Goal: Task Accomplishment & Management: Use online tool/utility

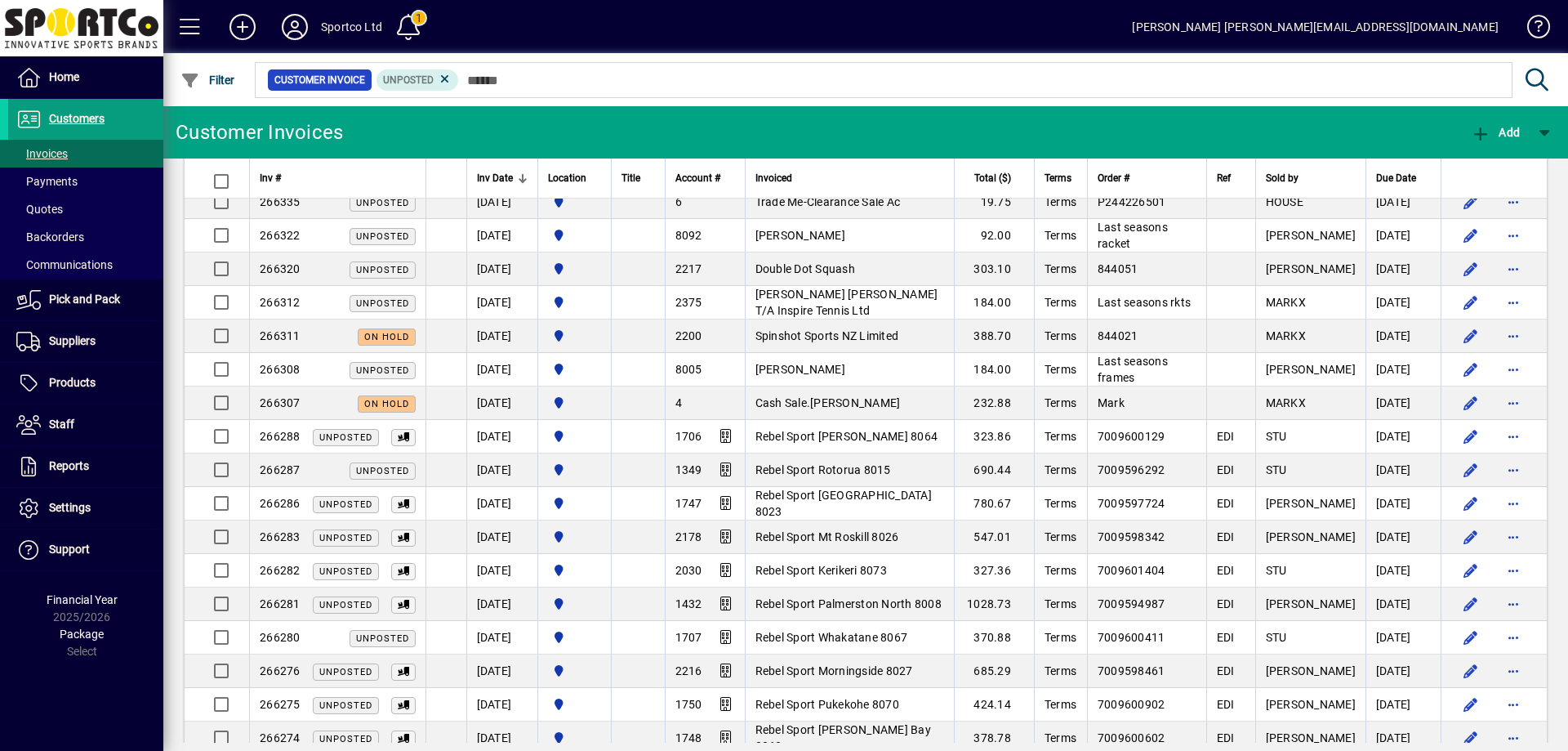
scroll to position [585, 0]
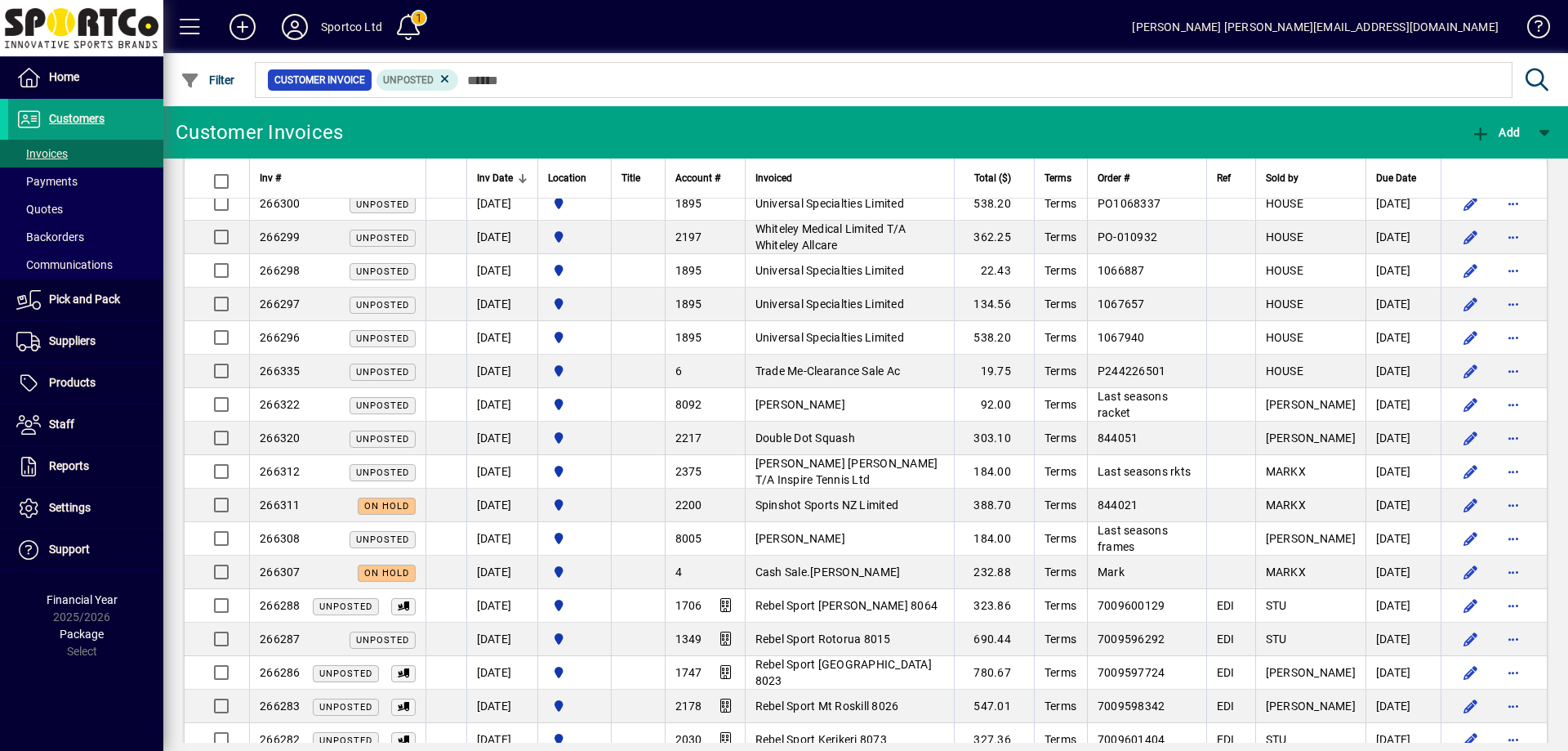
click at [569, 91] on mat-chip-set "Customer Invoice Unposted" at bounding box center [884, 79] width 1256 height 34
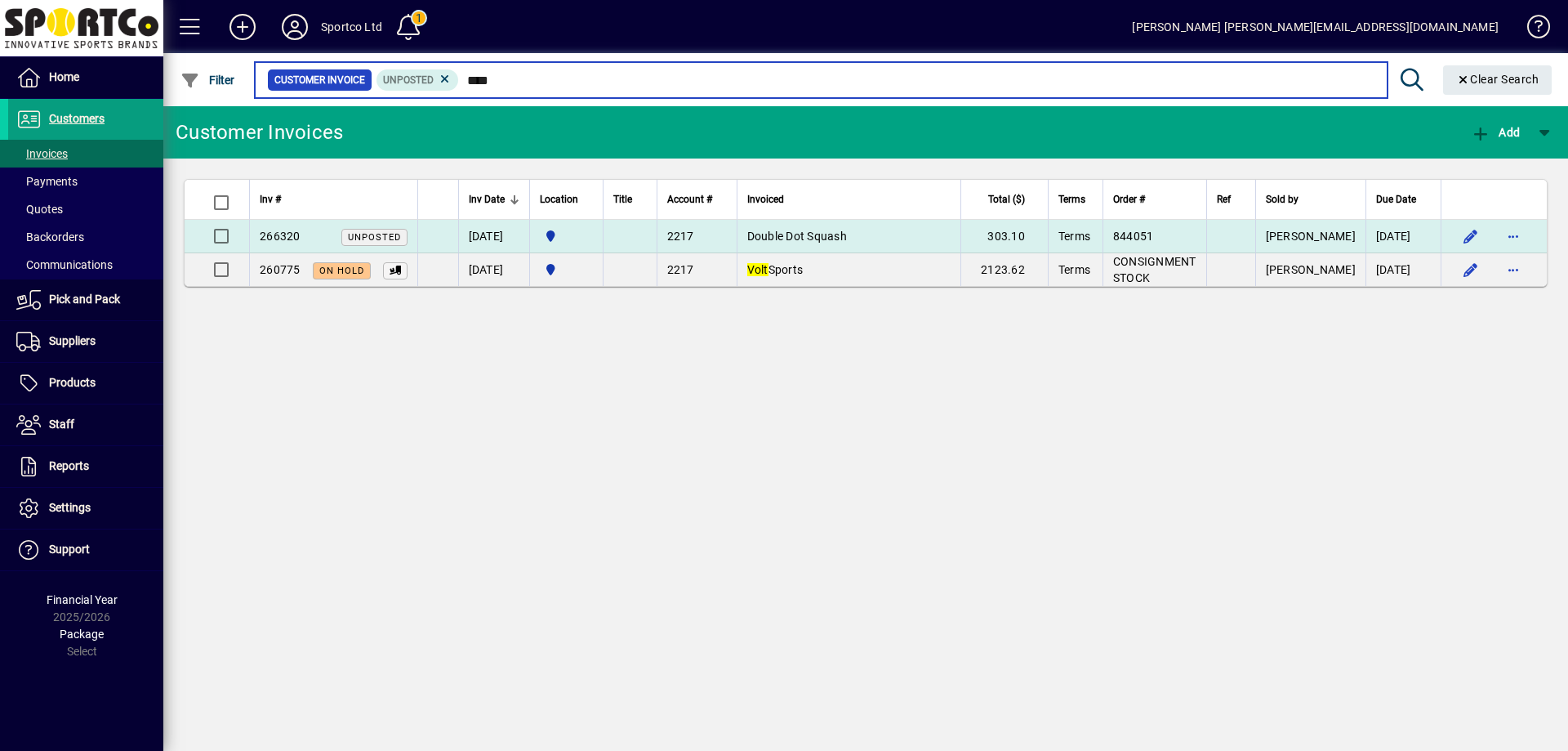
type input "****"
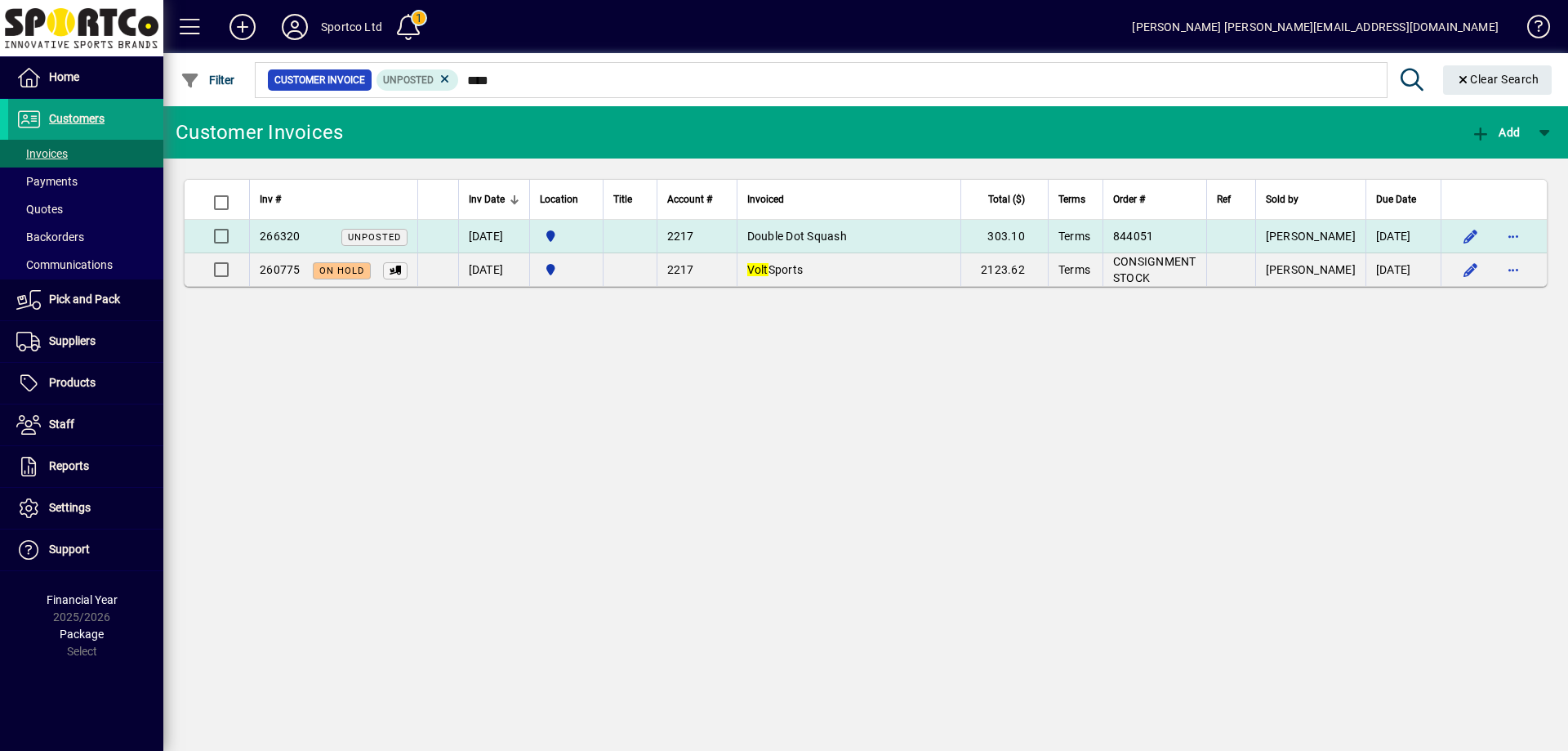
click at [800, 240] on span "Double Dot Squash" at bounding box center [796, 236] width 100 height 14
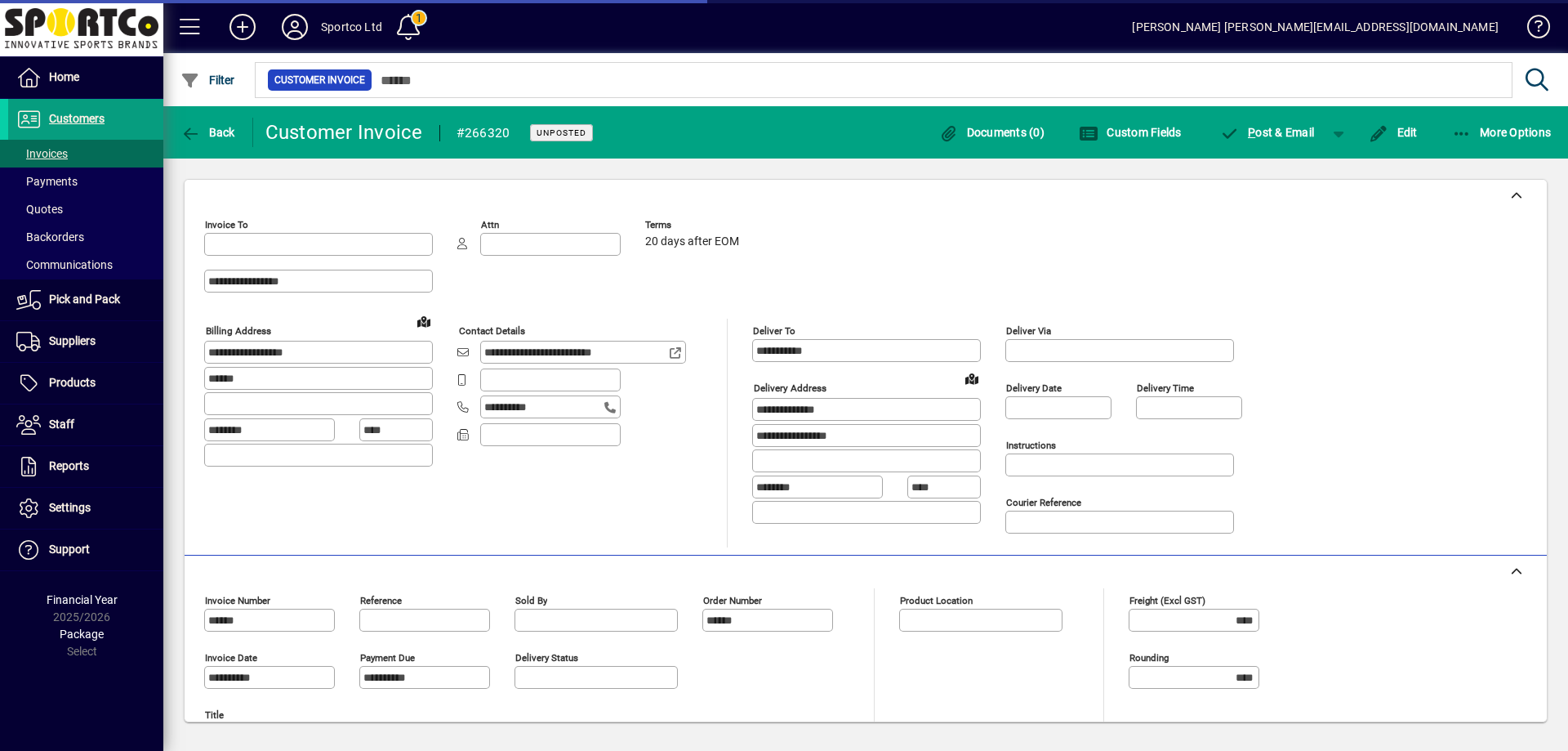
type input "**********"
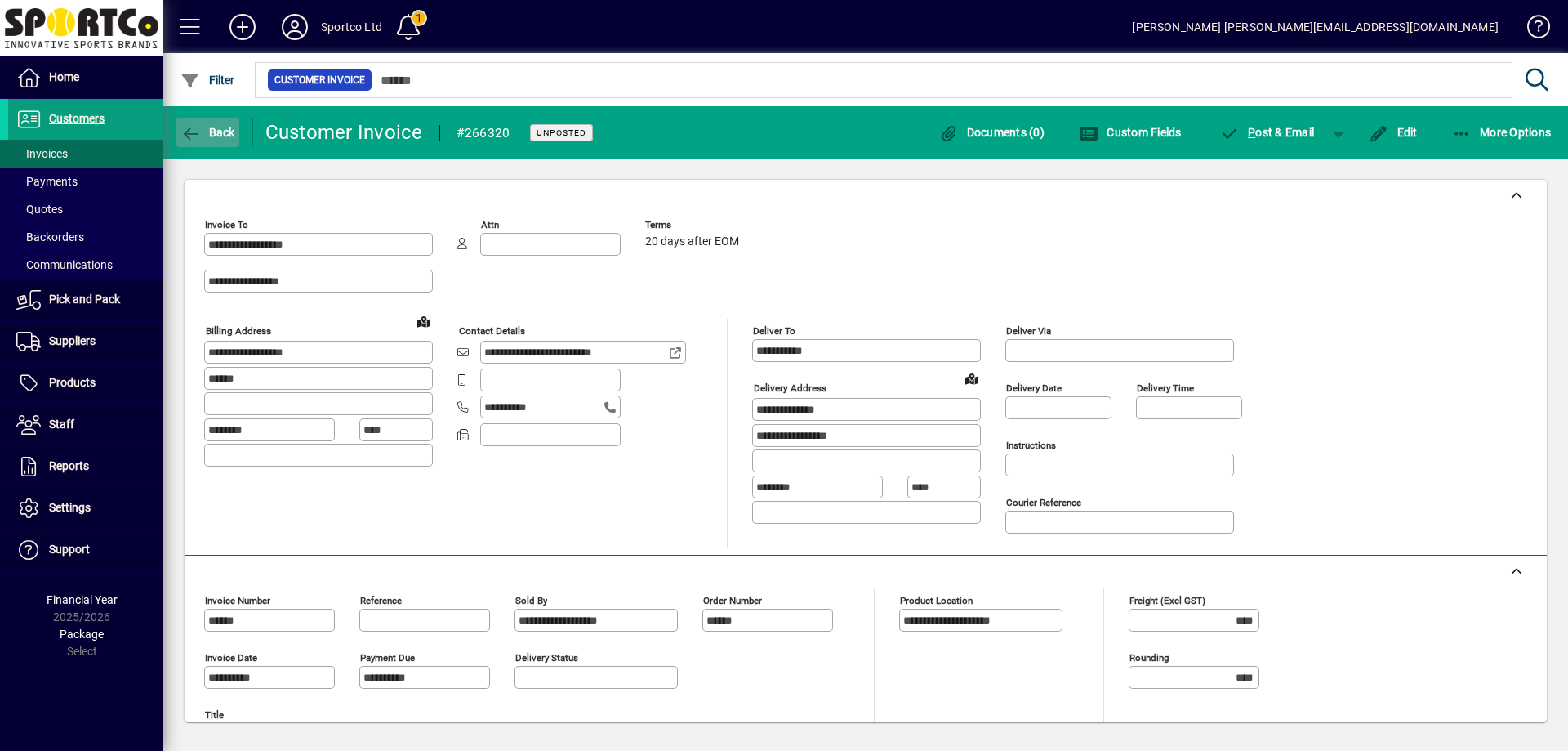
click at [200, 130] on icon "button" at bounding box center [190, 133] width 20 height 16
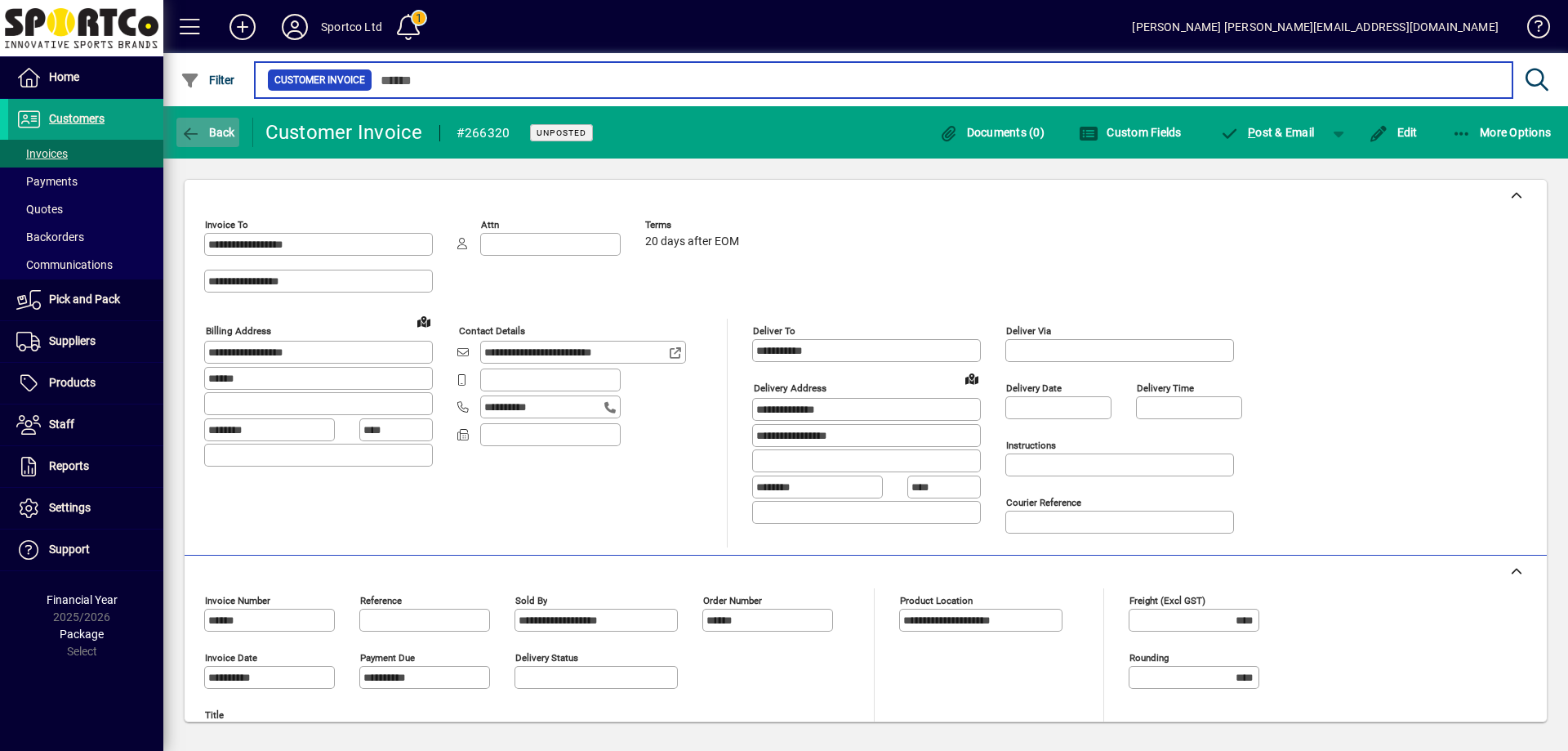
type input "****"
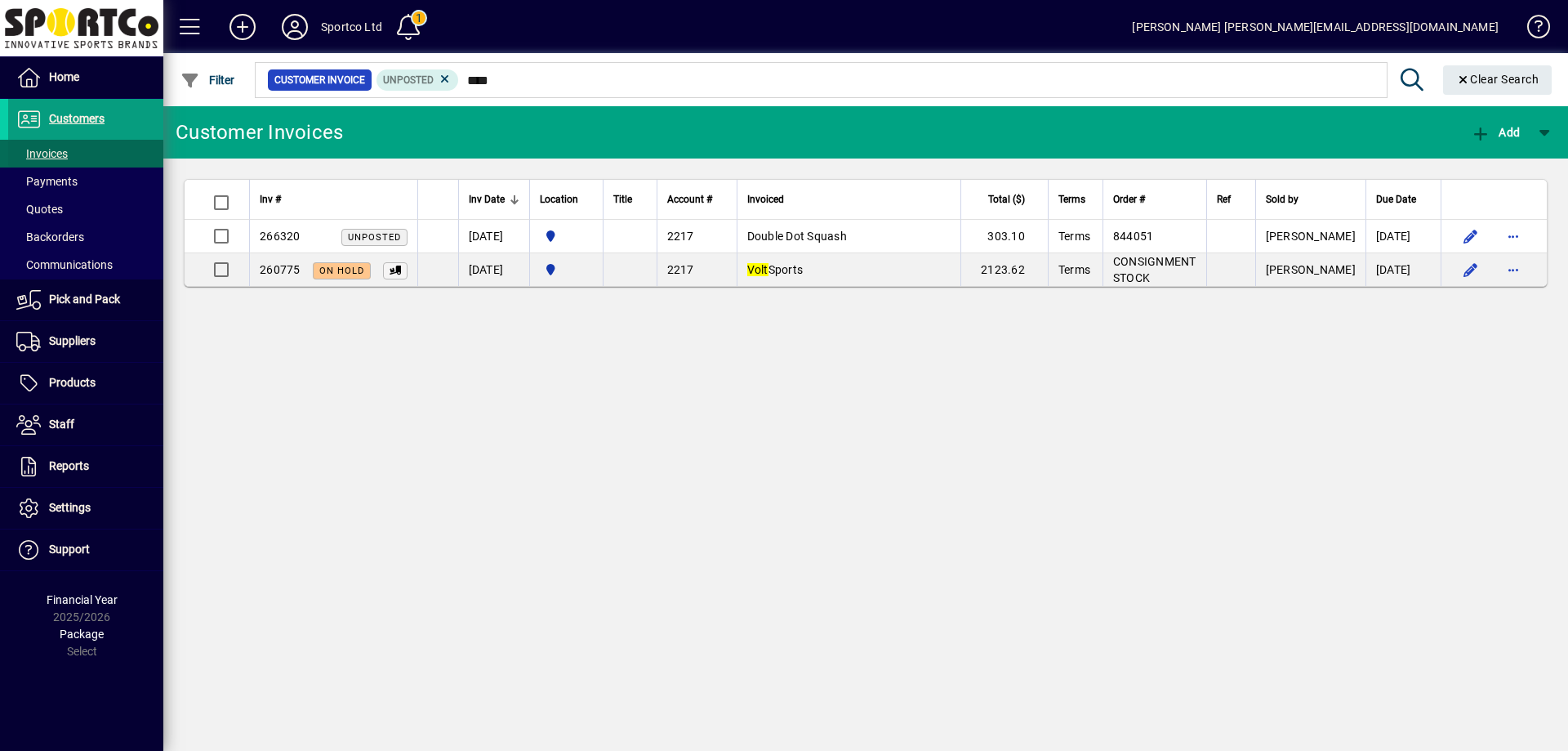
click at [49, 152] on span "Invoices" at bounding box center [42, 154] width 51 height 14
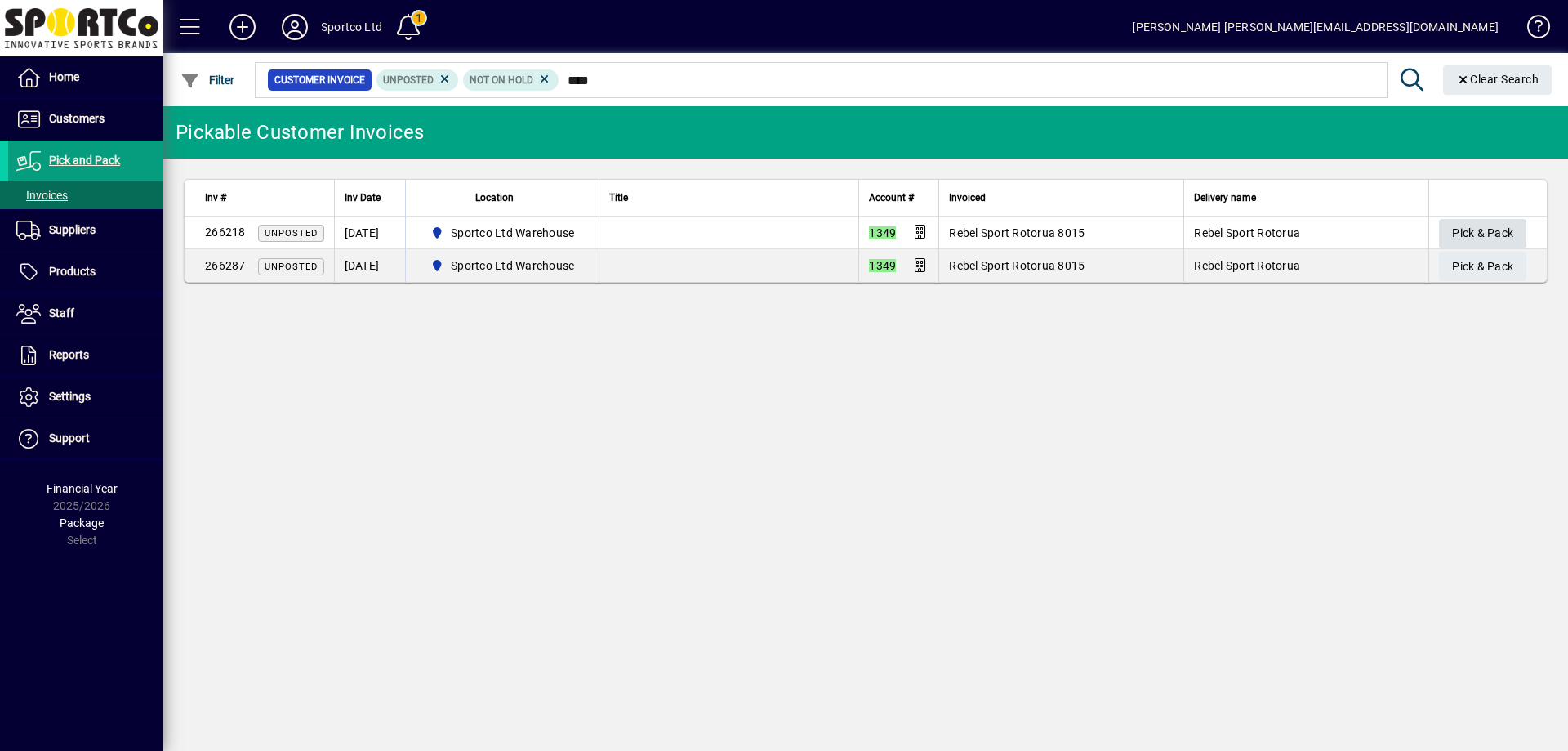
type input "****"
click at [1468, 223] on span "Pick & Pack" at bounding box center [1482, 233] width 61 height 27
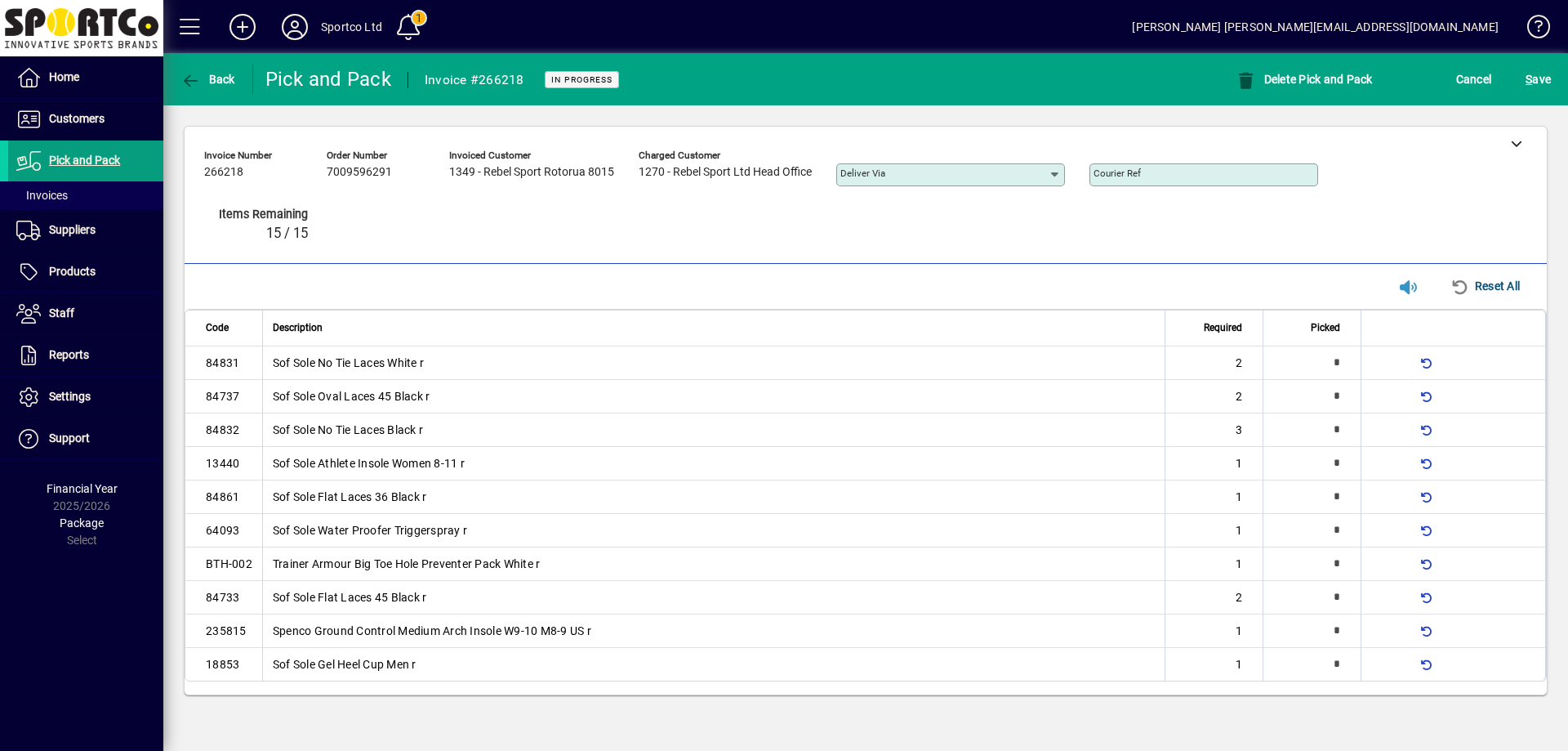
type input "*"
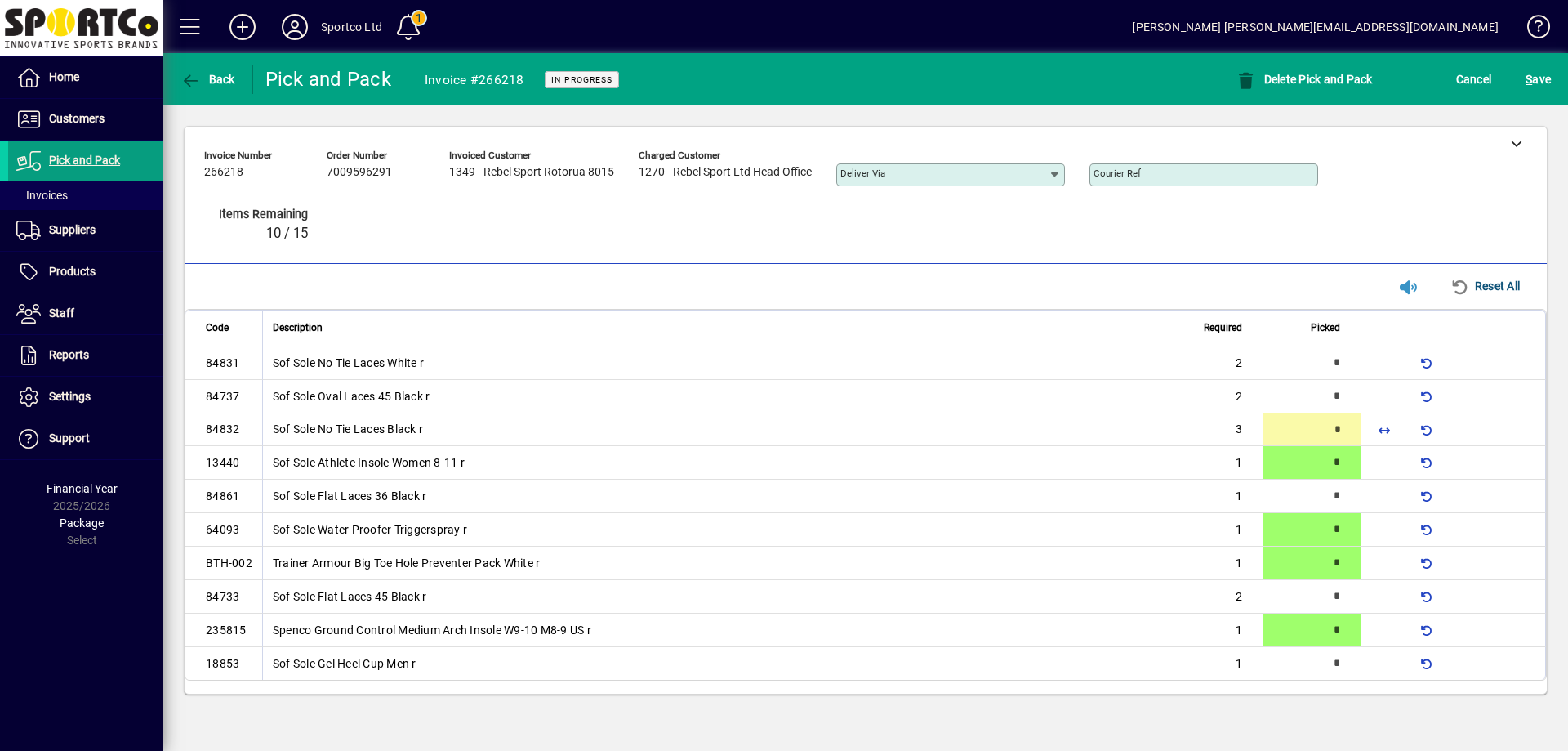
type input "*"
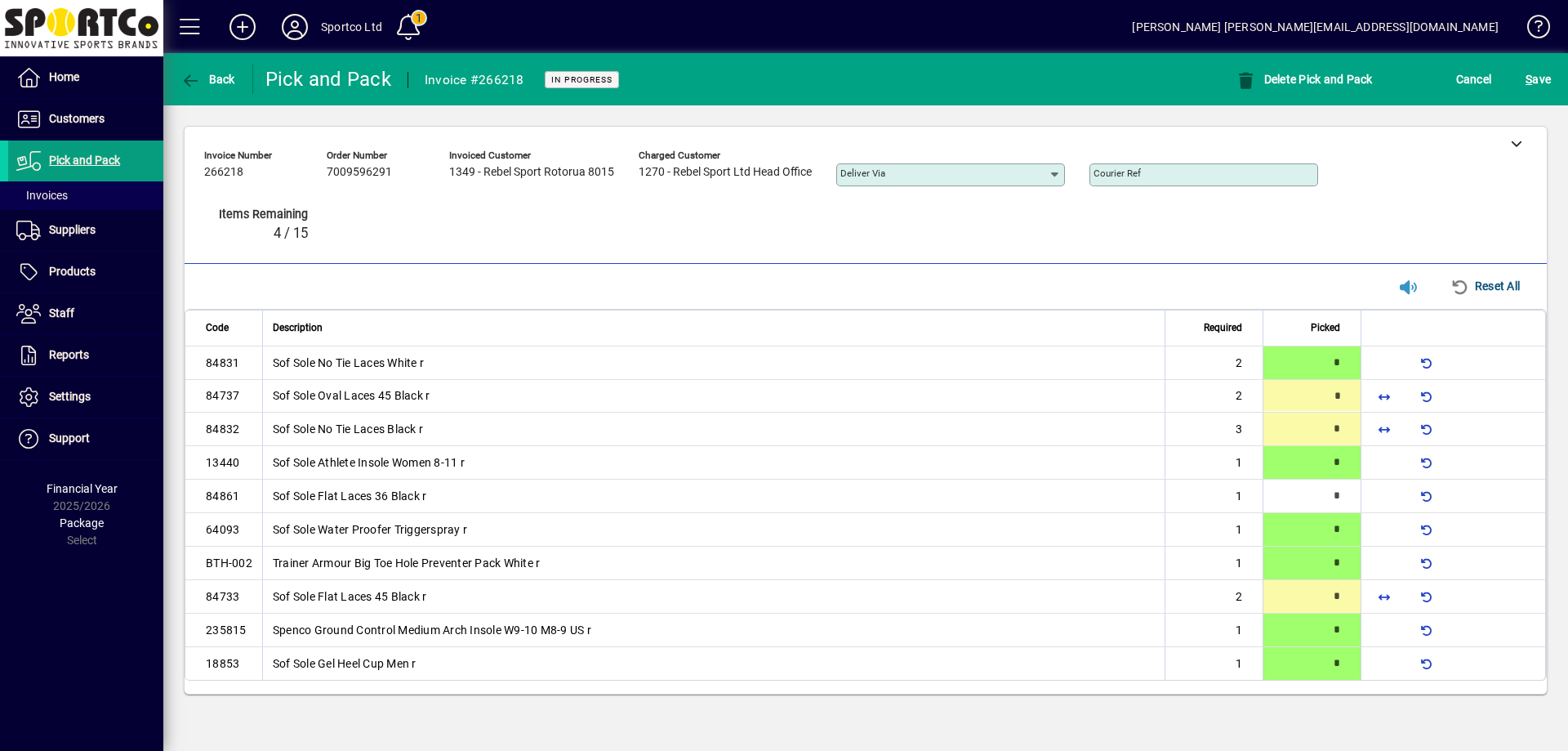
type input "*"
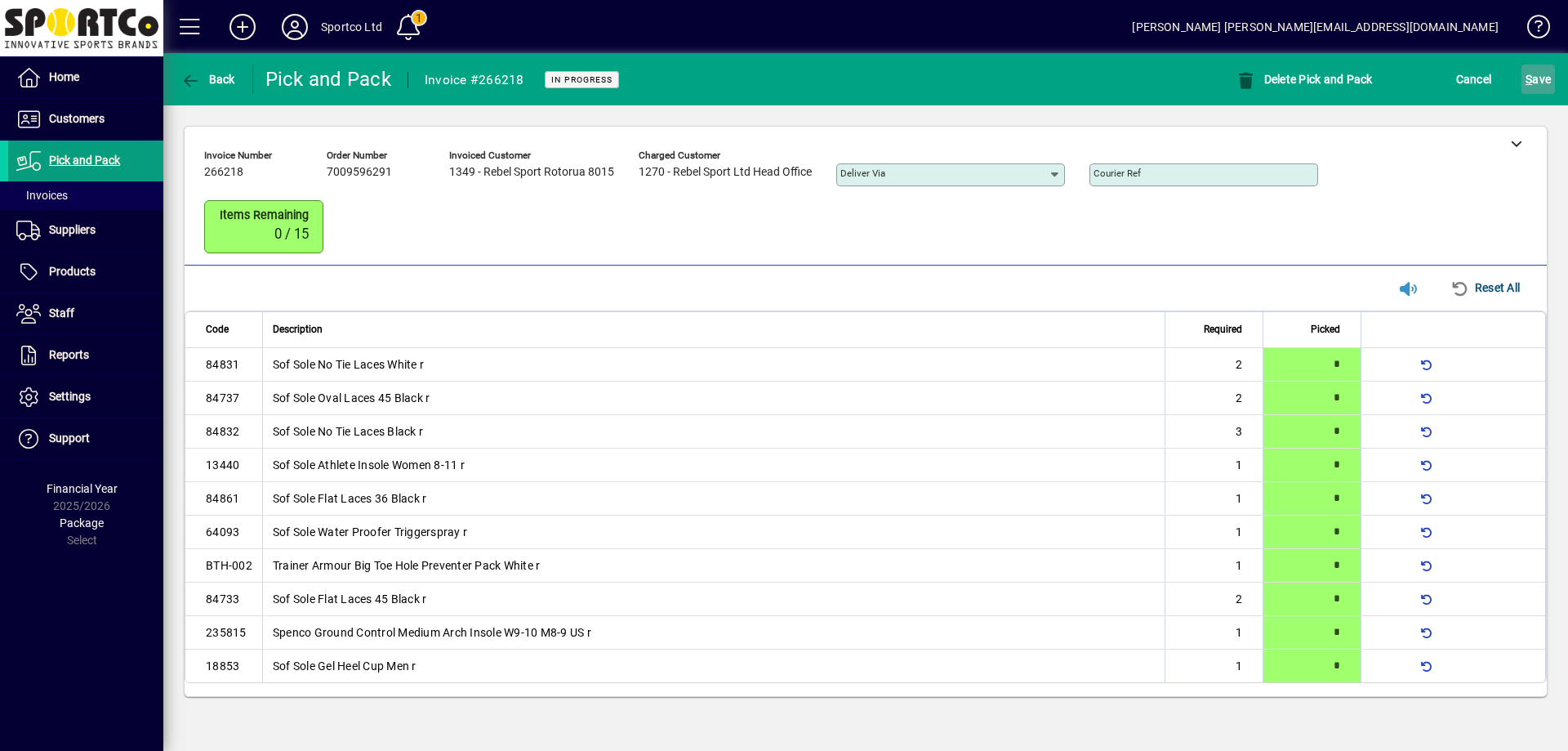
click at [1530, 82] on span "S" at bounding box center [1528, 79] width 7 height 14
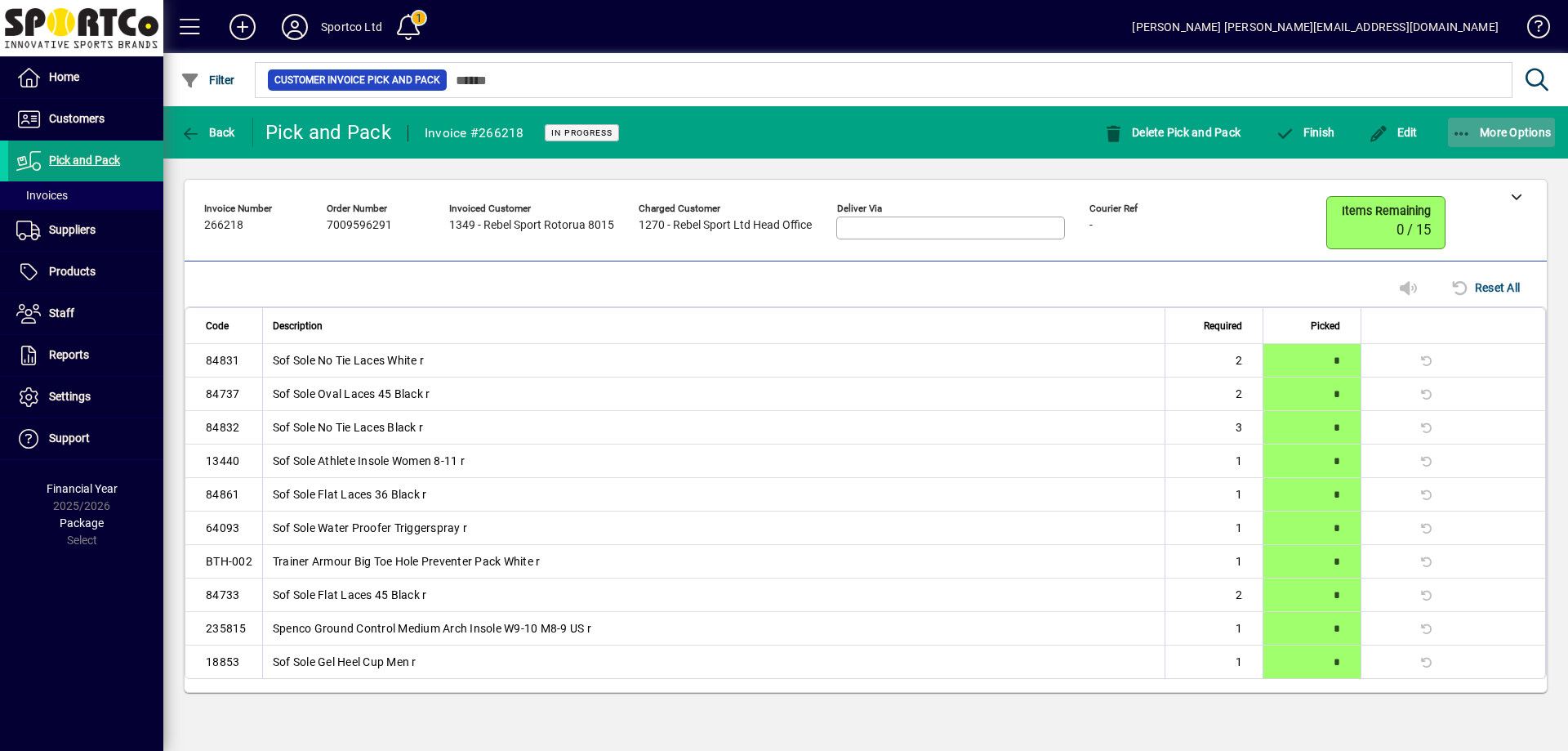
click at [1463, 127] on icon "button" at bounding box center [1462, 133] width 20 height 16
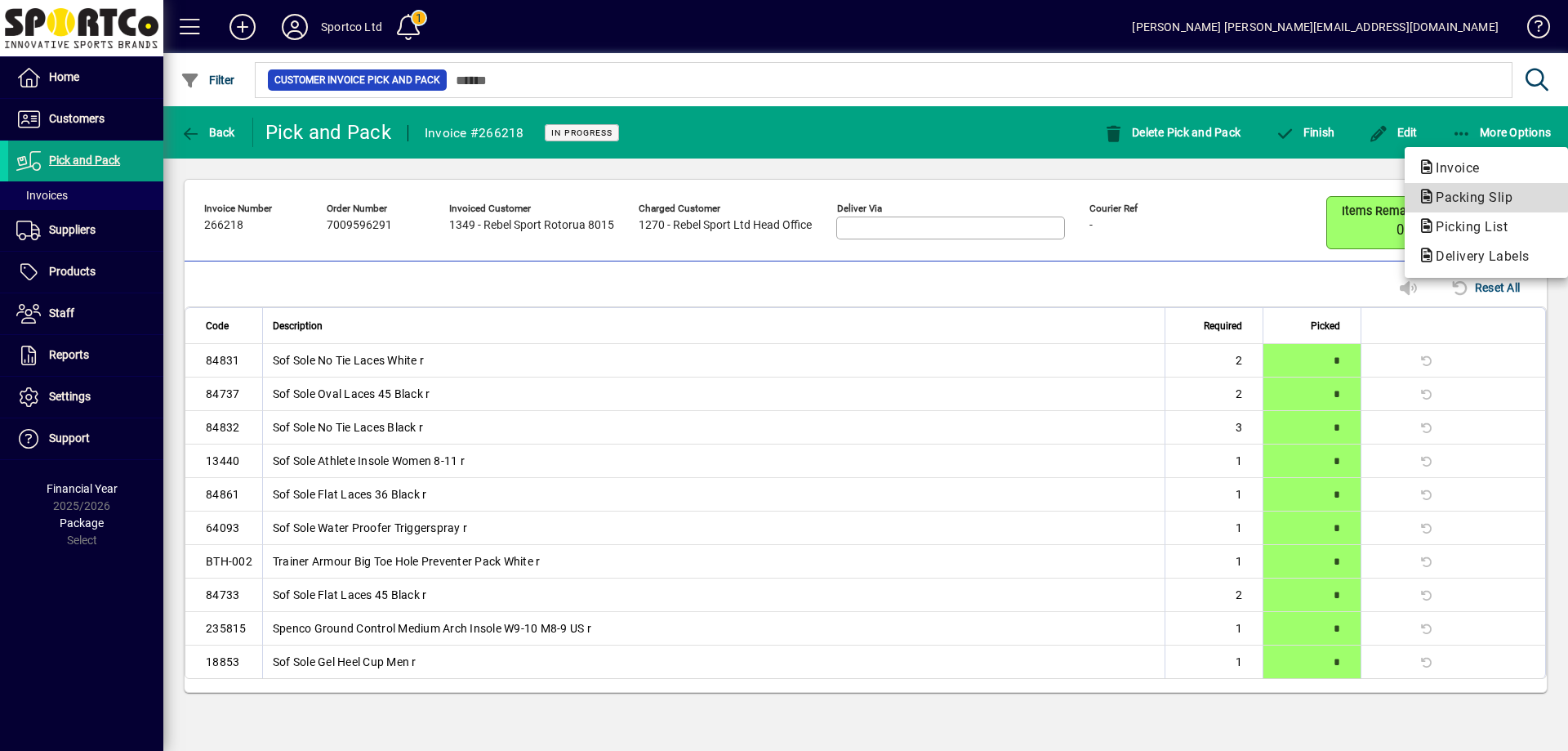
click at [1469, 193] on span "Packing Slip" at bounding box center [1468, 197] width 102 height 15
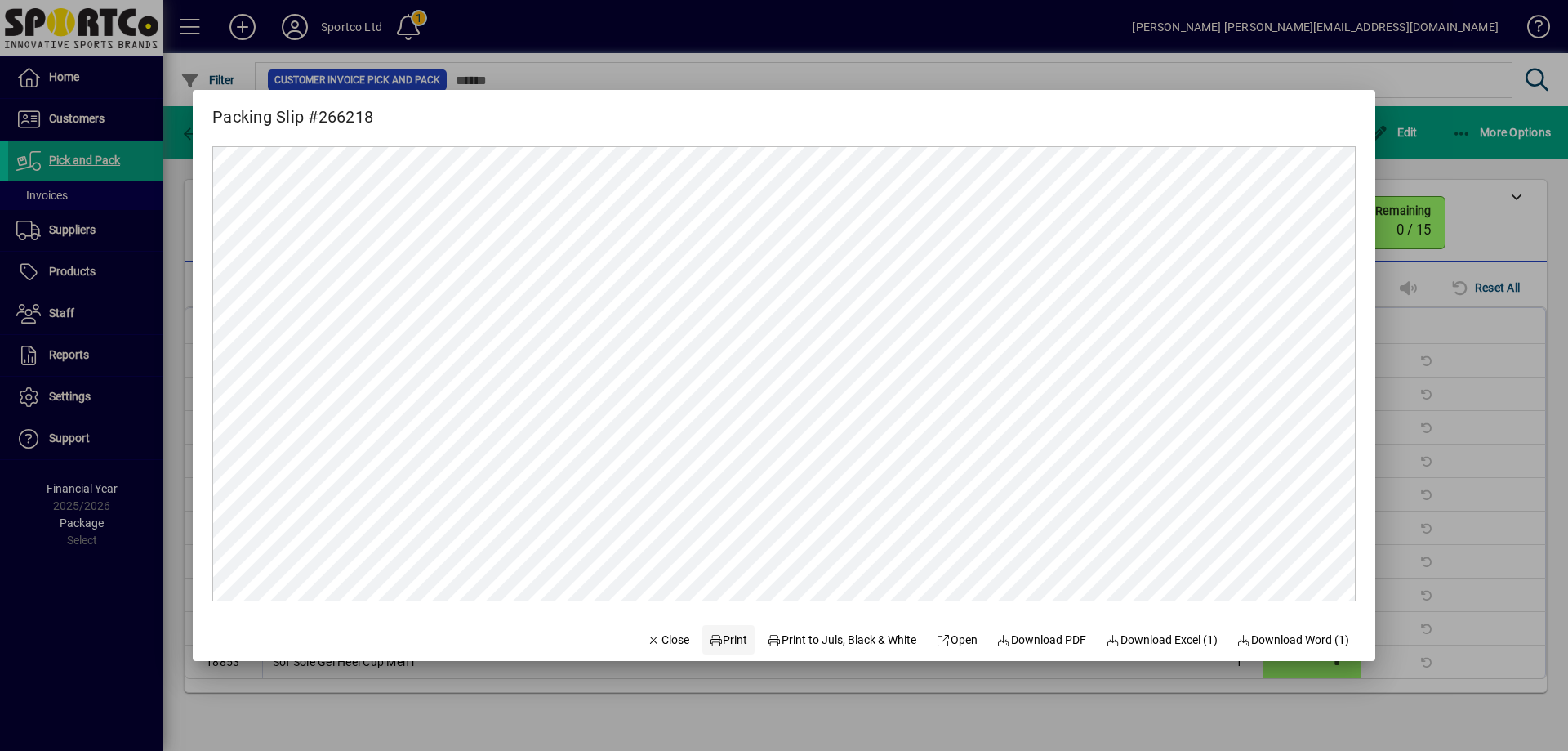
click at [718, 642] on span "Print" at bounding box center [728, 640] width 40 height 17
click at [651, 643] on span "Close" at bounding box center [668, 640] width 43 height 17
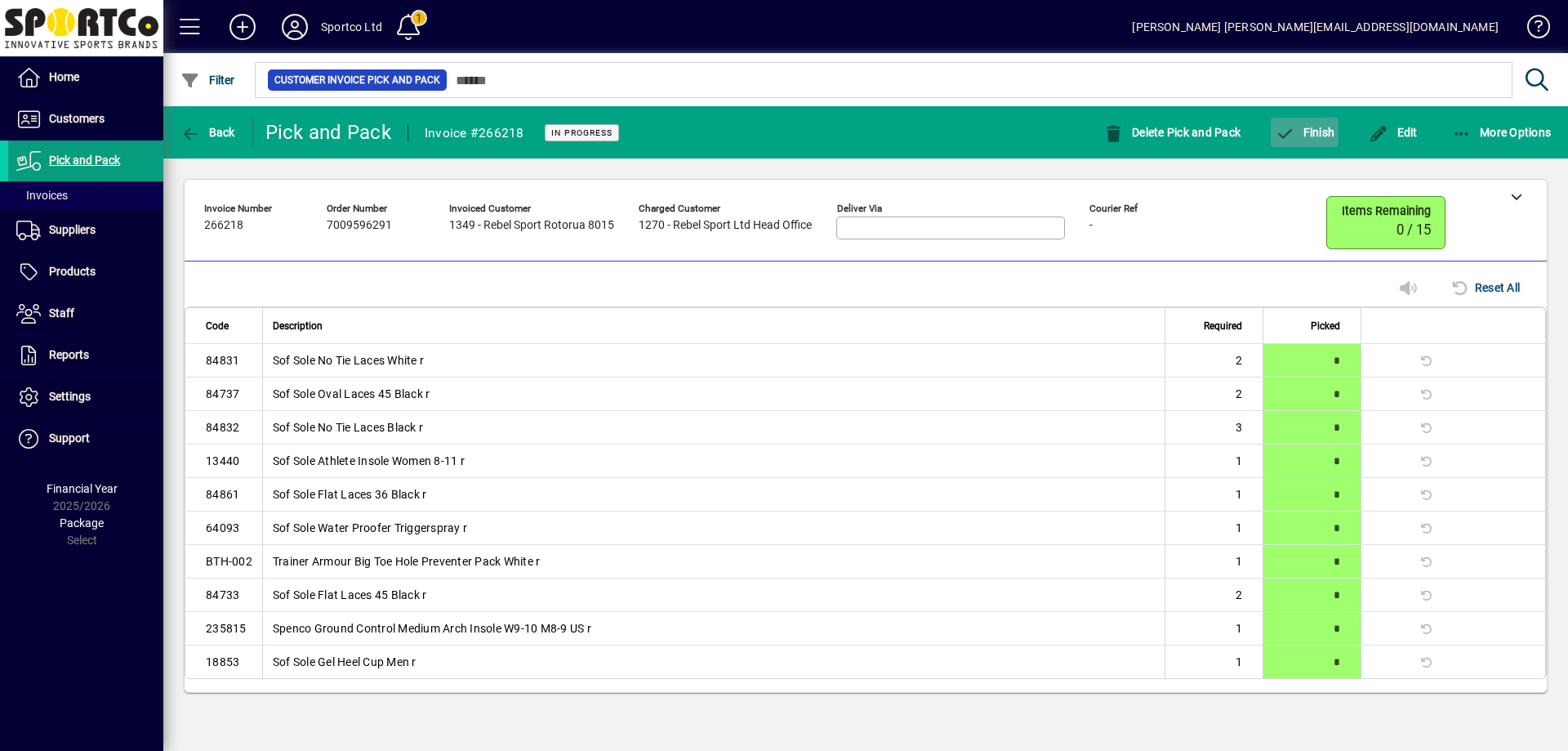
click at [1305, 126] on span "Finish" at bounding box center [1304, 132] width 60 height 14
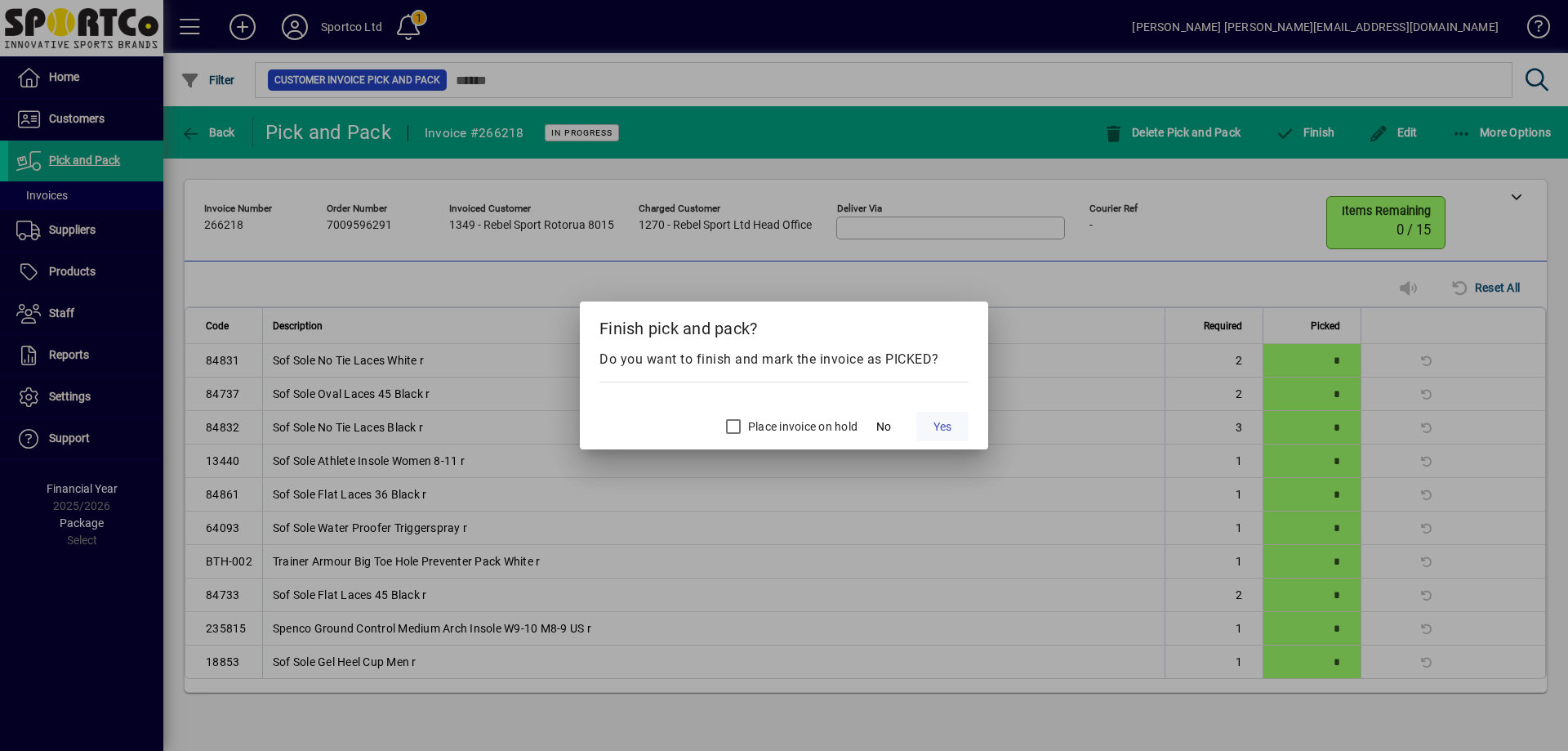
click at [941, 429] on span "Yes" at bounding box center [942, 427] width 18 height 17
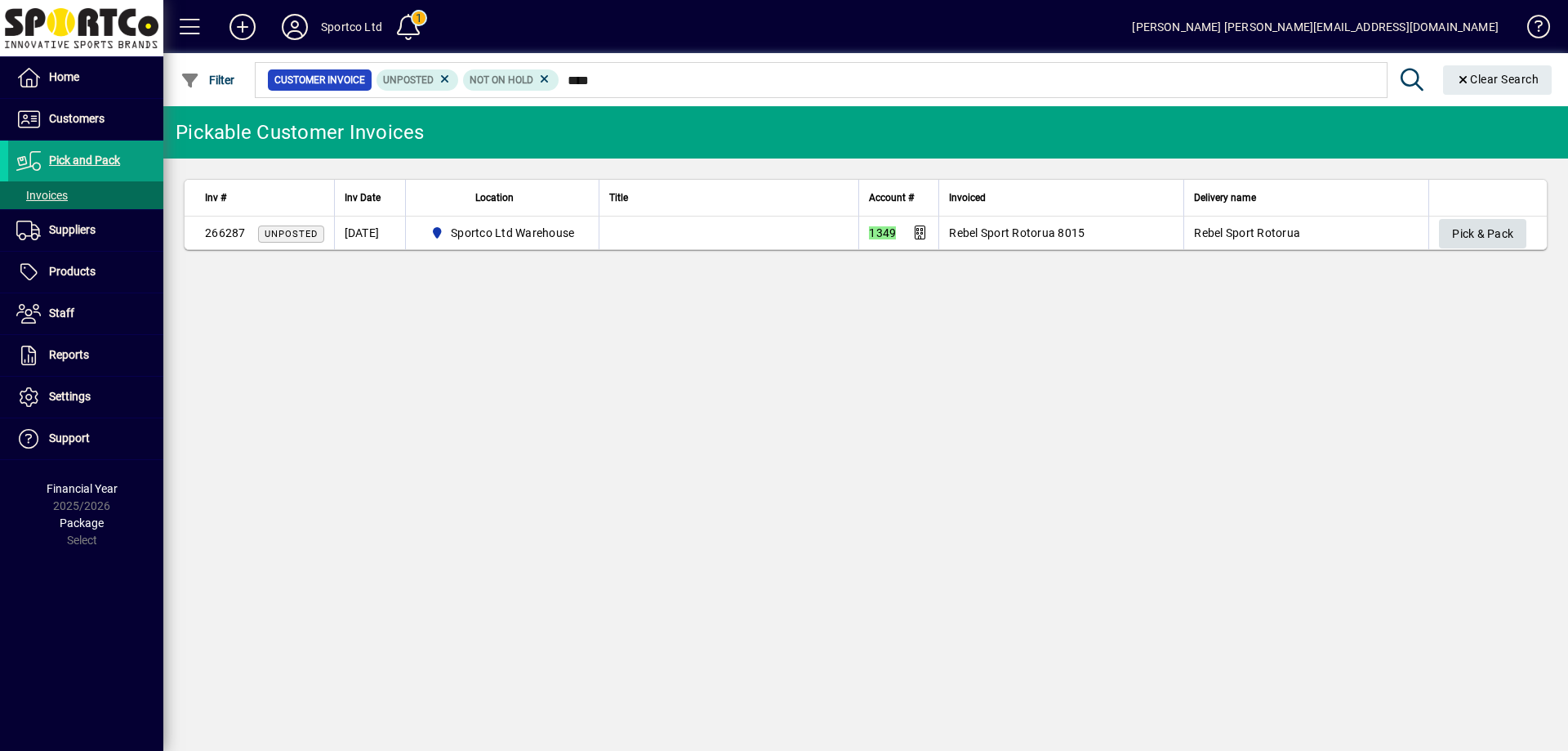
type input "****"
click at [1476, 234] on span "Pick & Pack" at bounding box center [1482, 234] width 61 height 27
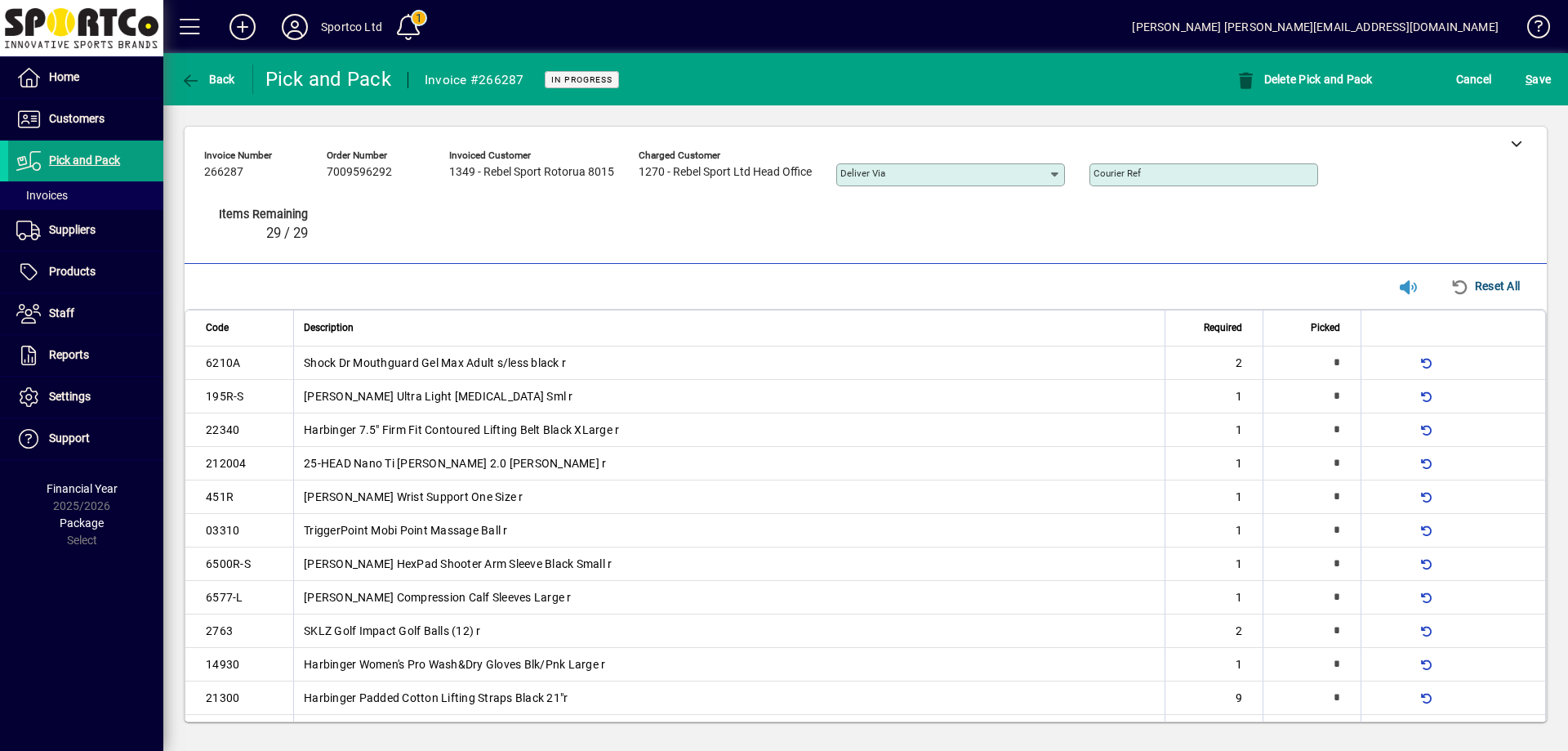
type input "*"
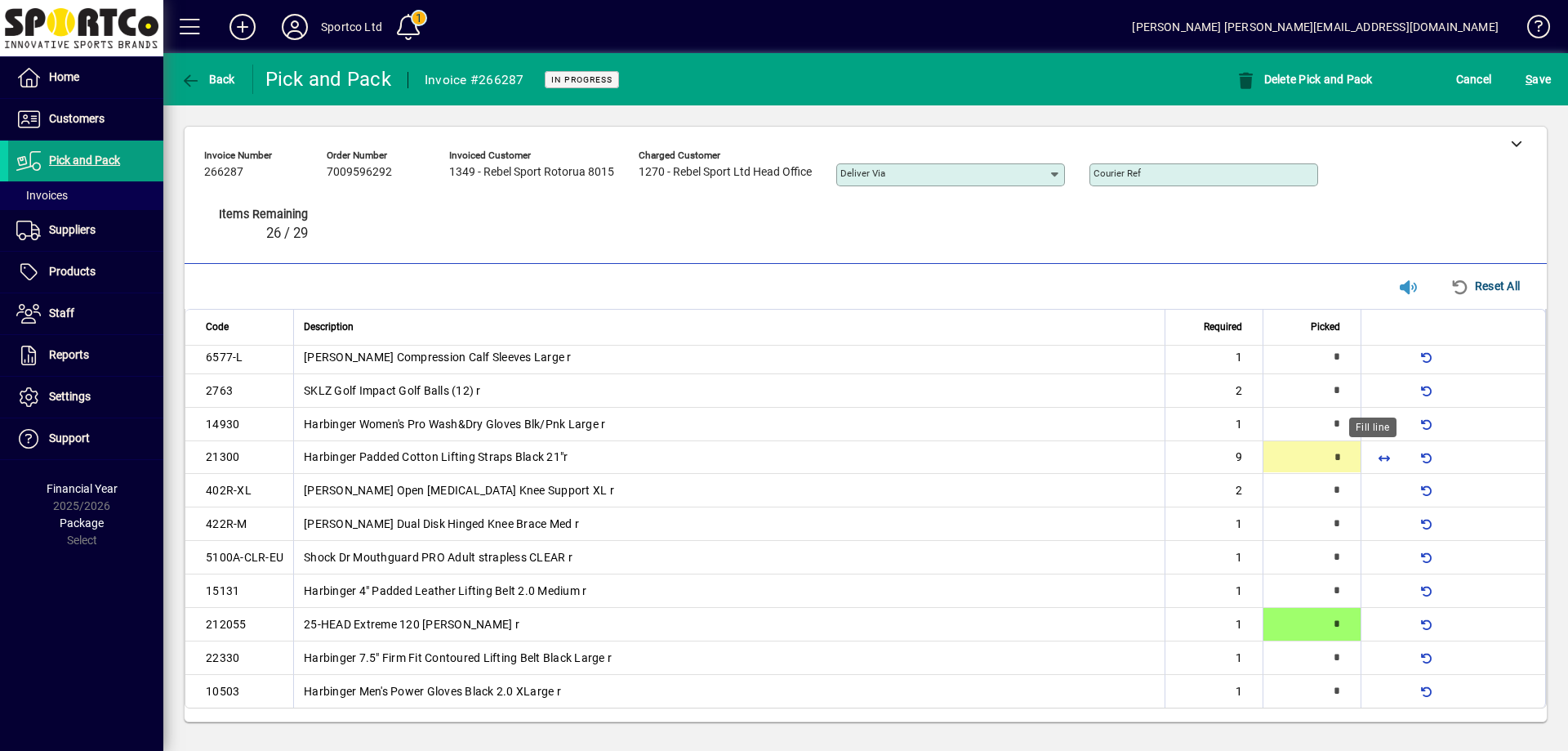
click at [1377, 450] on span "button" at bounding box center [1383, 456] width 40 height 40
type input "*"
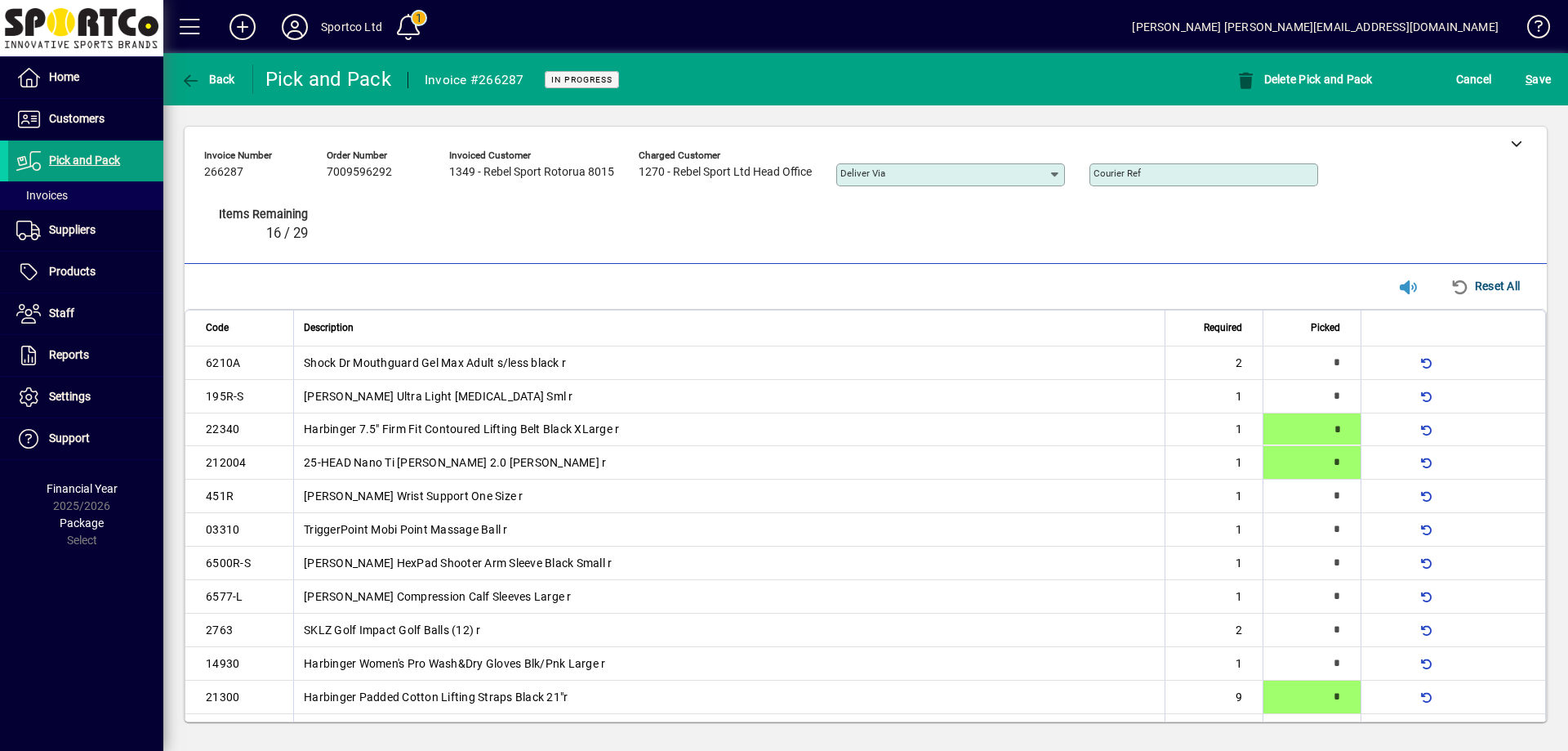
type input "*"
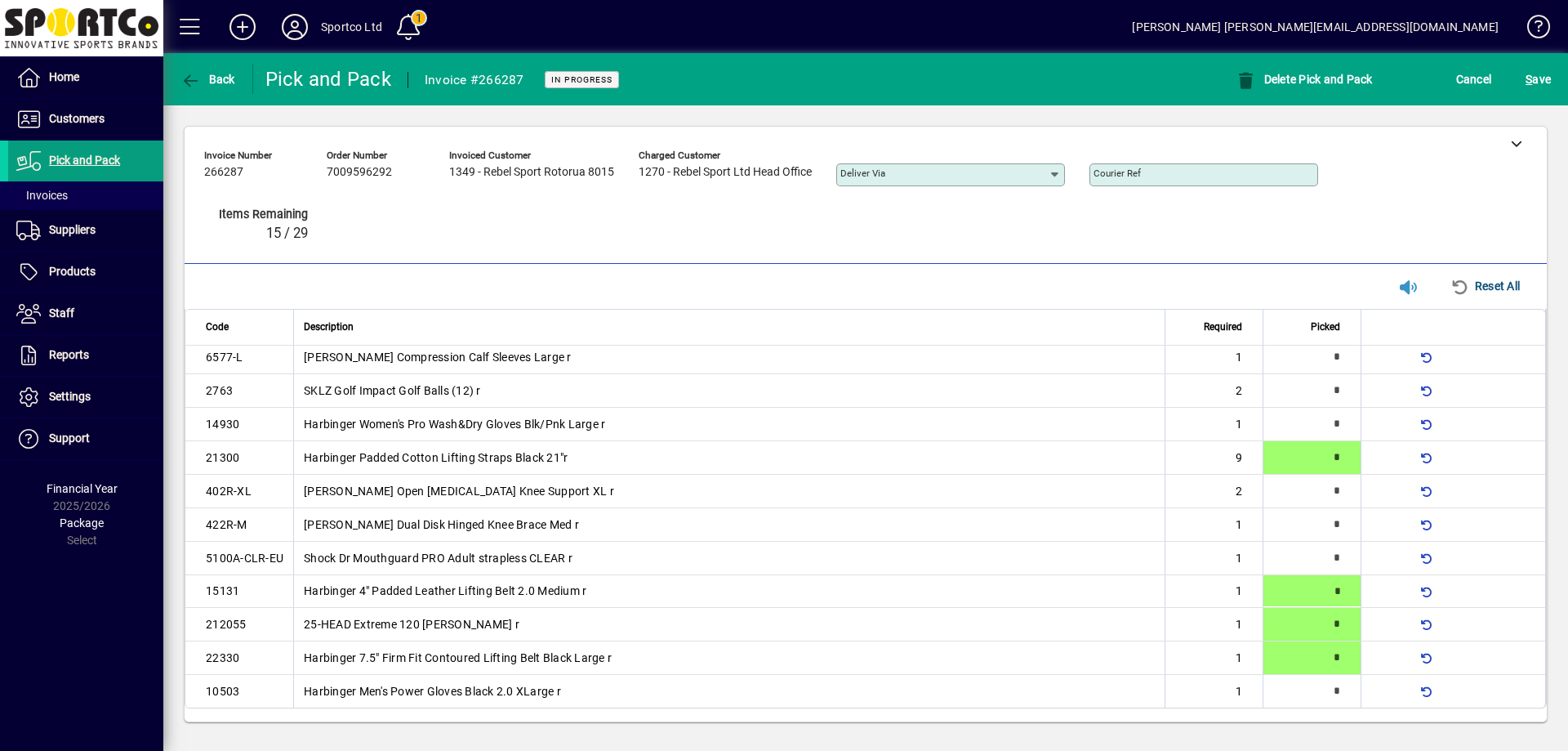
type input "*"
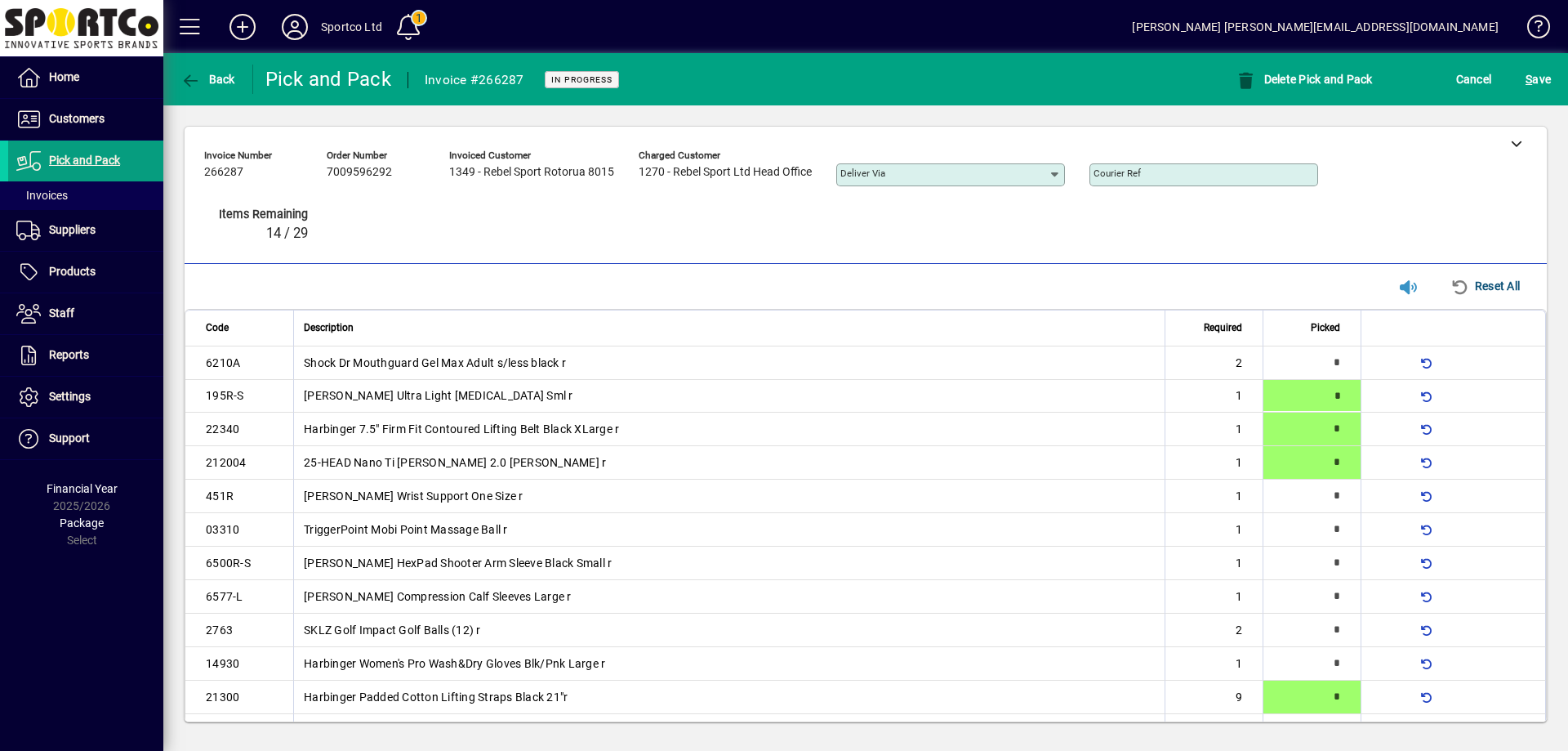
type input "*"
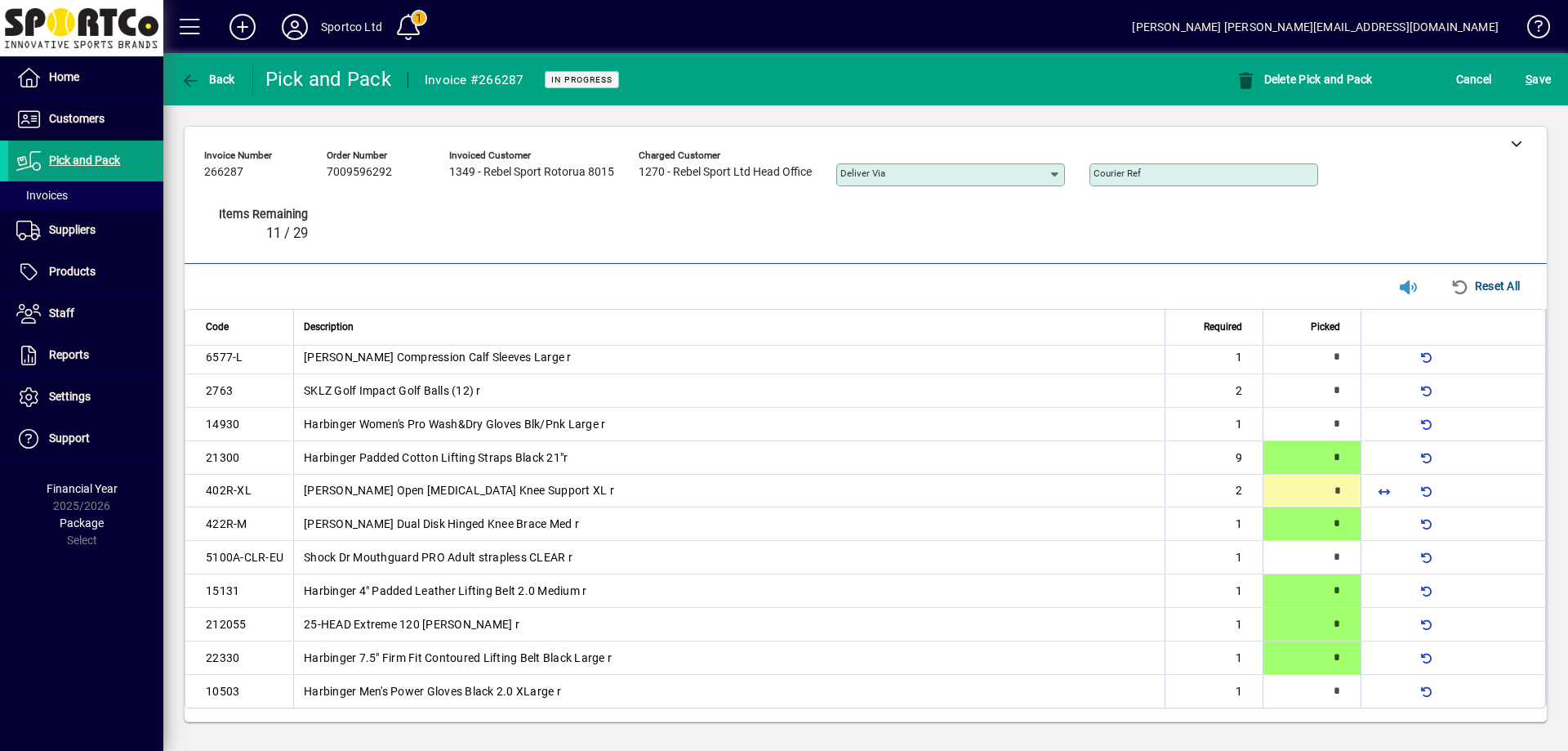
type input "*"
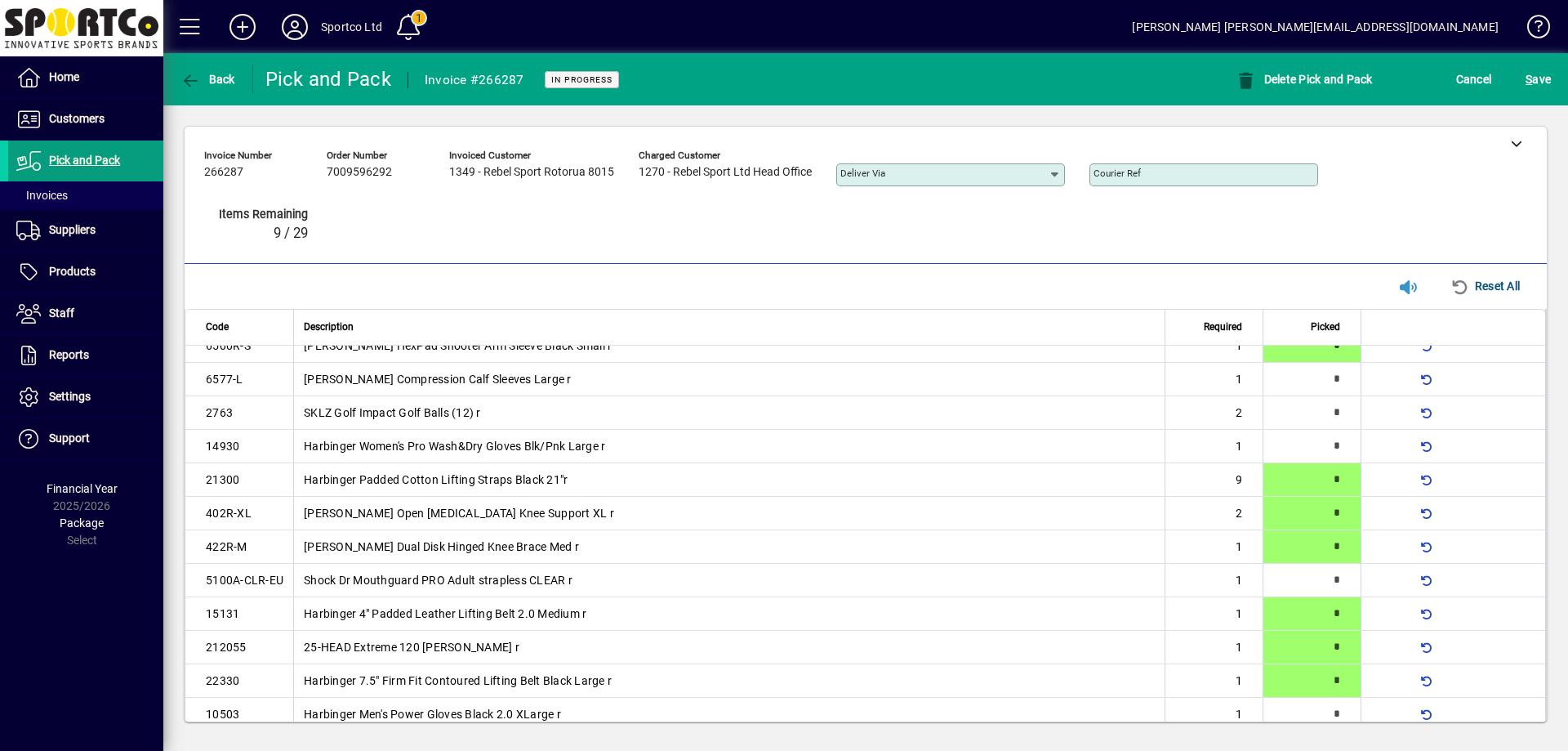
scroll to position [0, 0]
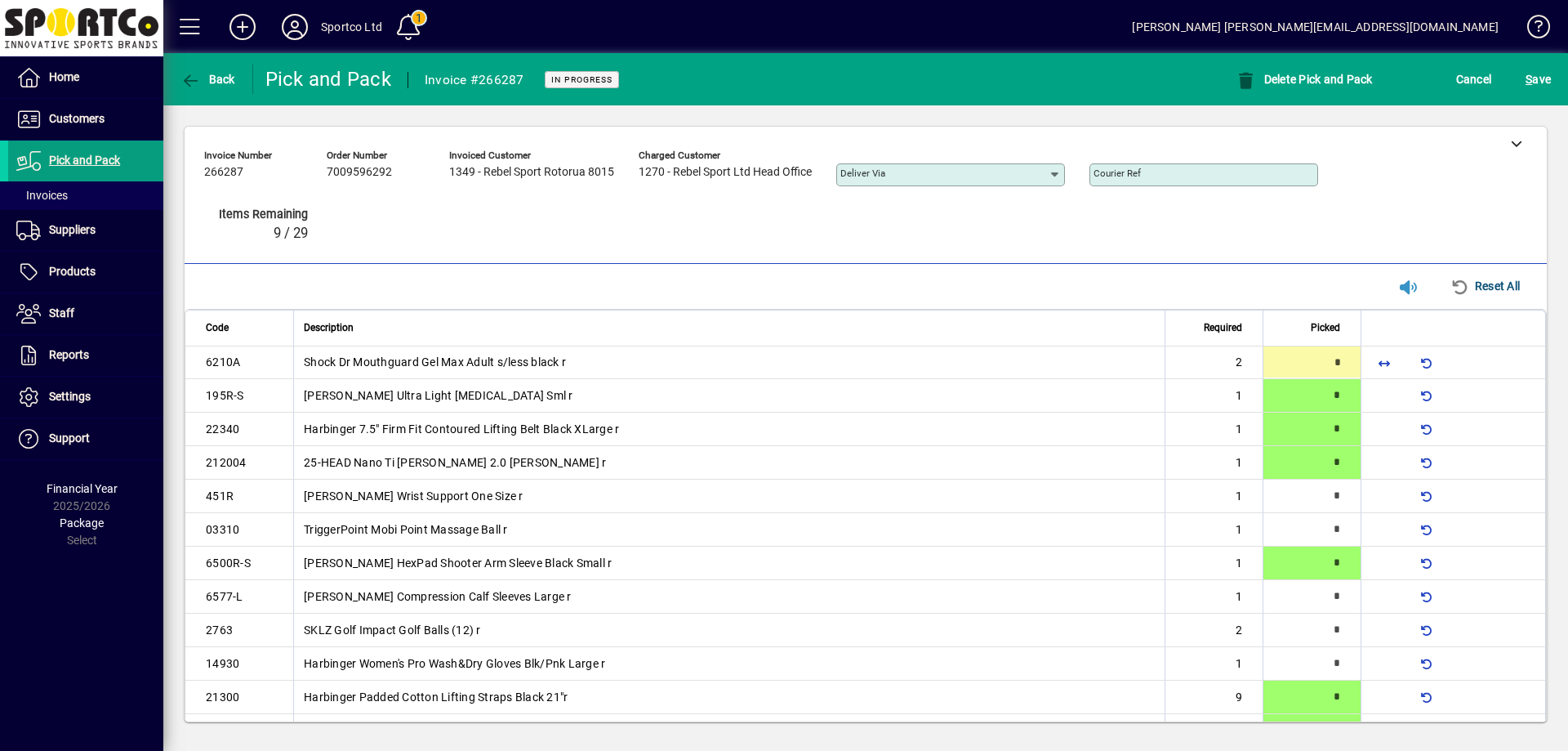
type input "*"
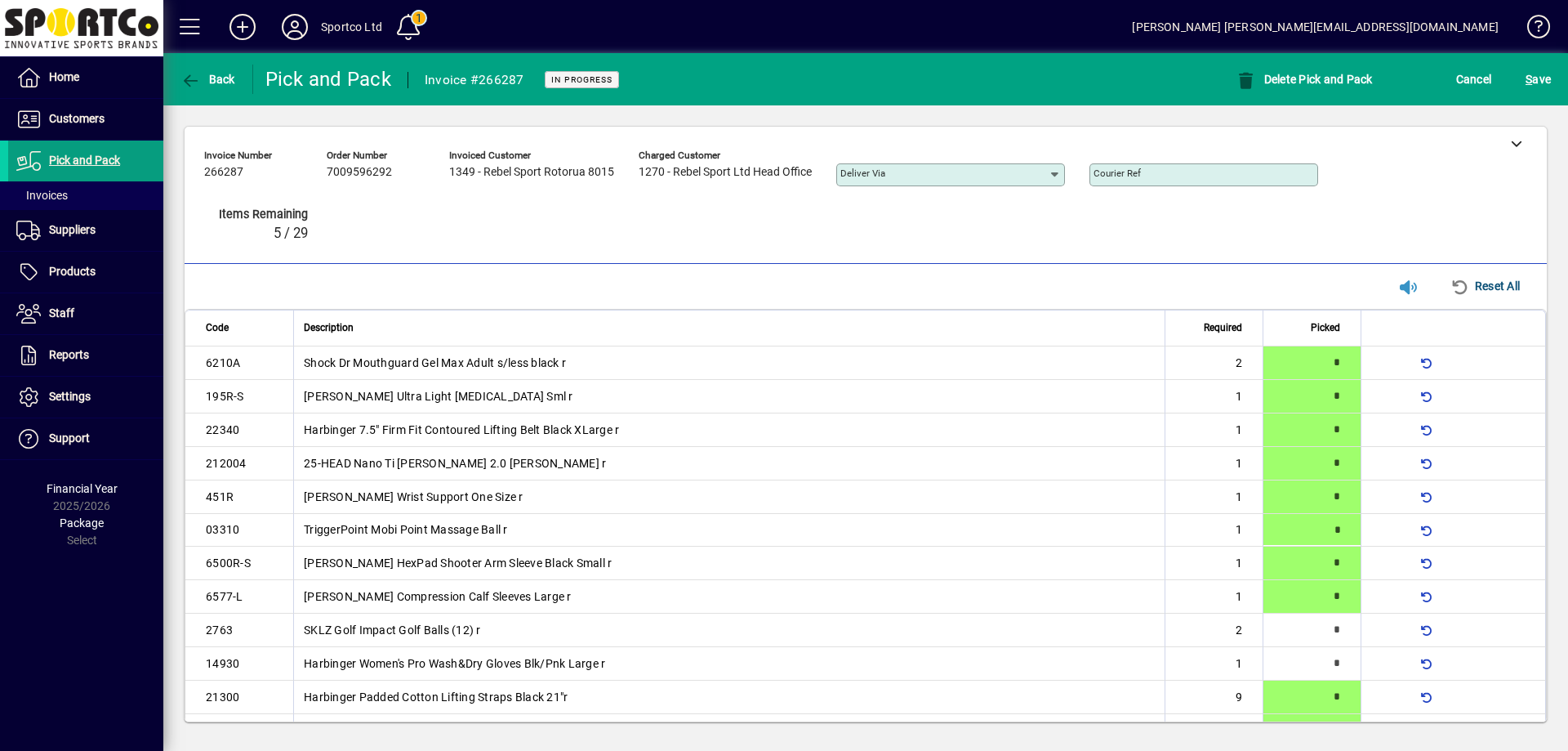
type input "*"
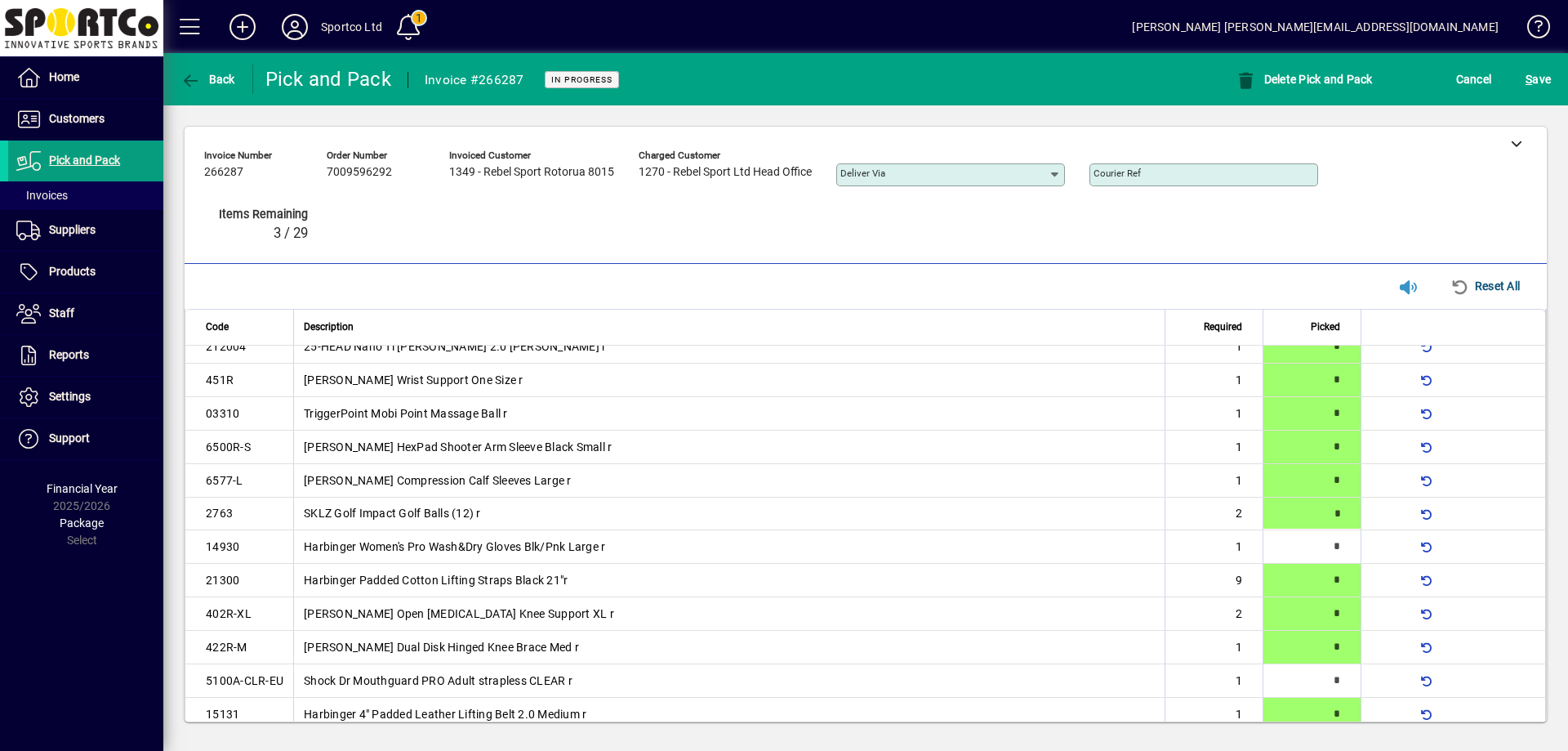
type input "*"
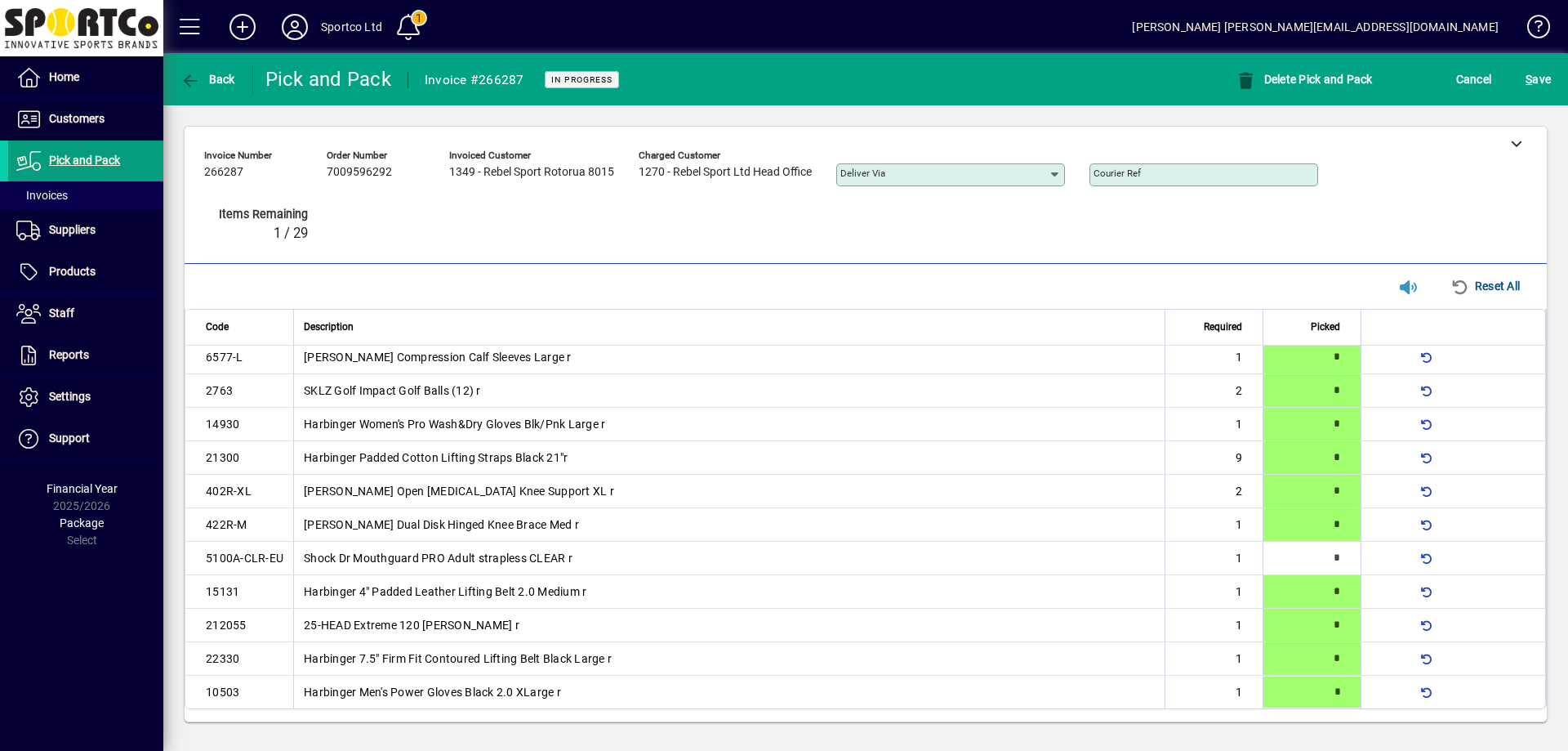
type input "*"
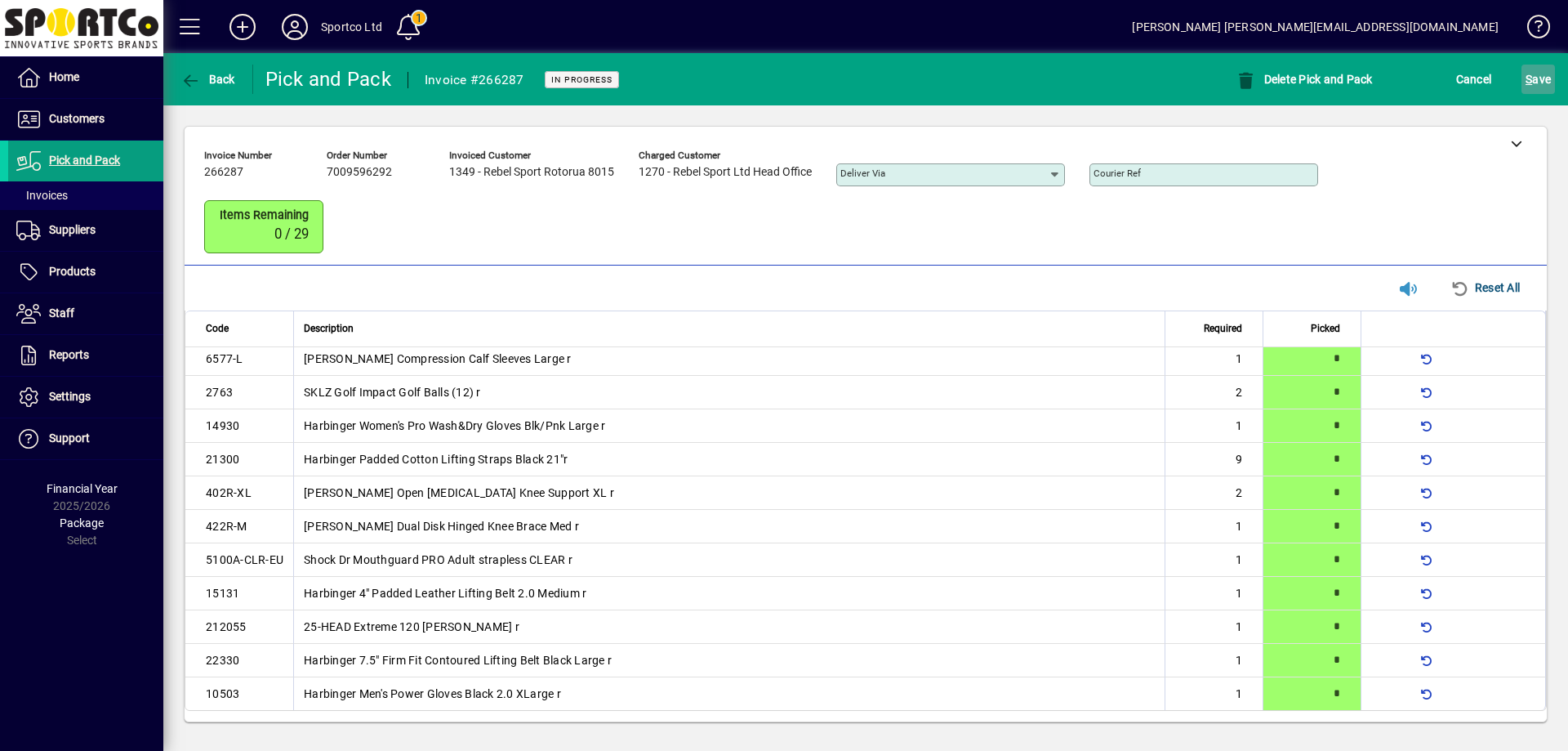
click at [1532, 80] on span "S ave" at bounding box center [1538, 78] width 25 height 26
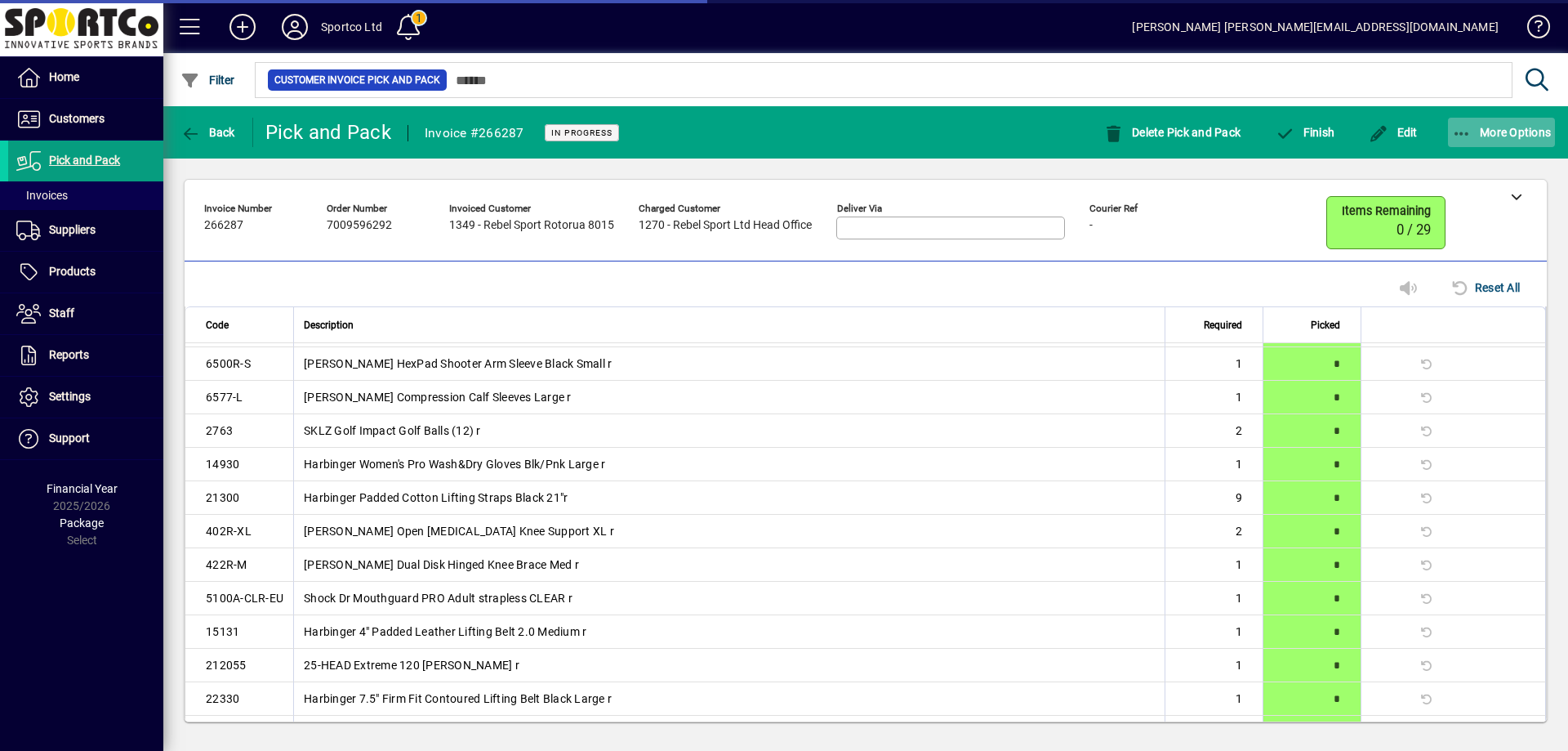
scroll to position [202, 0]
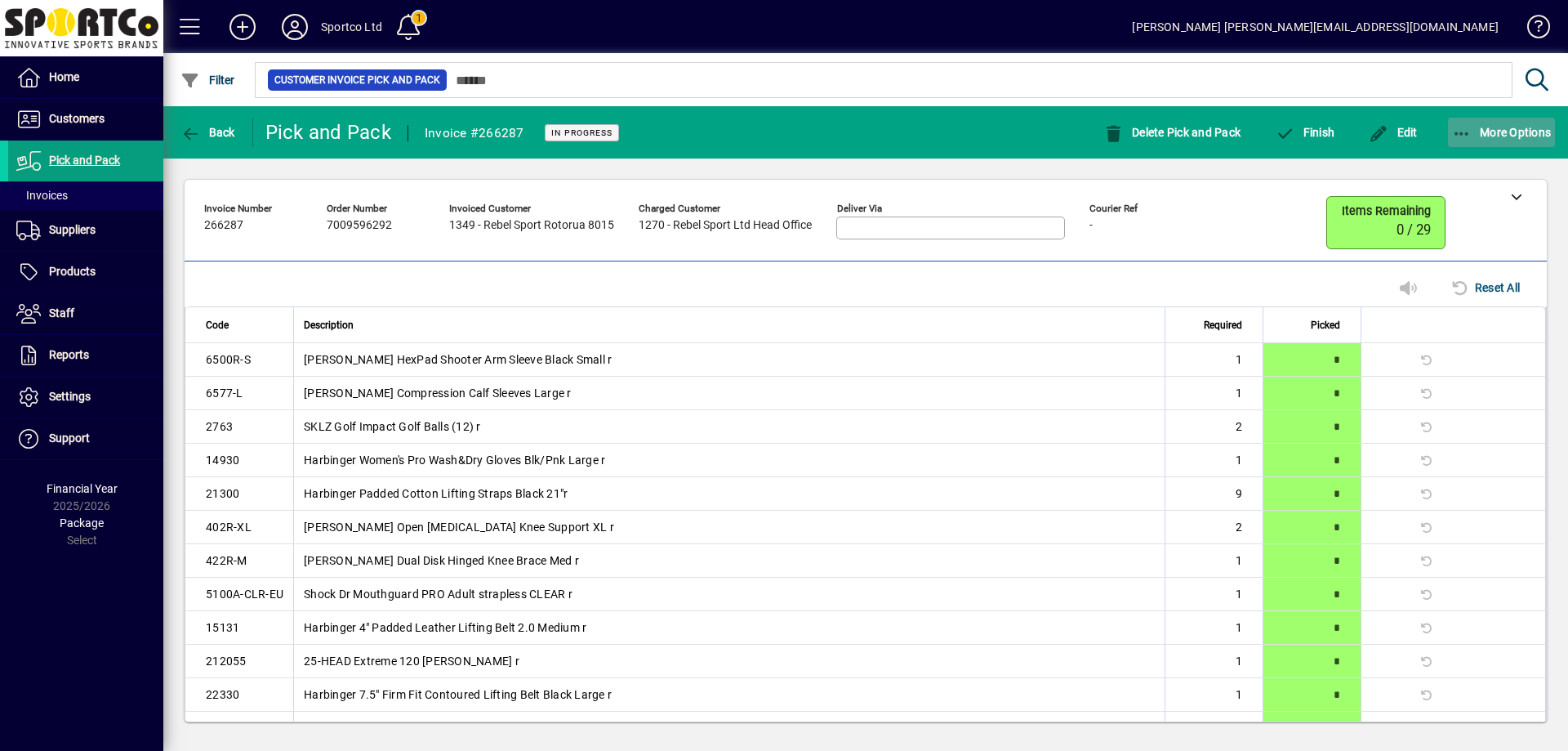
click at [1473, 135] on span "More Options" at bounding box center [1501, 132] width 100 height 14
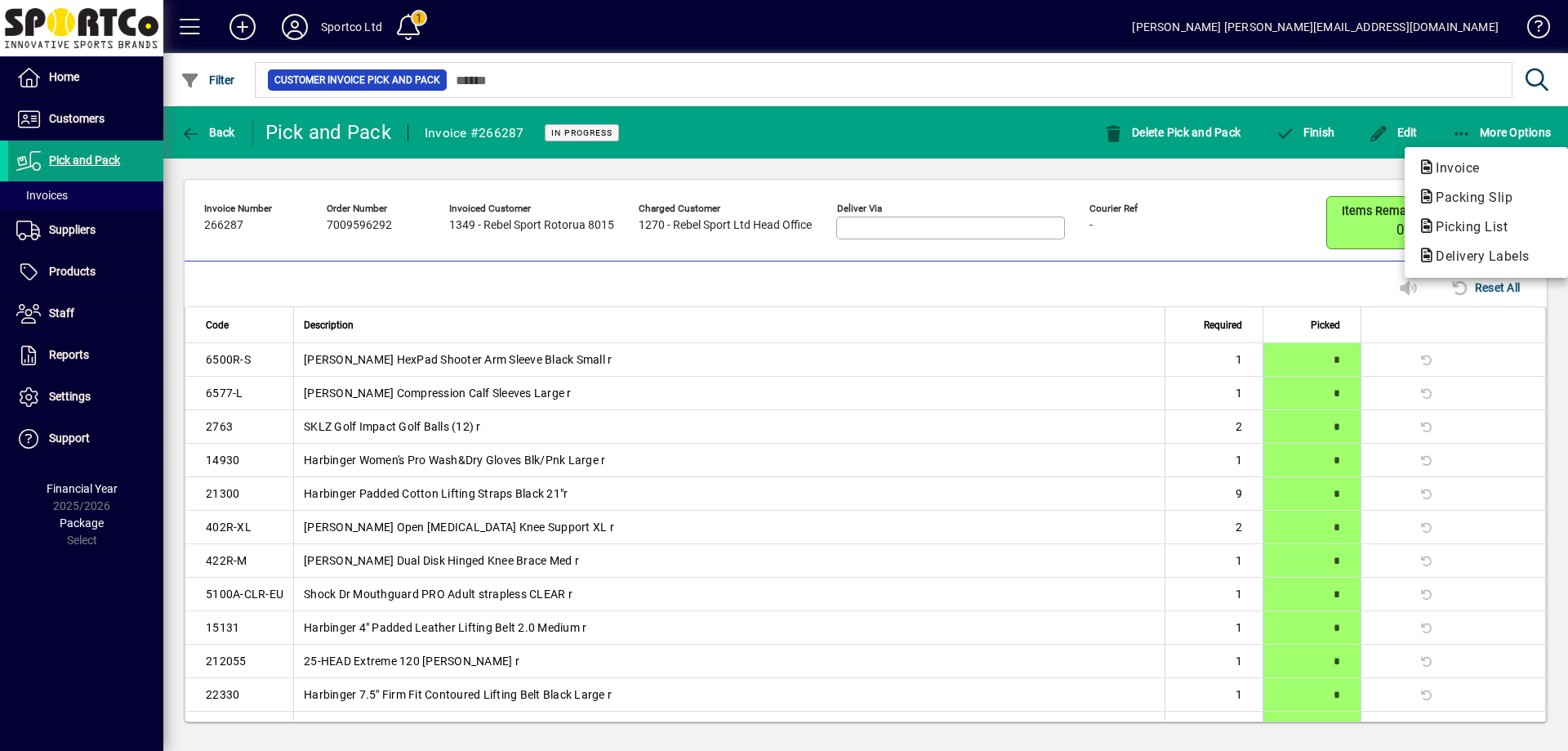
click at [1476, 198] on span "Packing Slip" at bounding box center [1468, 197] width 102 height 15
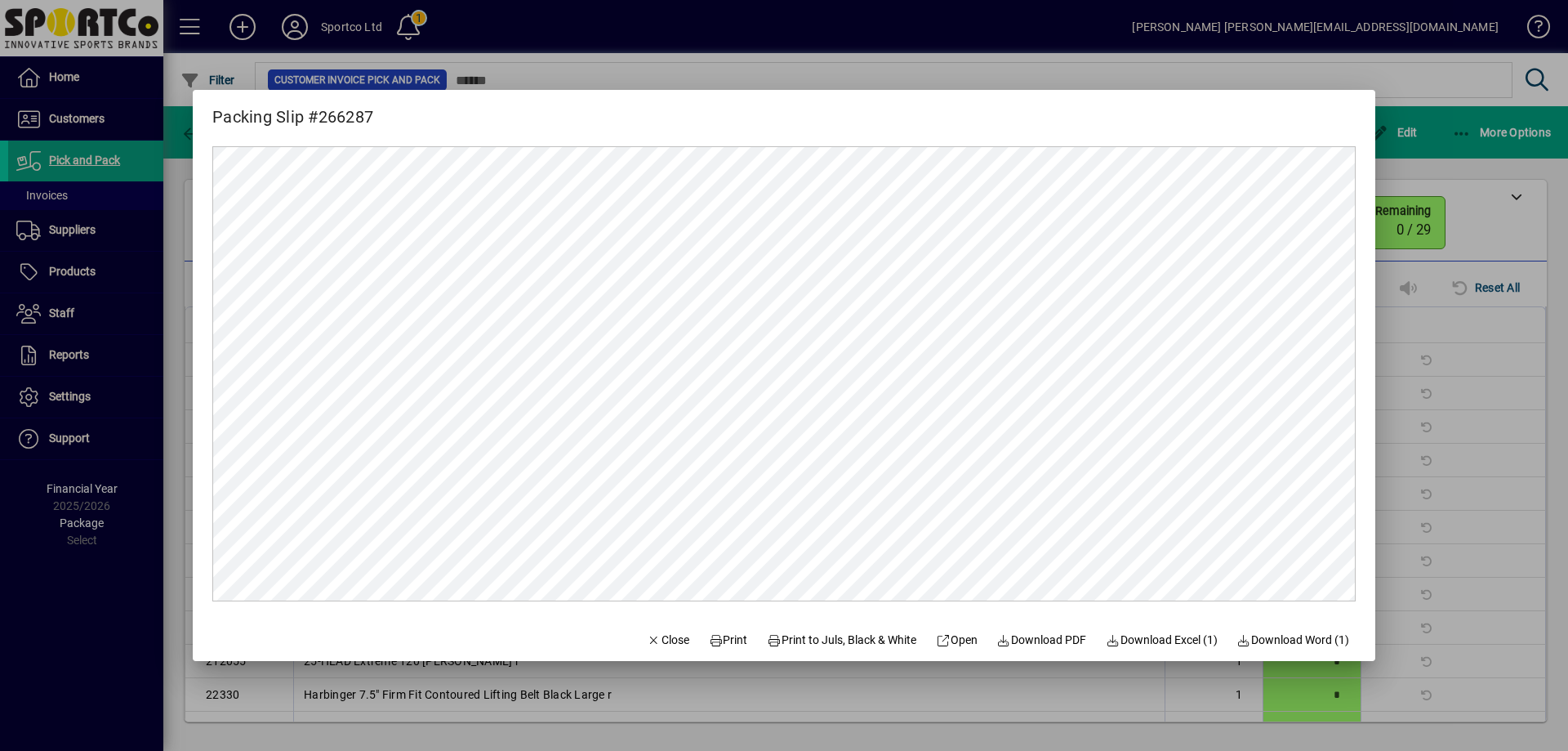
scroll to position [0, 0]
click at [713, 631] on span "Print" at bounding box center [728, 640] width 40 height 17
click at [647, 640] on span "Close" at bounding box center [668, 640] width 43 height 17
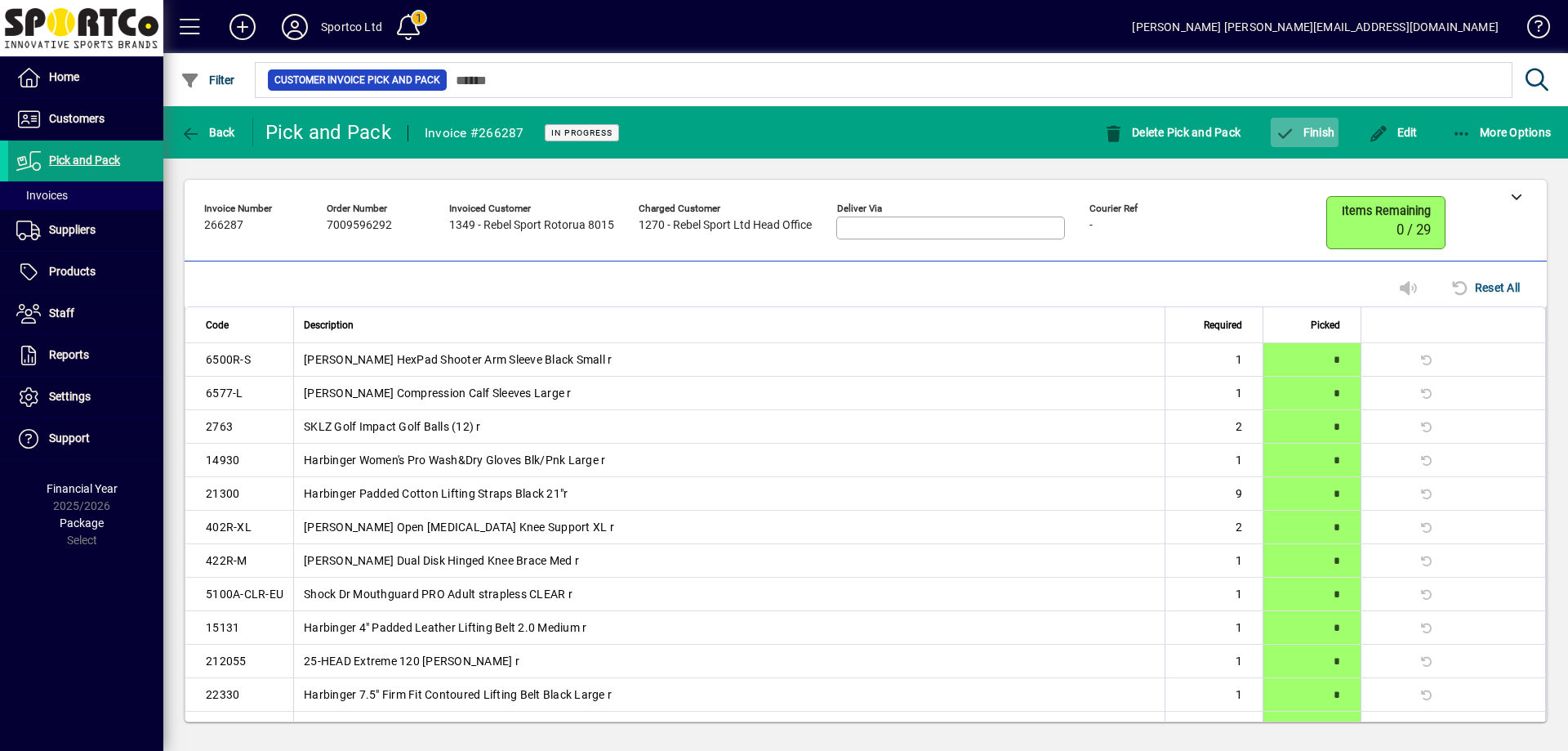
click at [1316, 130] on span "Finish" at bounding box center [1304, 132] width 60 height 14
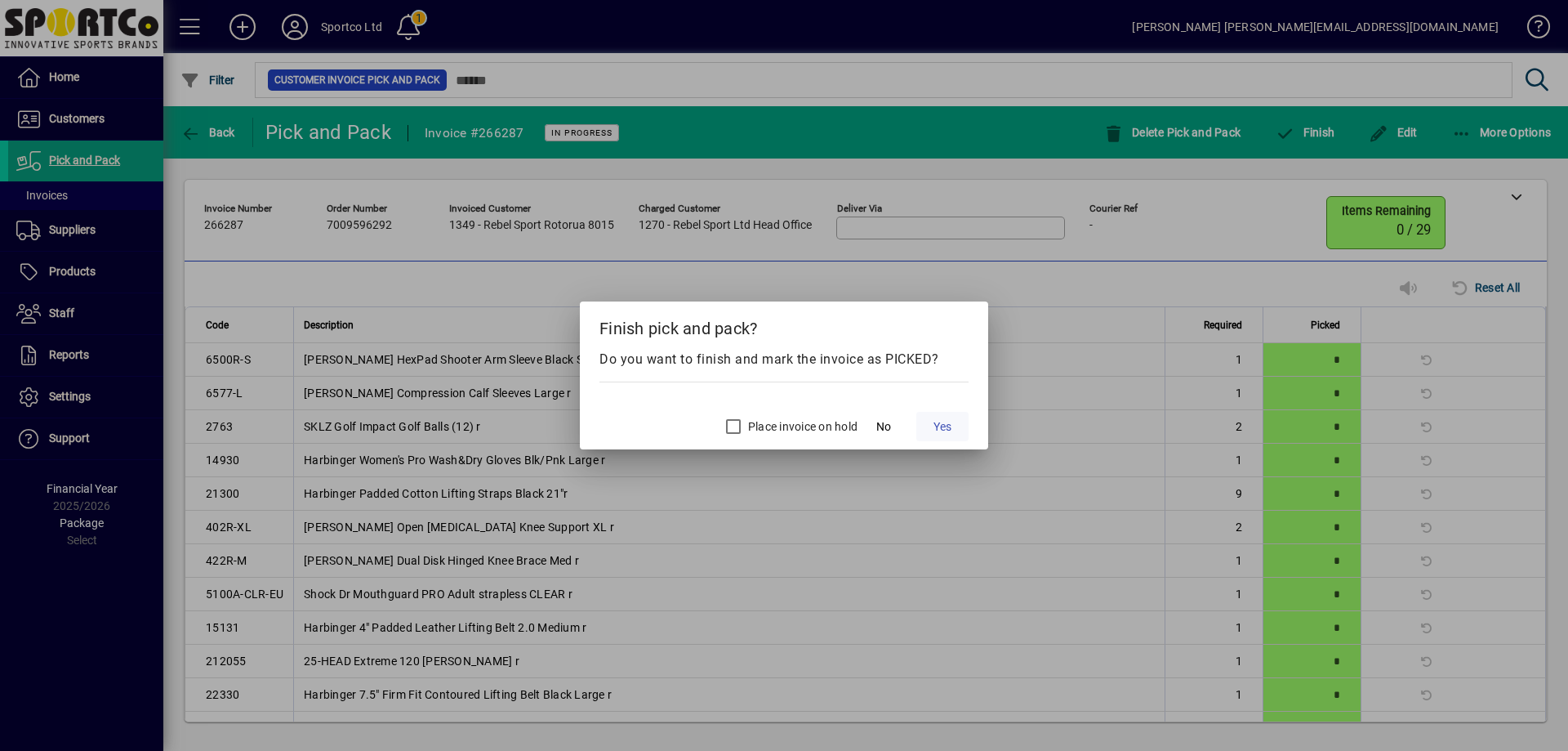
click at [945, 424] on span "Yes" at bounding box center [942, 427] width 18 height 17
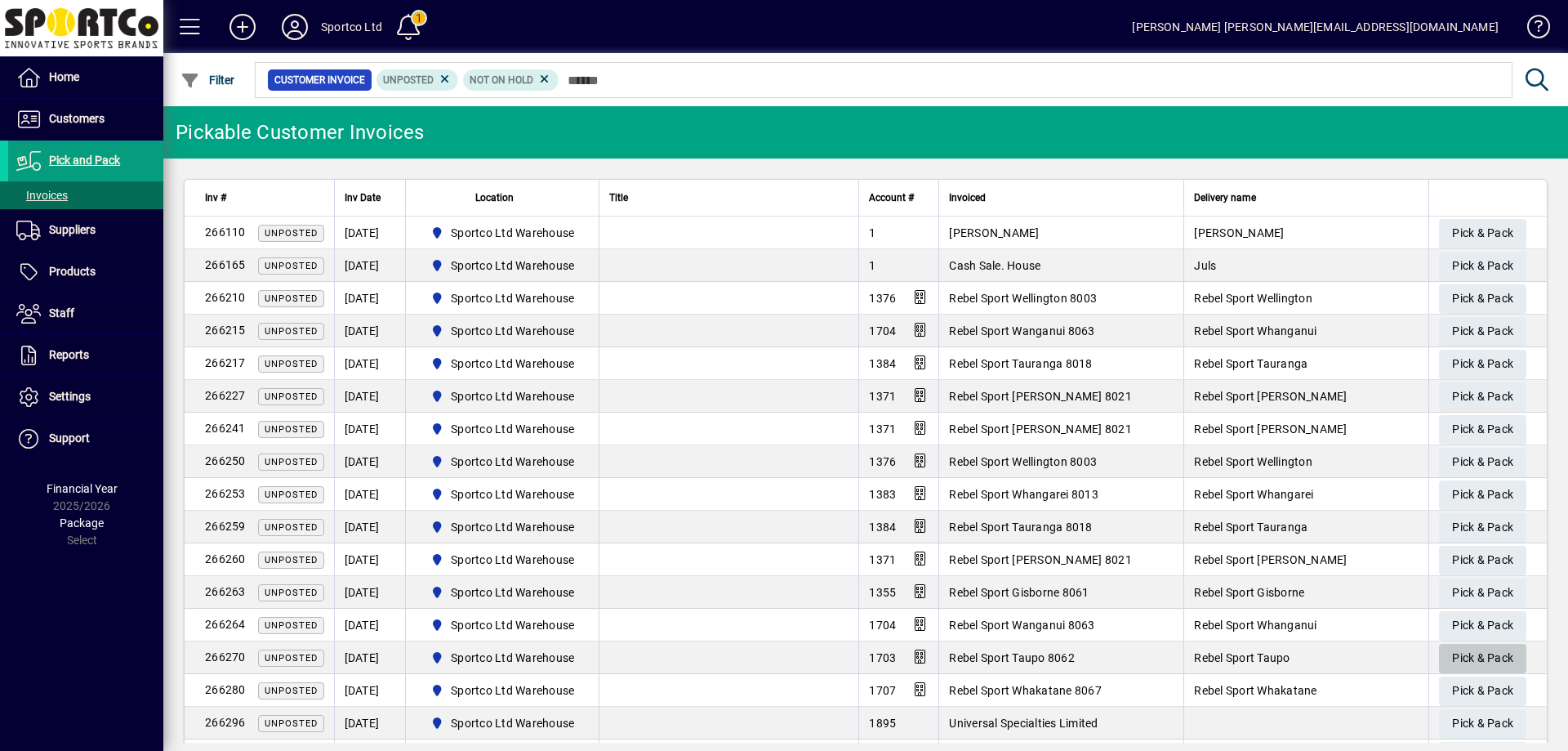
click at [1484, 655] on span "Pick & Pack" at bounding box center [1482, 658] width 61 height 27
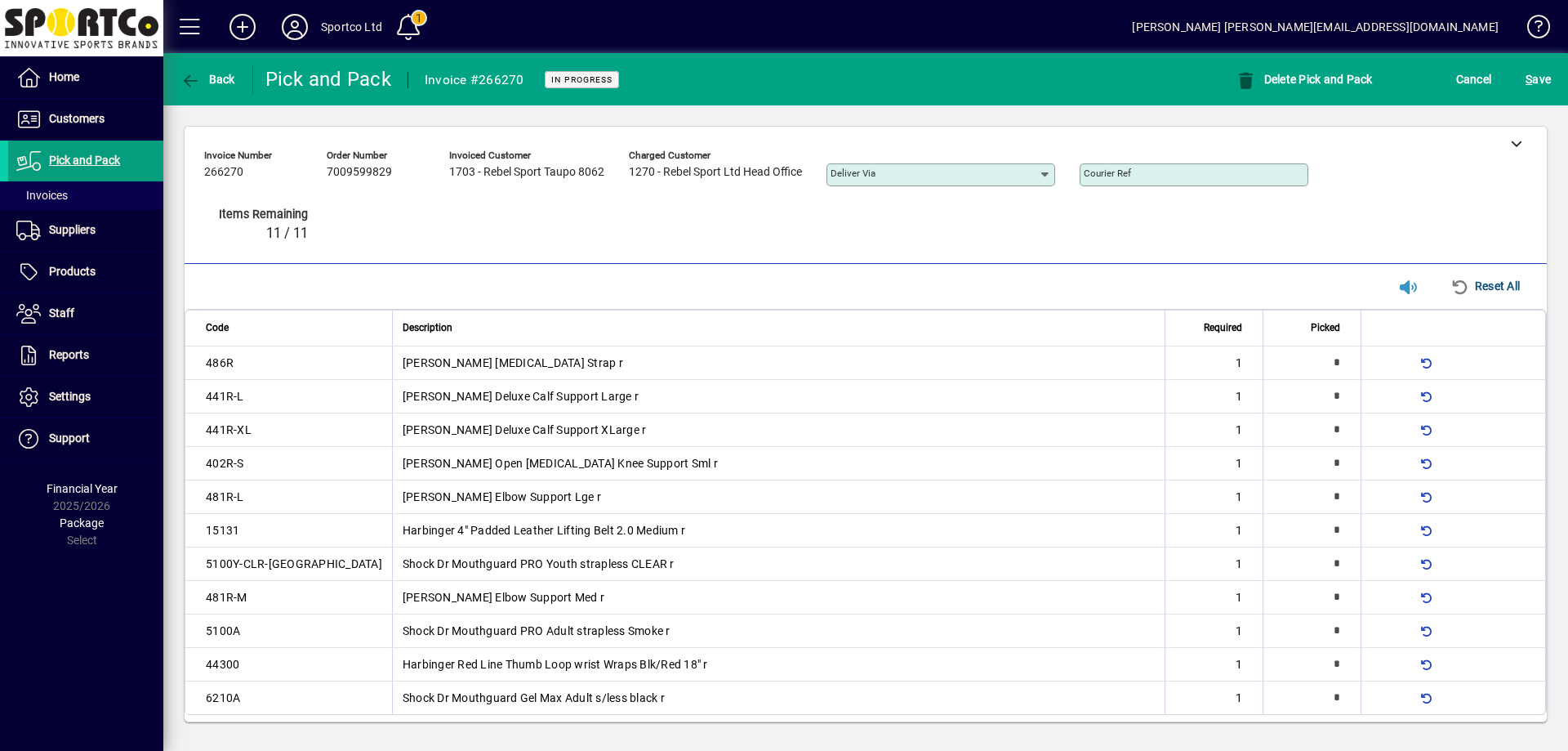
type input "*"
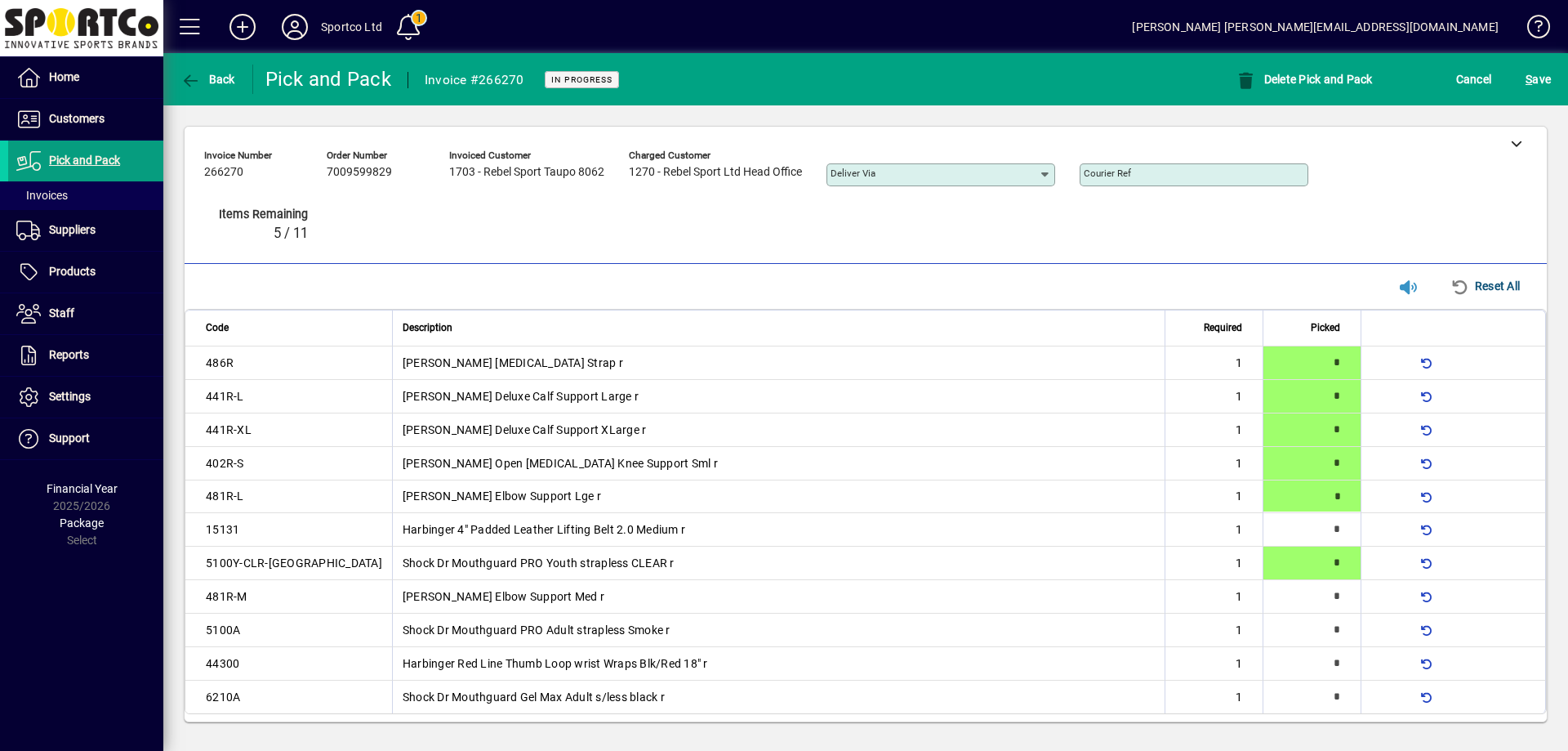
type input "*"
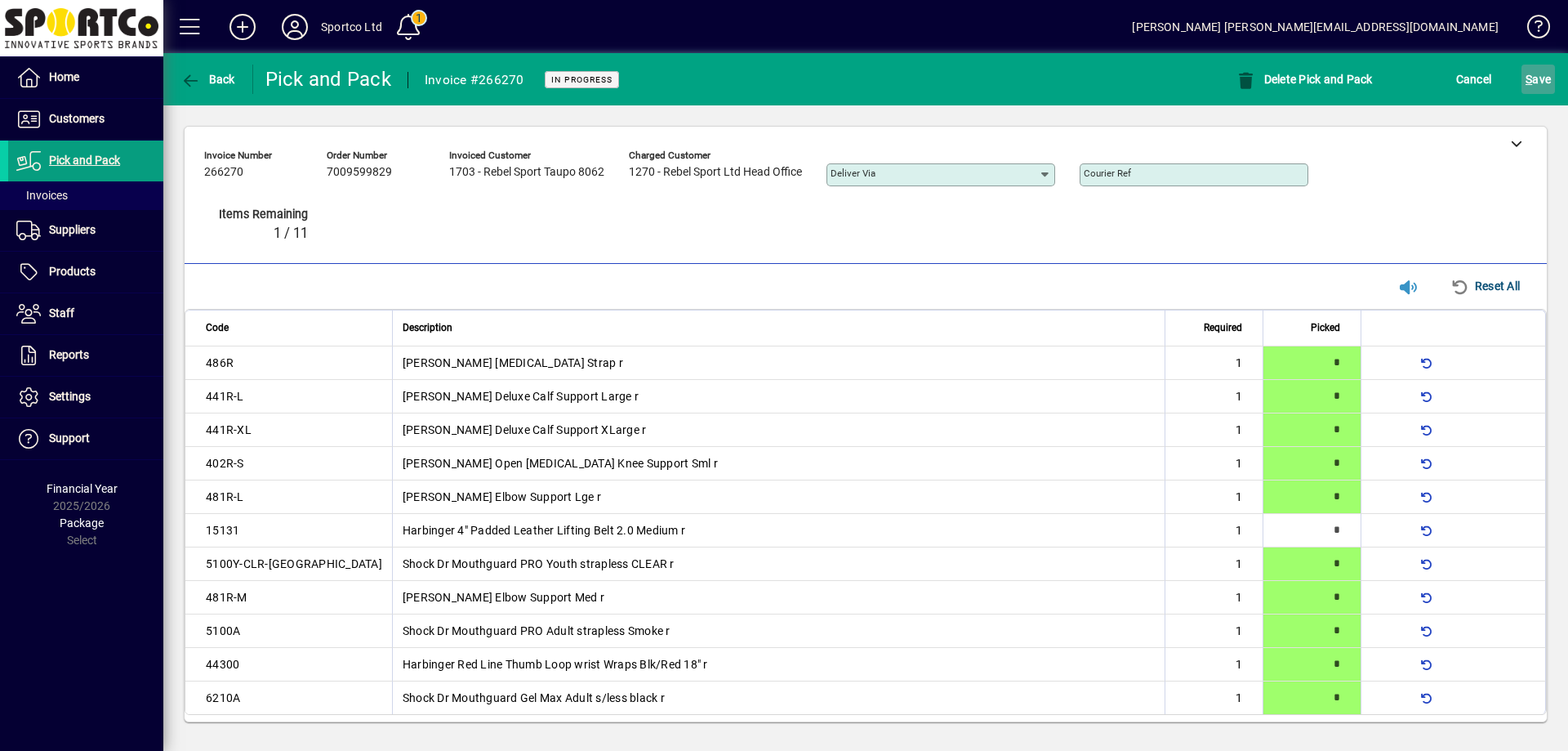
click at [1548, 68] on span "S ave" at bounding box center [1538, 78] width 25 height 26
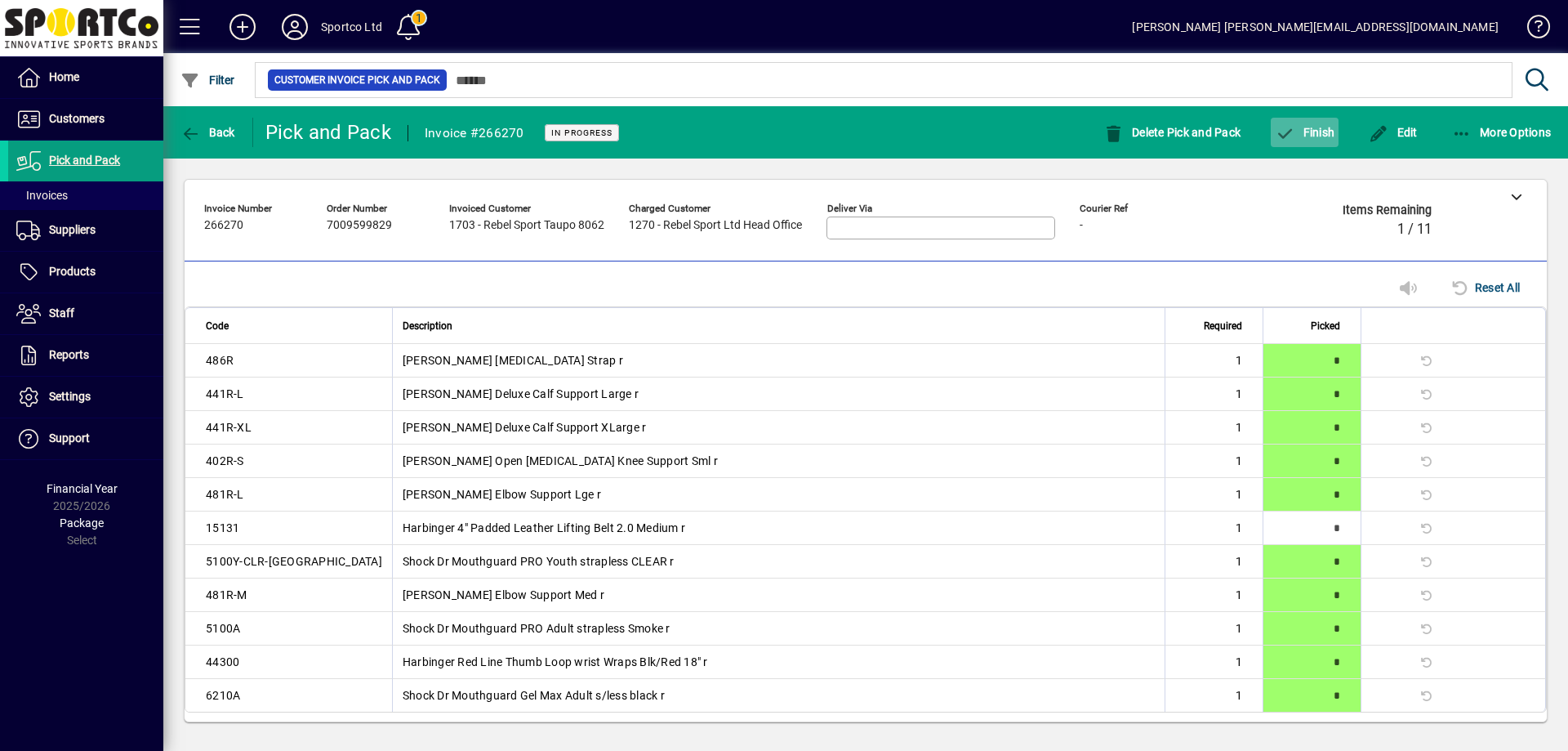
click at [1303, 129] on span "Finish" at bounding box center [1304, 132] width 60 height 14
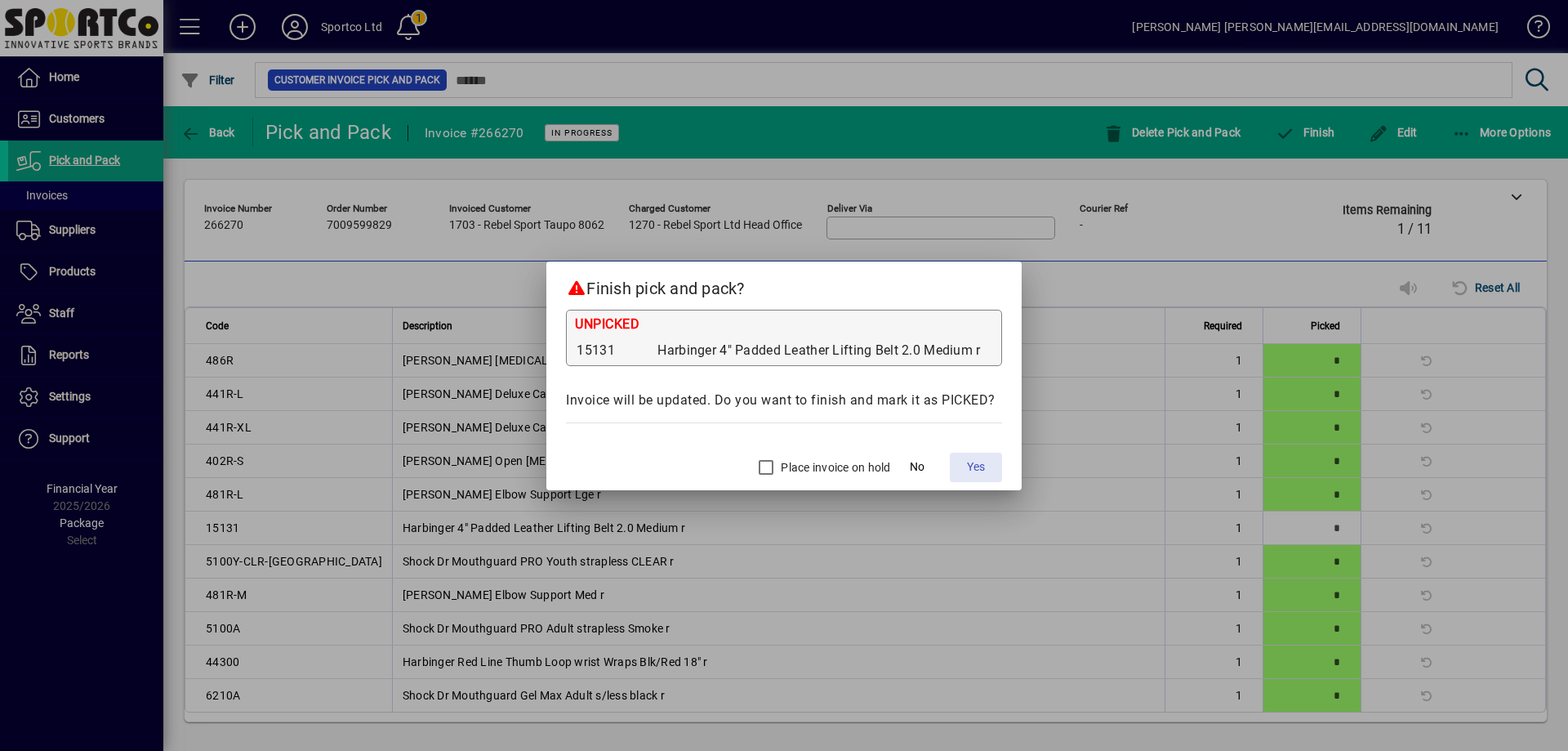
click at [981, 471] on span "Yes" at bounding box center [976, 467] width 18 height 17
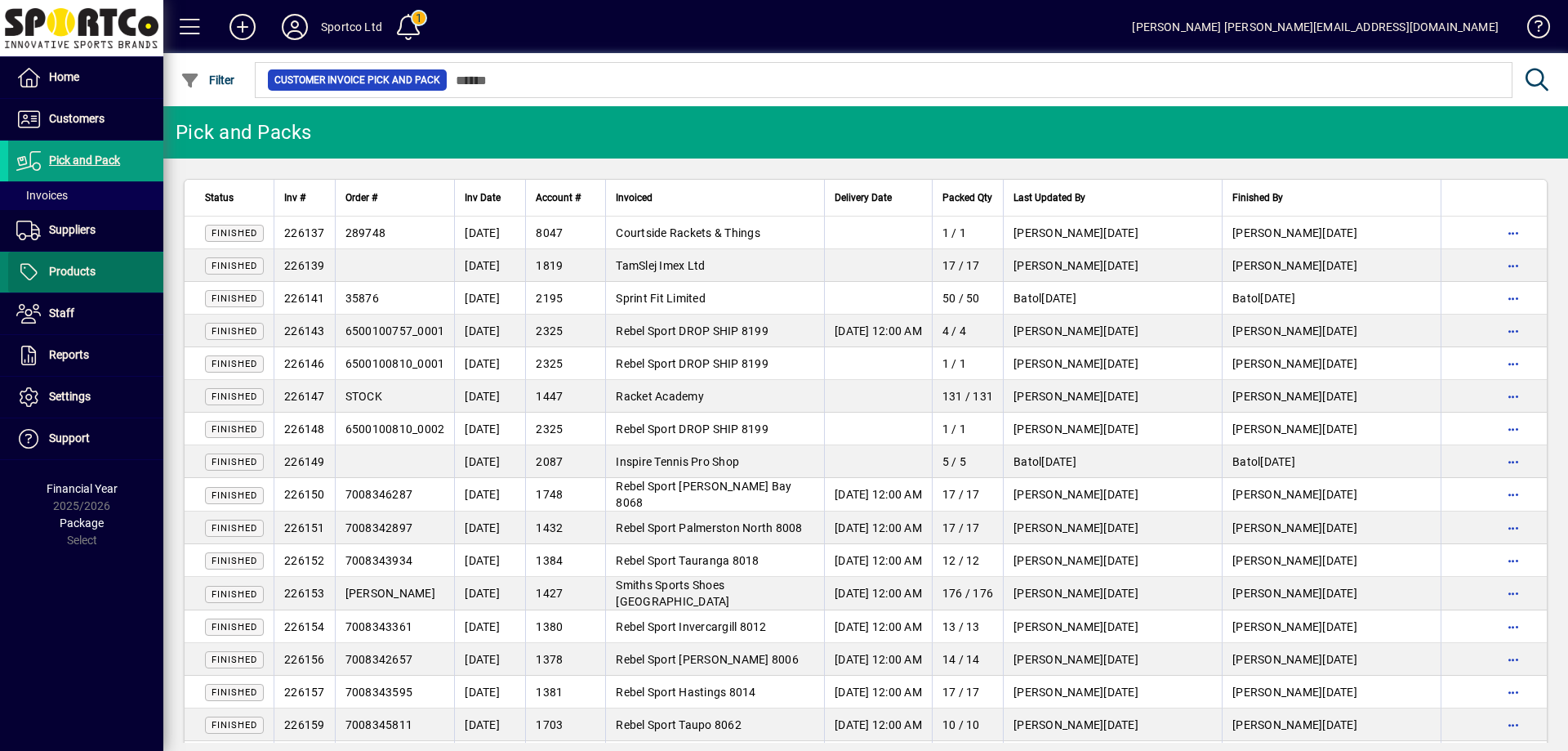
click at [71, 269] on span "Products" at bounding box center [72, 272] width 46 height 14
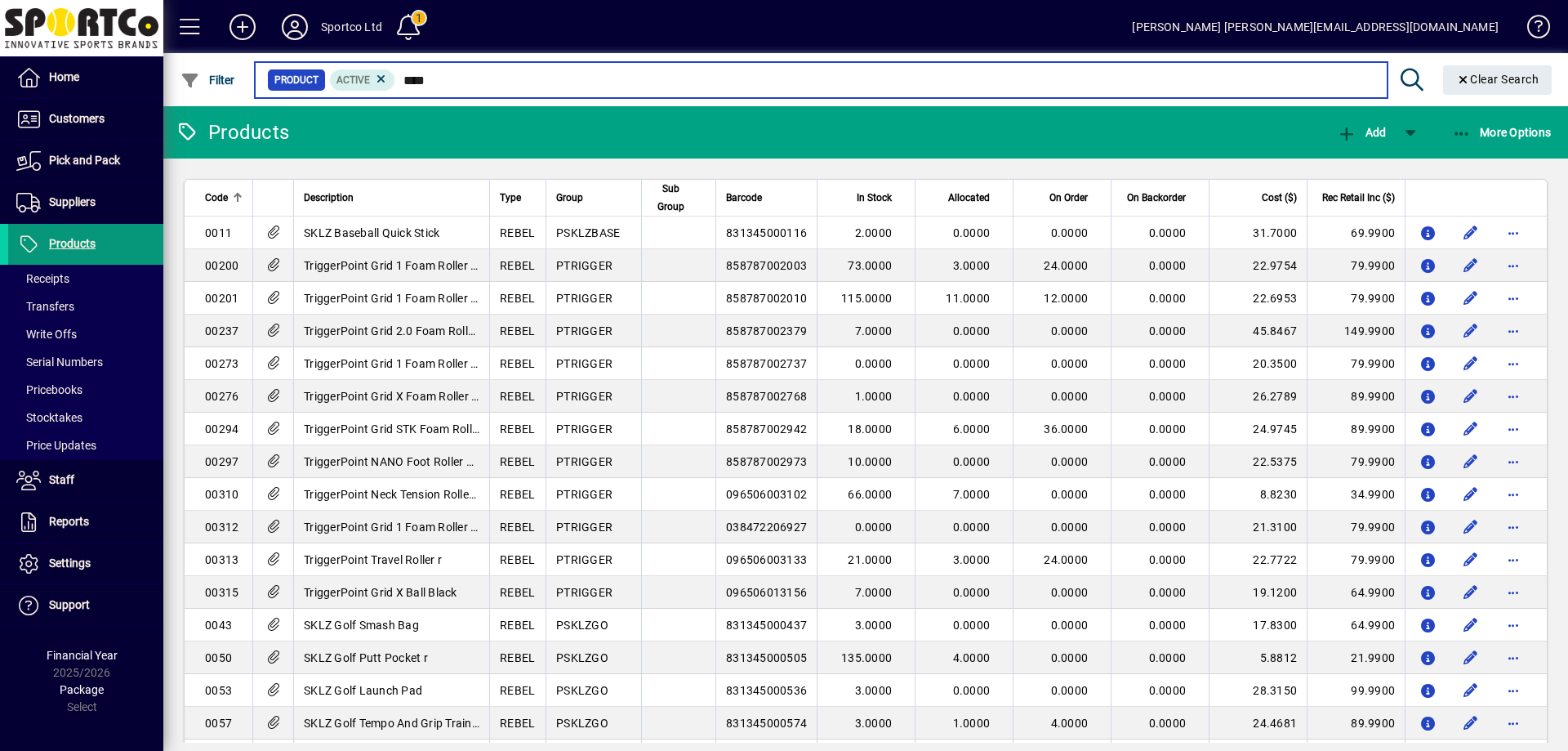
type input "*****"
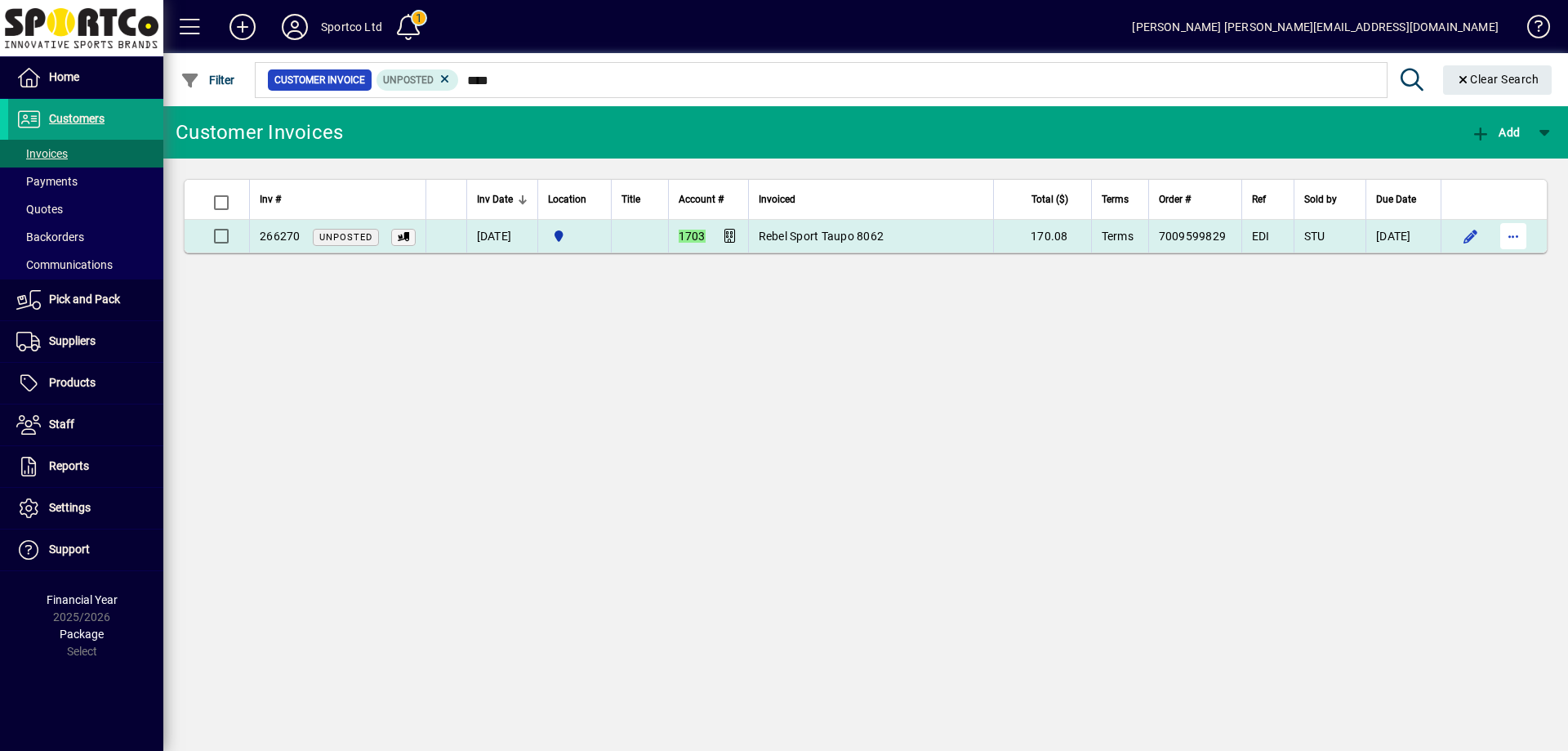
type input "****"
click at [1516, 235] on span "button" at bounding box center [1513, 236] width 40 height 40
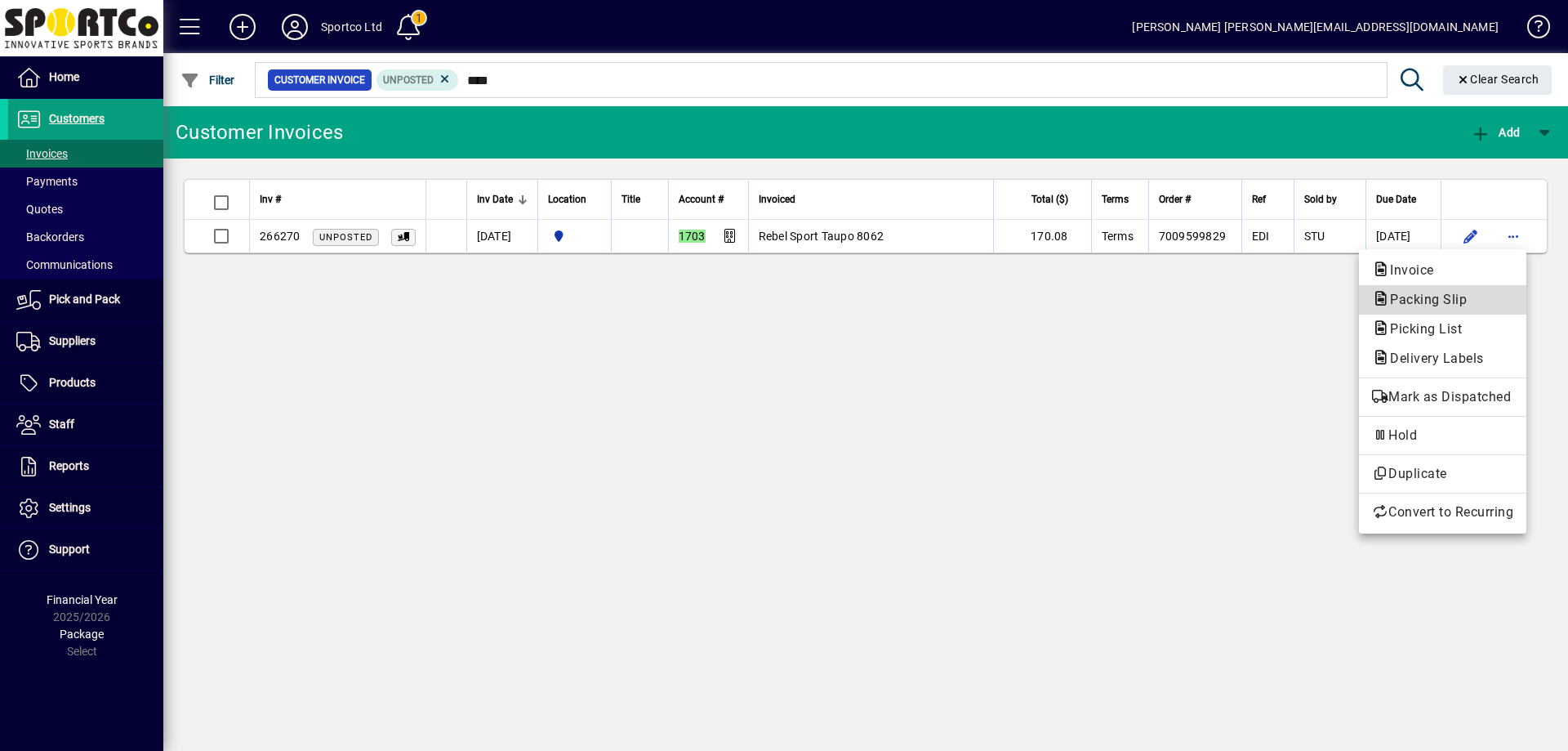
click at [1493, 297] on span "Packing Slip" at bounding box center [1442, 300] width 141 height 19
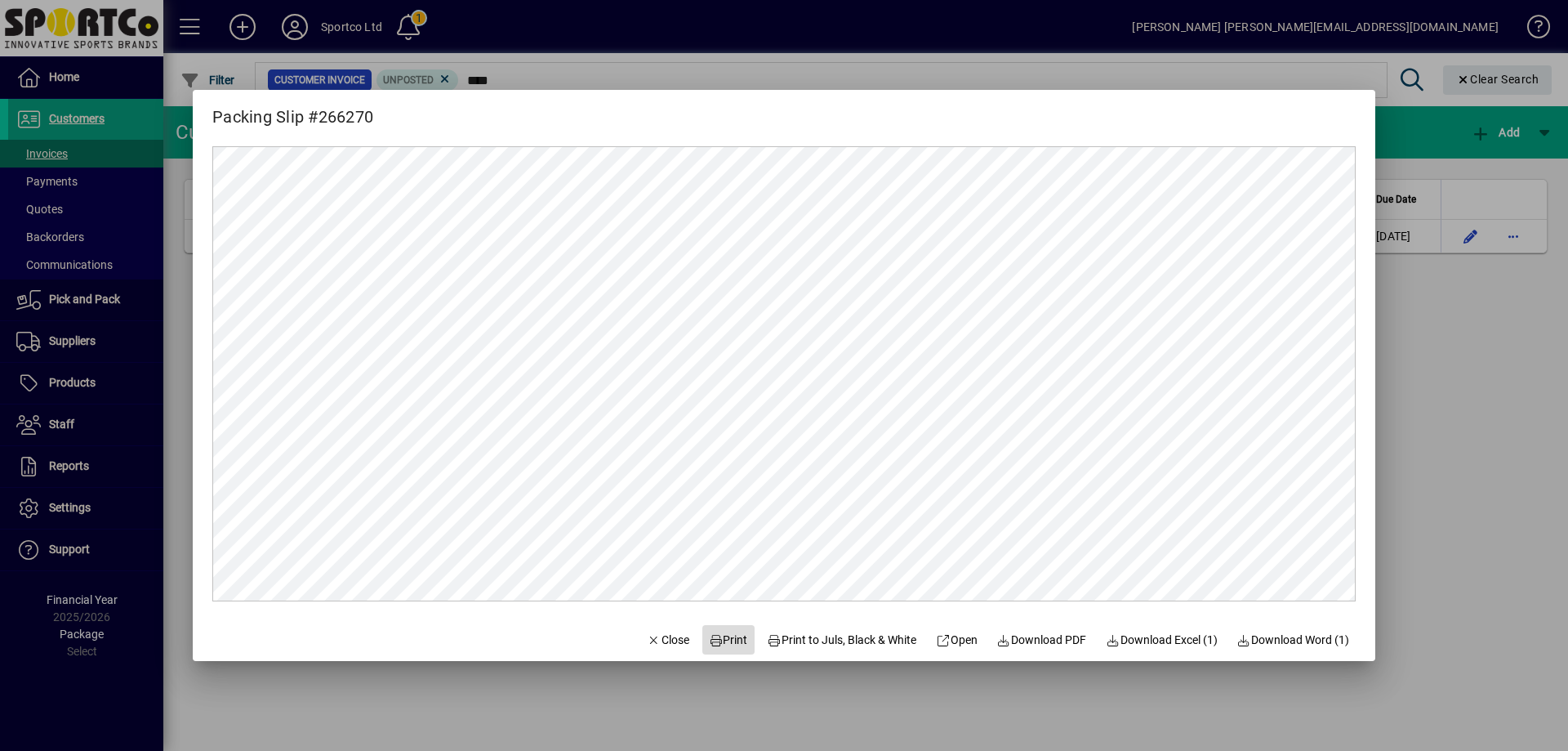
click at [727, 636] on span "Print" at bounding box center [728, 640] width 40 height 17
click at [660, 636] on span "Close" at bounding box center [668, 640] width 43 height 17
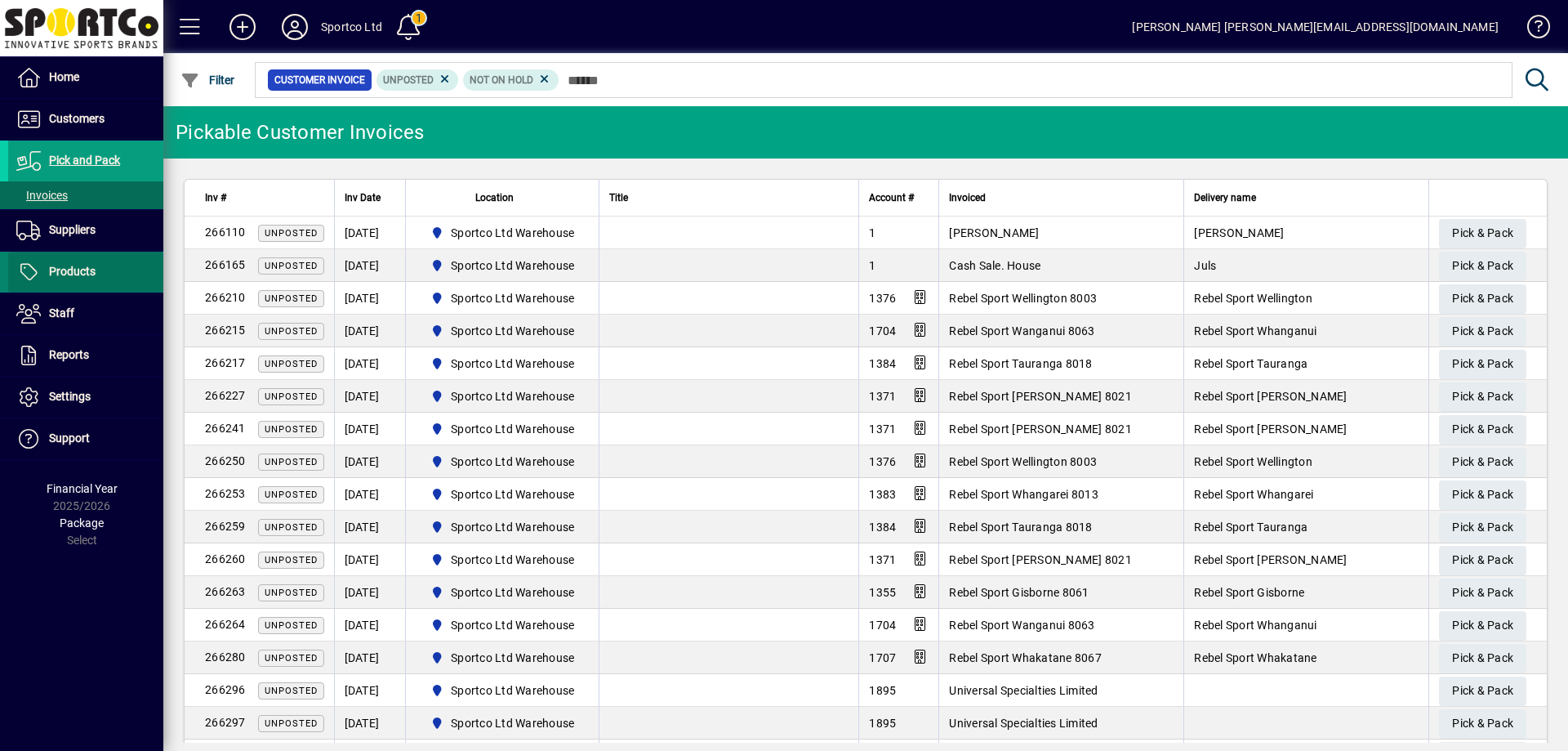
click at [62, 273] on span "Products" at bounding box center [72, 272] width 46 height 14
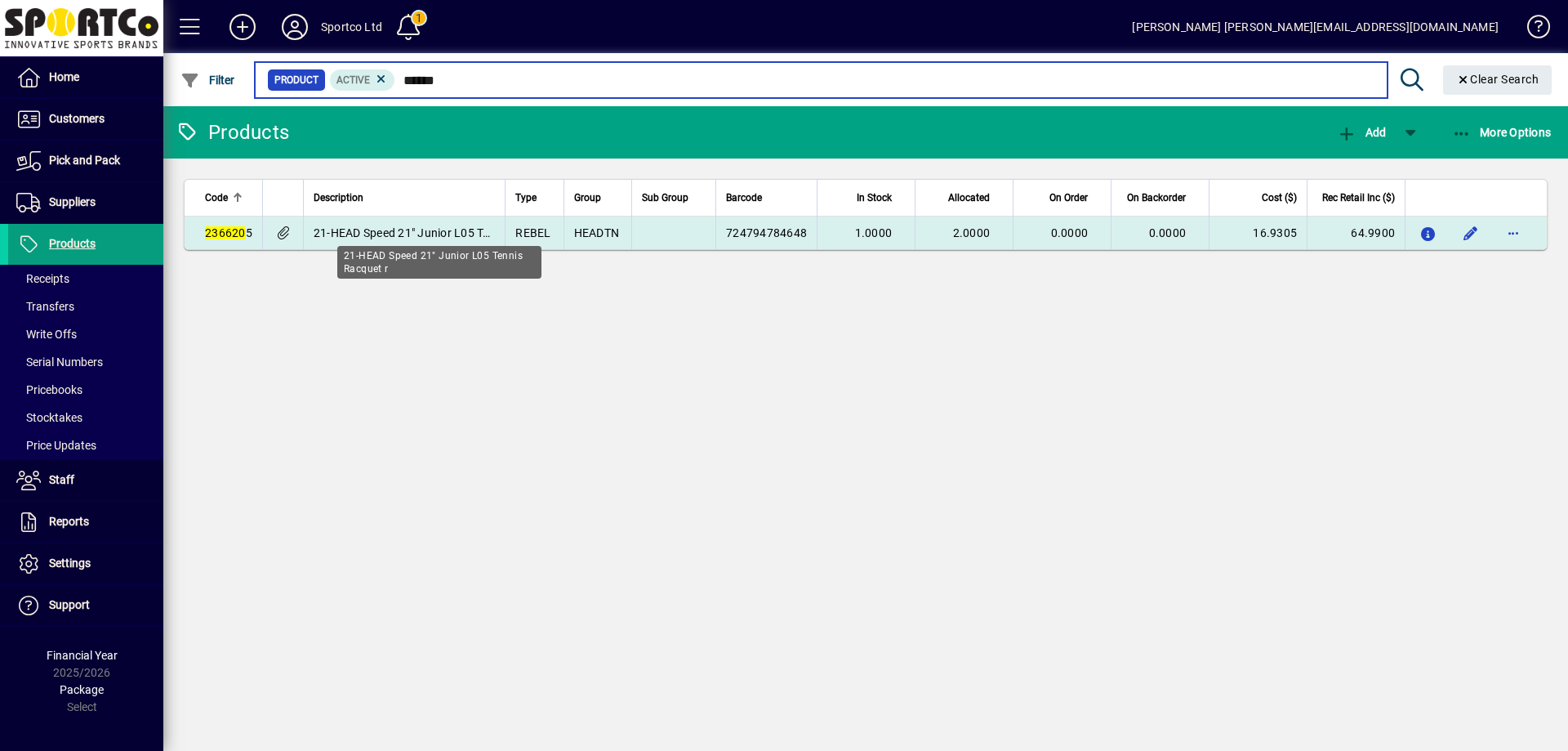
type input "******"
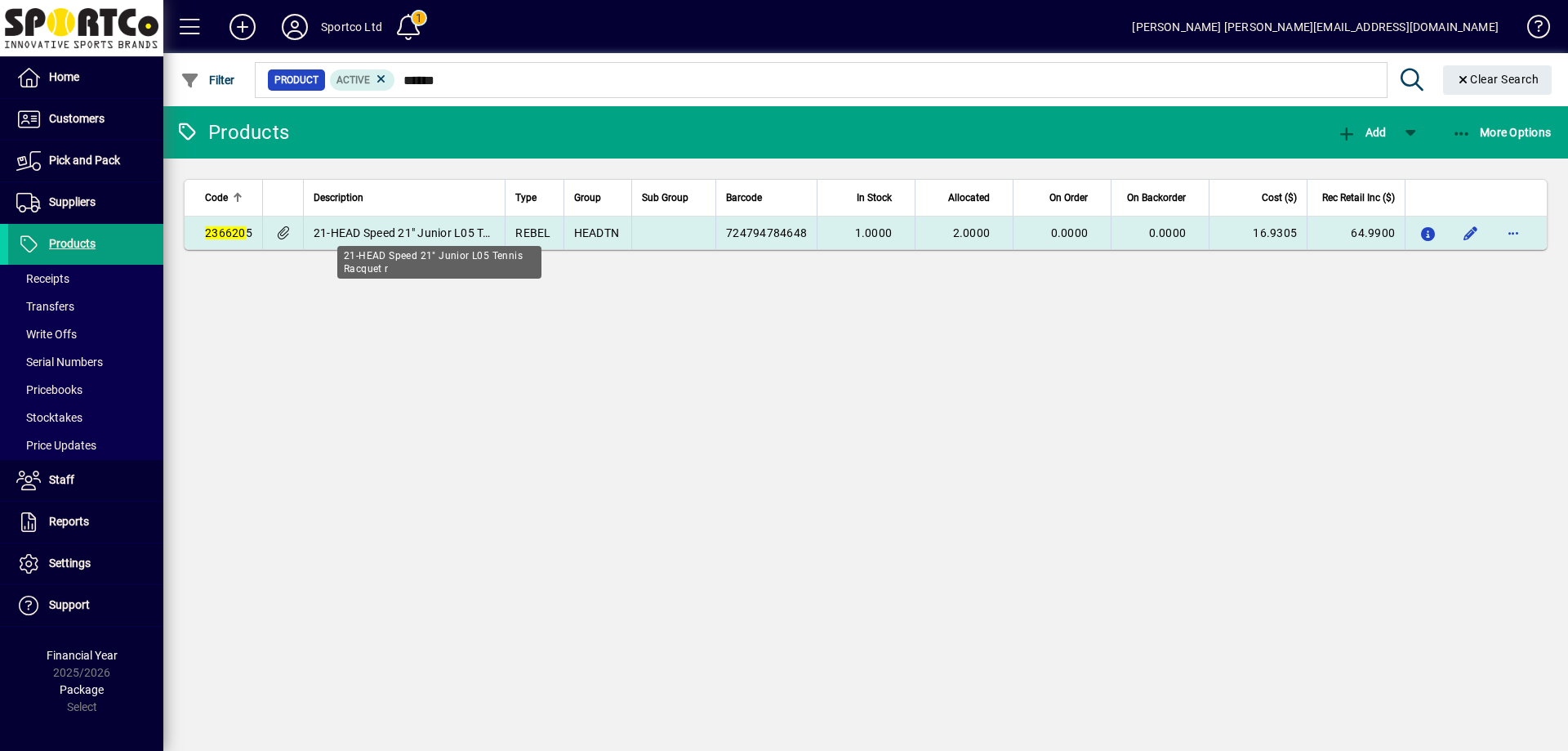
click at [433, 232] on span "21-HEAD Speed 21" Junior L05 Tennis Racquet r" at bounding box center [439, 233] width 250 height 14
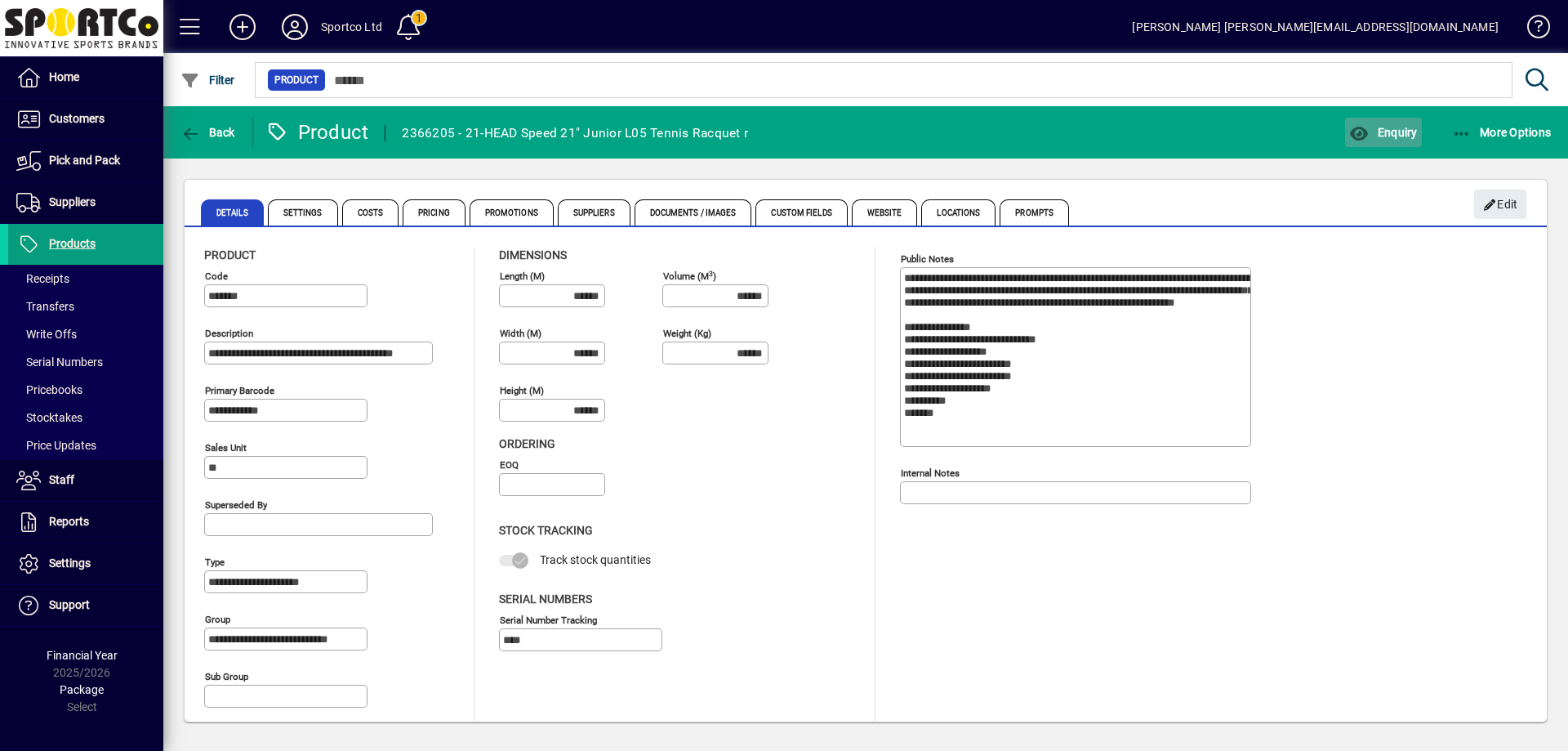
click at [1411, 130] on span "Enquiry" at bounding box center [1383, 132] width 68 height 14
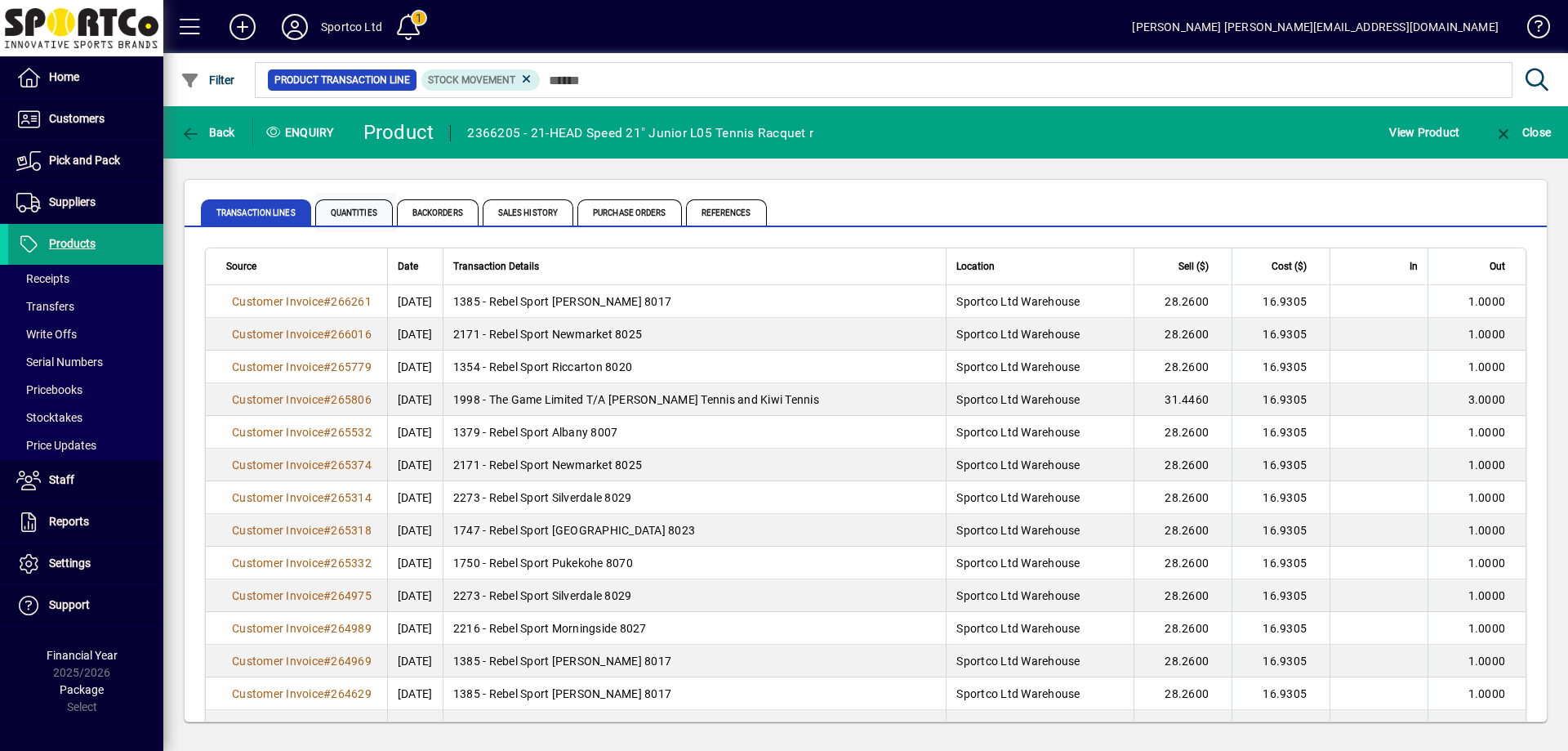
click at [352, 218] on span "Quantities" at bounding box center [354, 212] width 77 height 26
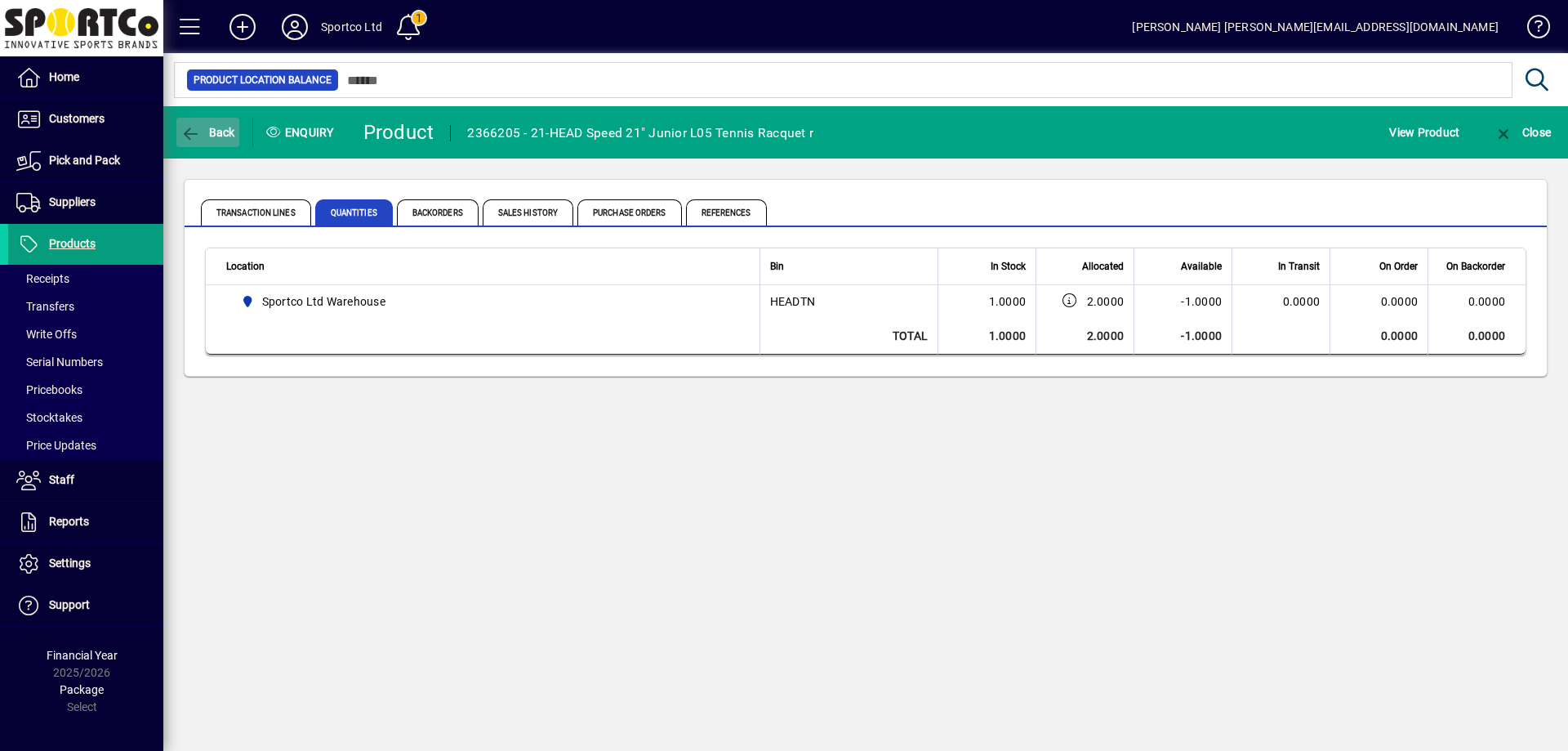
click at [182, 134] on icon "button" at bounding box center [190, 133] width 20 height 16
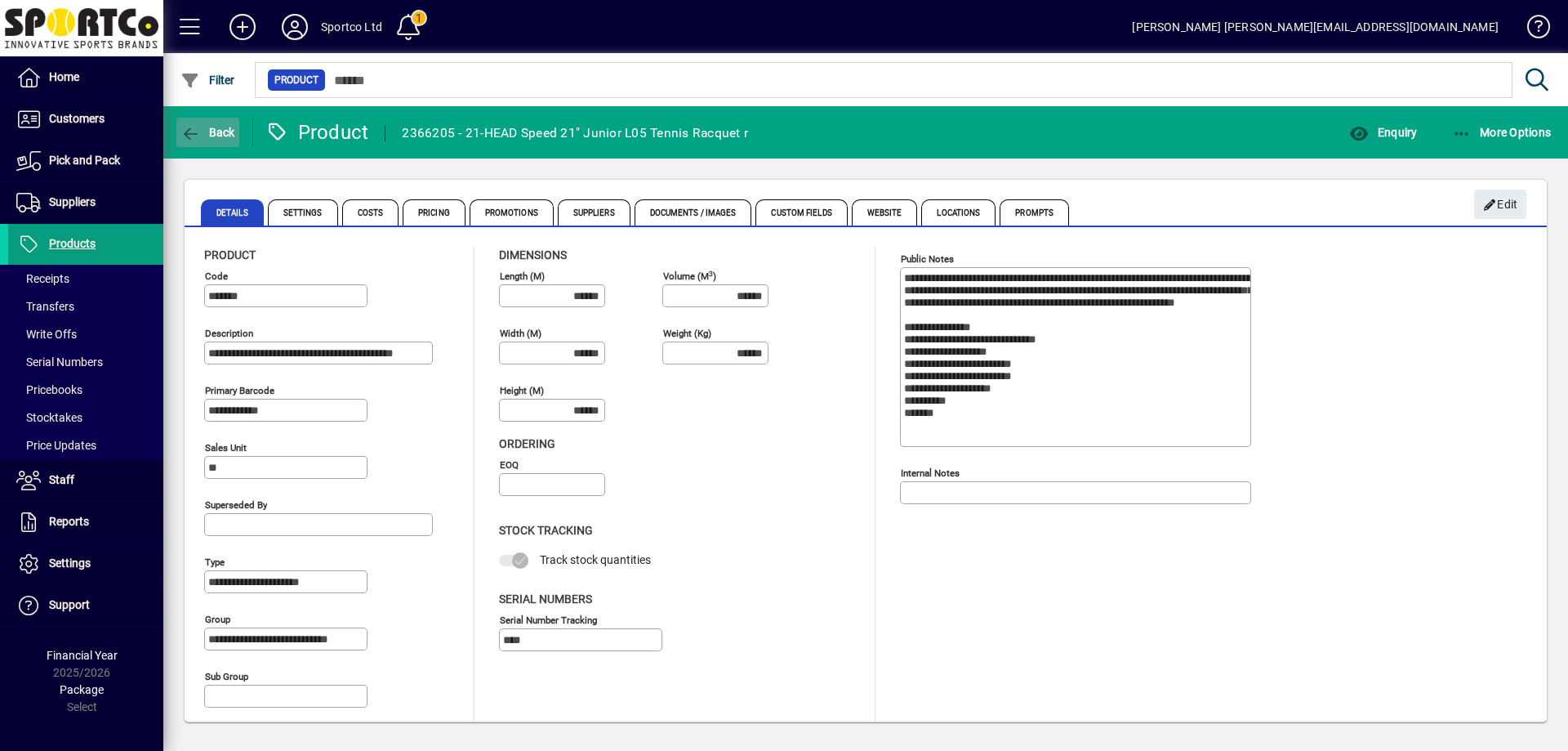
click at [186, 132] on icon "button" at bounding box center [190, 133] width 20 height 16
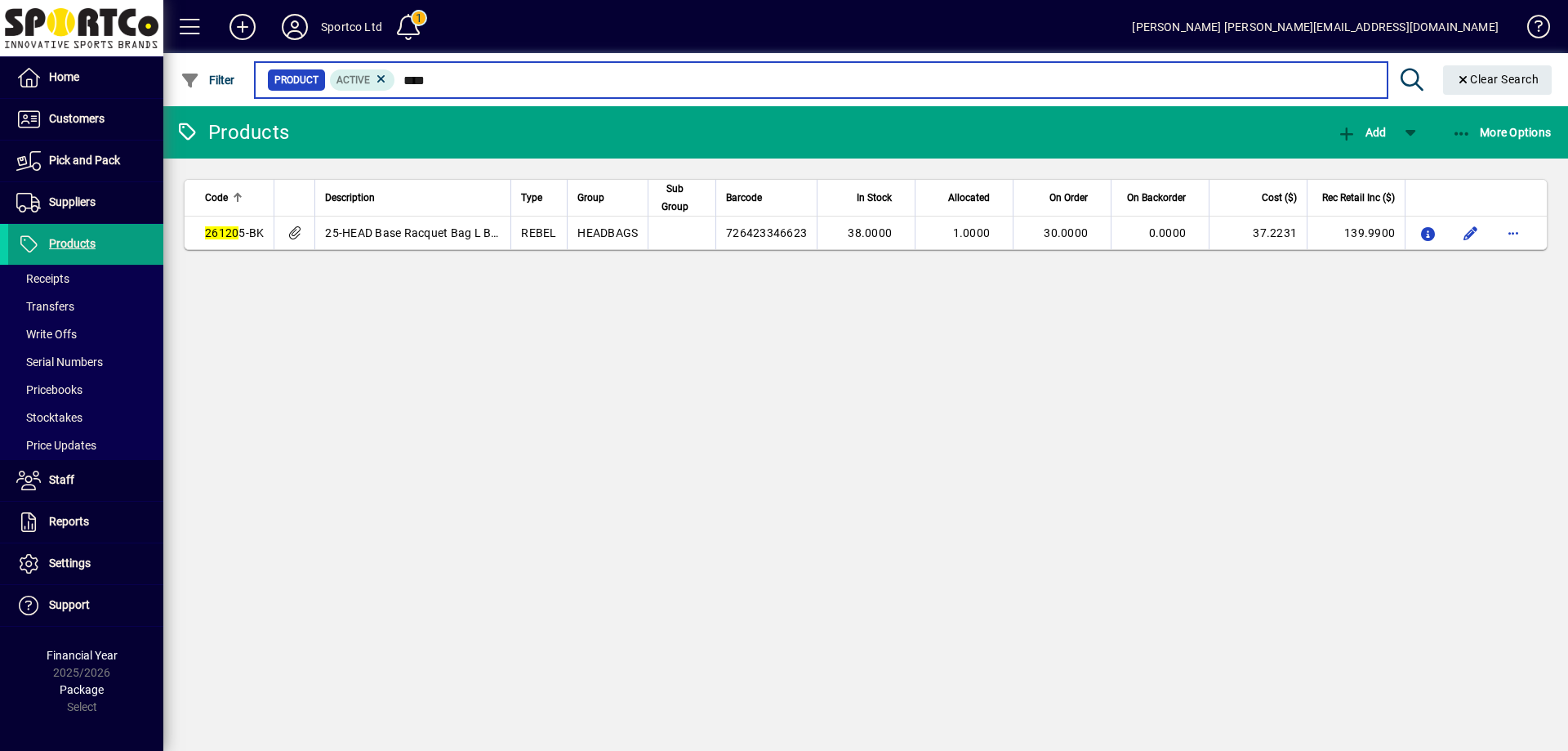
type input "*****"
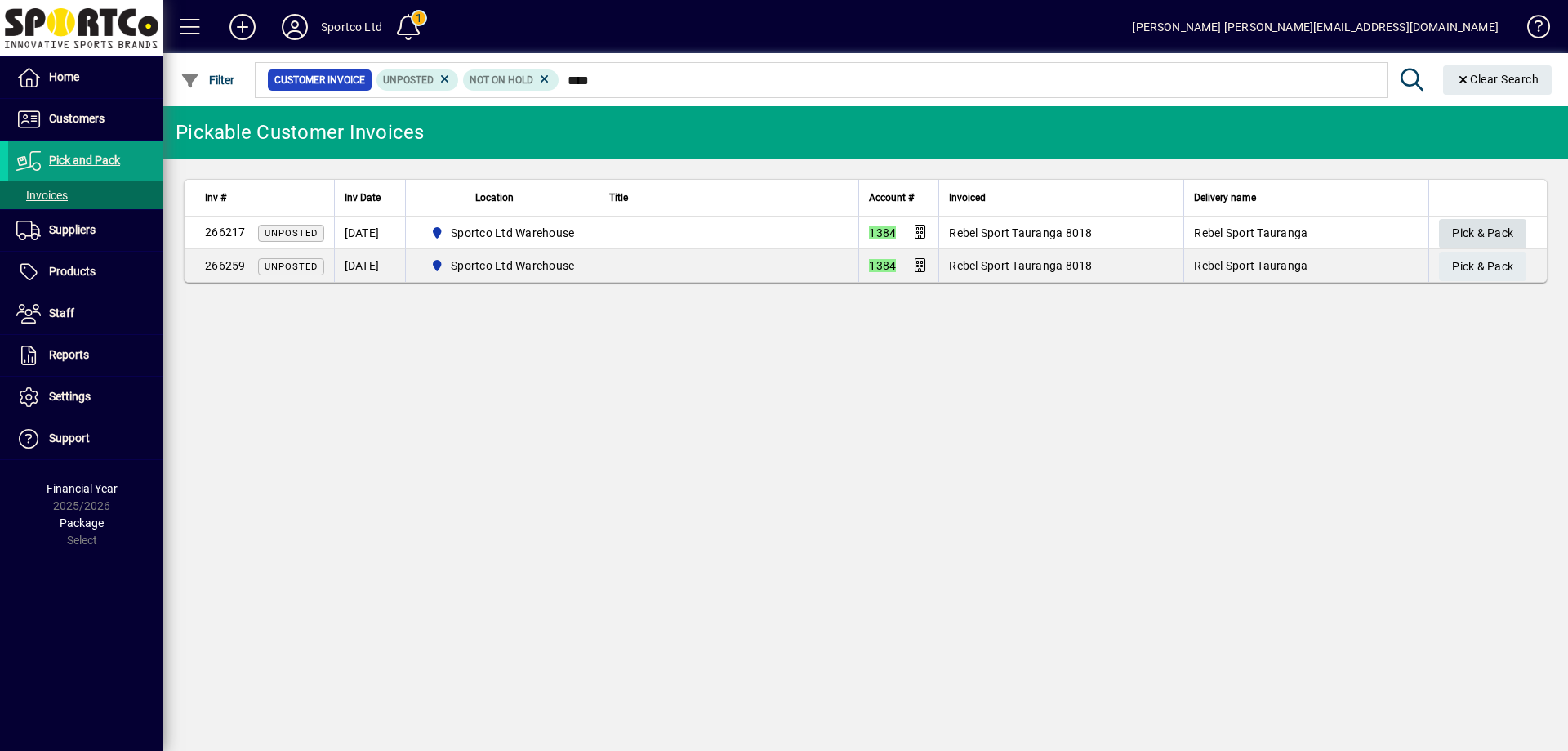
type input "****"
click at [1478, 223] on span "Pick & Pack" at bounding box center [1482, 233] width 61 height 27
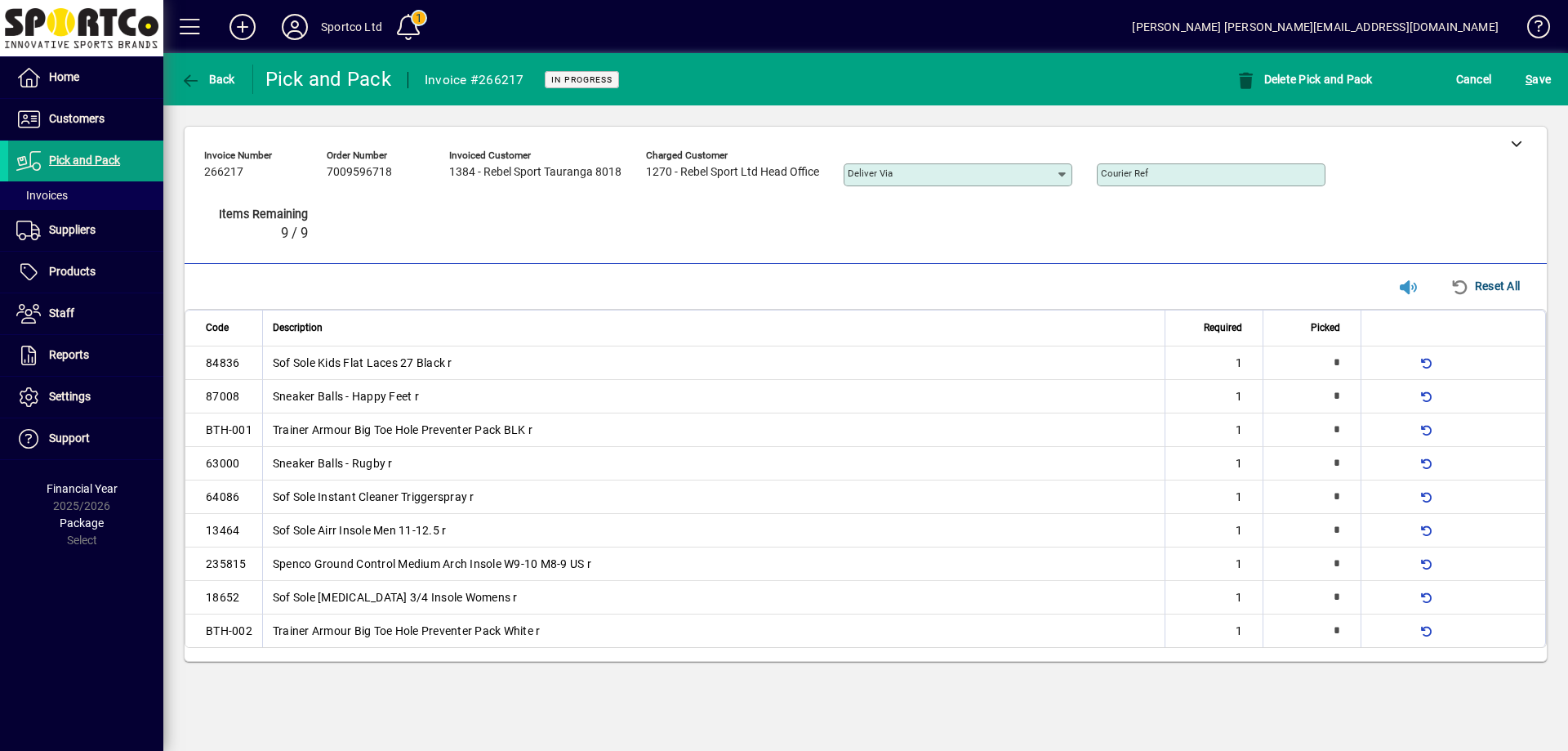
type input "*"
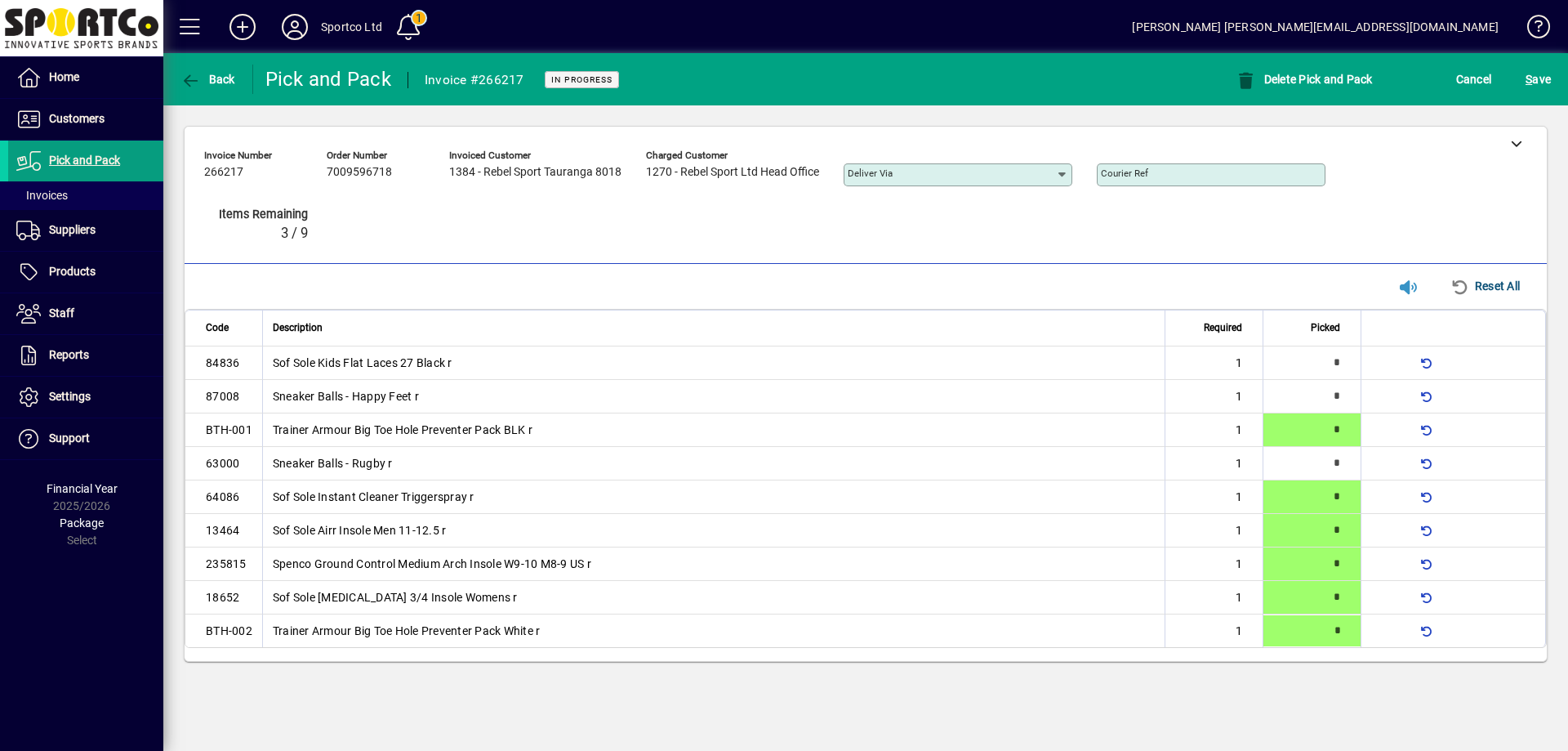
type input "*"
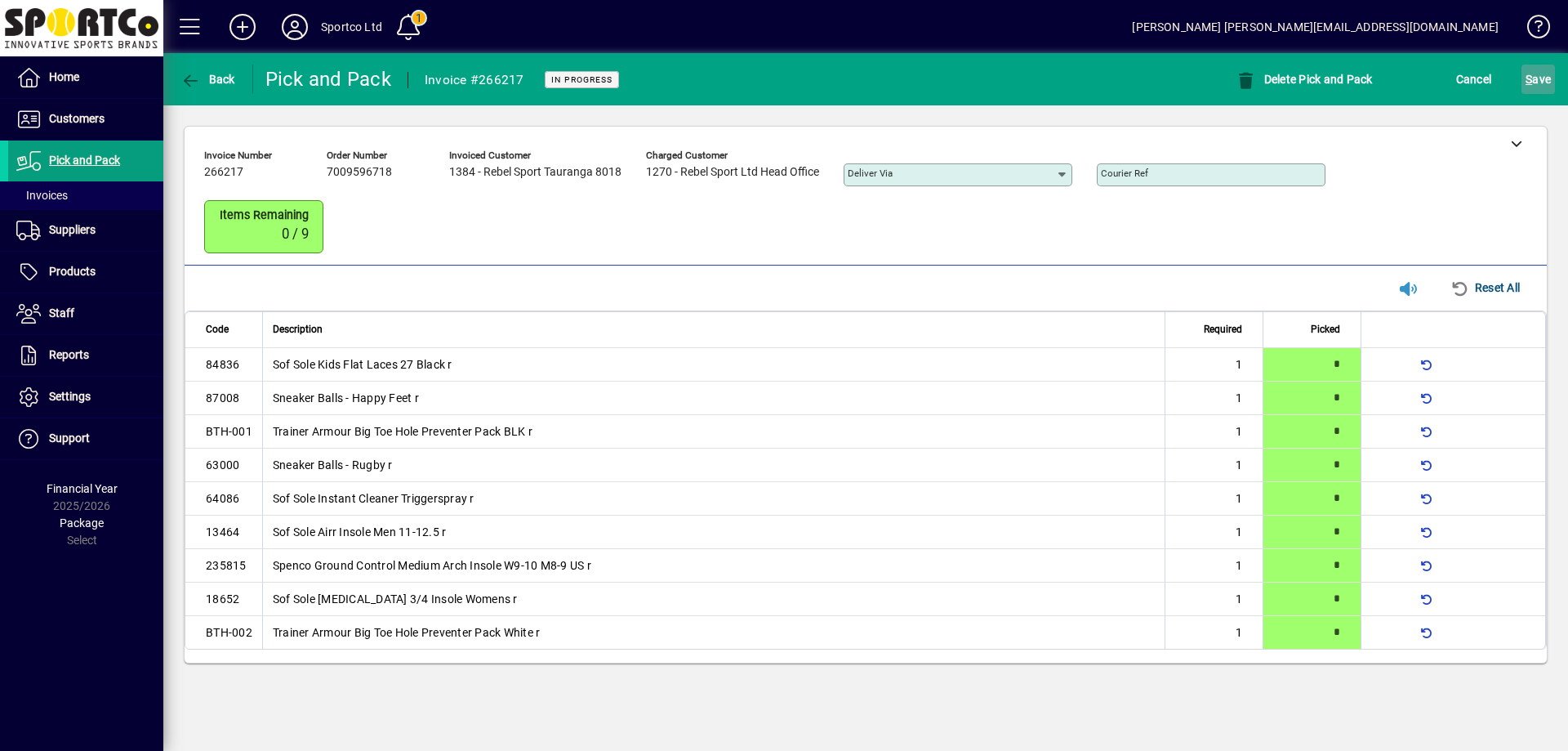
click at [1543, 77] on span "S ave" at bounding box center [1538, 78] width 25 height 26
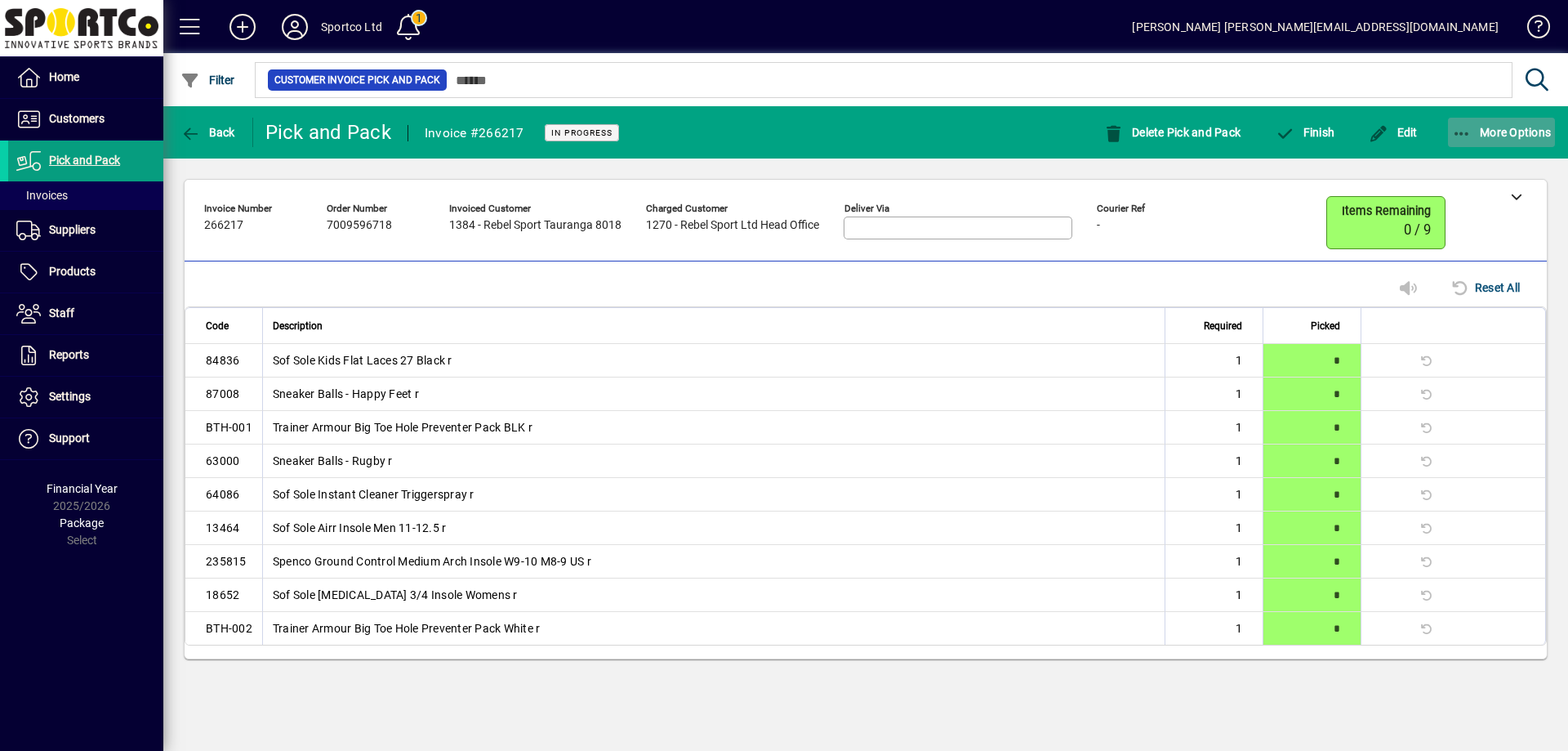
click at [1458, 127] on icon "button" at bounding box center [1462, 133] width 20 height 16
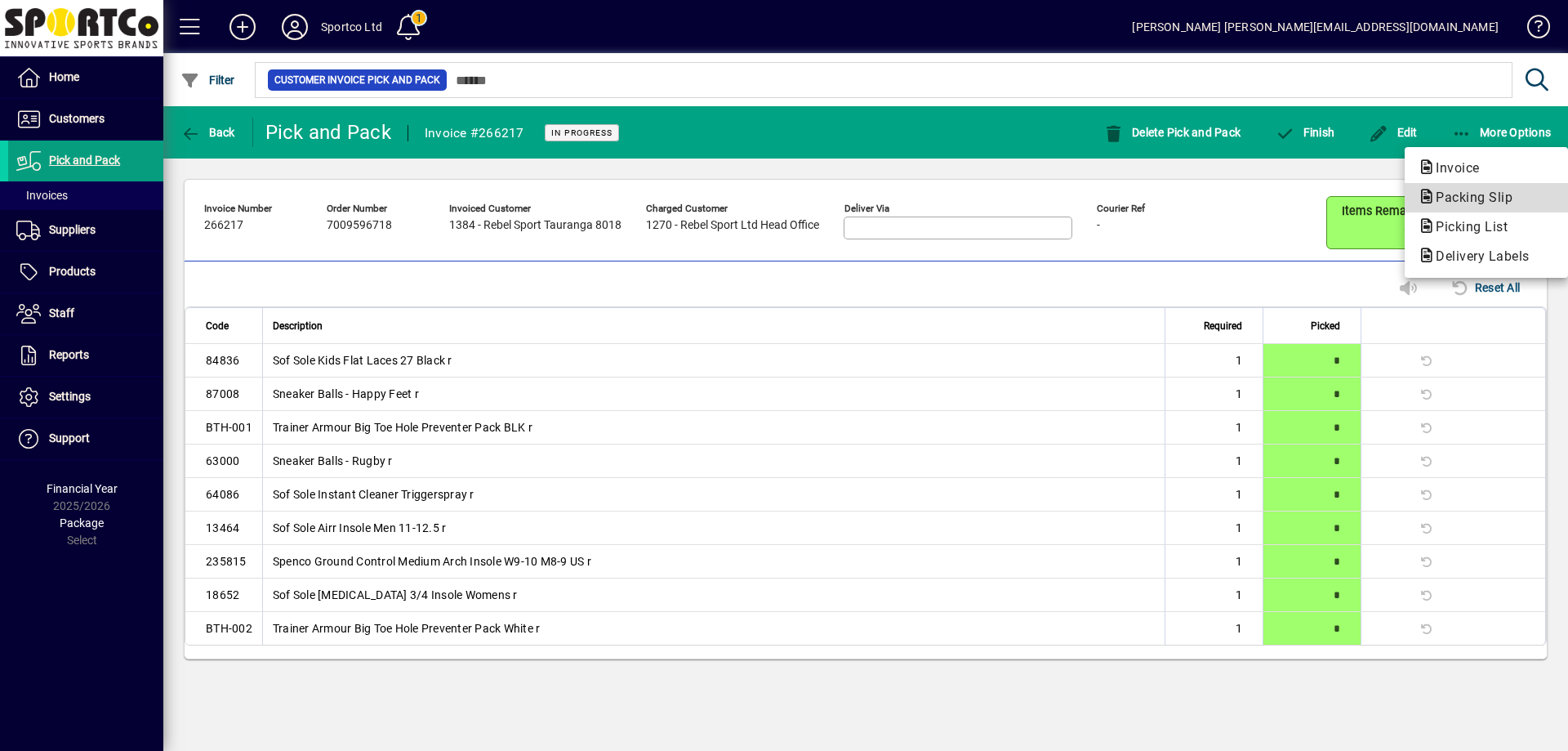
click at [1468, 193] on span "Packing Slip" at bounding box center [1468, 197] width 102 height 15
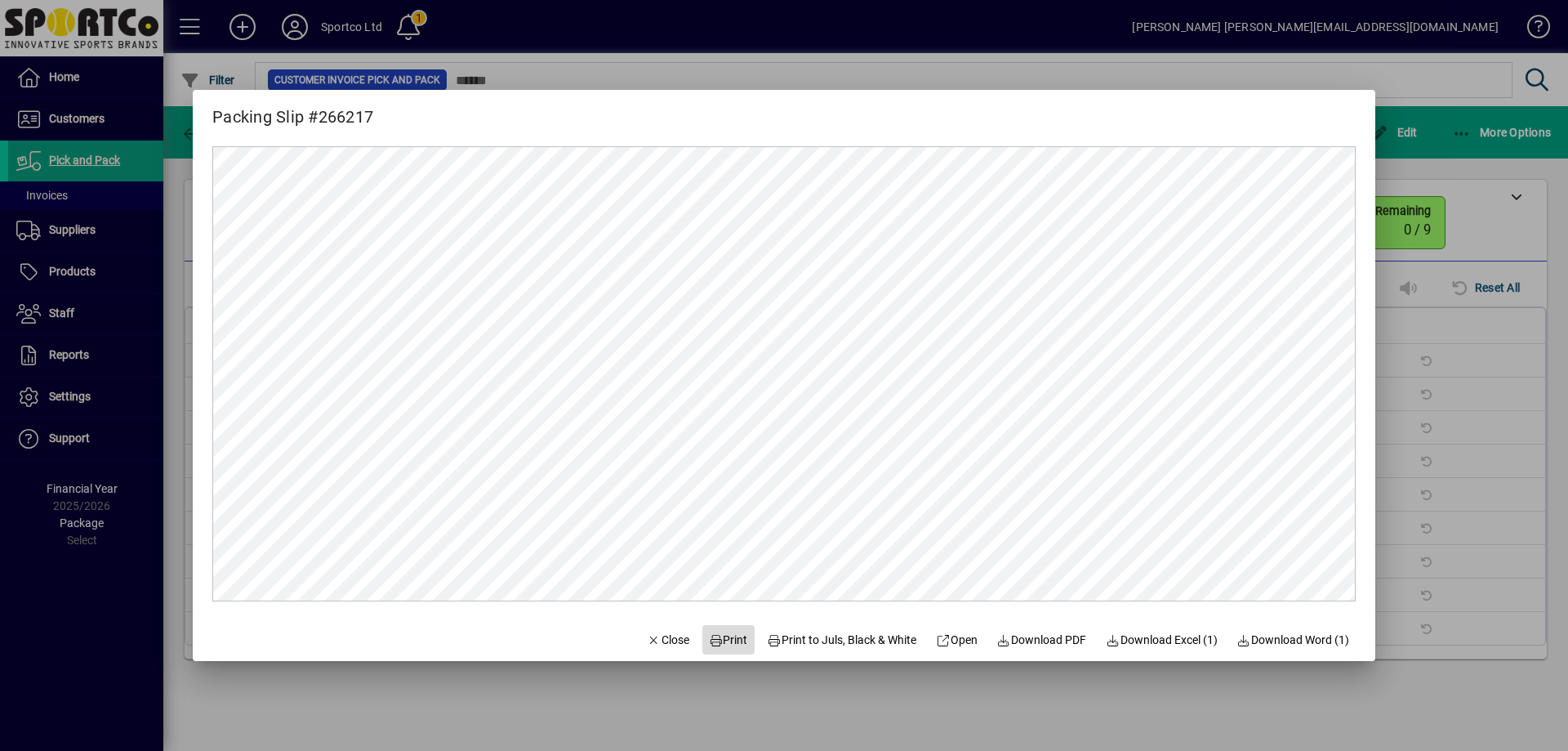
click at [719, 637] on span "Print" at bounding box center [728, 640] width 40 height 17
click at [662, 645] on span "Close" at bounding box center [668, 640] width 43 height 17
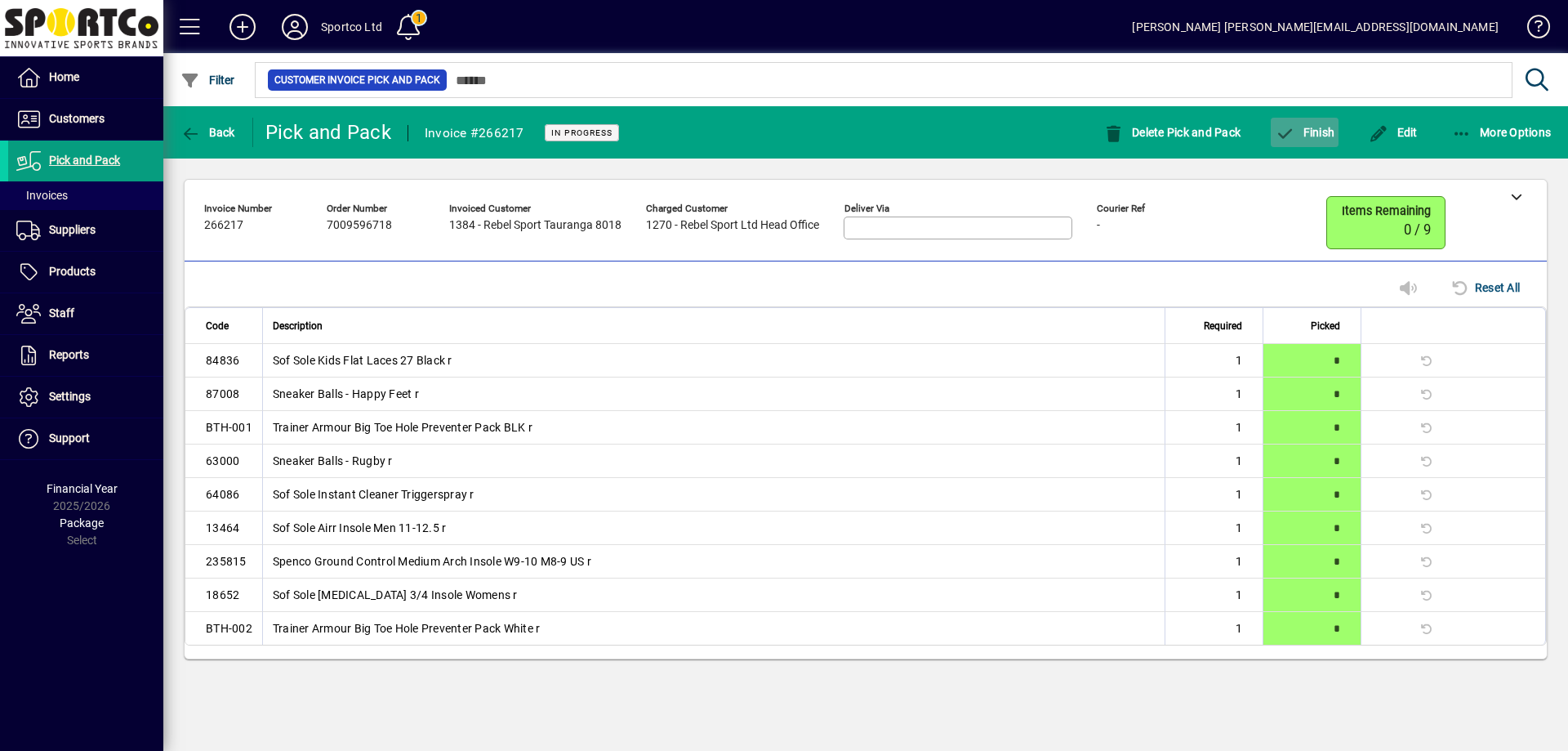
click at [1320, 132] on span "Finish" at bounding box center [1304, 132] width 60 height 14
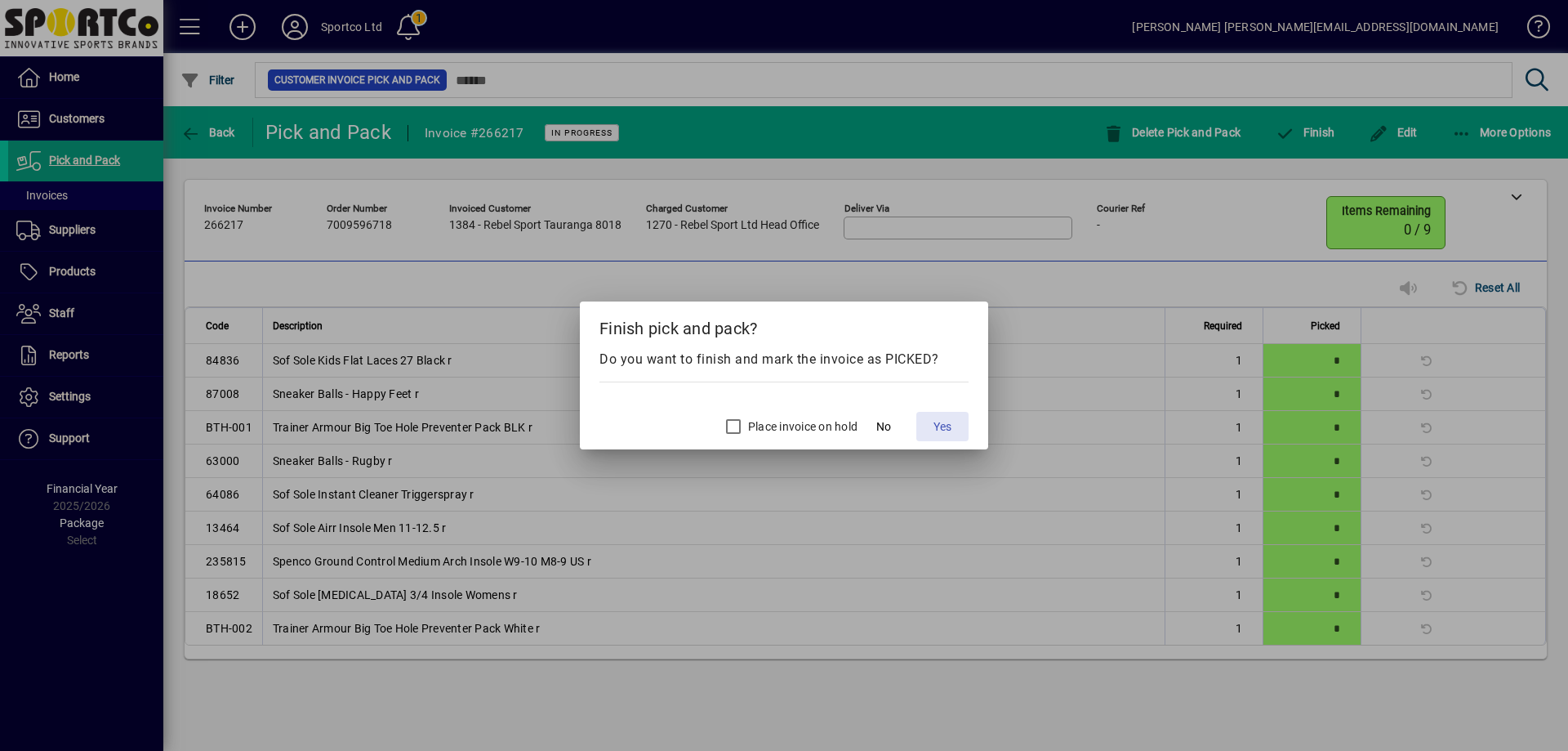
click at [942, 419] on span "Yes" at bounding box center [942, 427] width 18 height 17
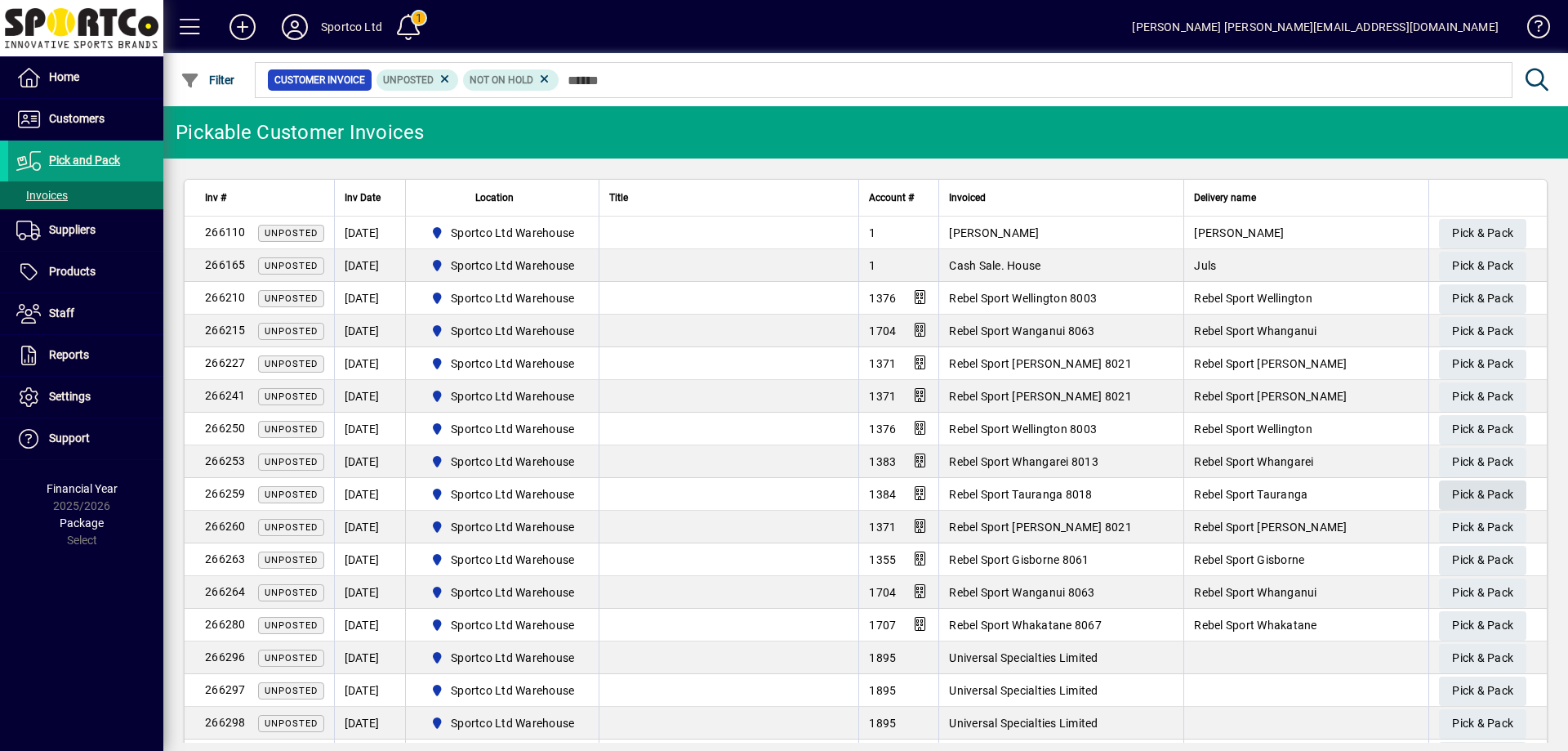
click at [1472, 490] on span "Pick & Pack" at bounding box center [1482, 495] width 61 height 27
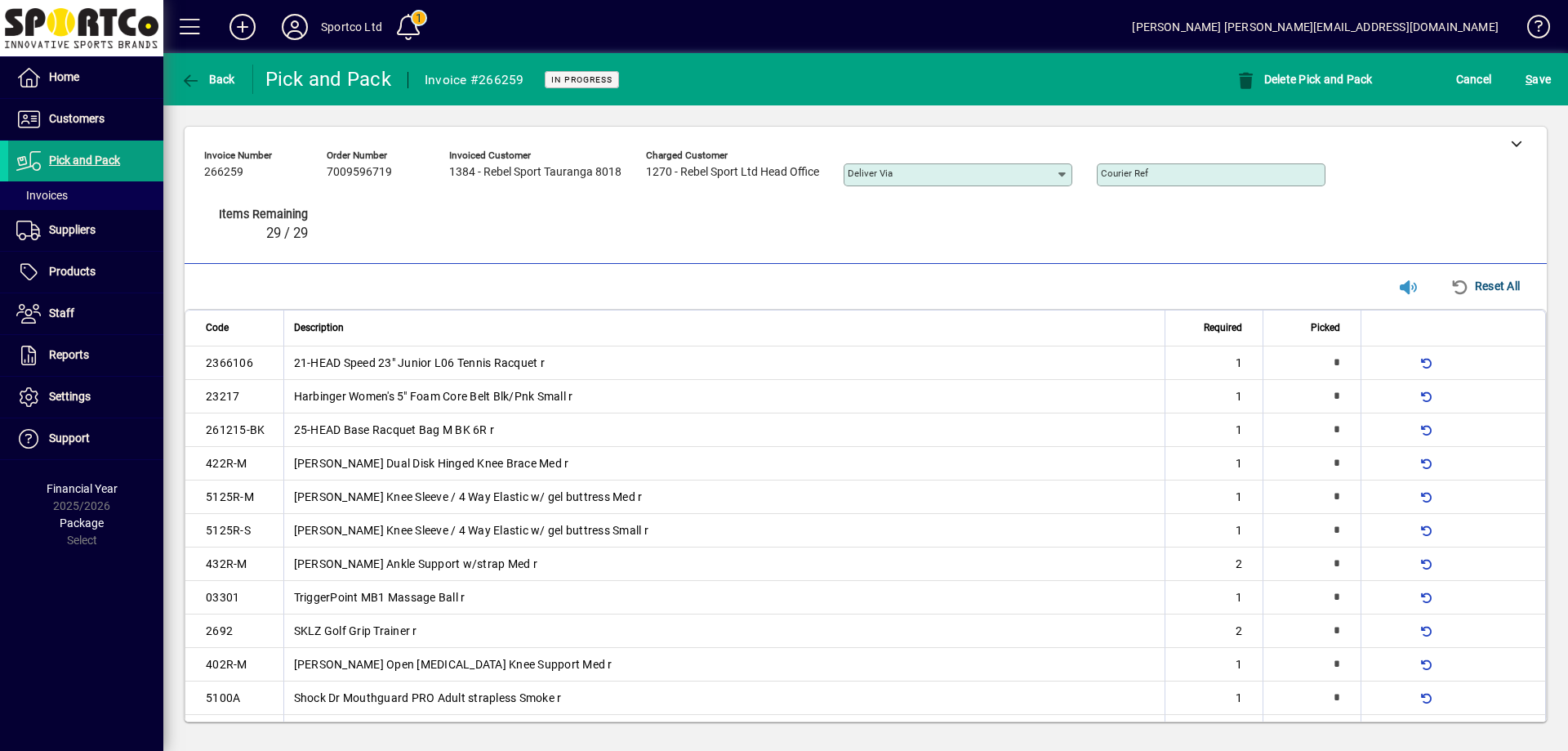
type input "*"
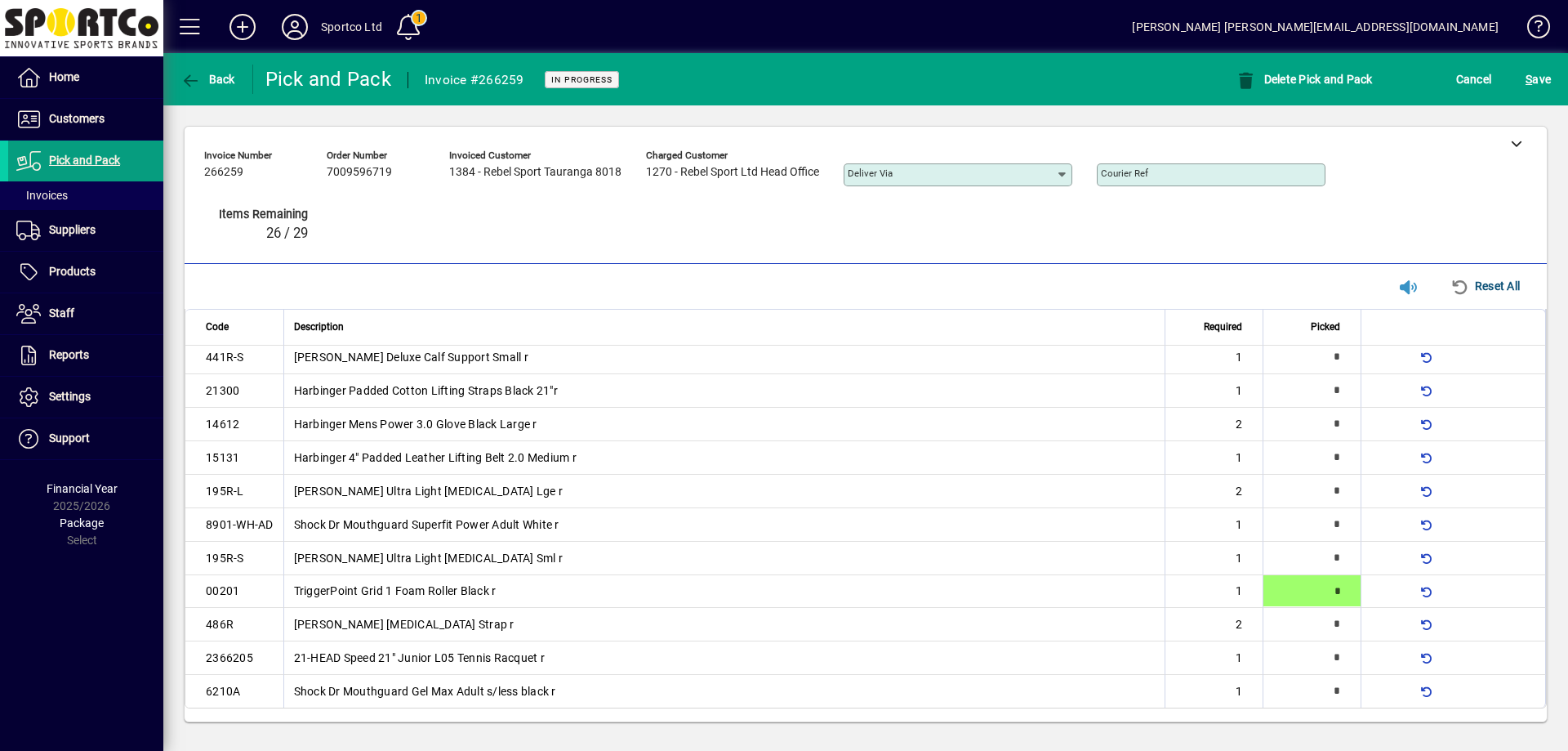
type input "*"
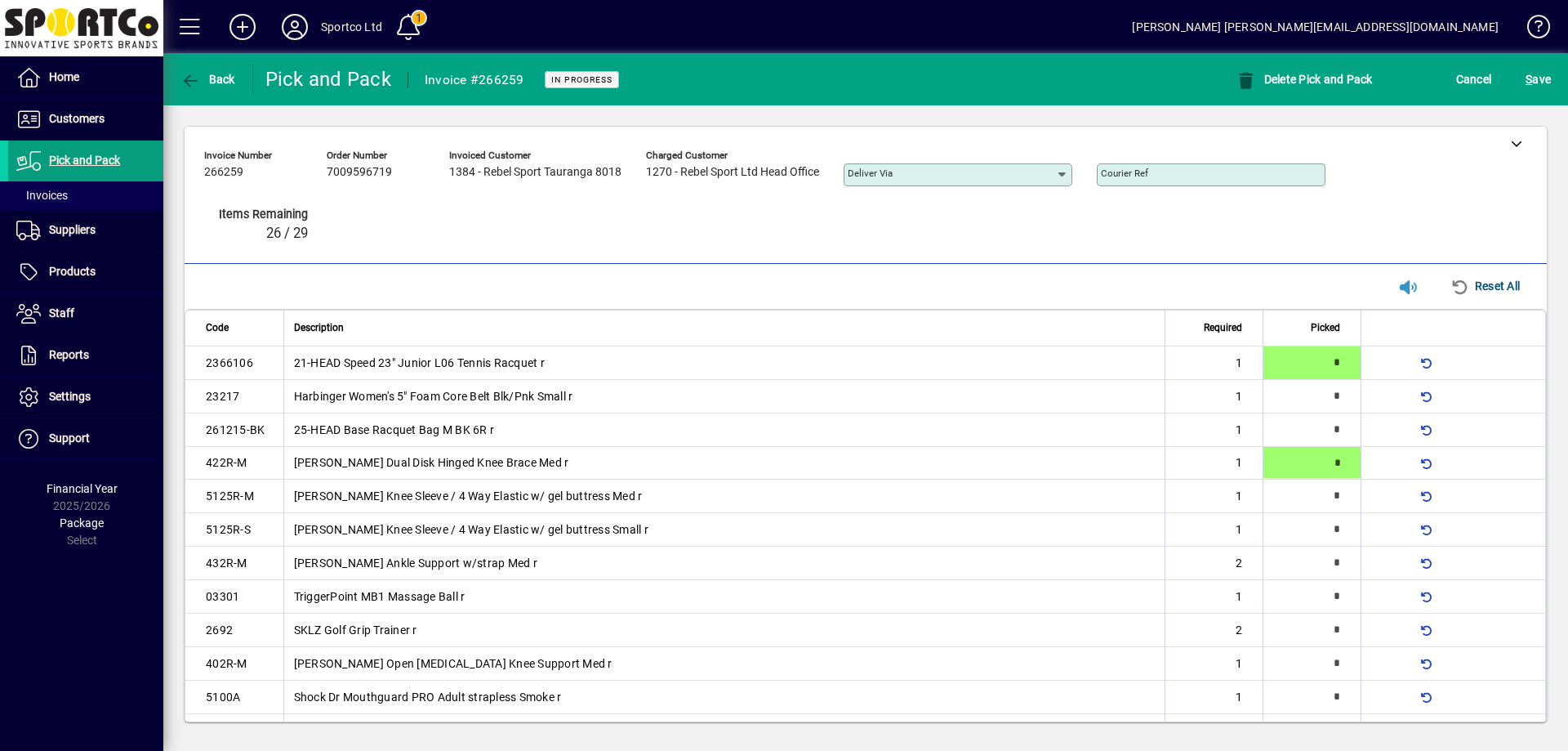
type input "*"
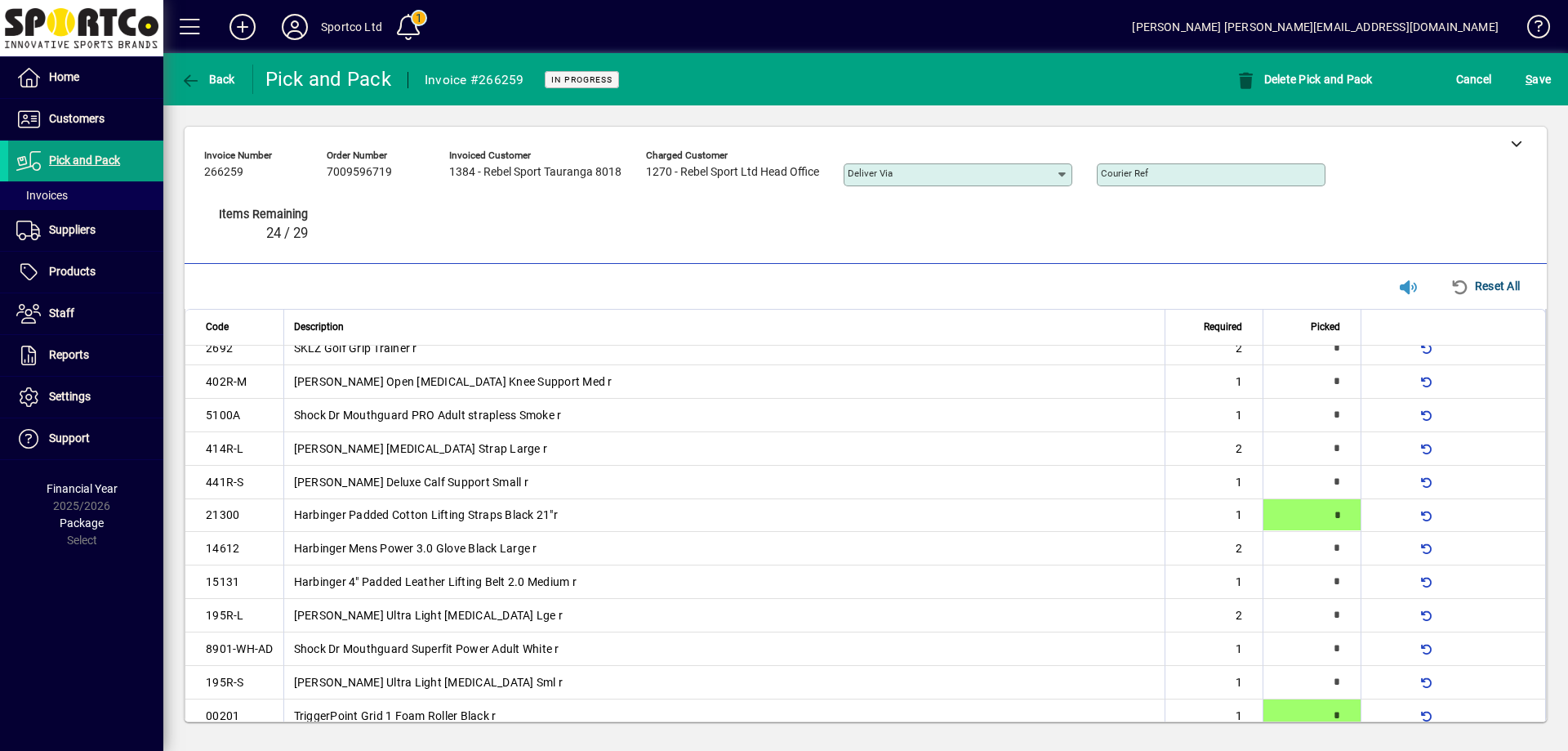
type input "*"
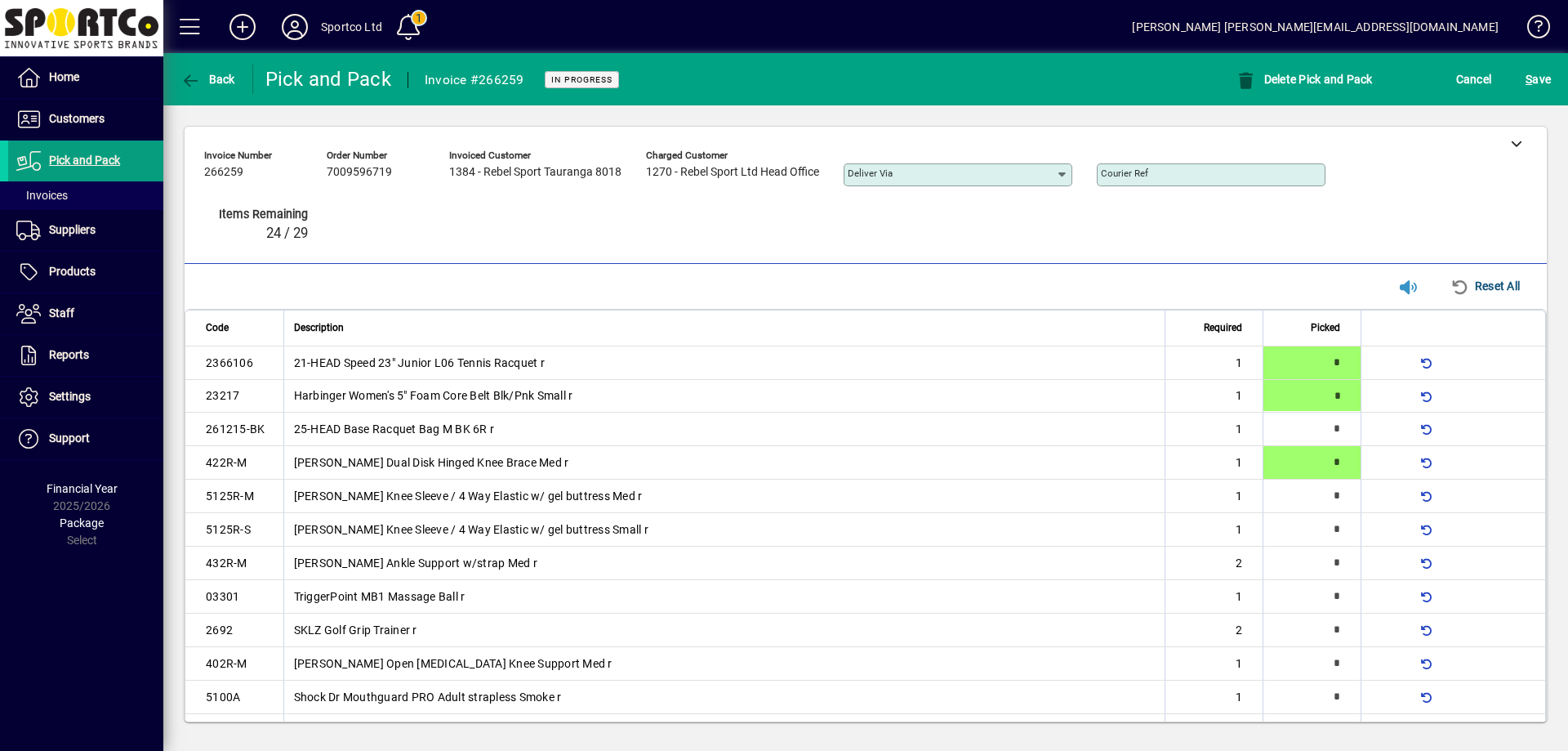
type input "*"
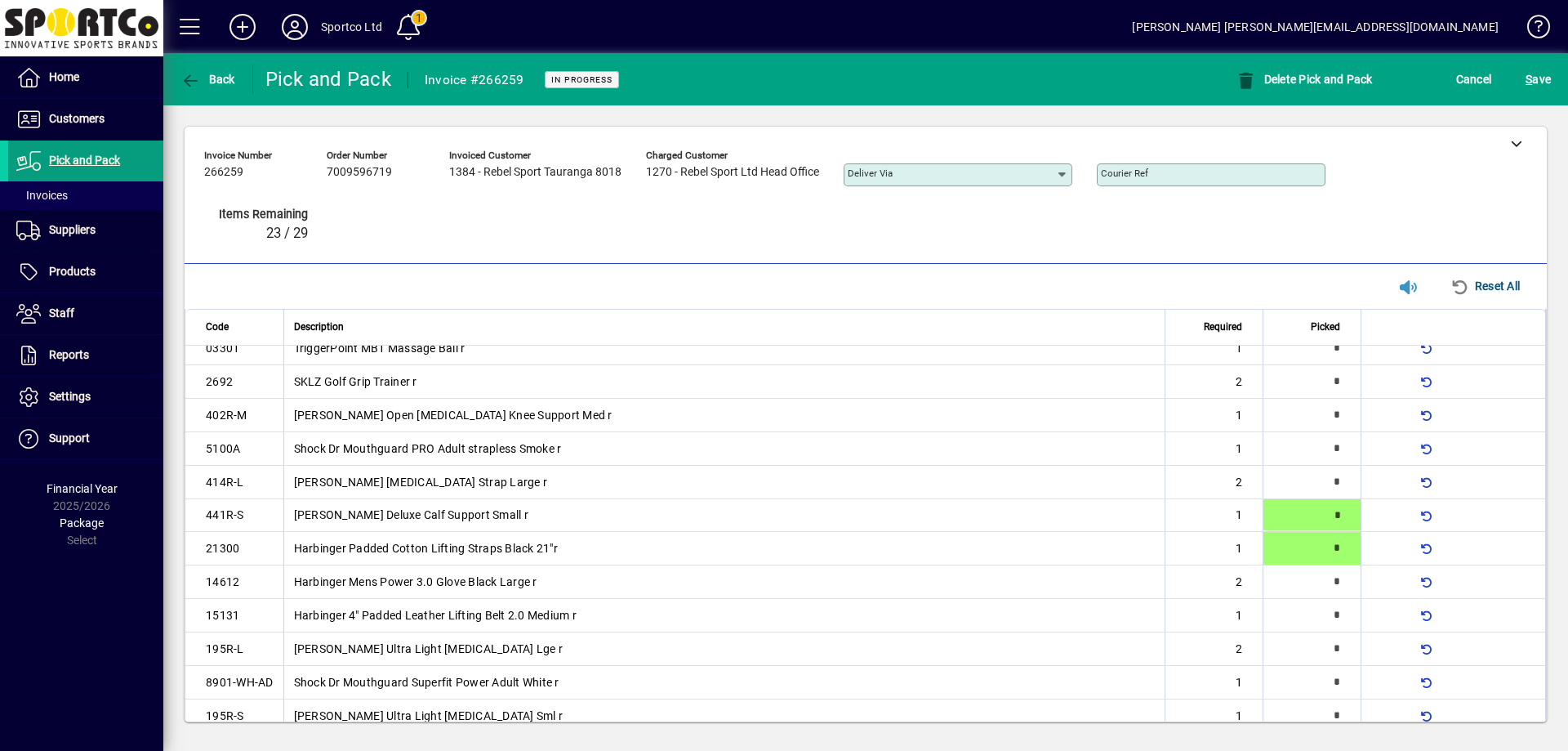
type input "*"
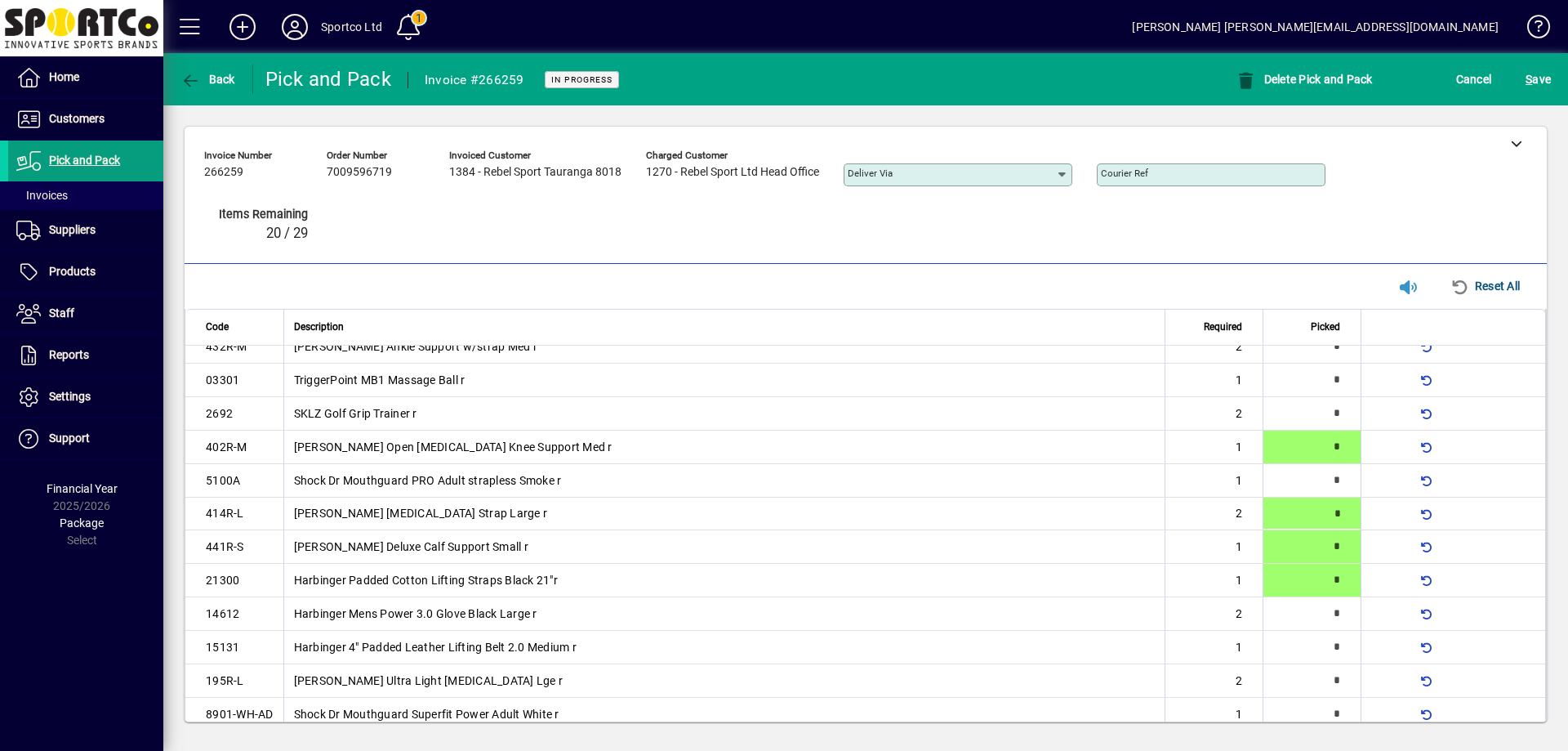
type input "*"
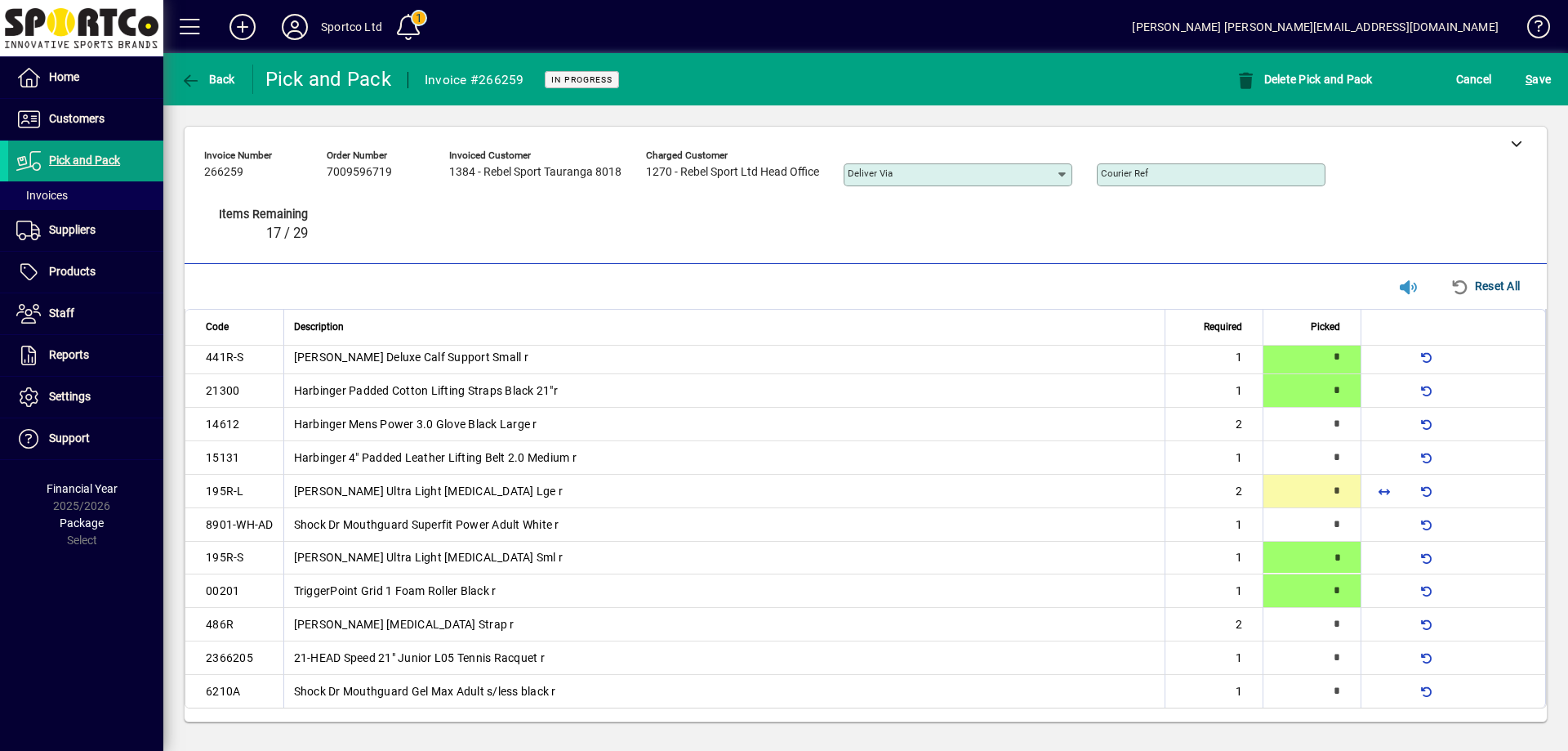
type input "*"
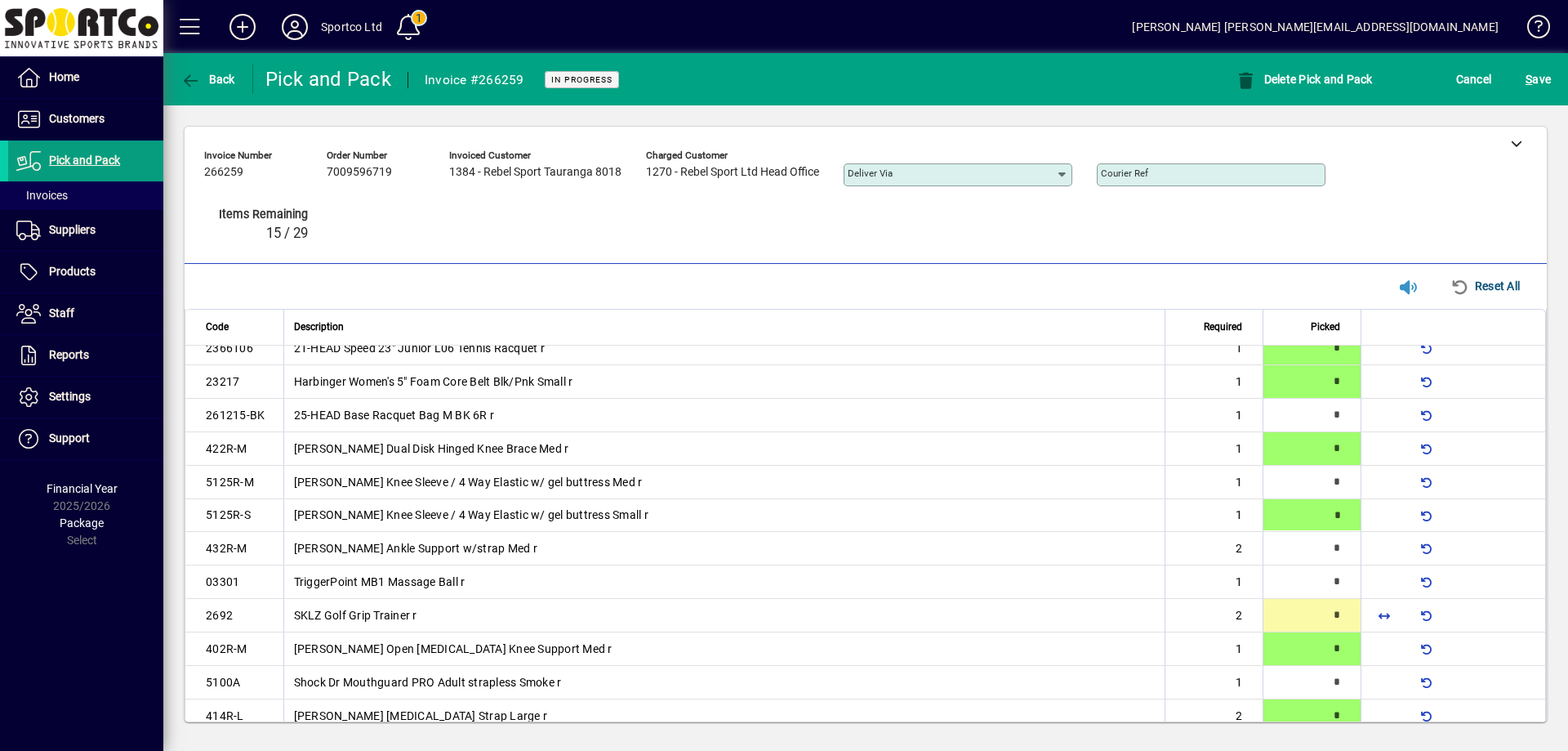
type input "*"
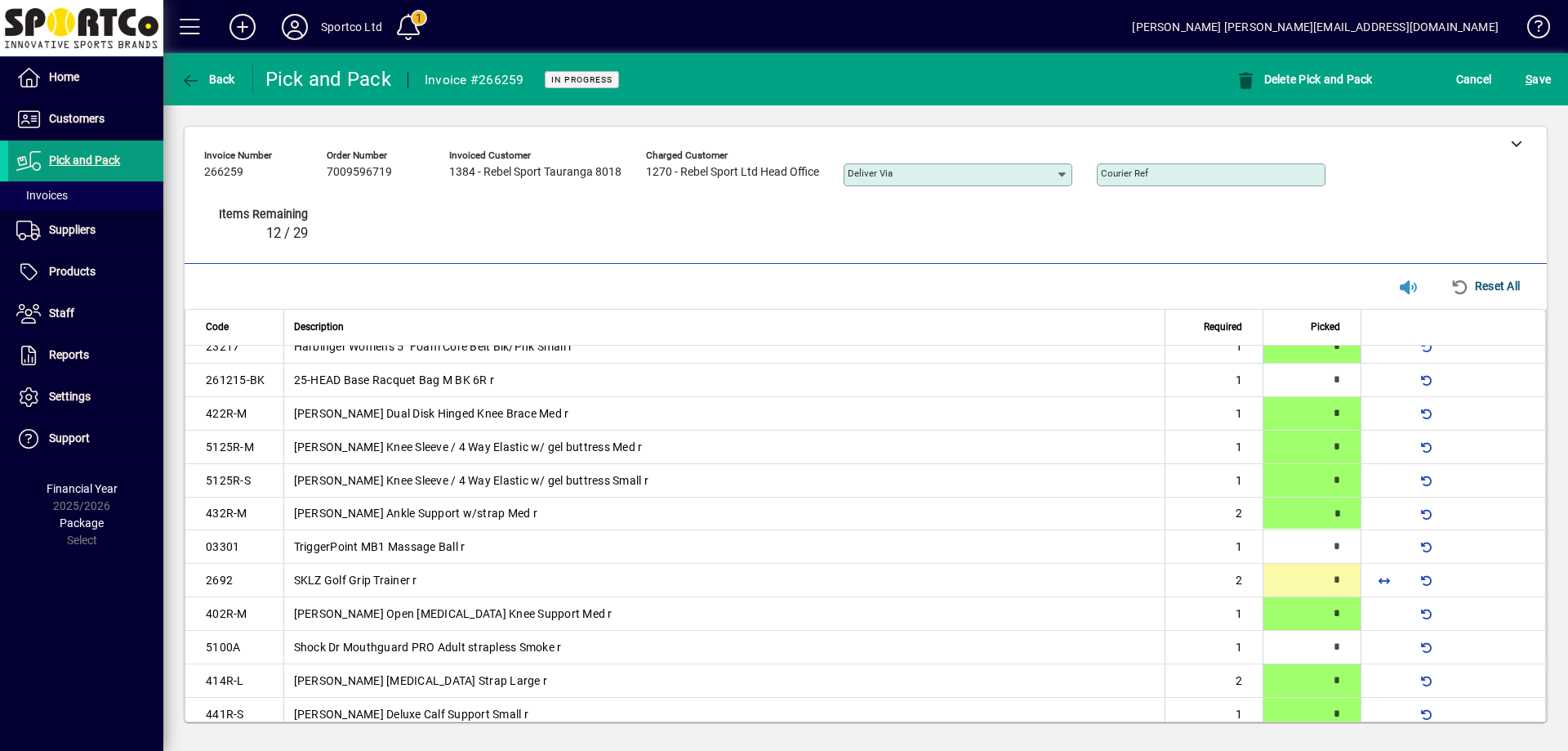
type input "*"
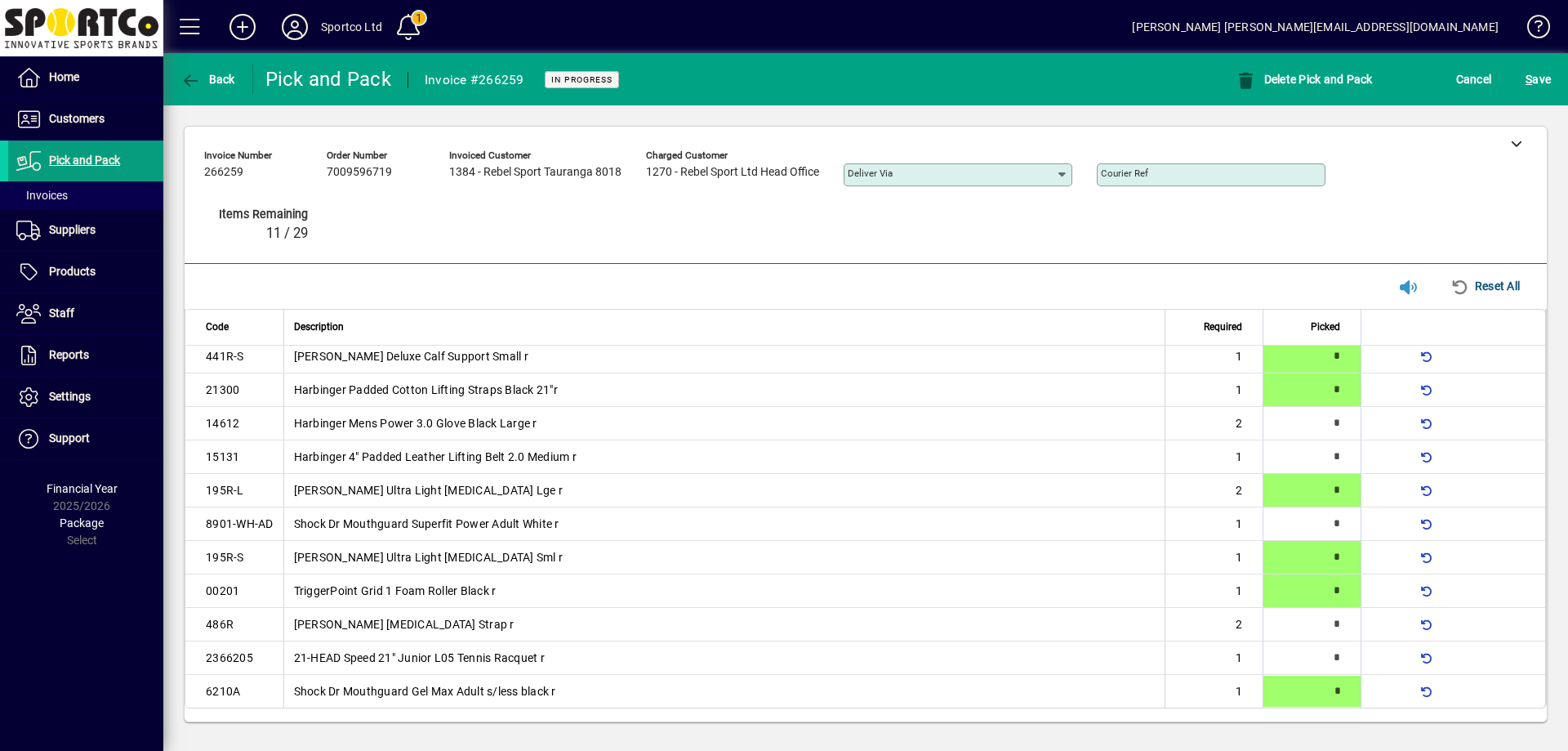
type input "*"
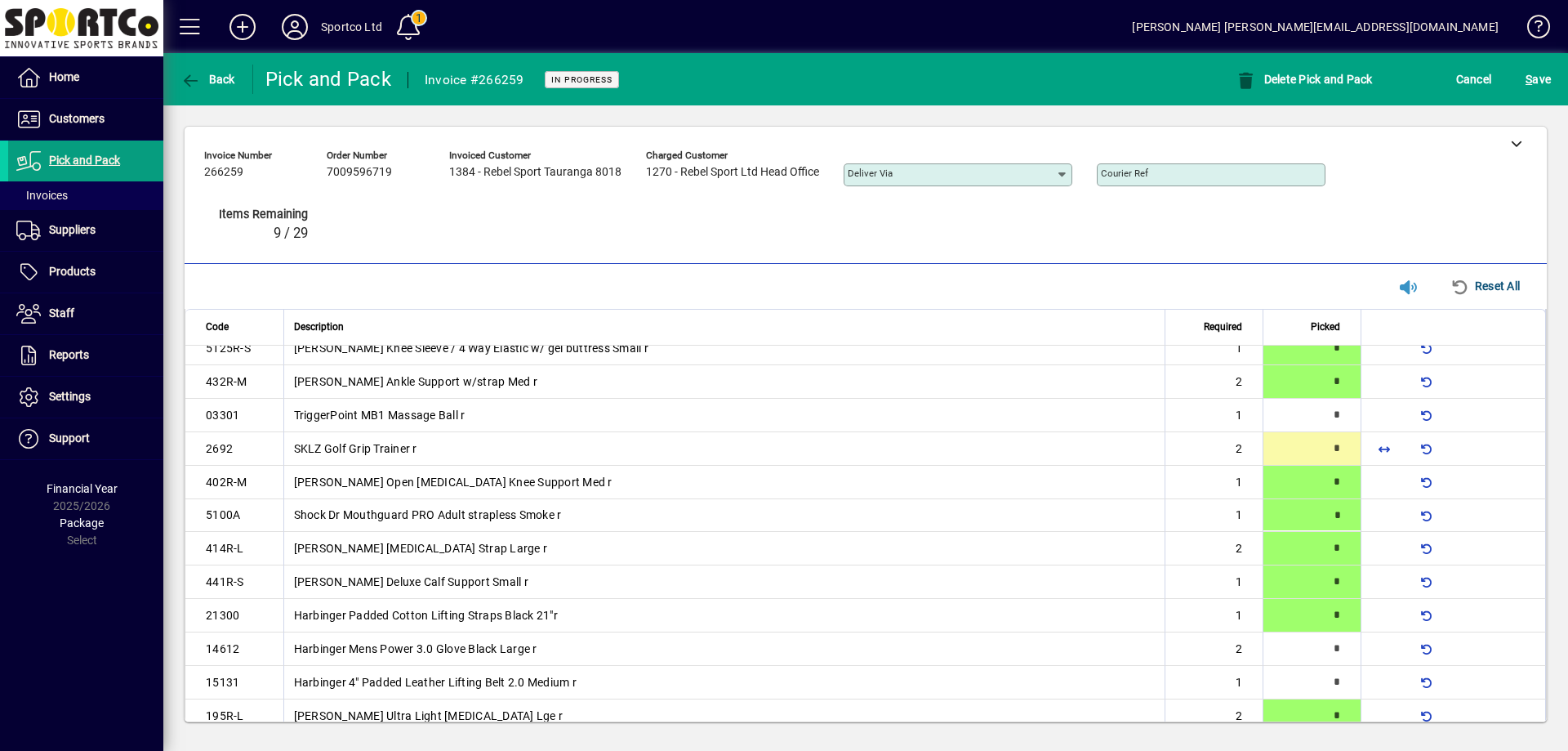
type input "*"
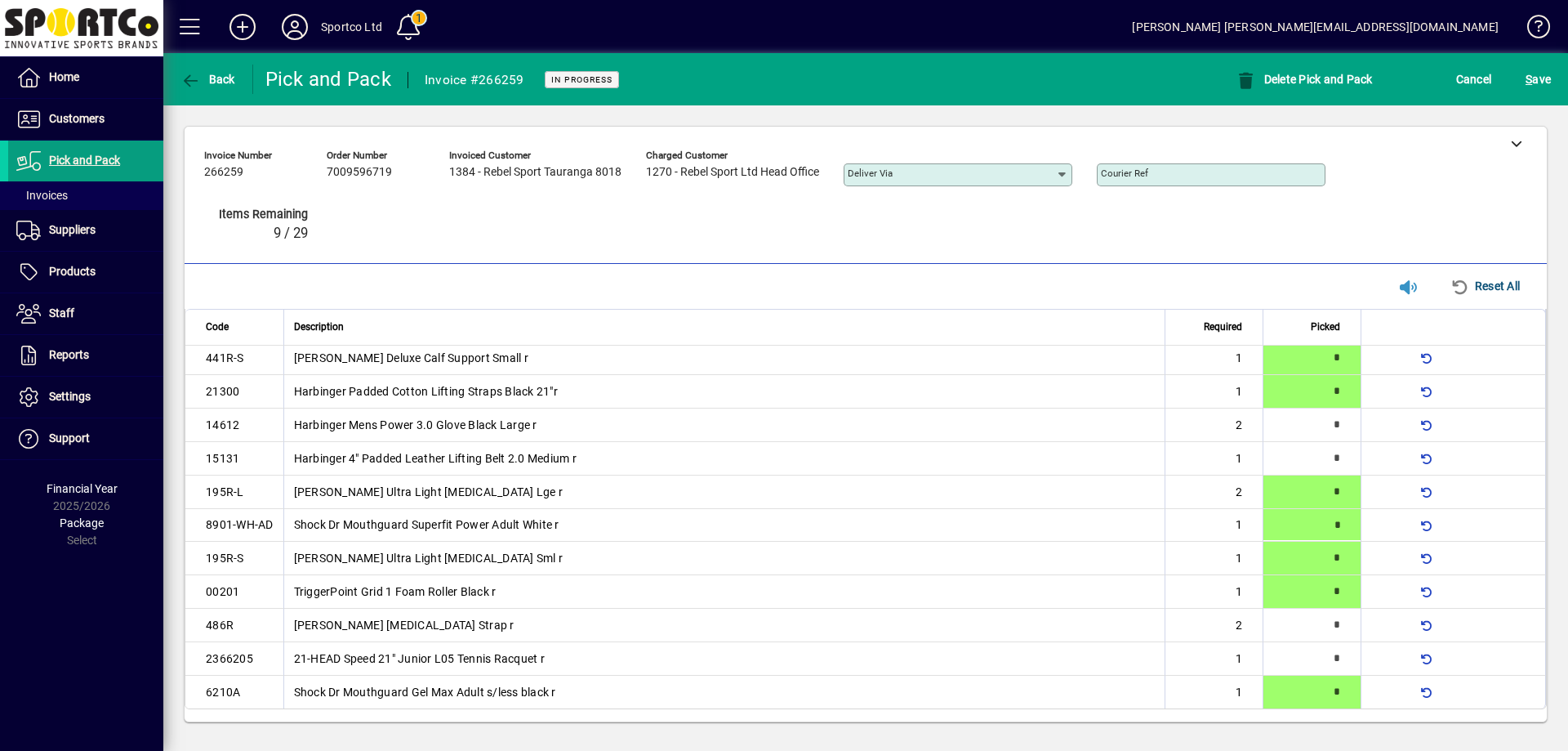
type input "*"
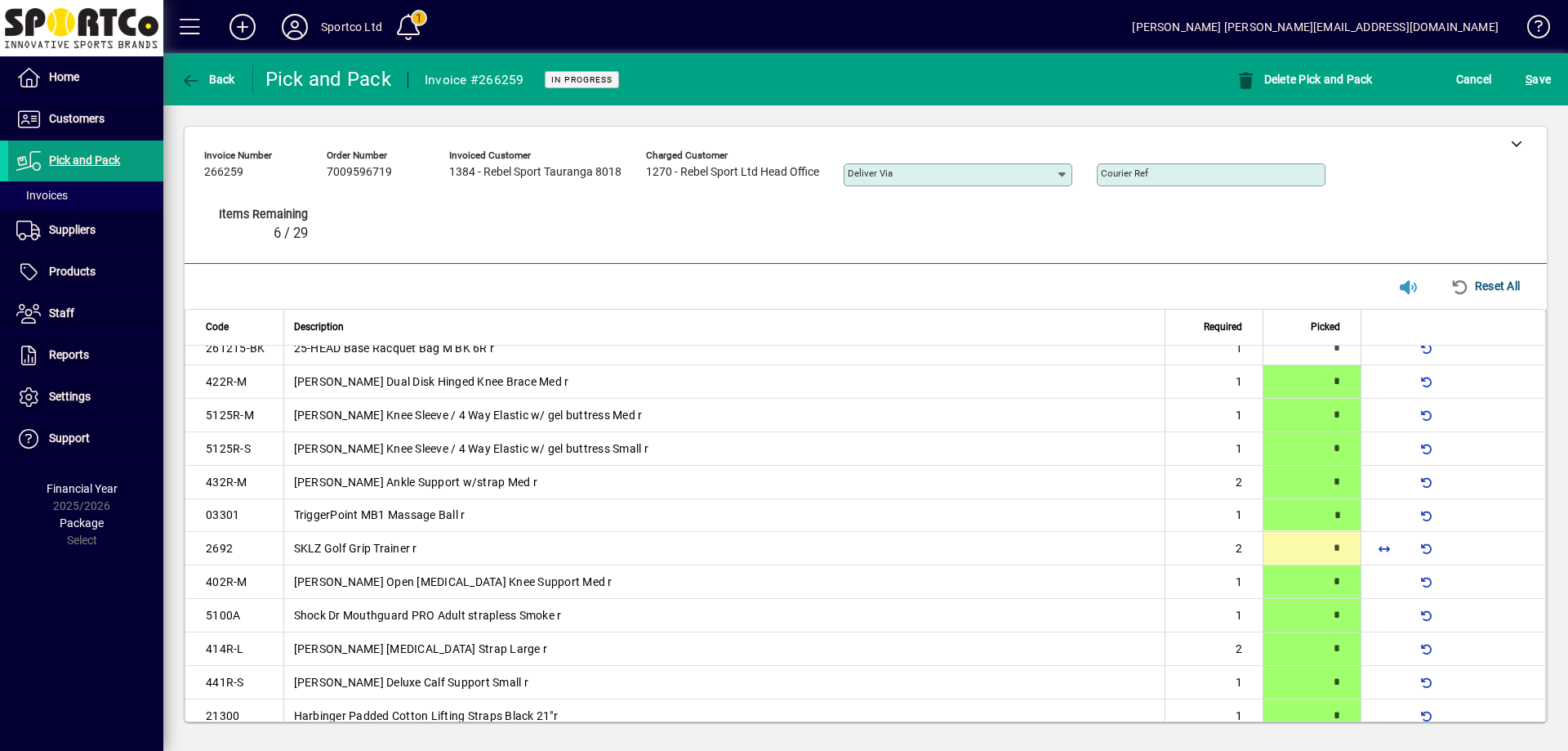
type input "*"
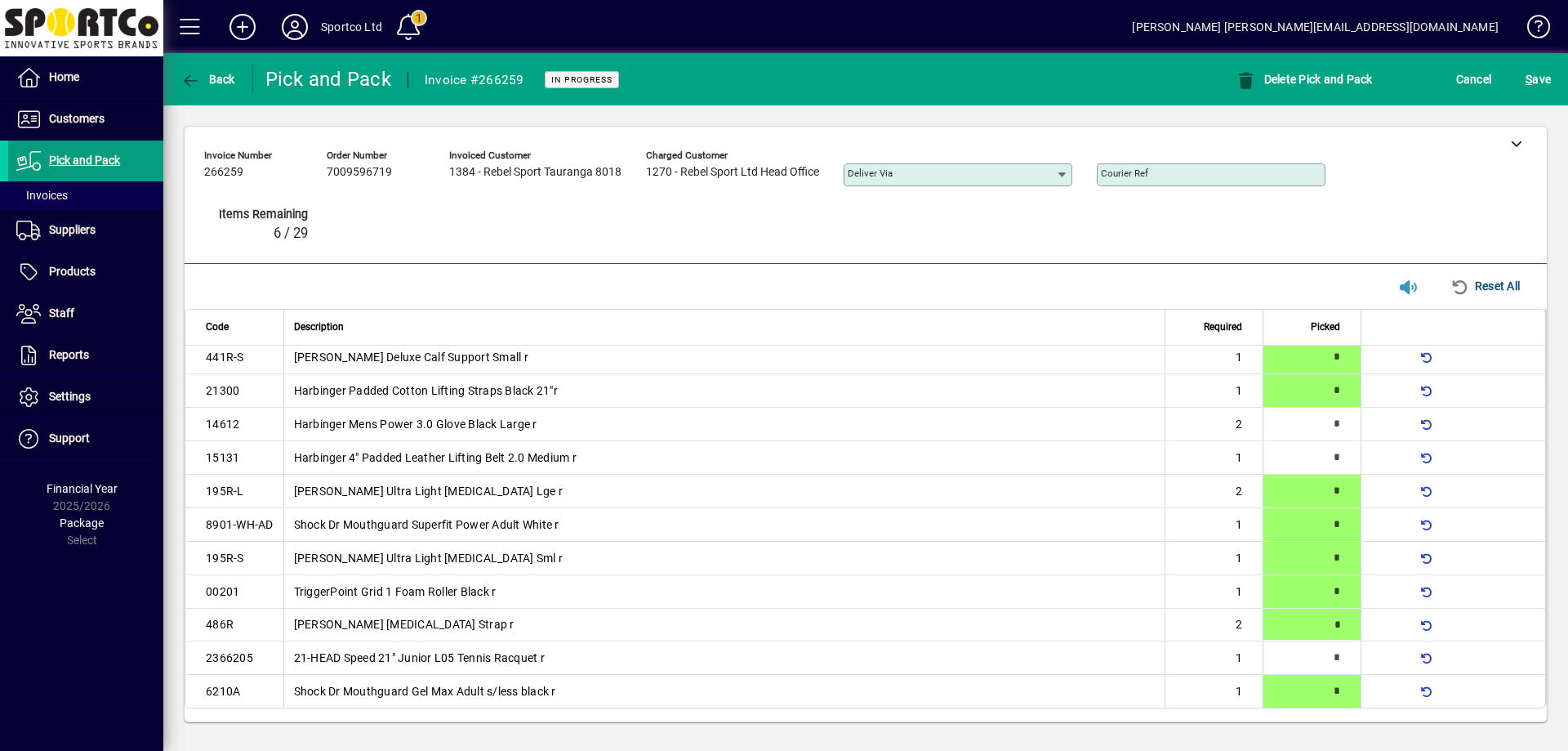
type input "*"
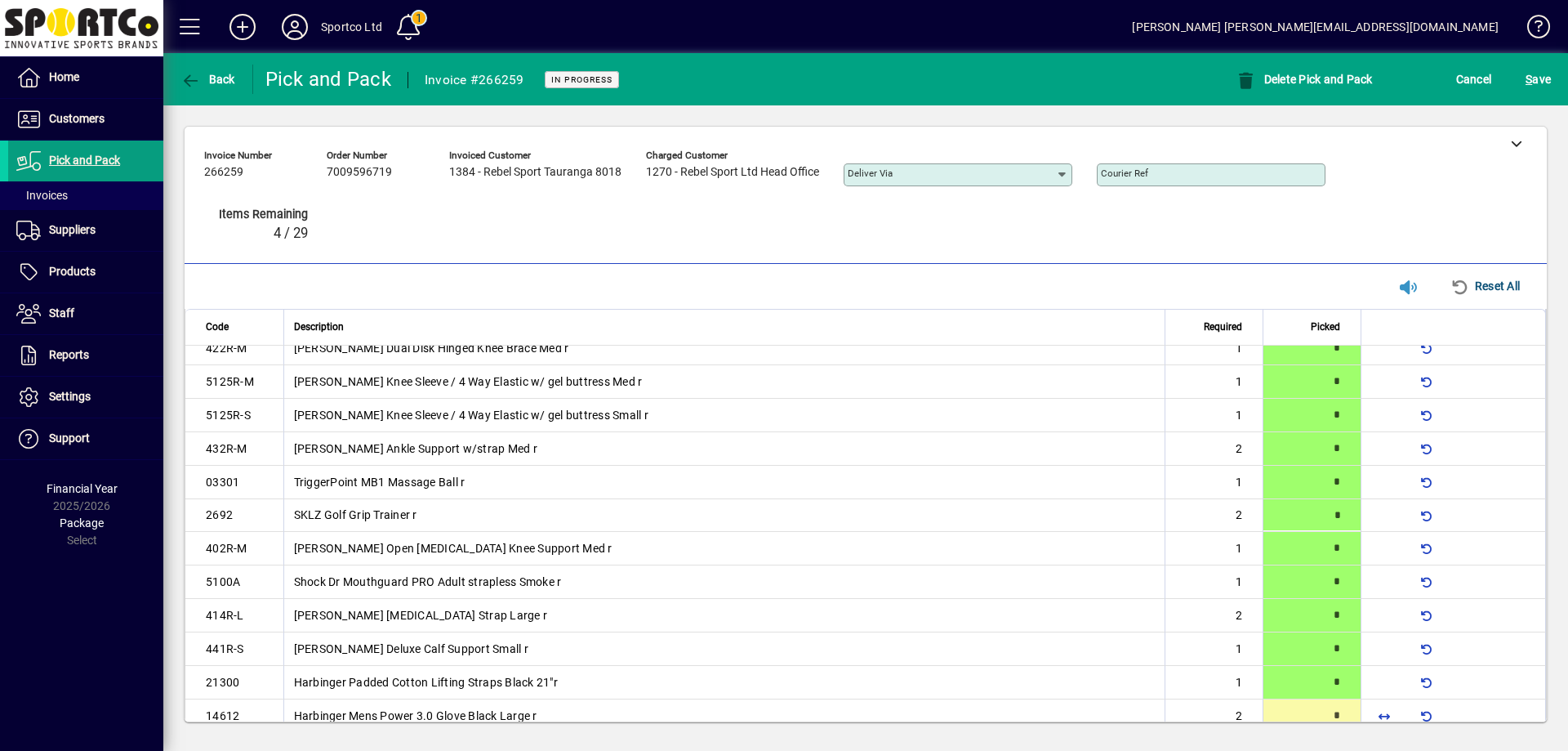
scroll to position [126, 0]
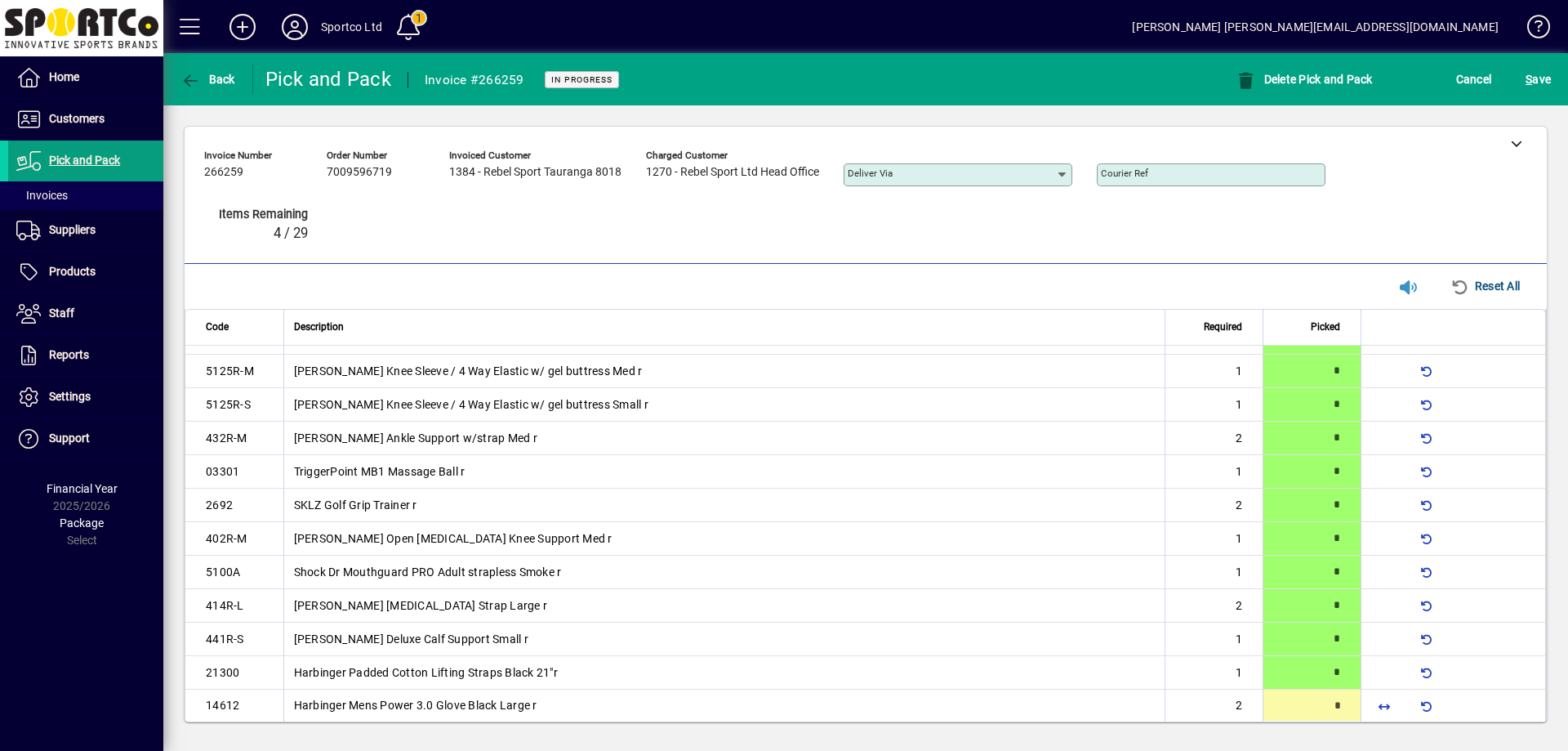
type input "*"
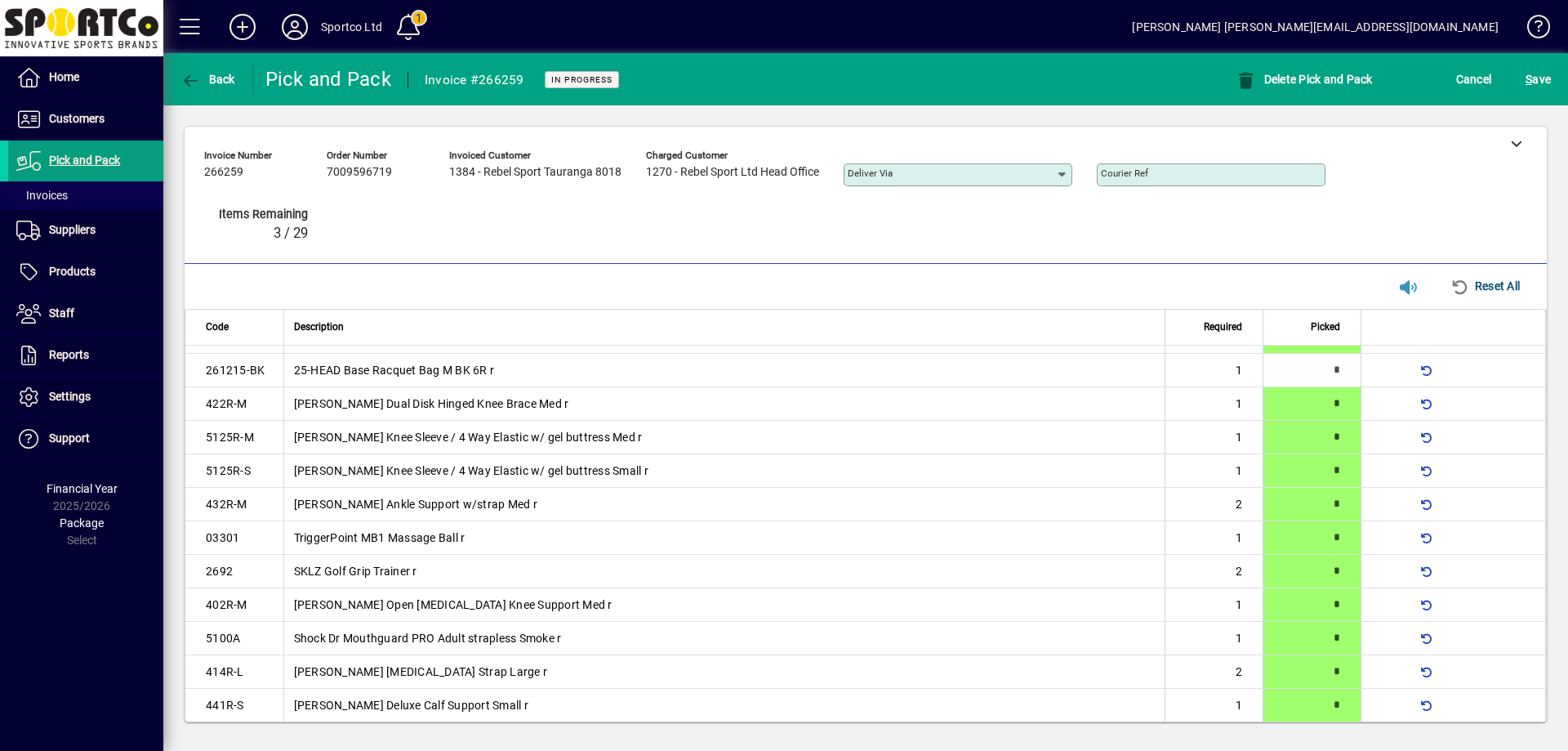
scroll to position [0, 0]
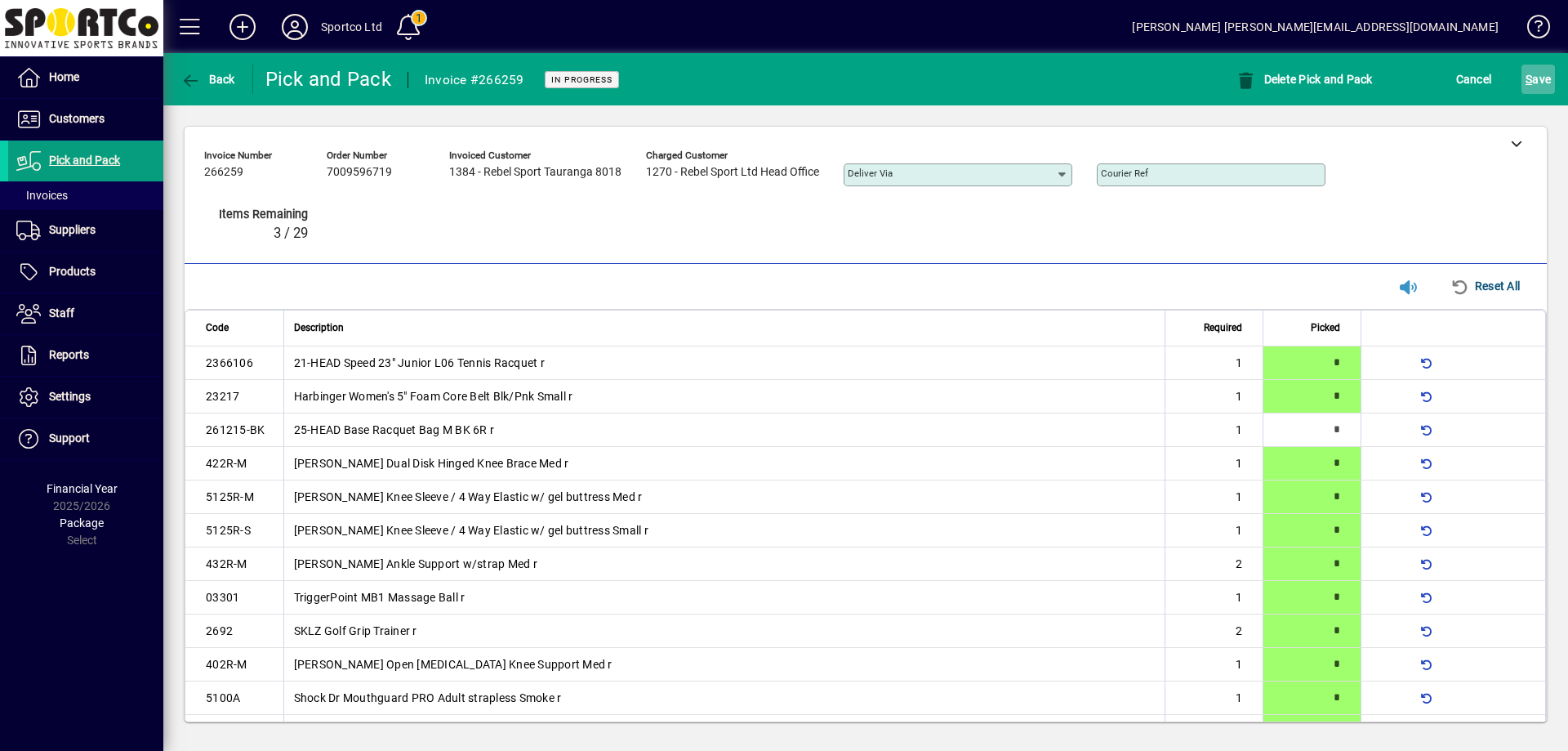
click at [1545, 87] on span "S ave" at bounding box center [1538, 78] width 25 height 26
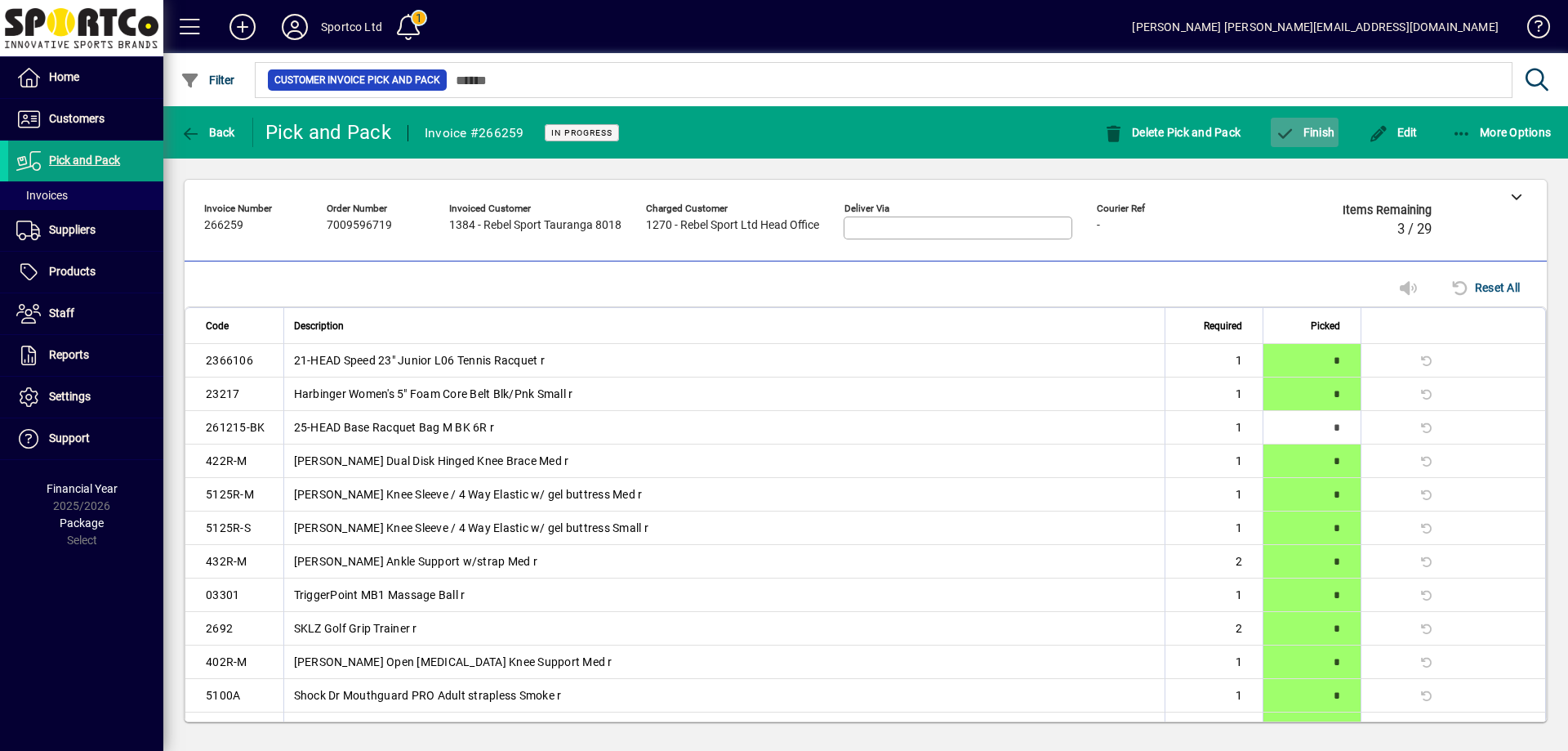
click at [1317, 119] on span "button" at bounding box center [1304, 132] width 68 height 40
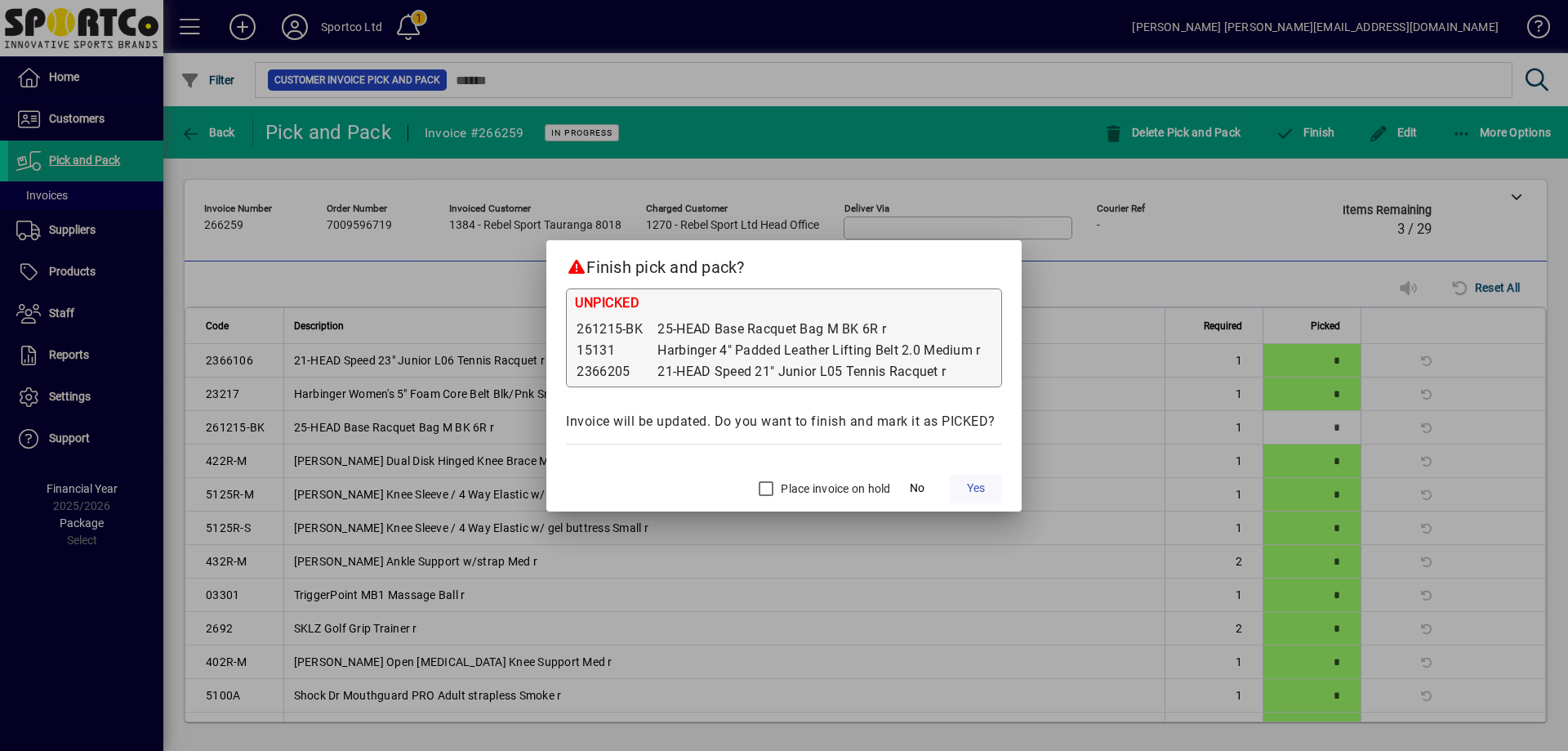
click at [969, 480] on button "Yes" at bounding box center [976, 488] width 52 height 29
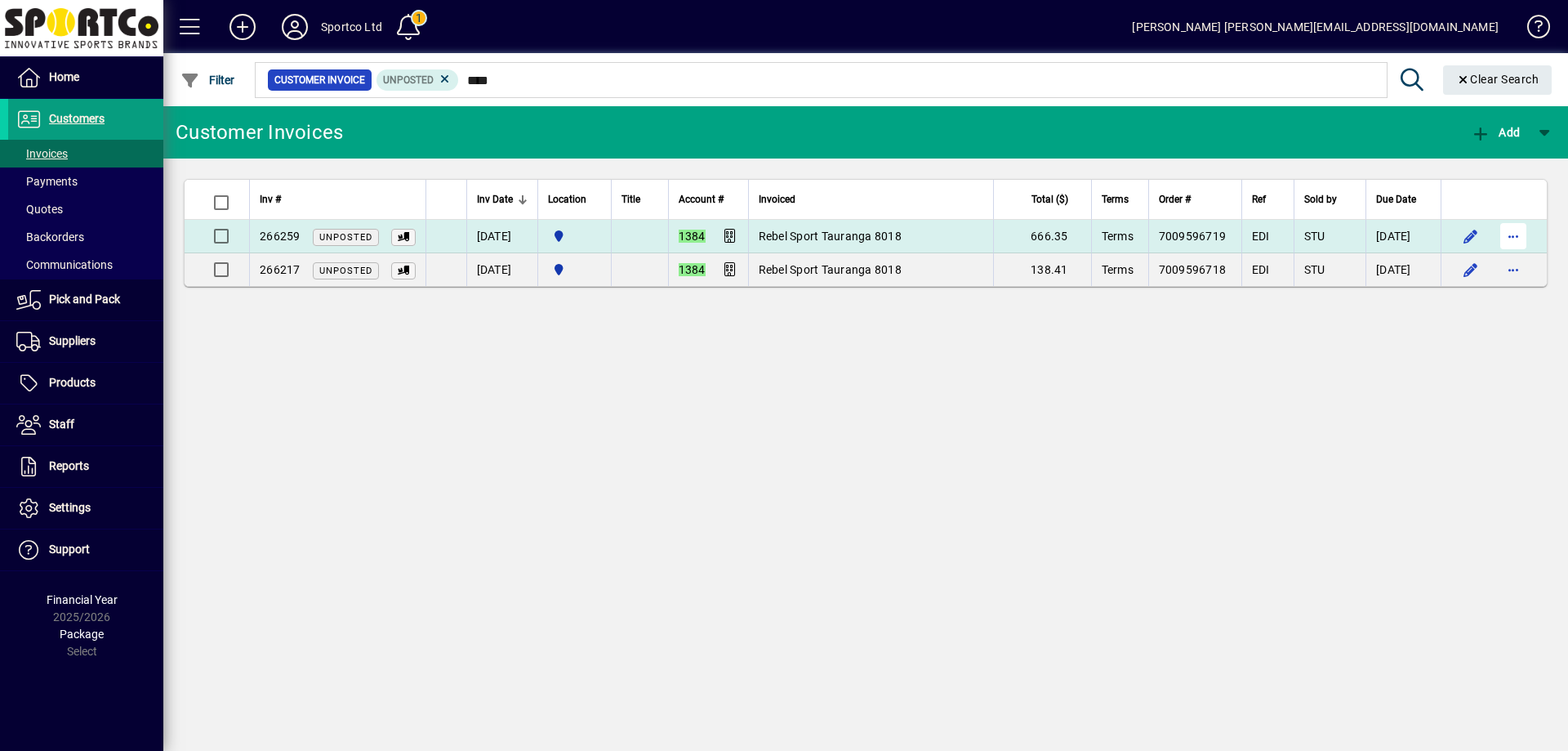
type input "****"
click at [1508, 235] on span "button" at bounding box center [1513, 236] width 40 height 40
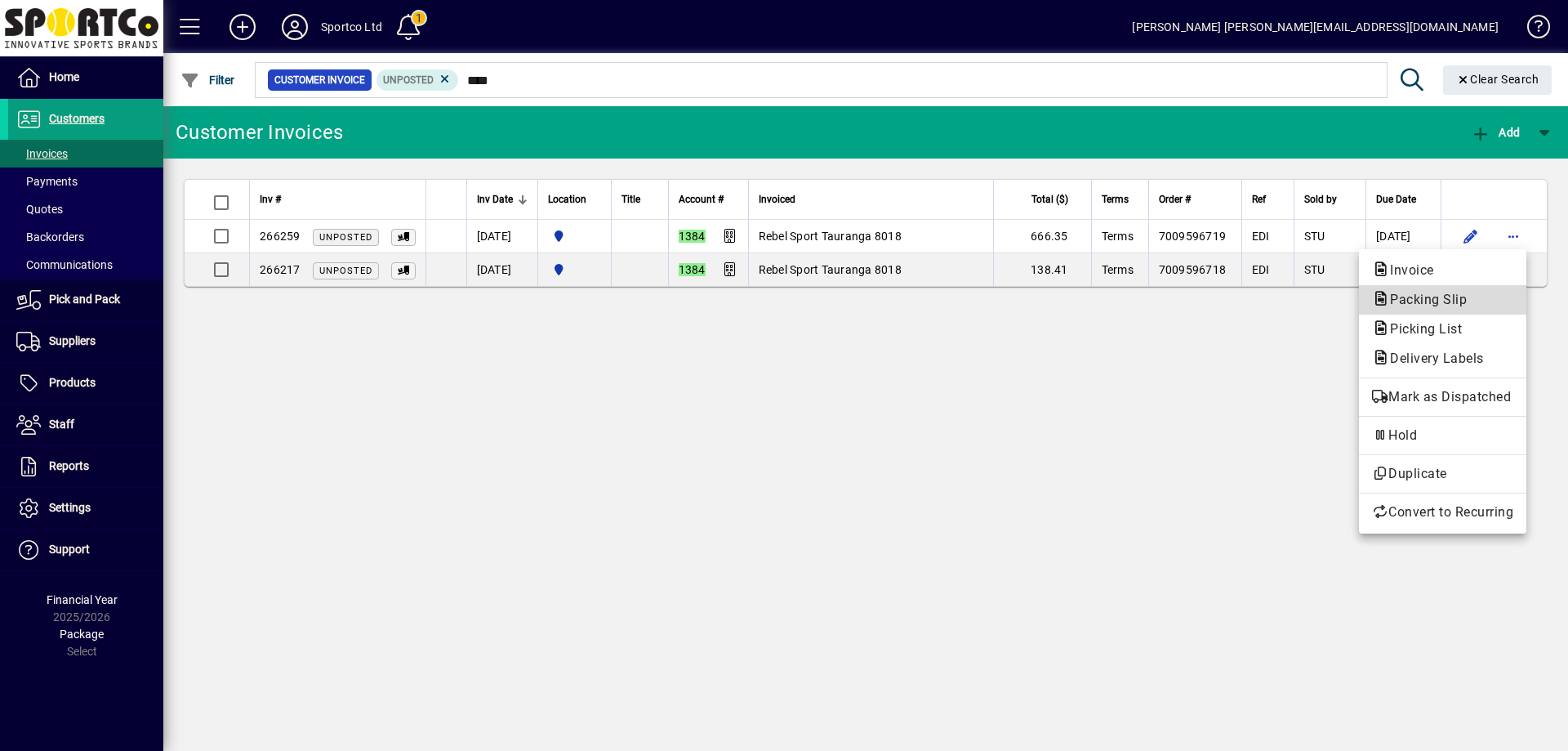
click at [1468, 306] on span "Packing Slip" at bounding box center [1442, 300] width 141 height 19
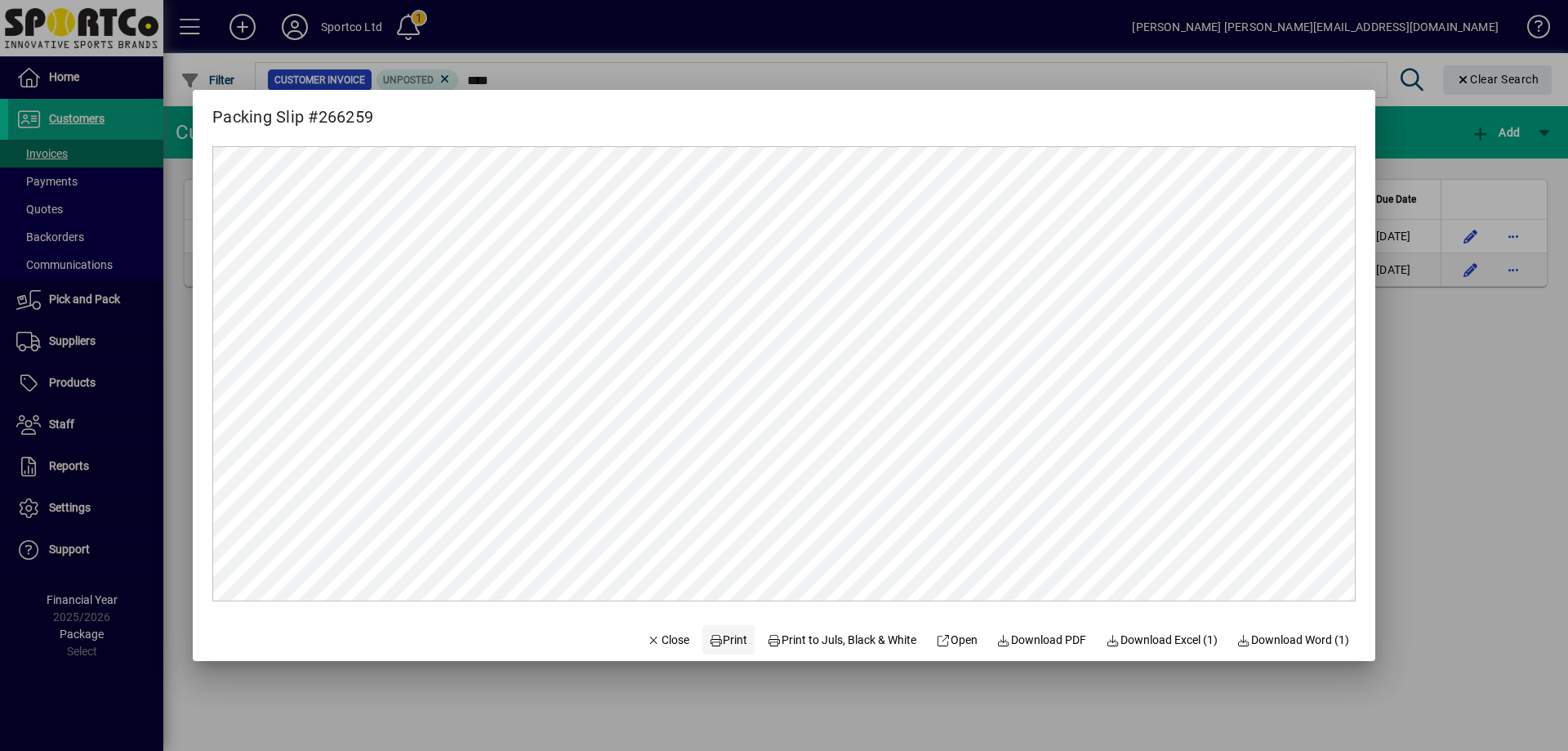
click at [726, 642] on span "Print" at bounding box center [728, 640] width 40 height 17
click at [661, 636] on span "Close" at bounding box center [668, 640] width 43 height 17
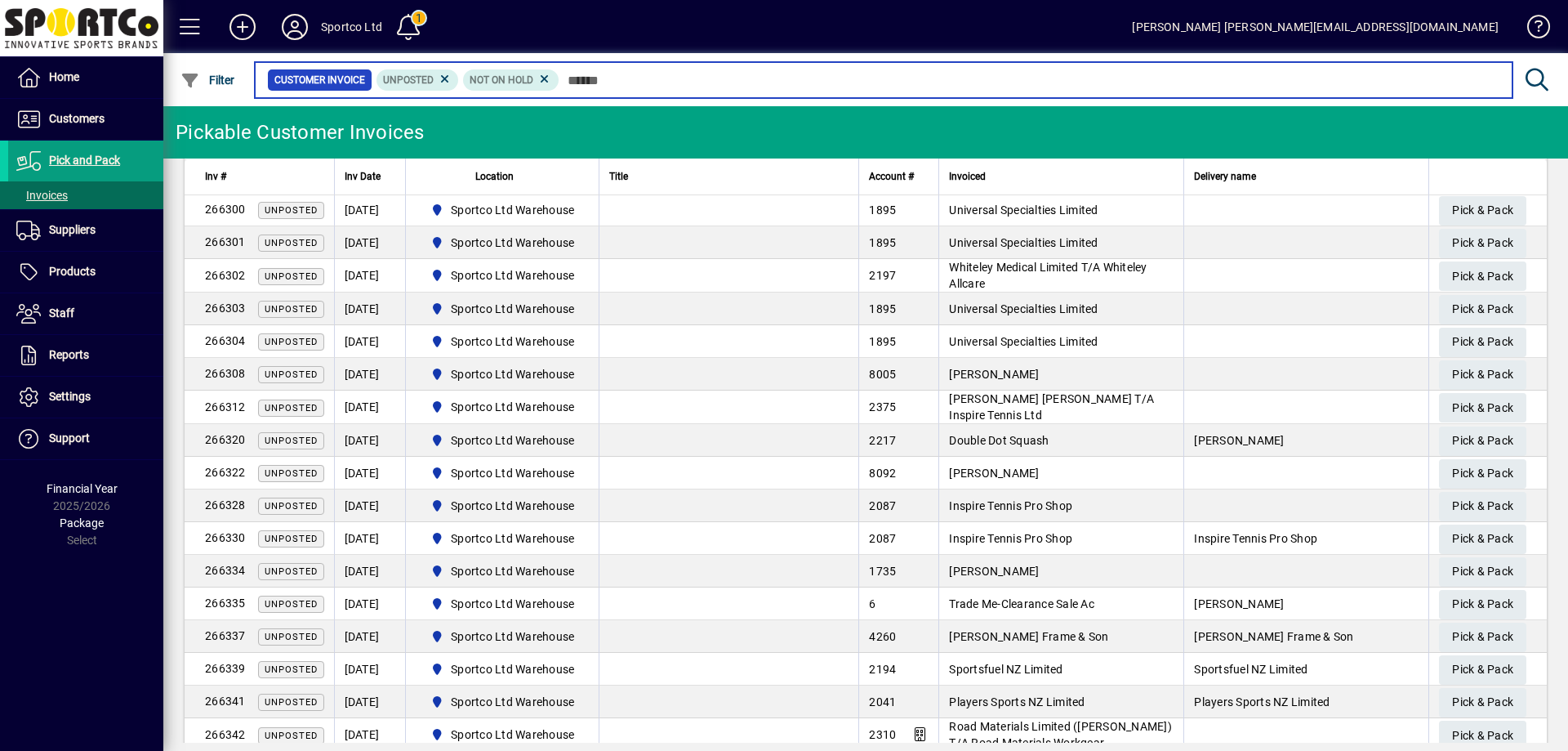
scroll to position [674, 0]
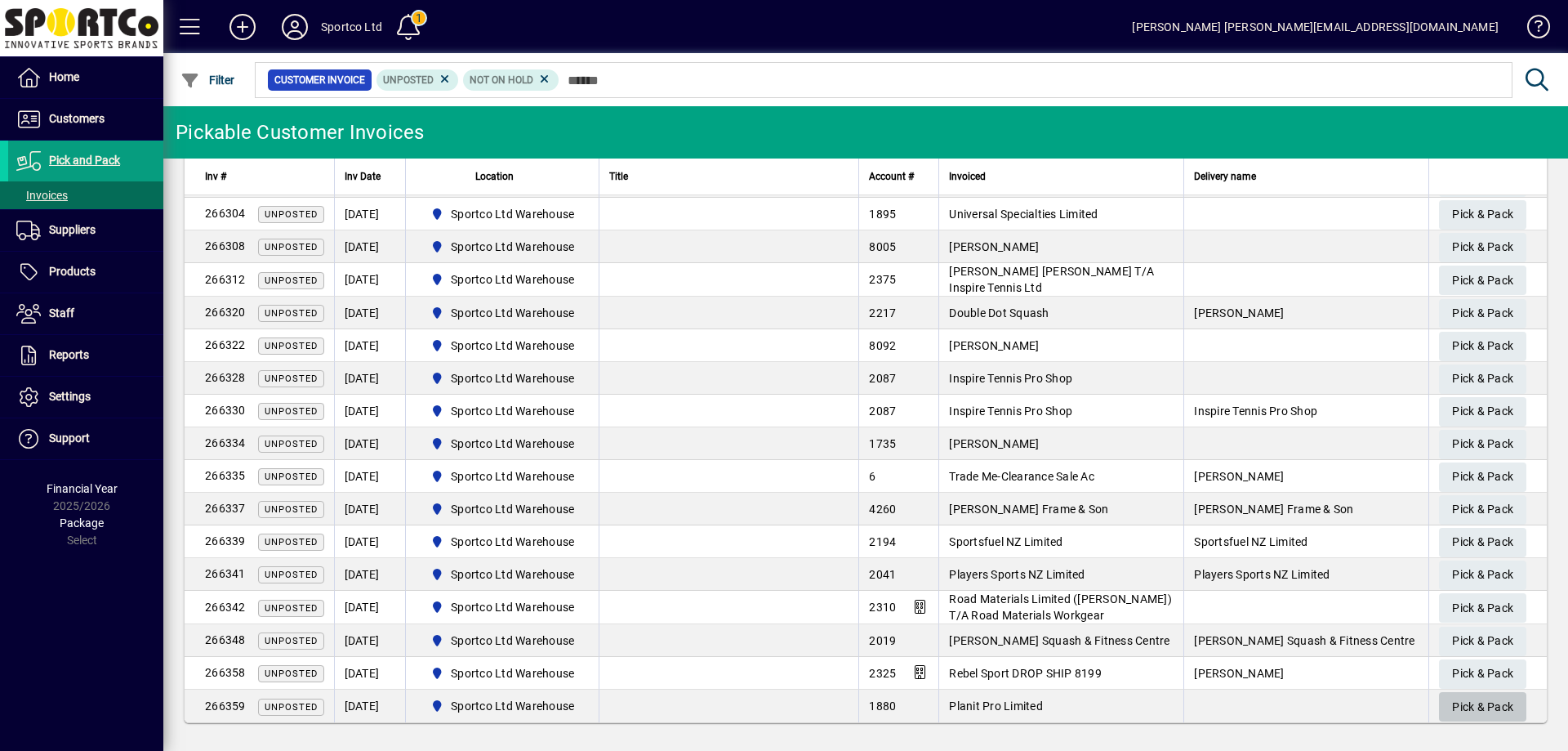
click at [1463, 705] on span "Pick & Pack" at bounding box center [1482, 708] width 61 height 27
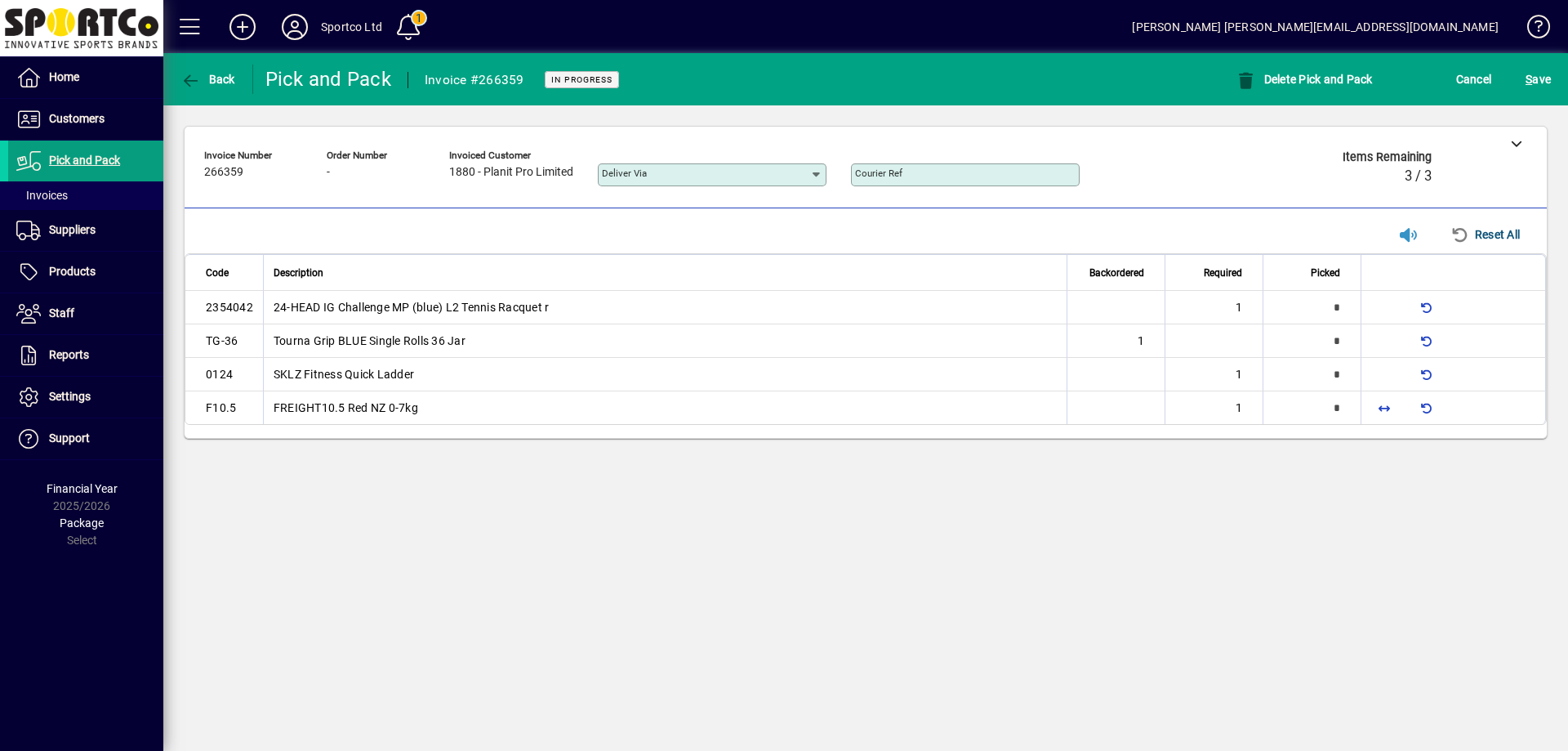
type input "*"
click at [1388, 406] on span "button" at bounding box center [1383, 407] width 40 height 40
type input "*"
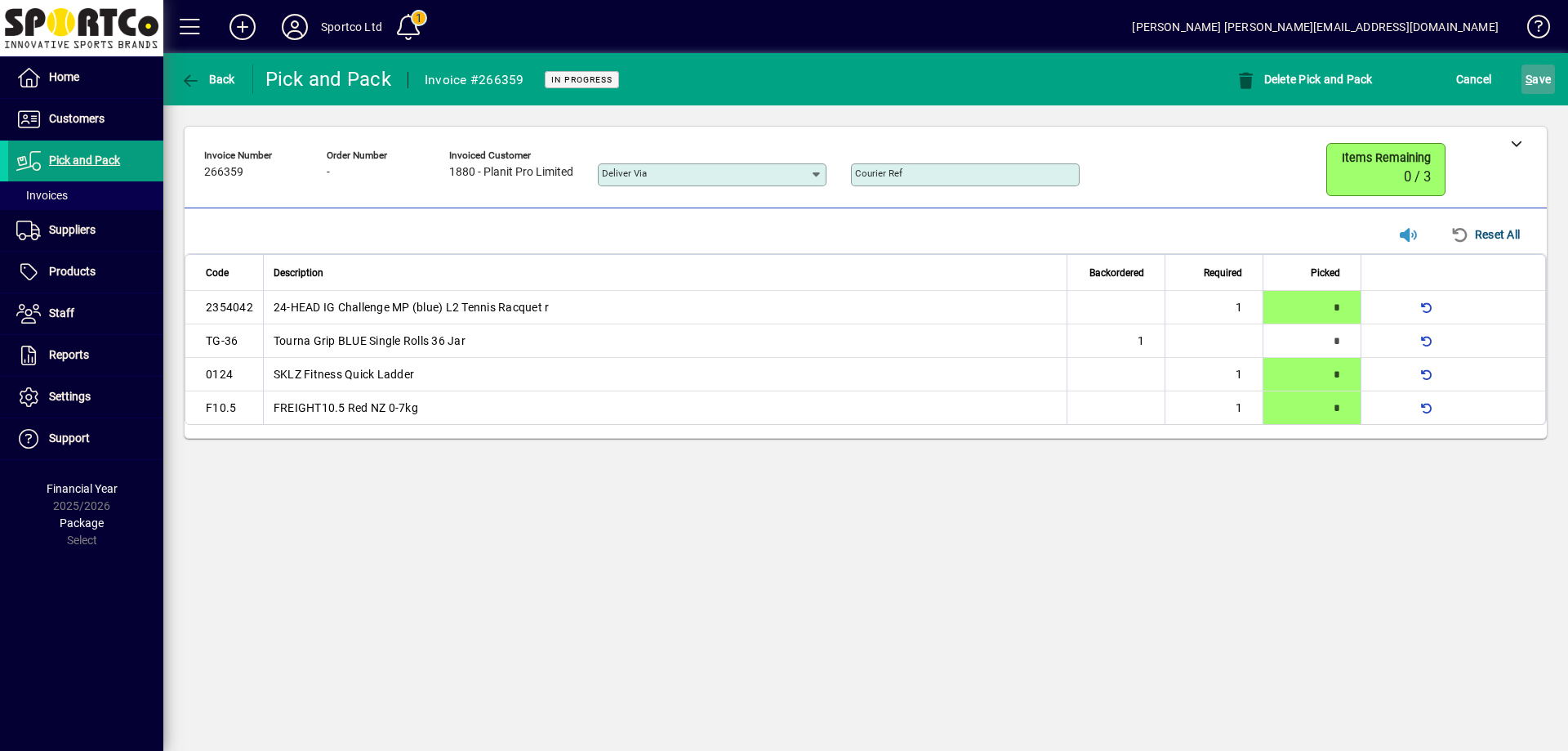
click at [1542, 87] on span "S ave" at bounding box center [1538, 78] width 25 height 26
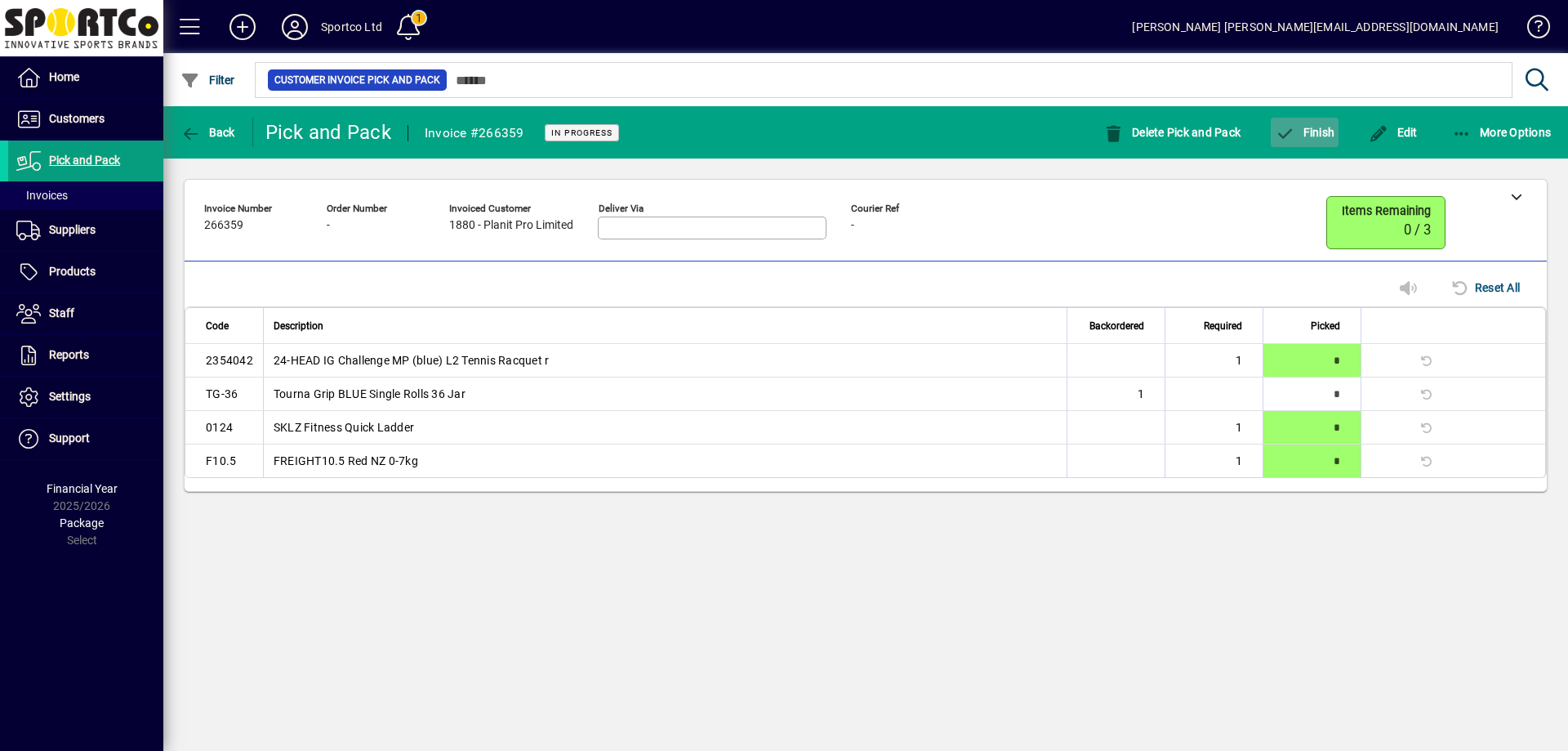
click at [1312, 124] on button "Finish" at bounding box center [1304, 132] width 68 height 29
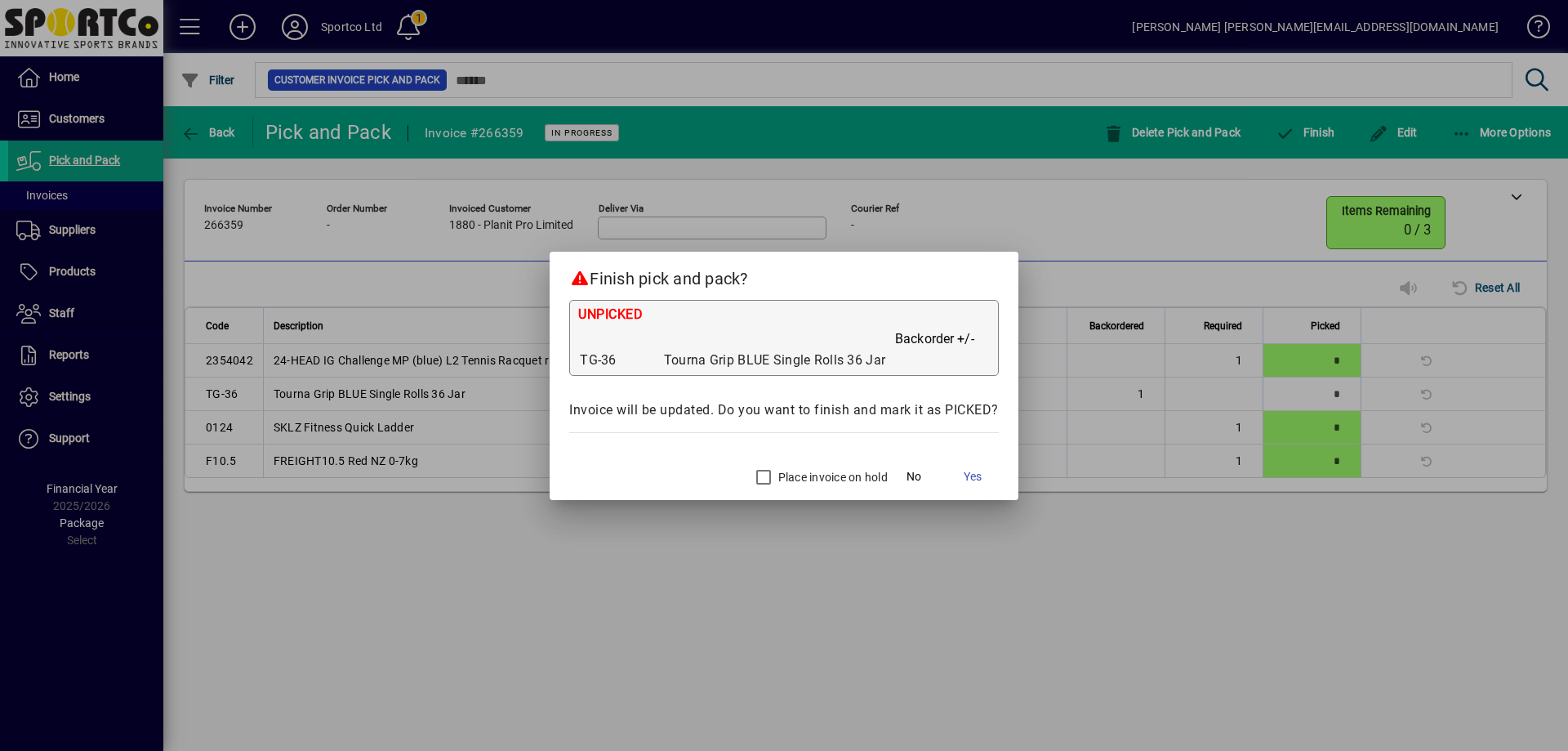
click at [818, 472] on label "Place invoice on hold" at bounding box center [831, 477] width 113 height 16
click at [967, 477] on span "Yes" at bounding box center [972, 477] width 18 height 17
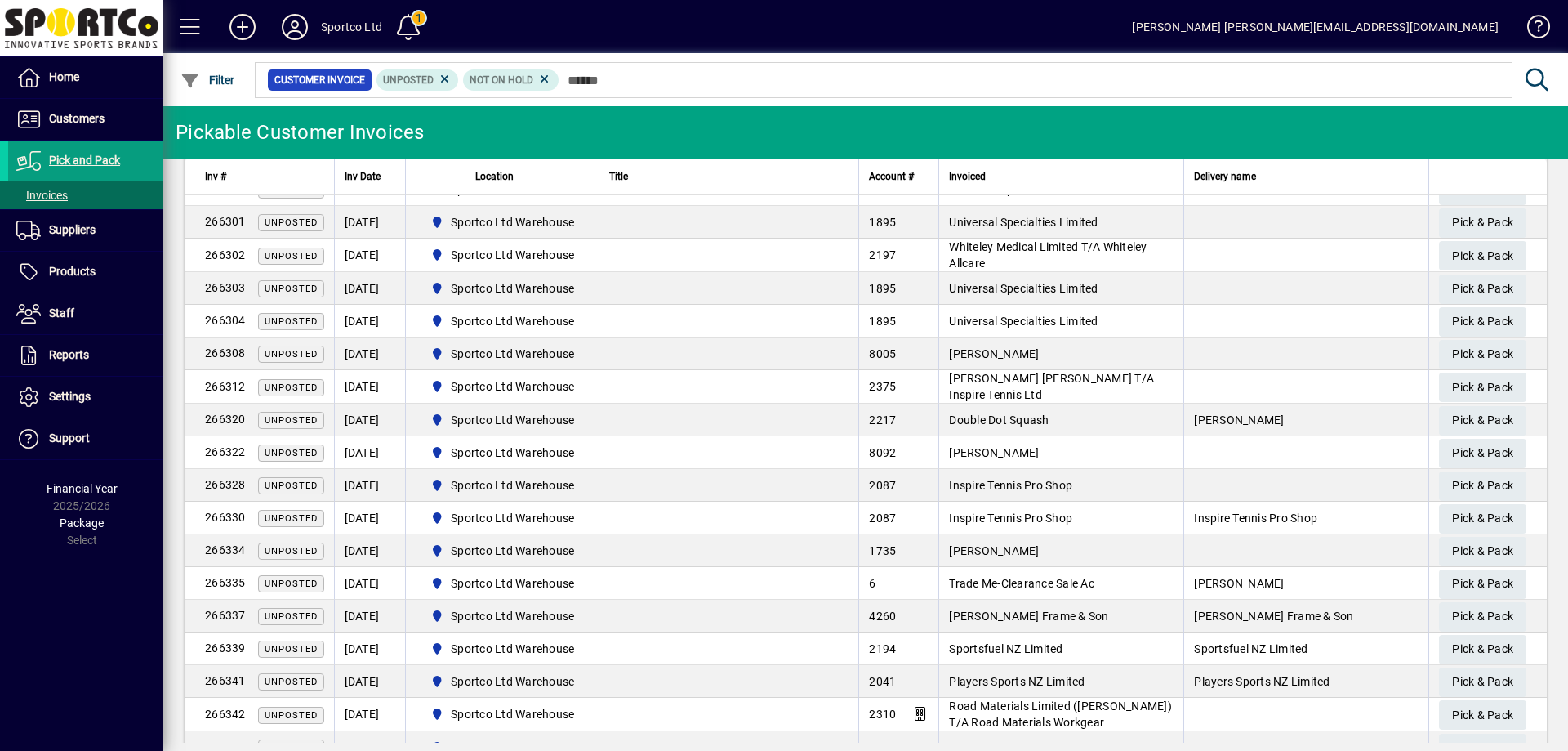
scroll to position [641, 0]
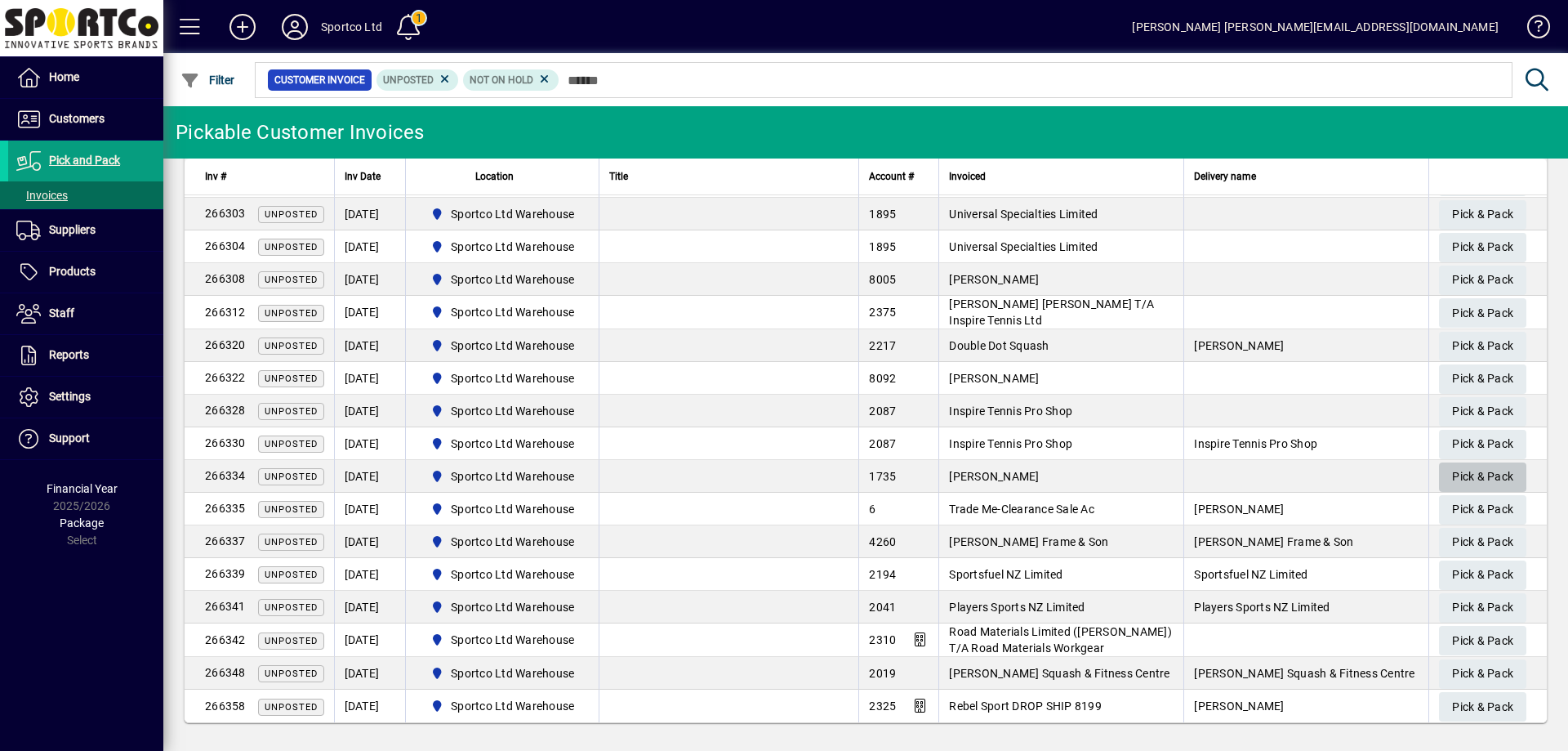
click at [1471, 476] on span "Pick & Pack" at bounding box center [1482, 477] width 61 height 27
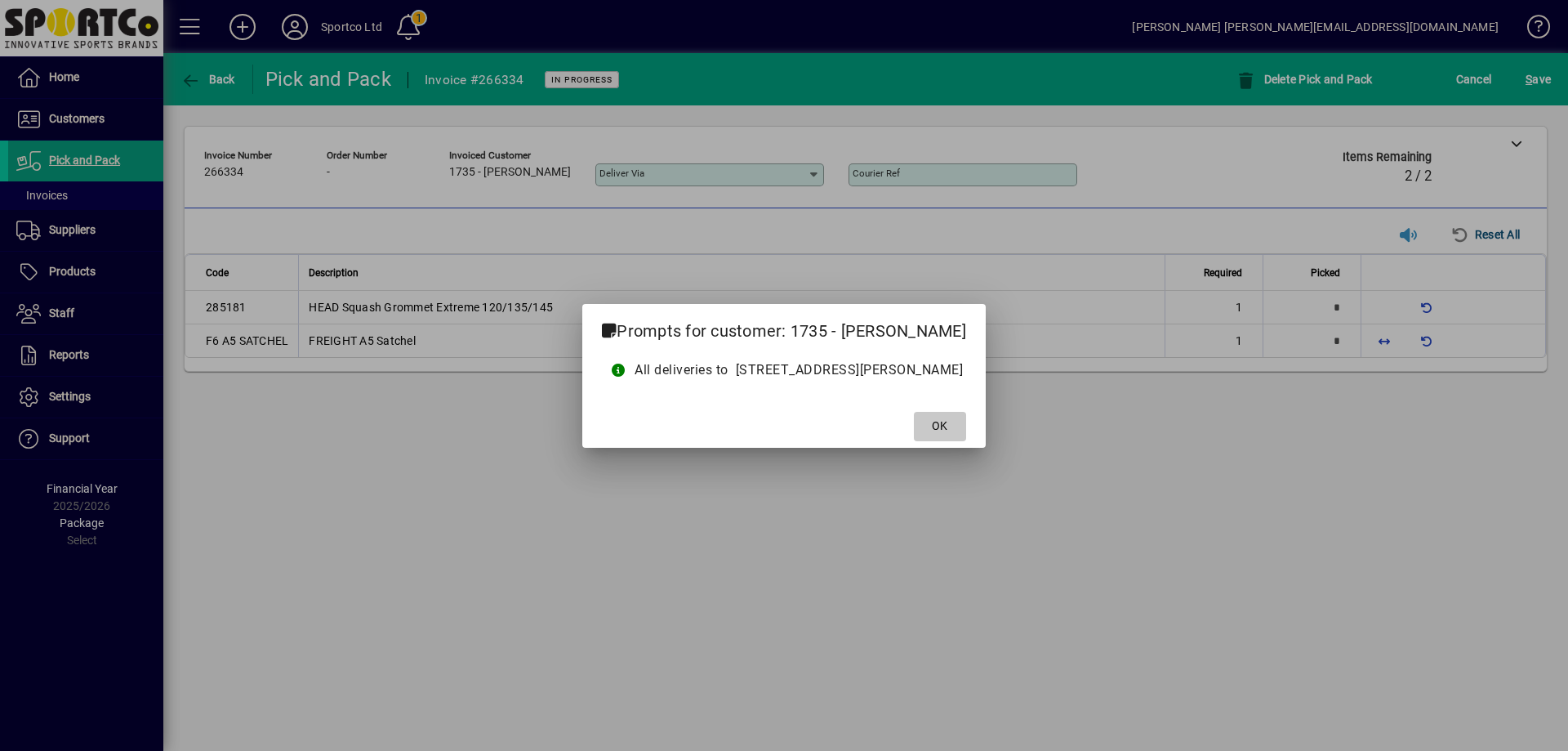
click at [966, 417] on span at bounding box center [940, 426] width 52 height 40
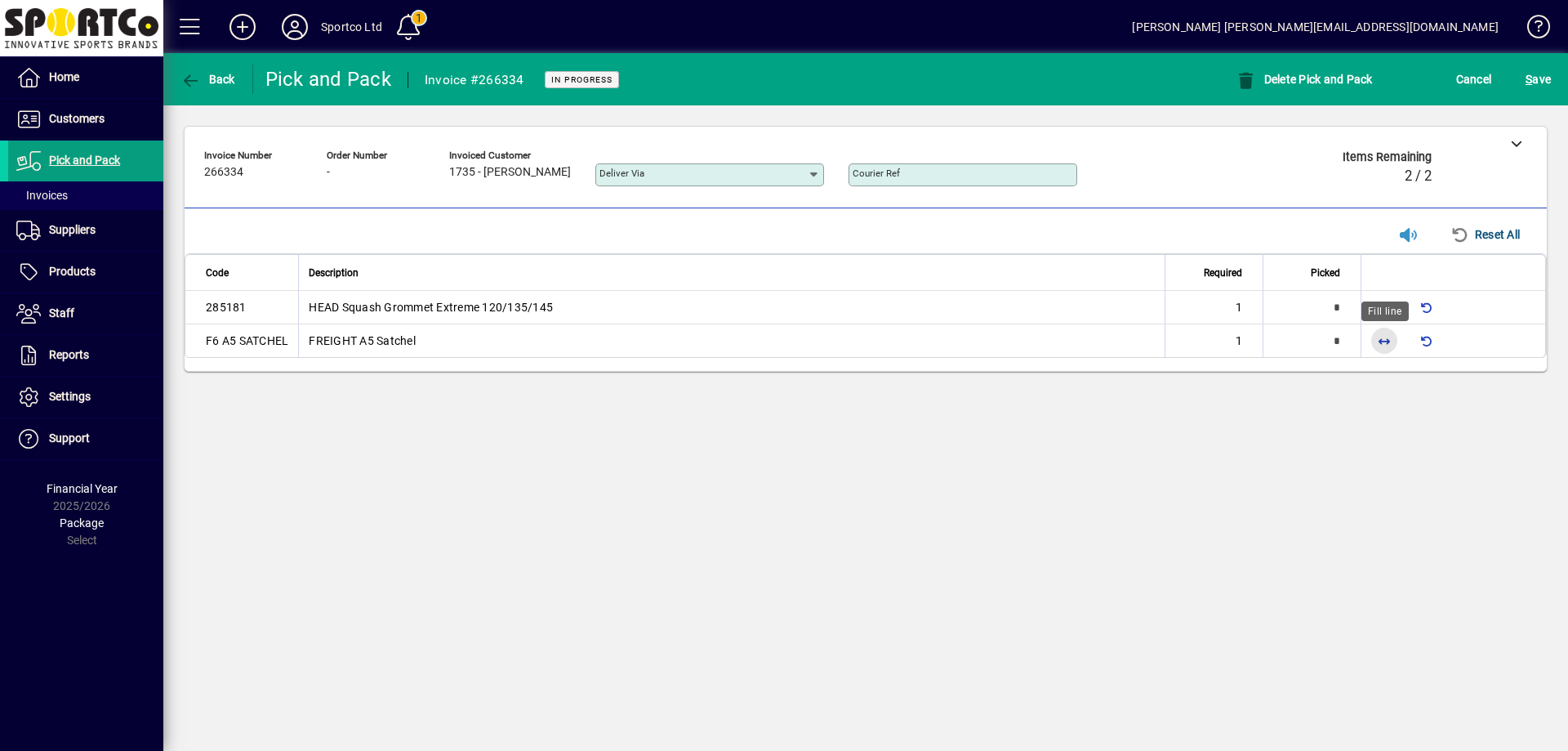
click at [1383, 341] on span "button" at bounding box center [1383, 340] width 40 height 40
type input "*"
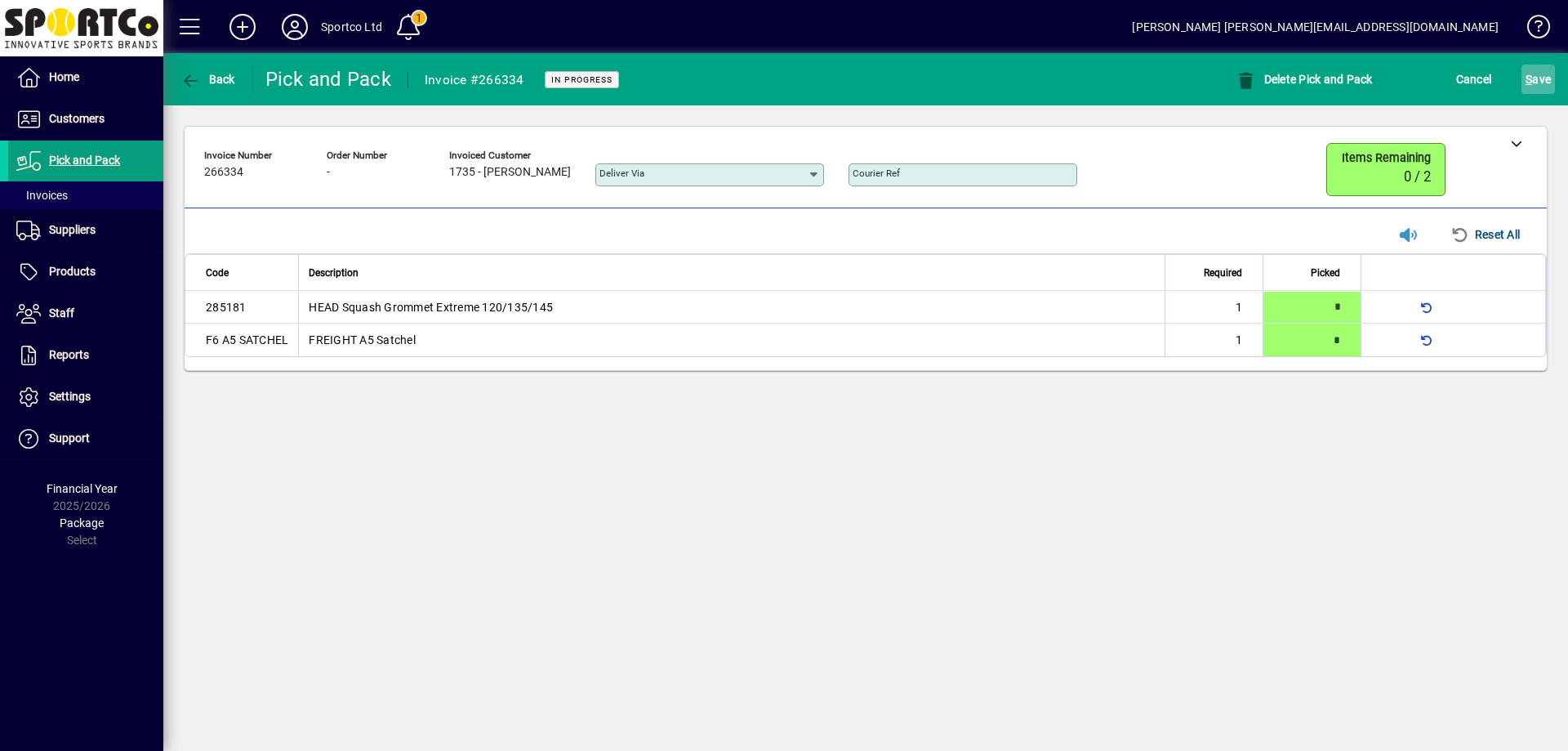
click at [1528, 72] on span "S ave" at bounding box center [1538, 78] width 25 height 26
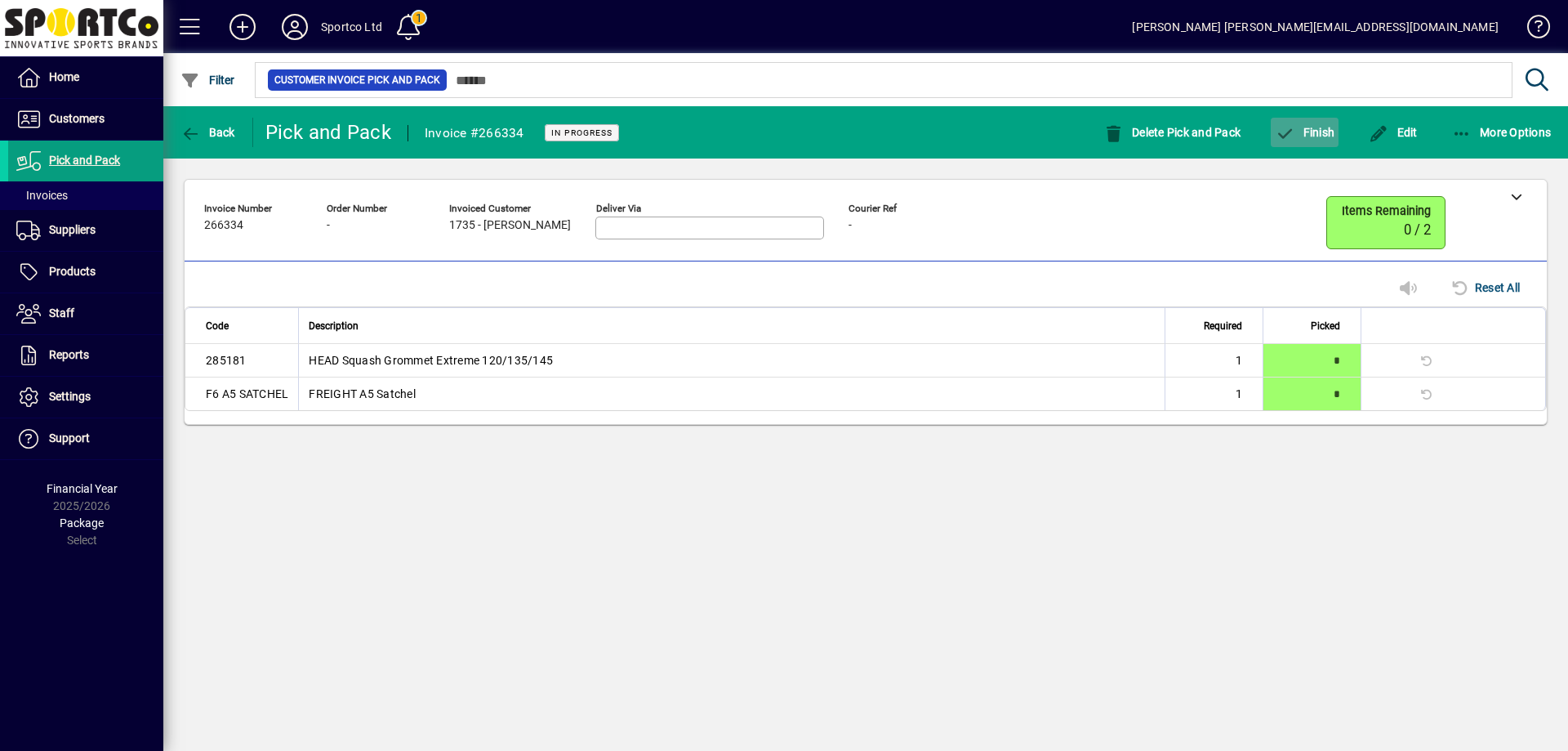
click at [1320, 134] on span "Finish" at bounding box center [1304, 132] width 60 height 14
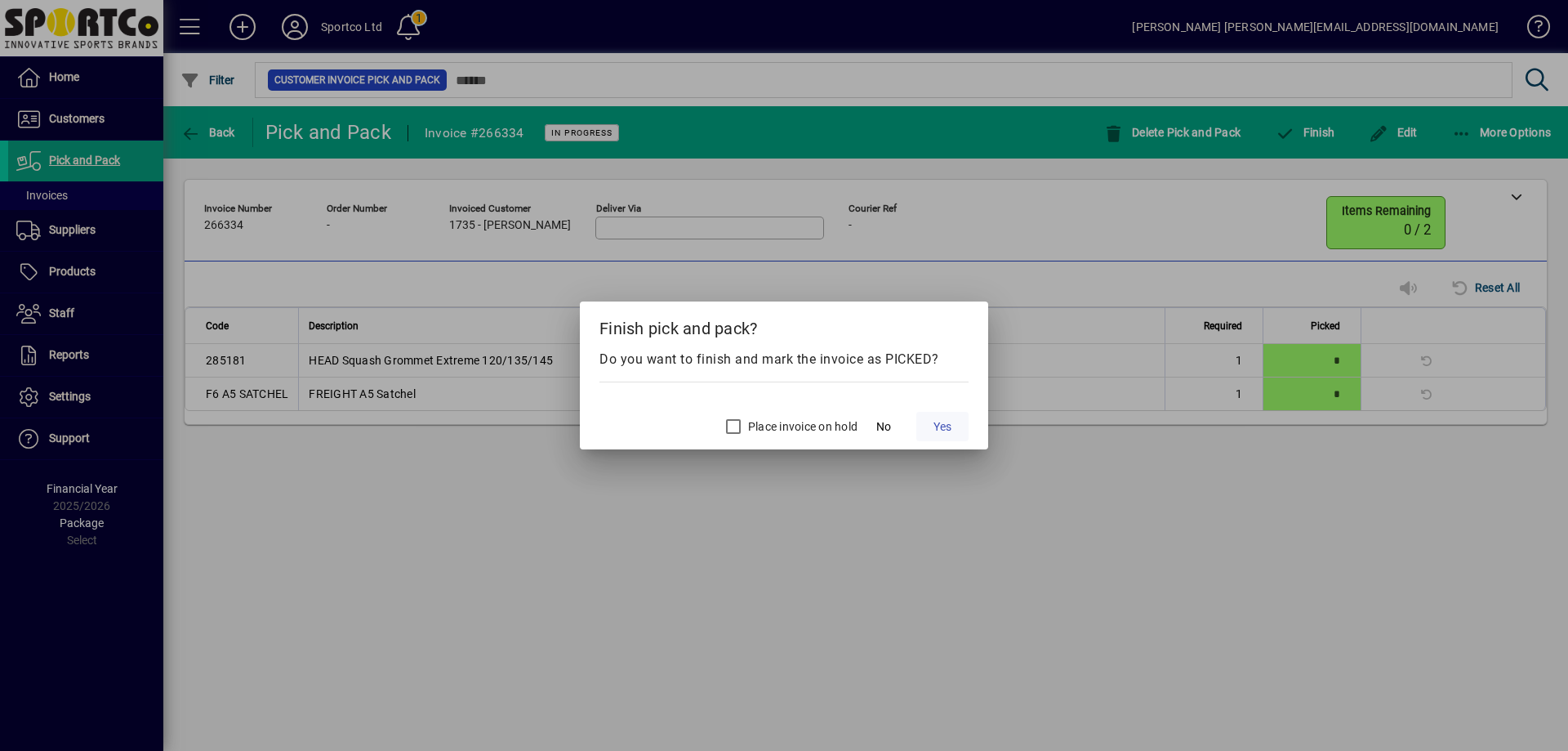
click at [935, 425] on span "Yes" at bounding box center [942, 427] width 18 height 17
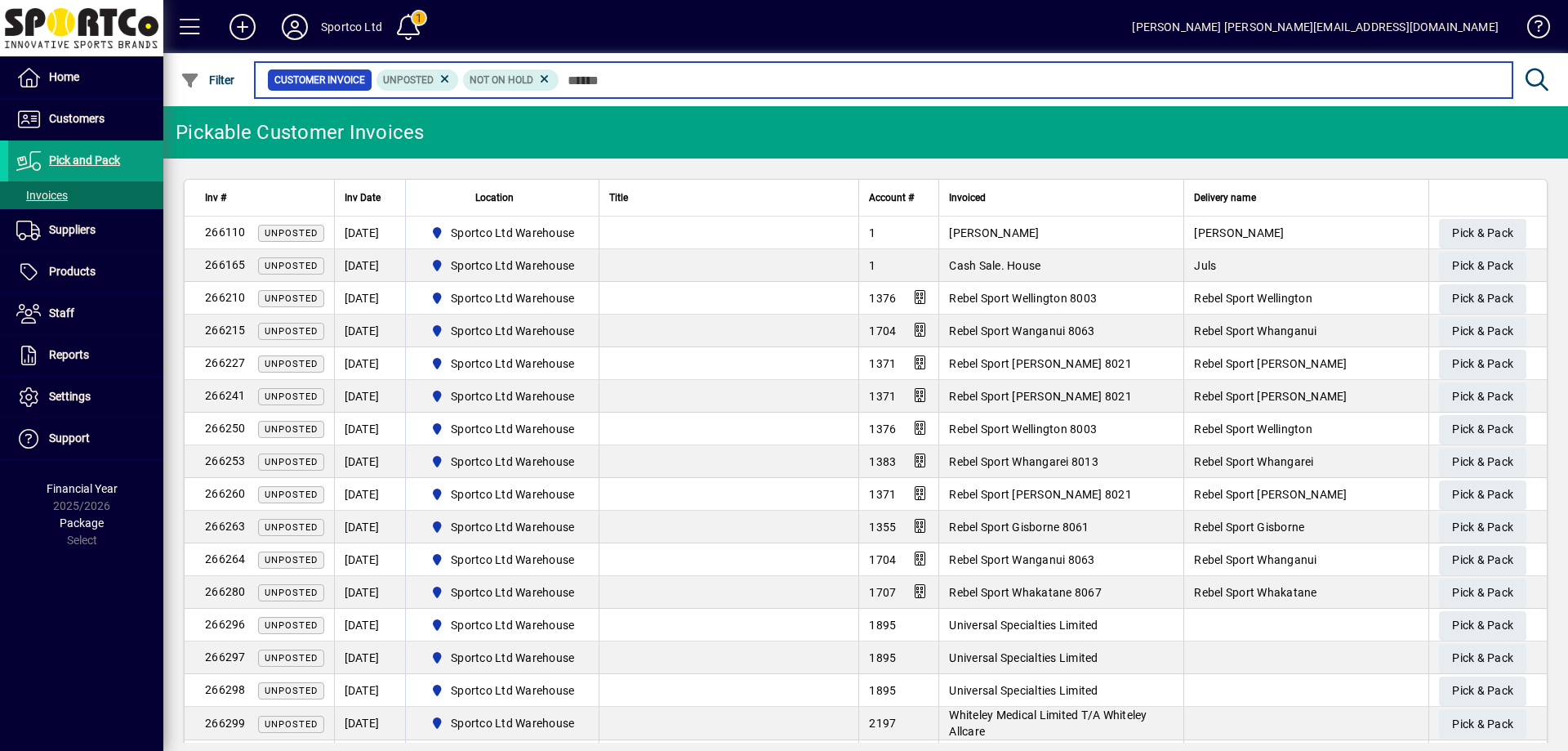
scroll to position [409, 0]
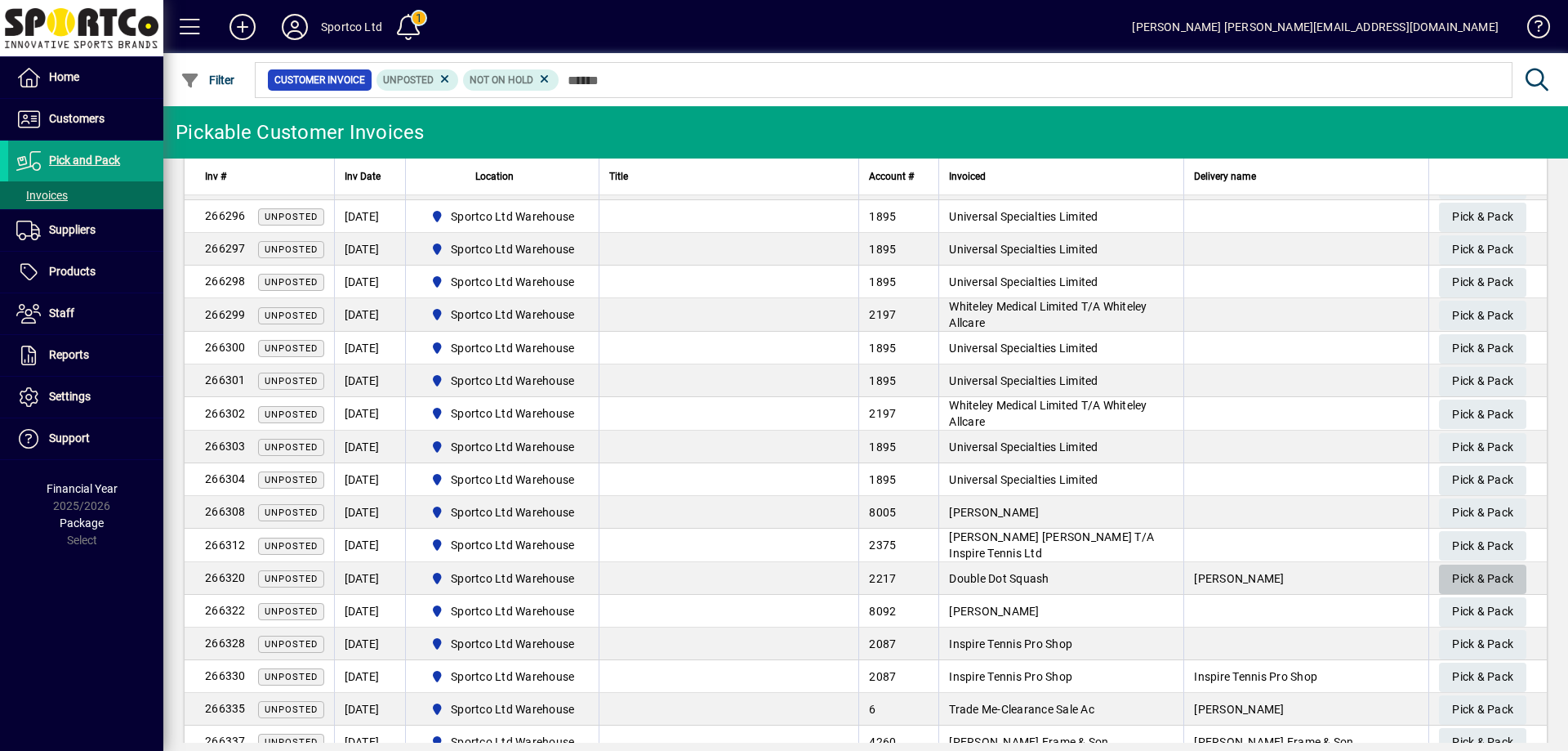
click at [1479, 579] on span "Pick & Pack" at bounding box center [1482, 579] width 61 height 27
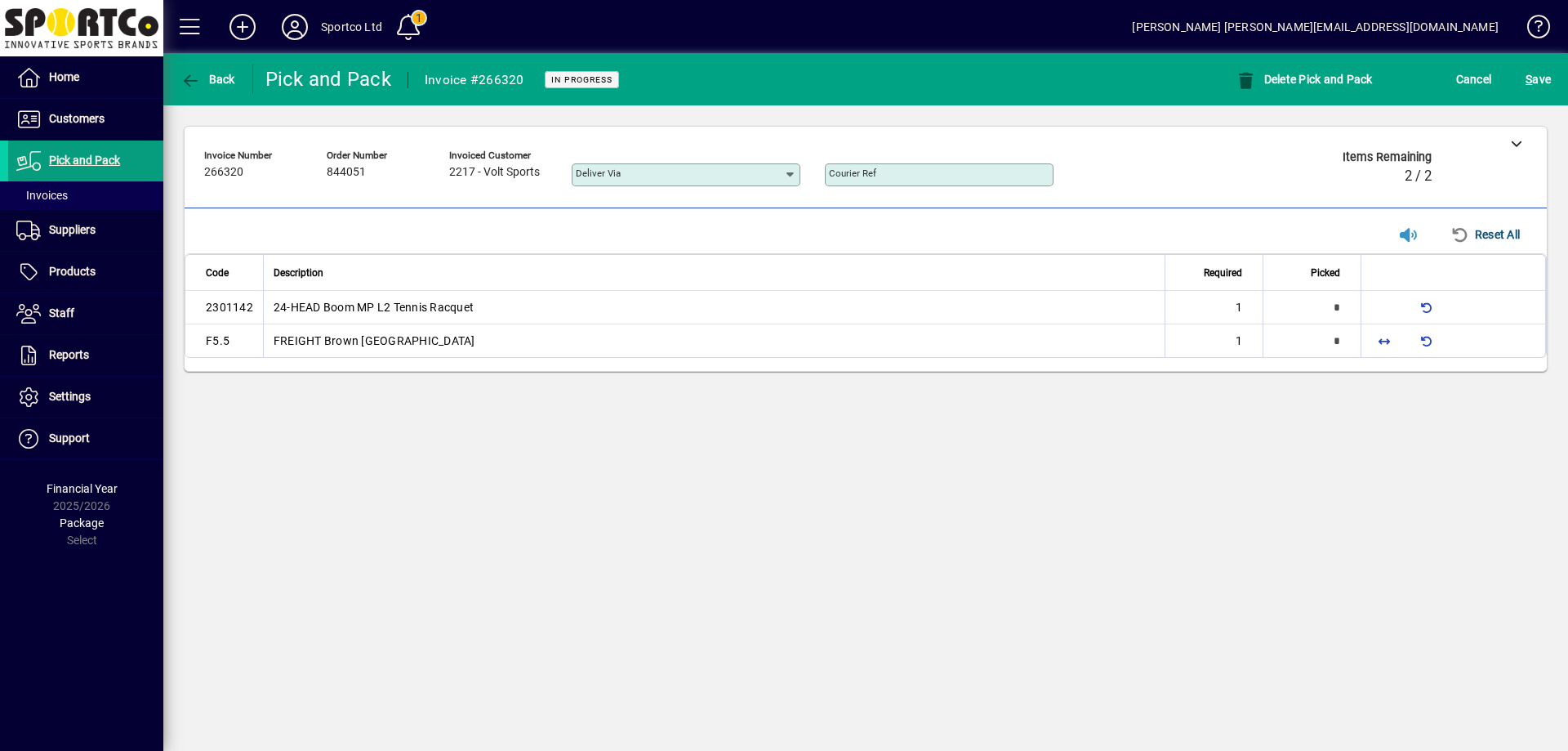
type input "*"
click at [1383, 333] on span "button" at bounding box center [1383, 339] width 40 height 40
type input "*"
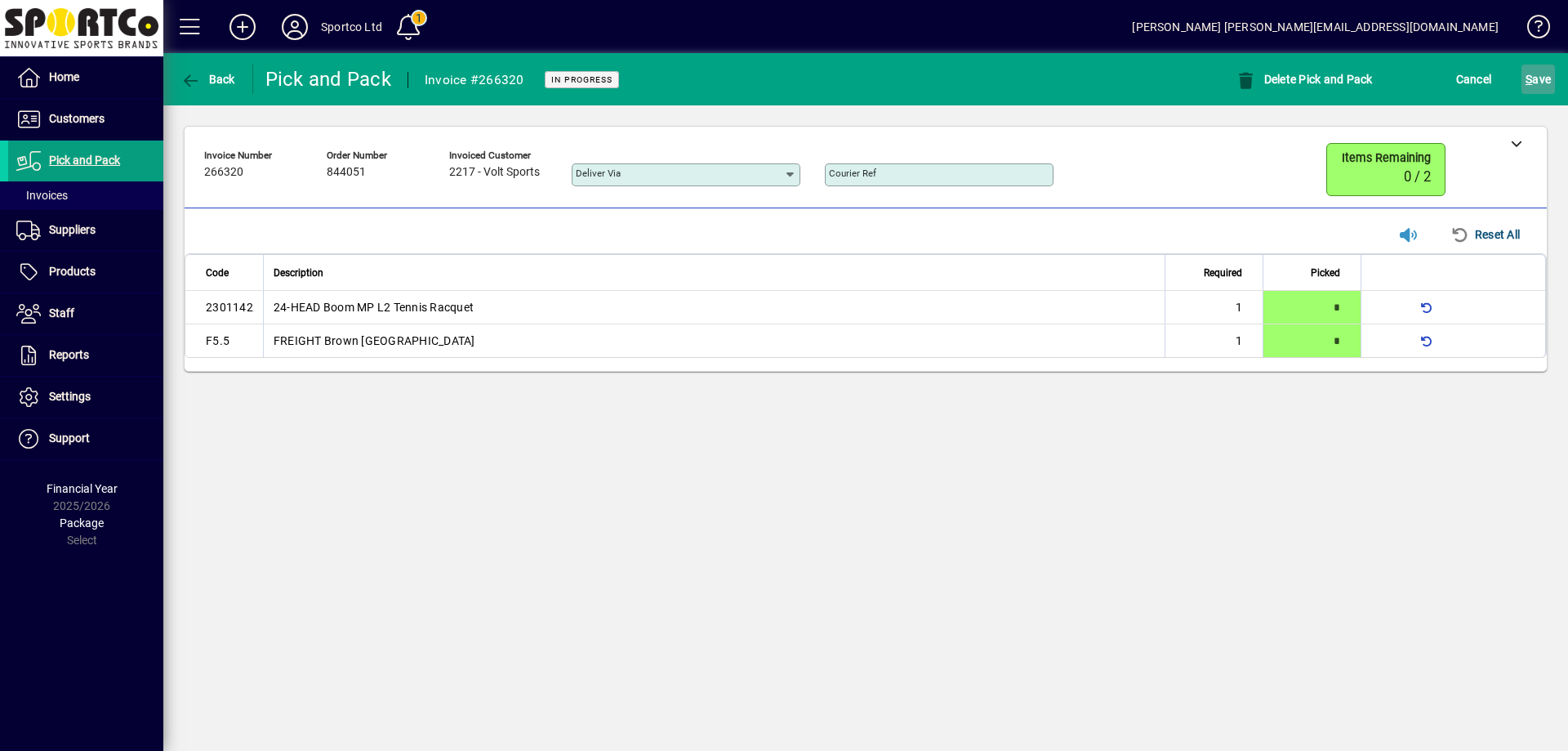
click at [1543, 76] on span "S ave" at bounding box center [1538, 78] width 25 height 26
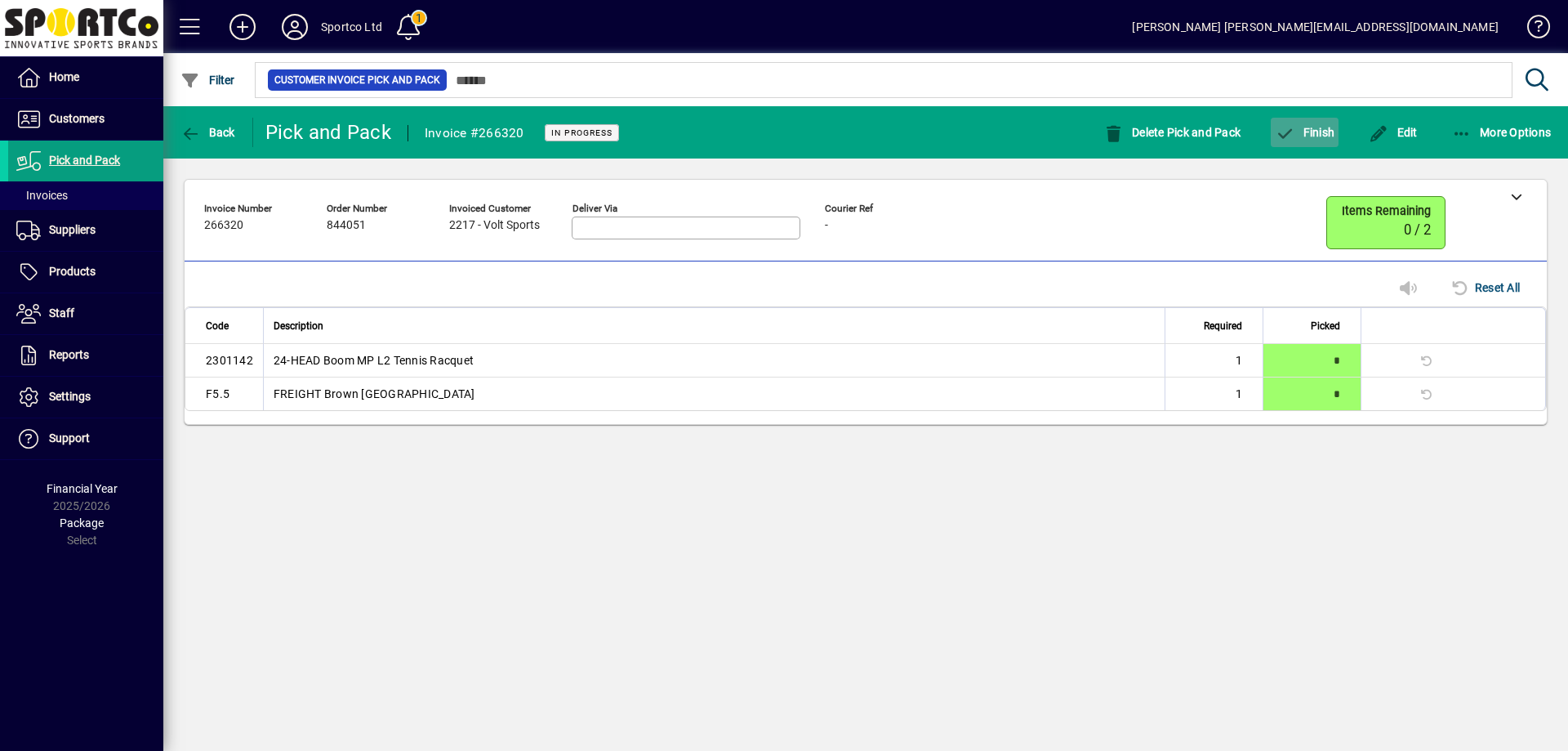
click at [1310, 130] on span "Finish" at bounding box center [1304, 132] width 60 height 14
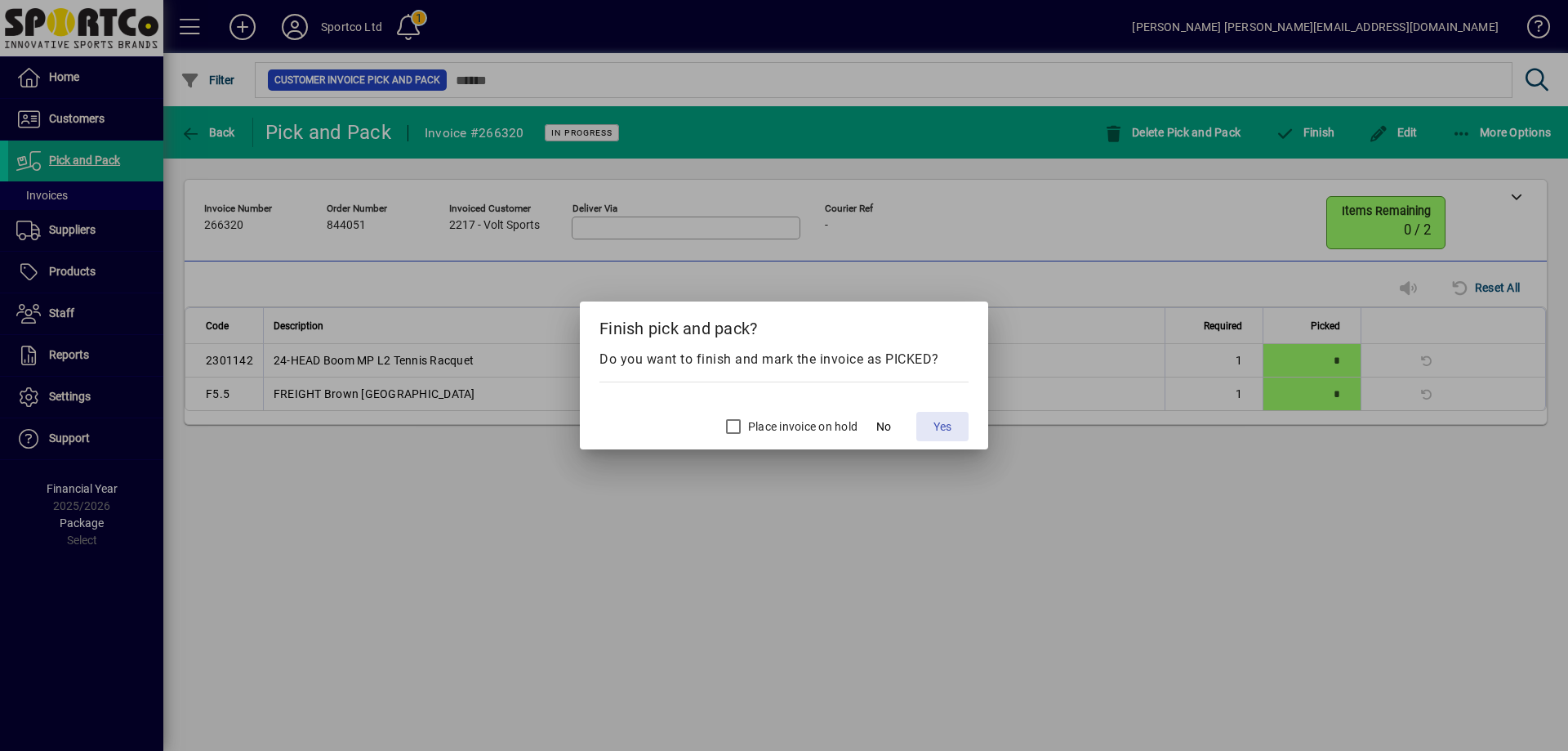
click at [955, 424] on span at bounding box center [942, 426] width 52 height 40
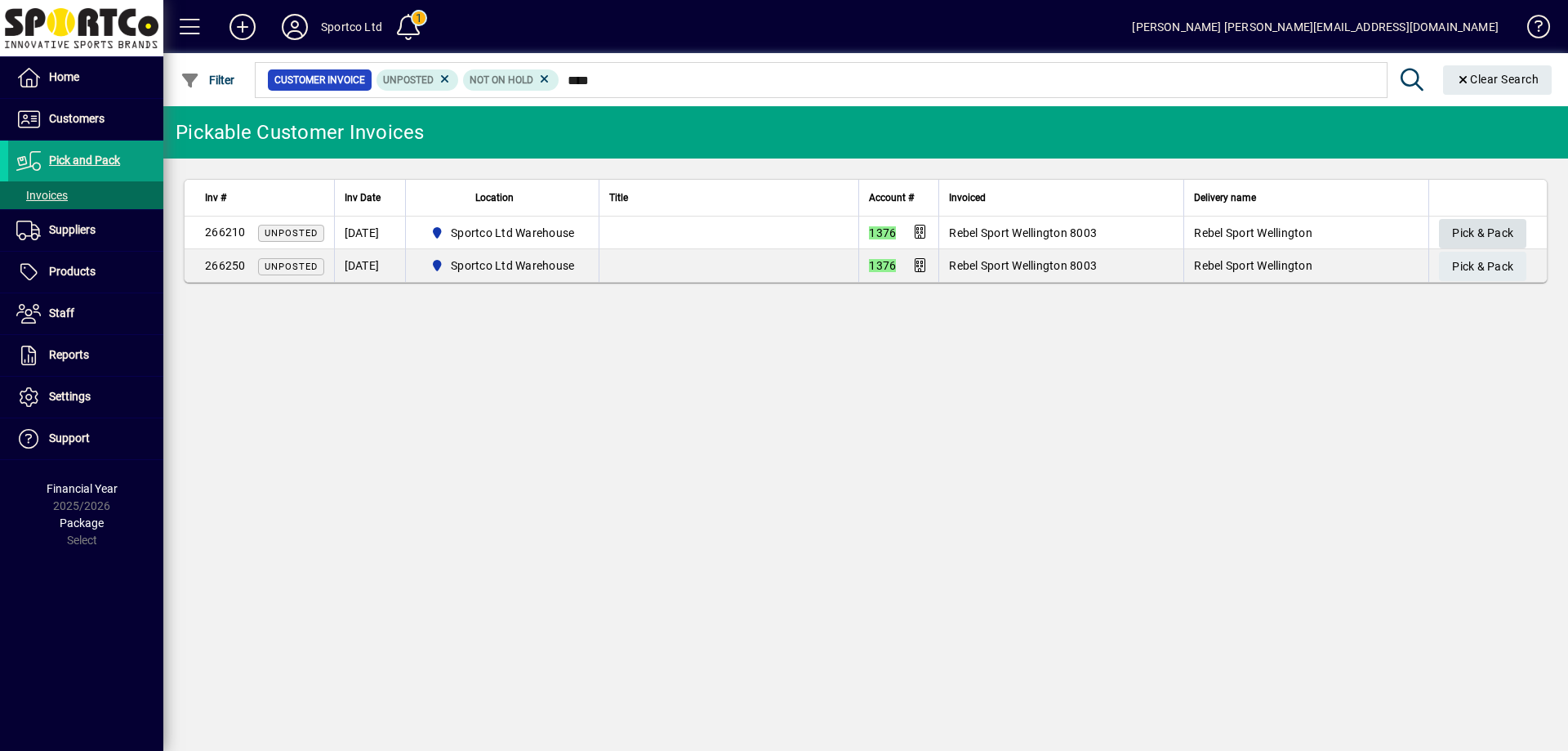
type input "****"
click at [1471, 233] on span "Pick & Pack" at bounding box center [1482, 233] width 61 height 27
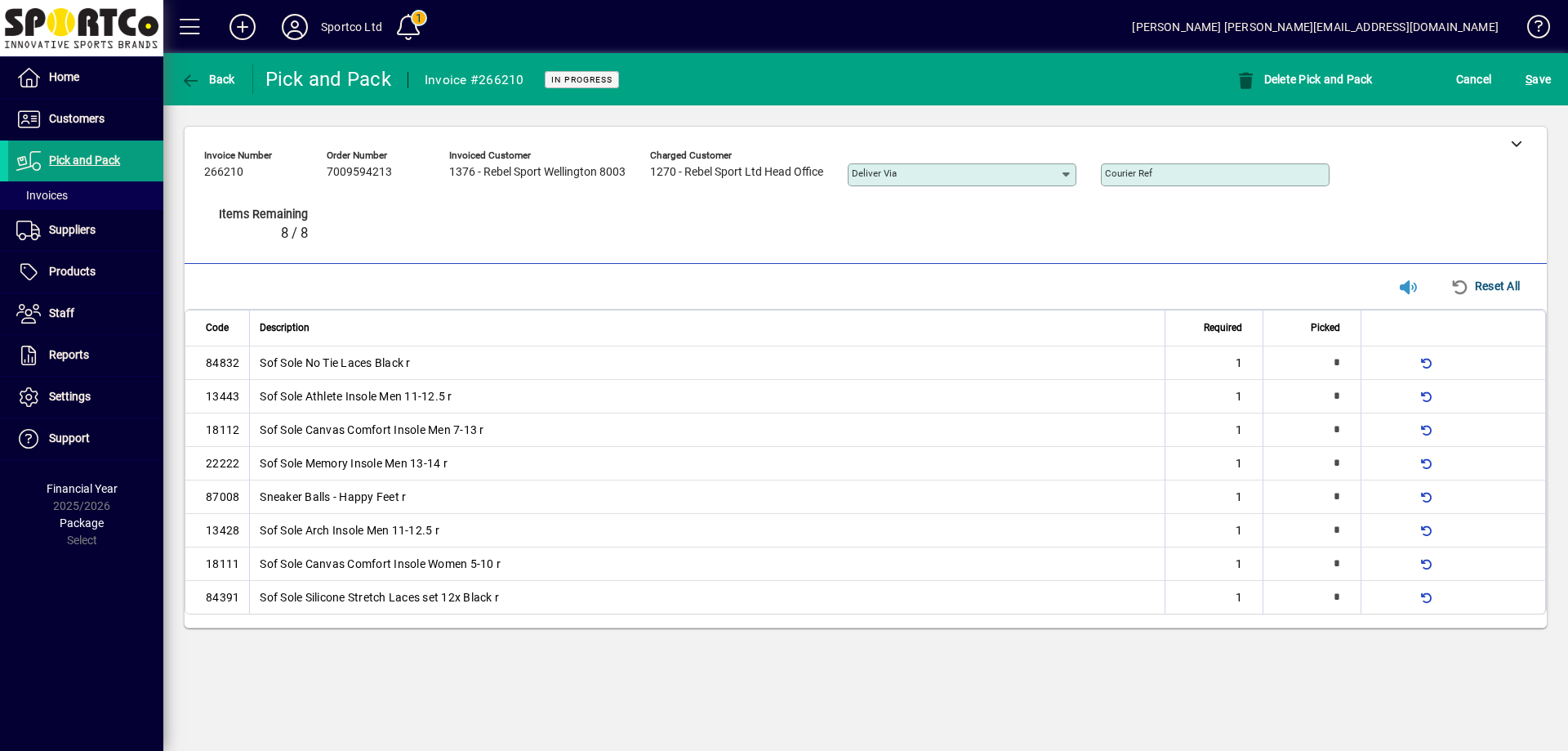
type input "*"
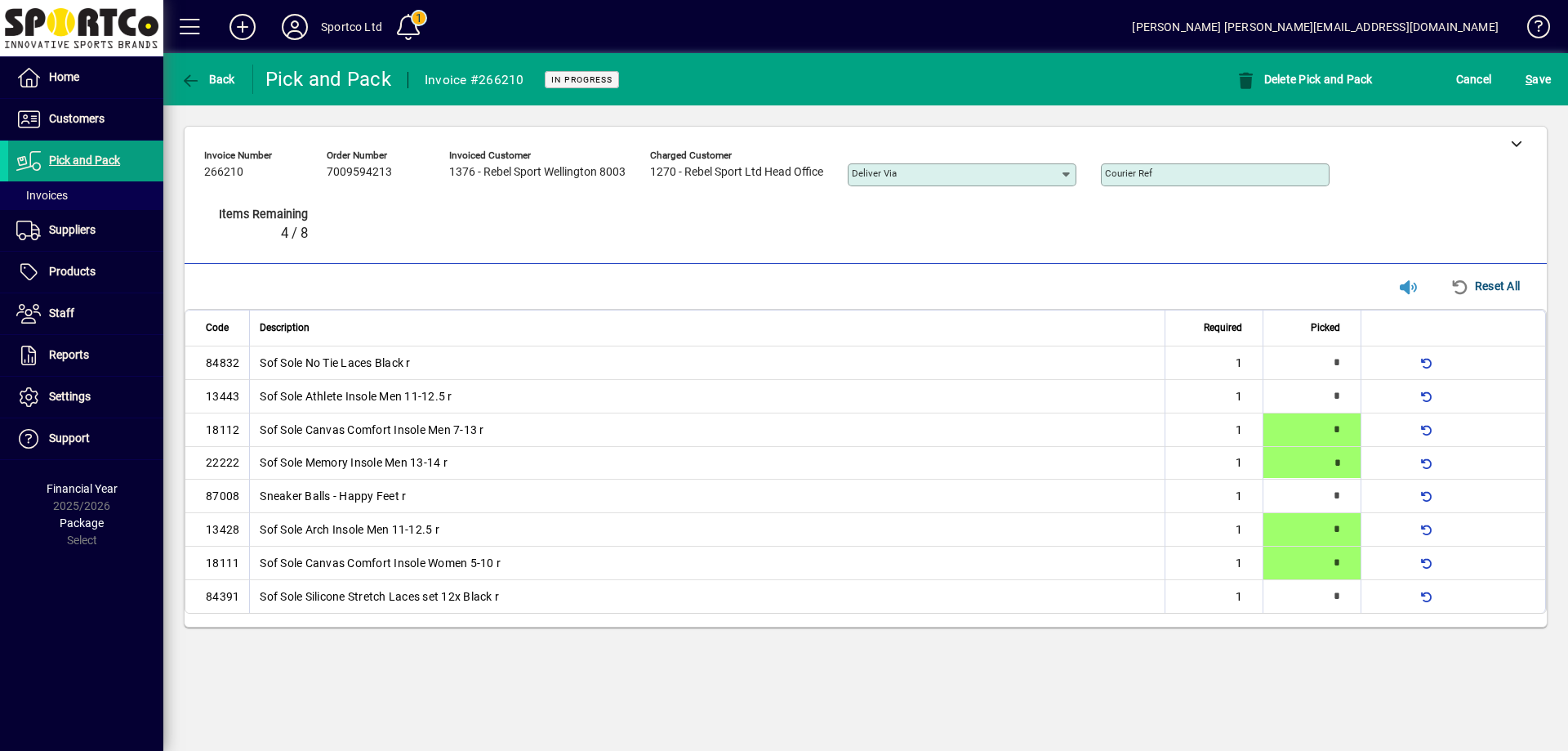
type input "*"
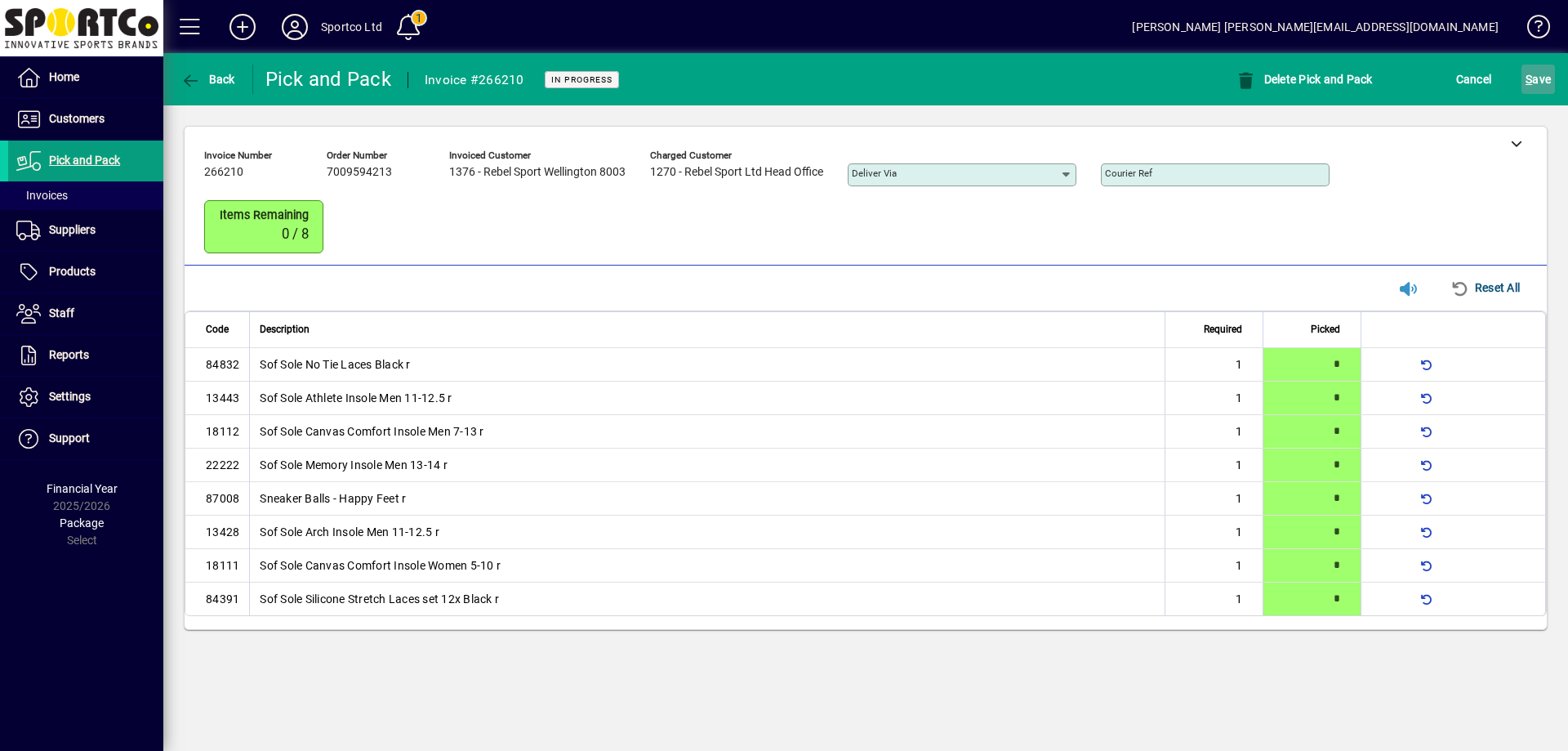
click at [1533, 82] on span "S ave" at bounding box center [1538, 78] width 25 height 26
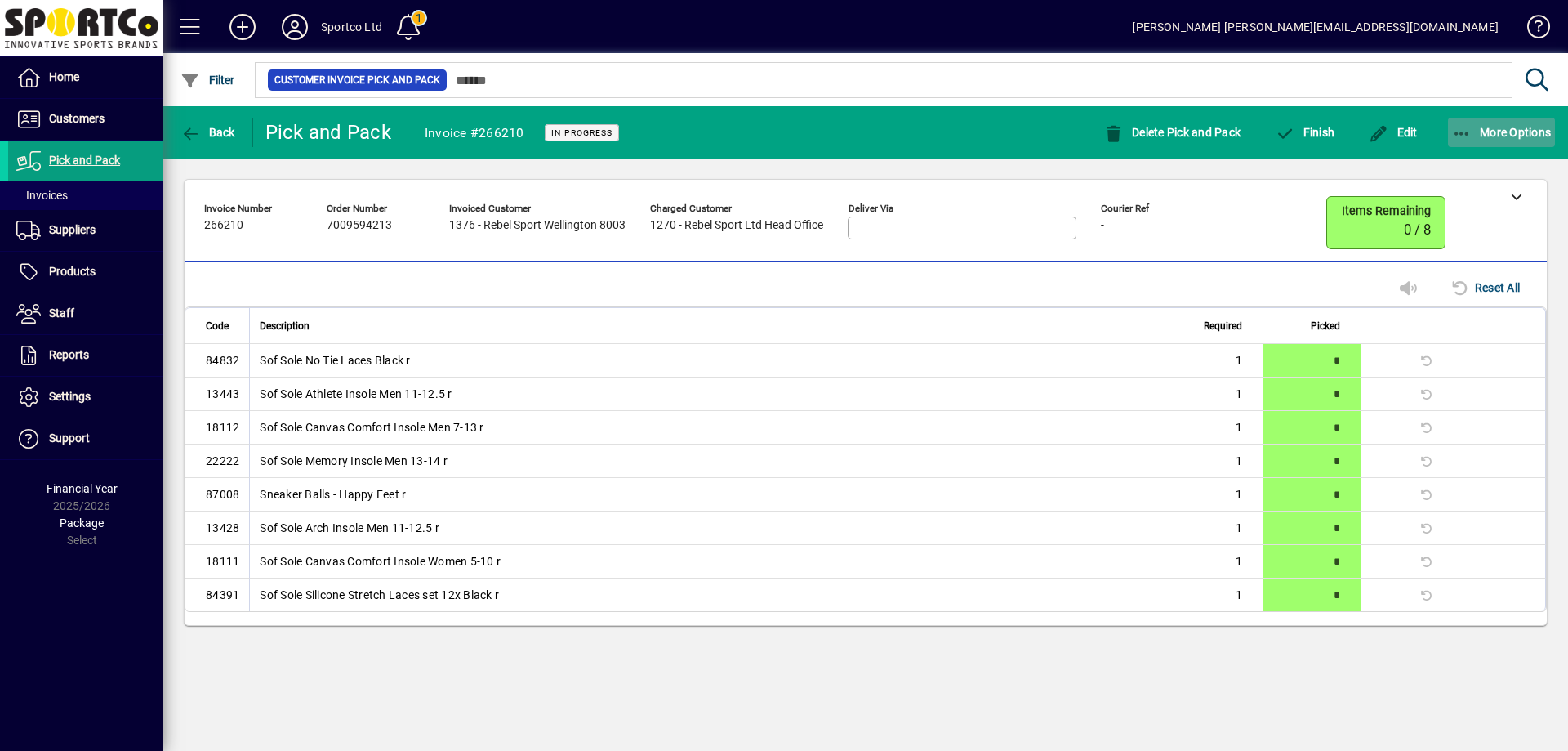
click at [1463, 126] on icon "button" at bounding box center [1462, 133] width 20 height 16
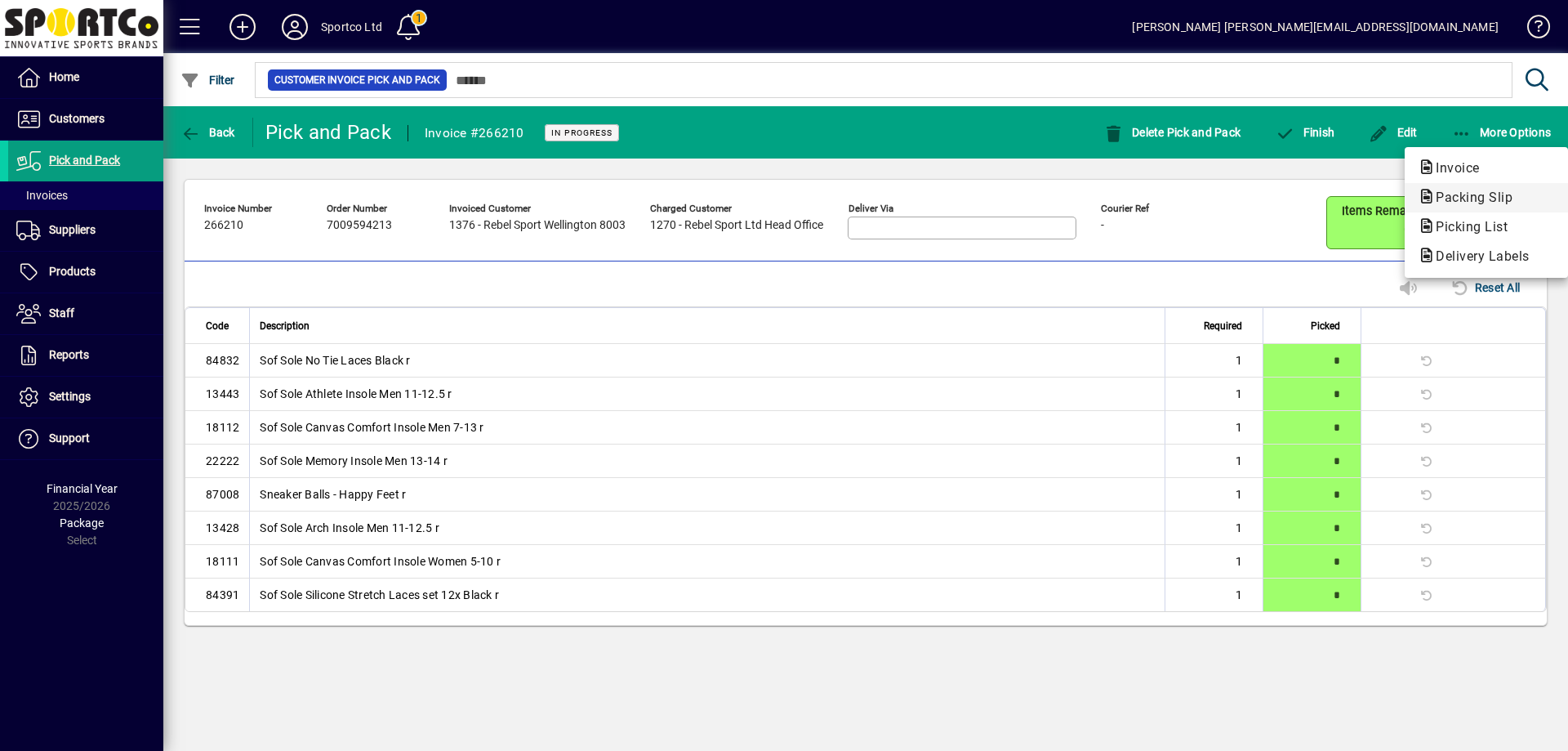
click at [1481, 203] on span "Packing Slip" at bounding box center [1468, 197] width 102 height 15
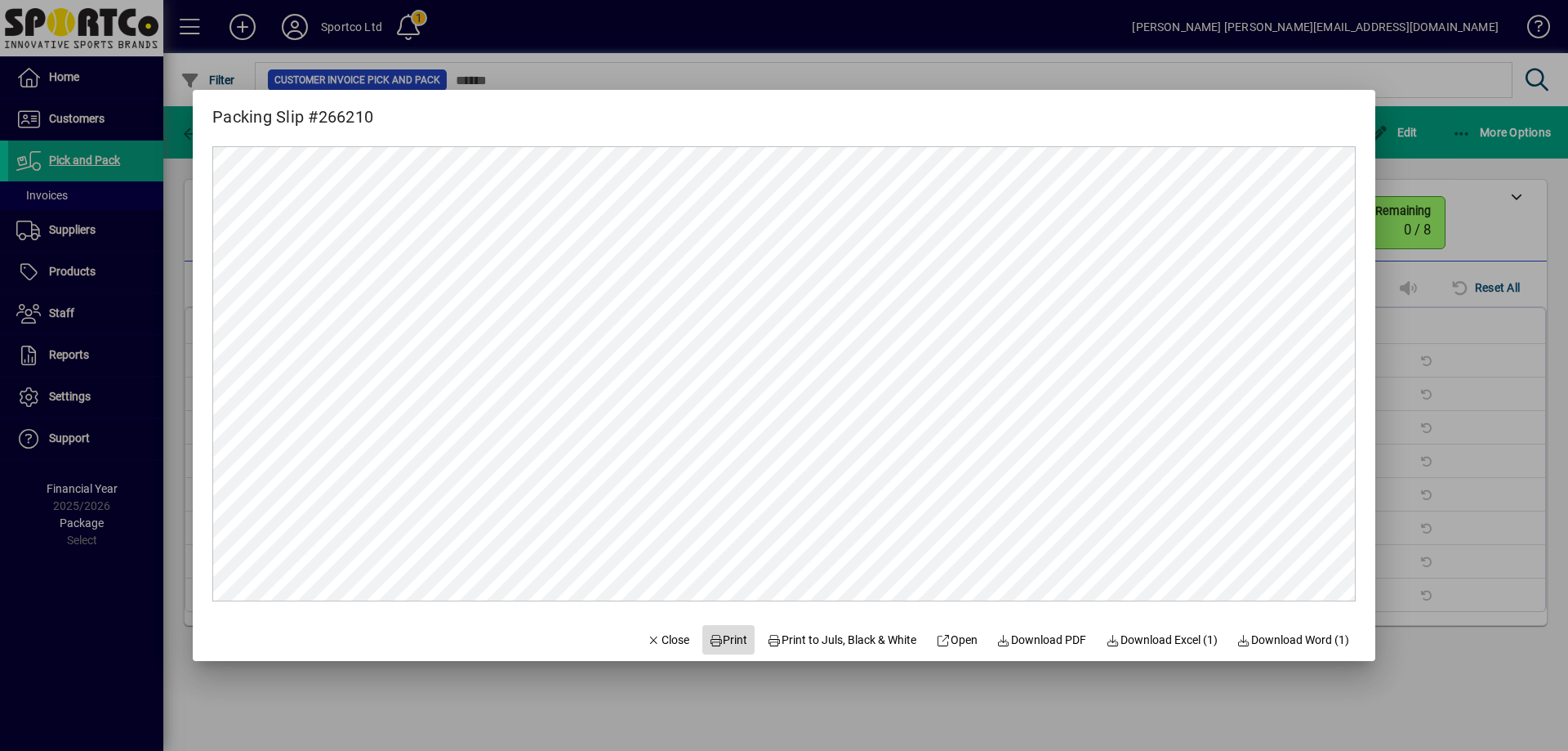
click at [720, 641] on span "Print" at bounding box center [728, 640] width 40 height 17
click at [650, 643] on span "Close" at bounding box center [668, 640] width 43 height 17
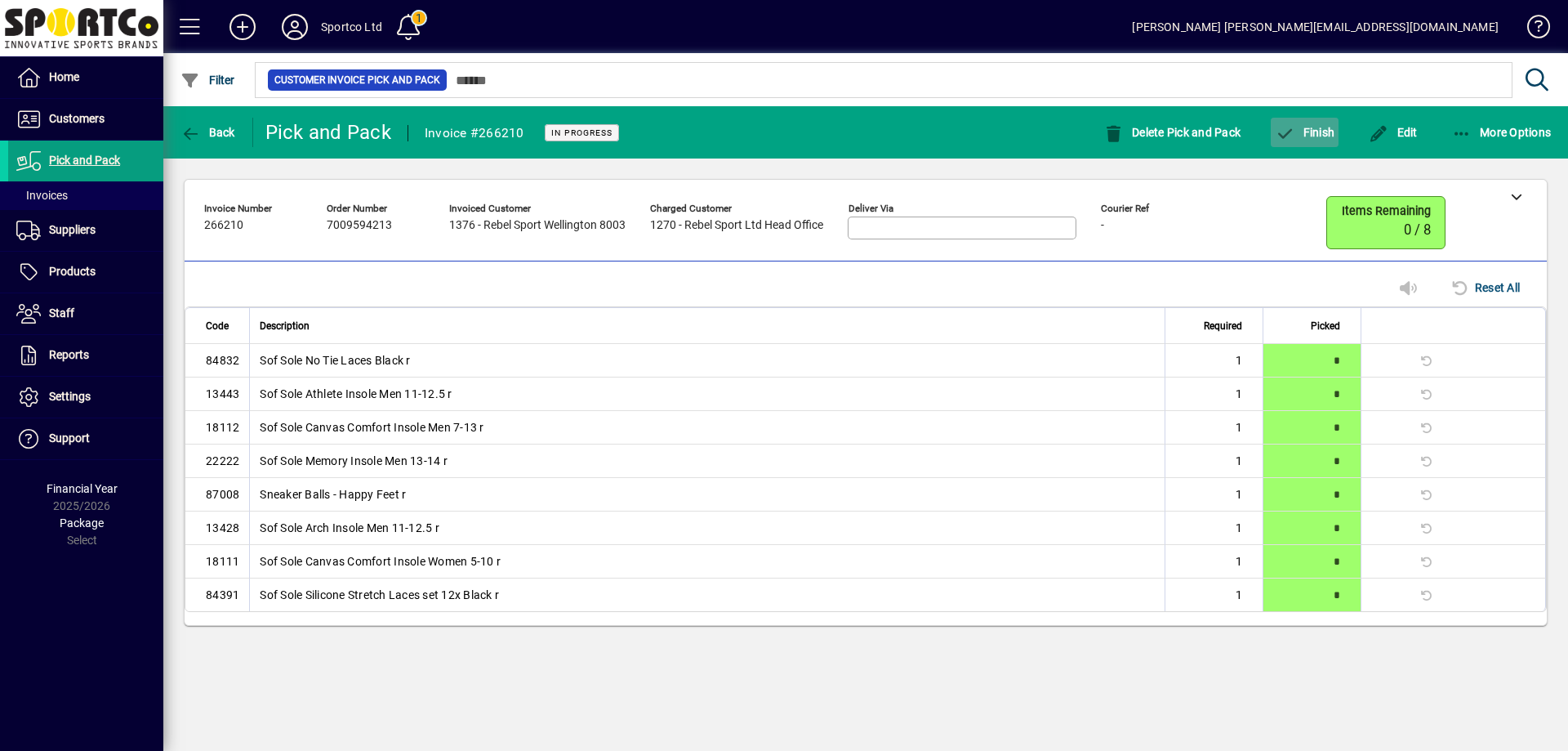
click at [1283, 131] on icon "button" at bounding box center [1284, 133] width 20 height 16
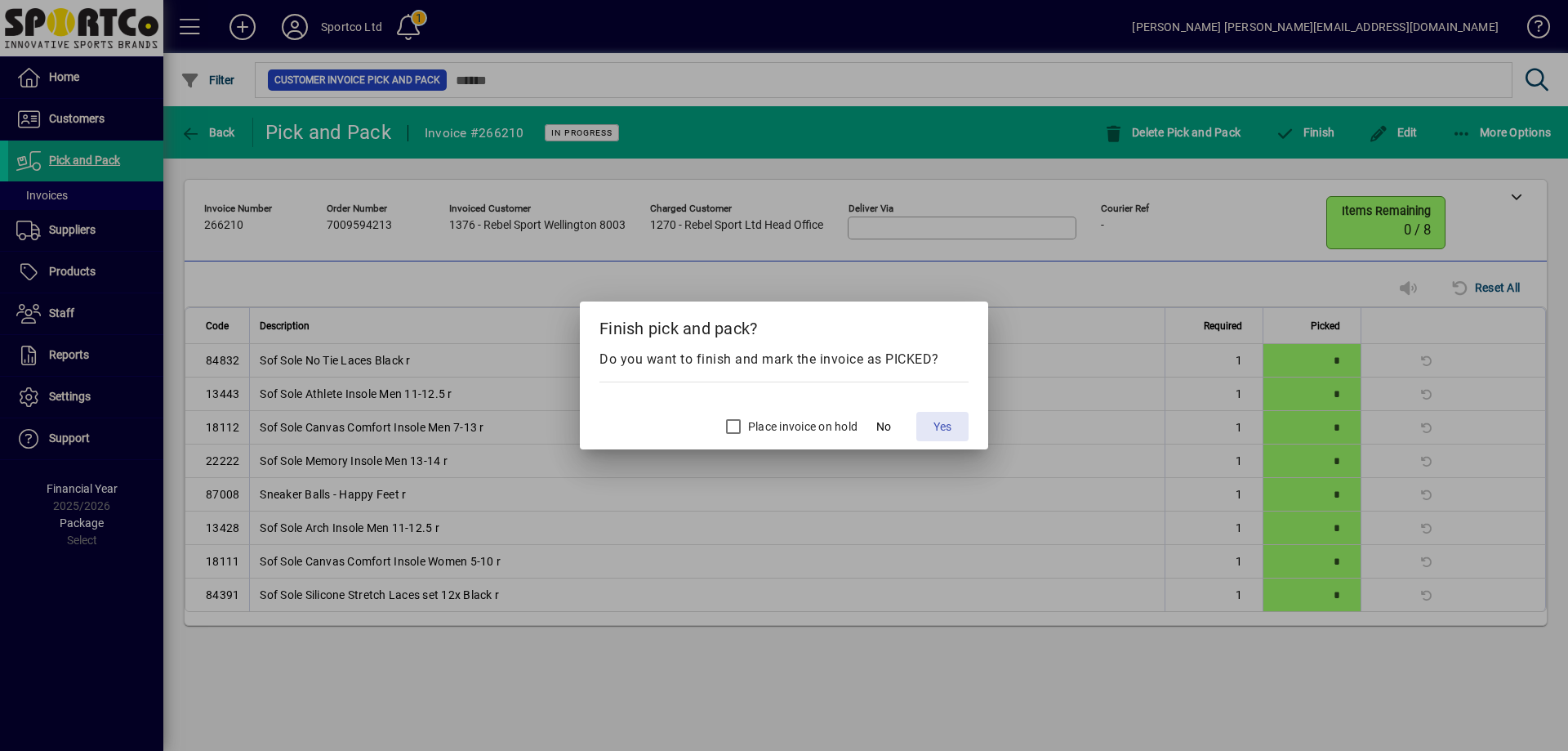
click at [947, 426] on span "Yes" at bounding box center [942, 427] width 18 height 17
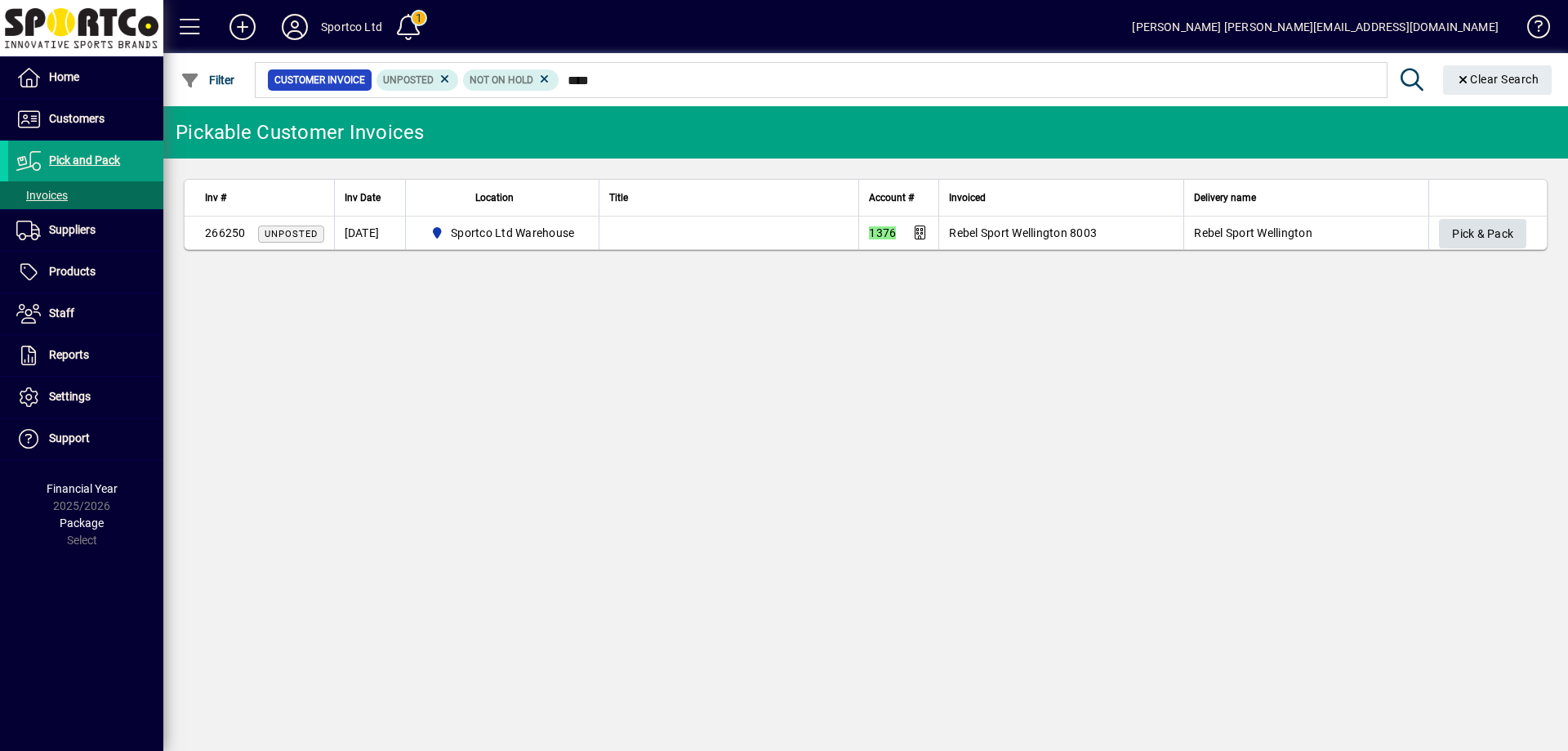
type input "****"
click at [1496, 235] on span "Pick & Pack" at bounding box center [1482, 234] width 61 height 27
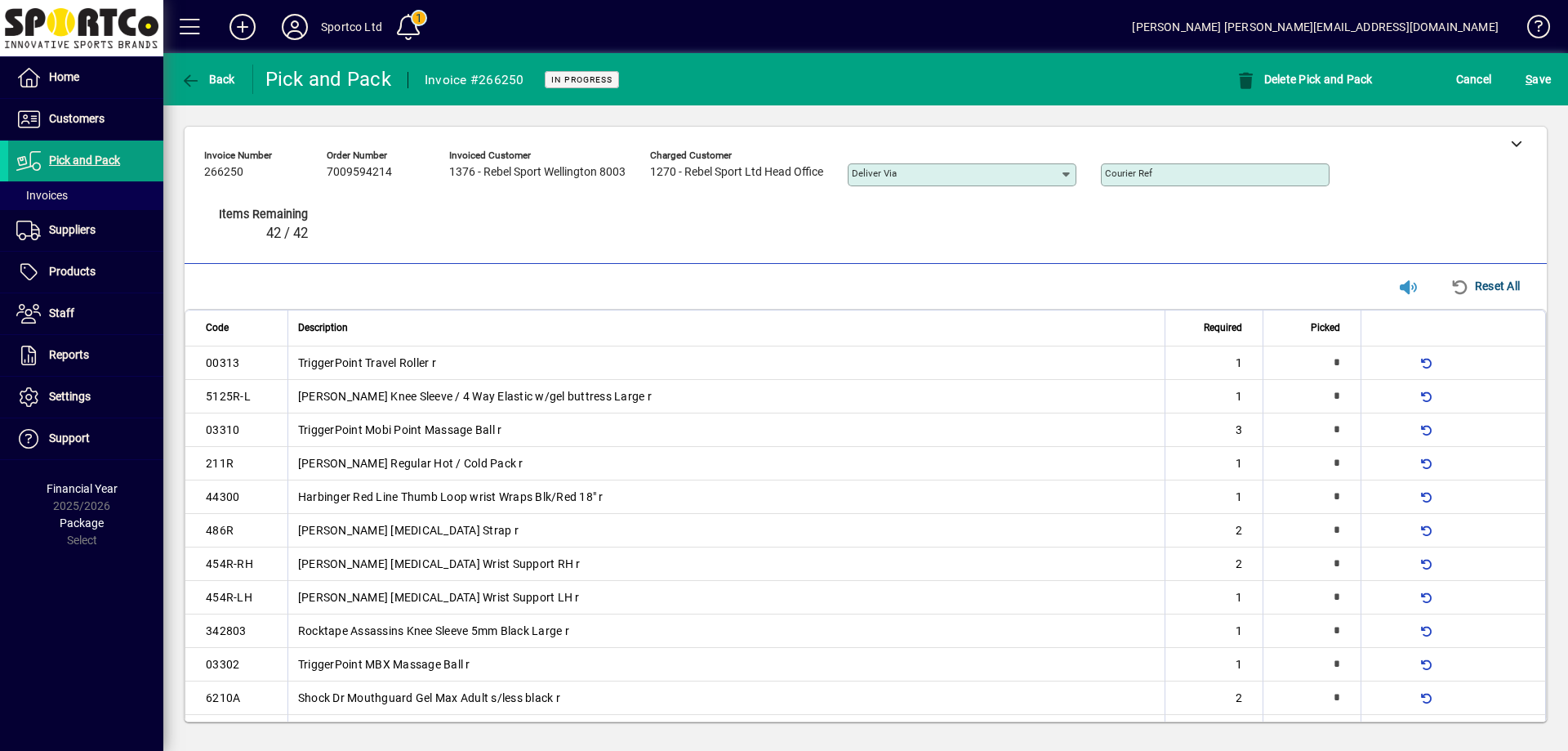
type input "*"
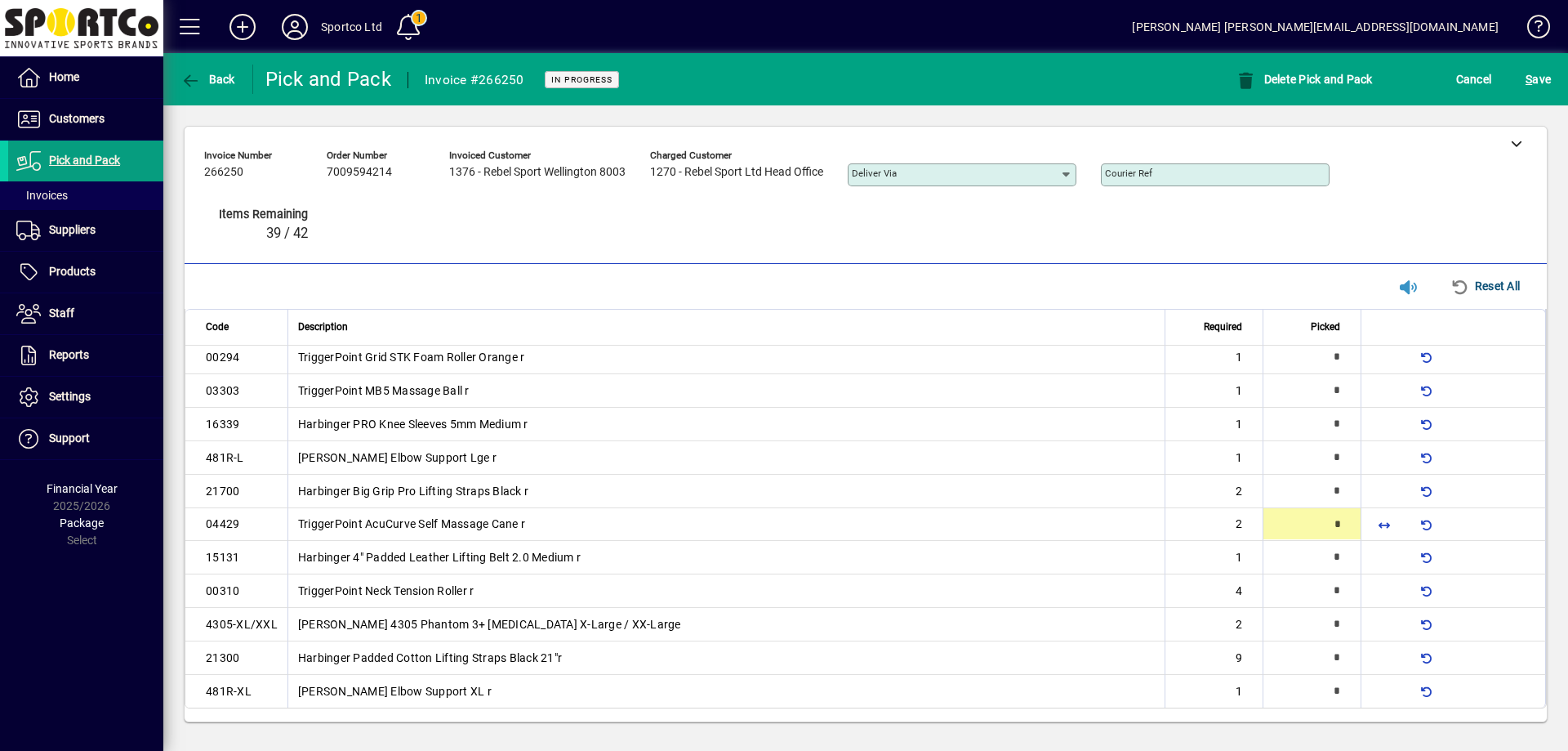
type input "*"
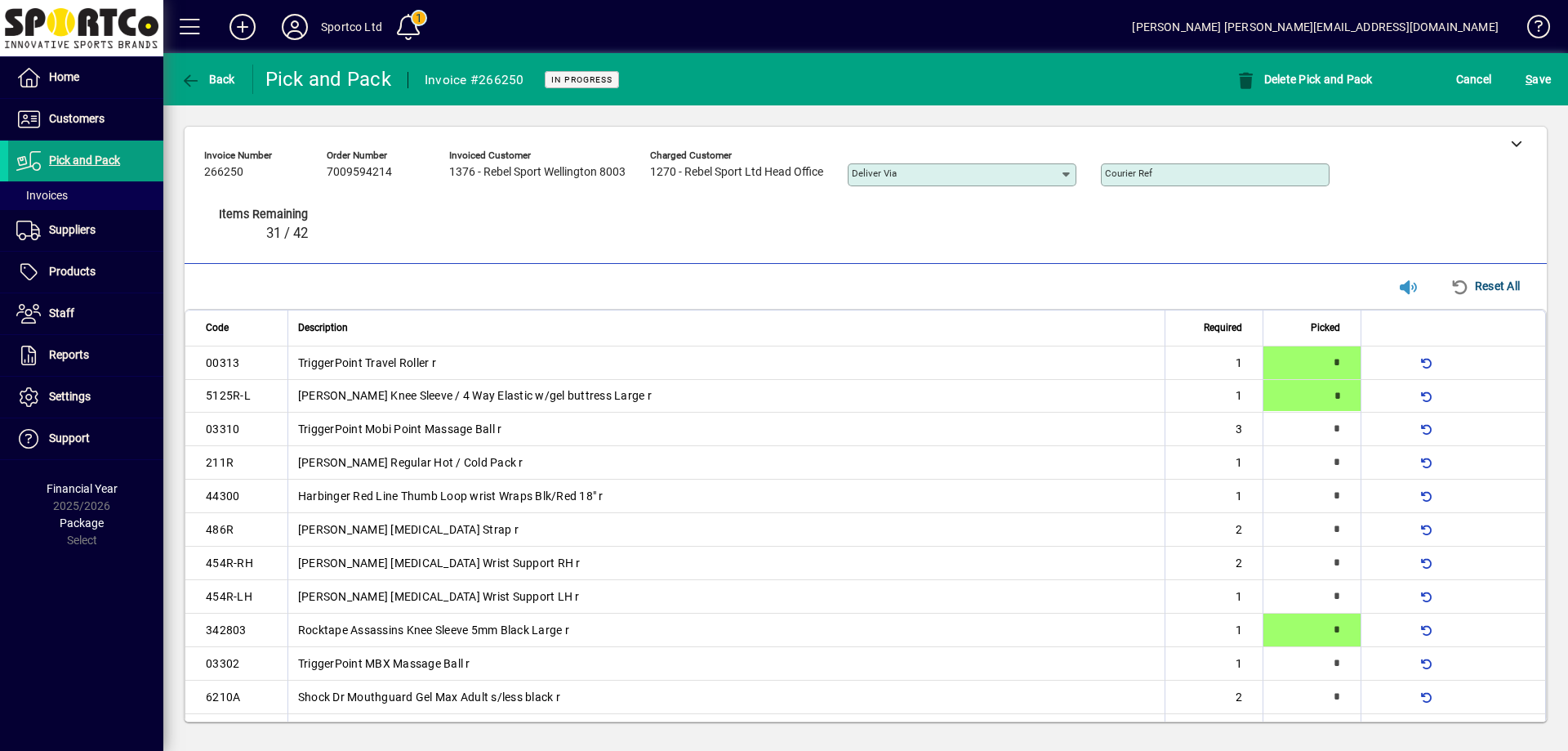
type input "*"
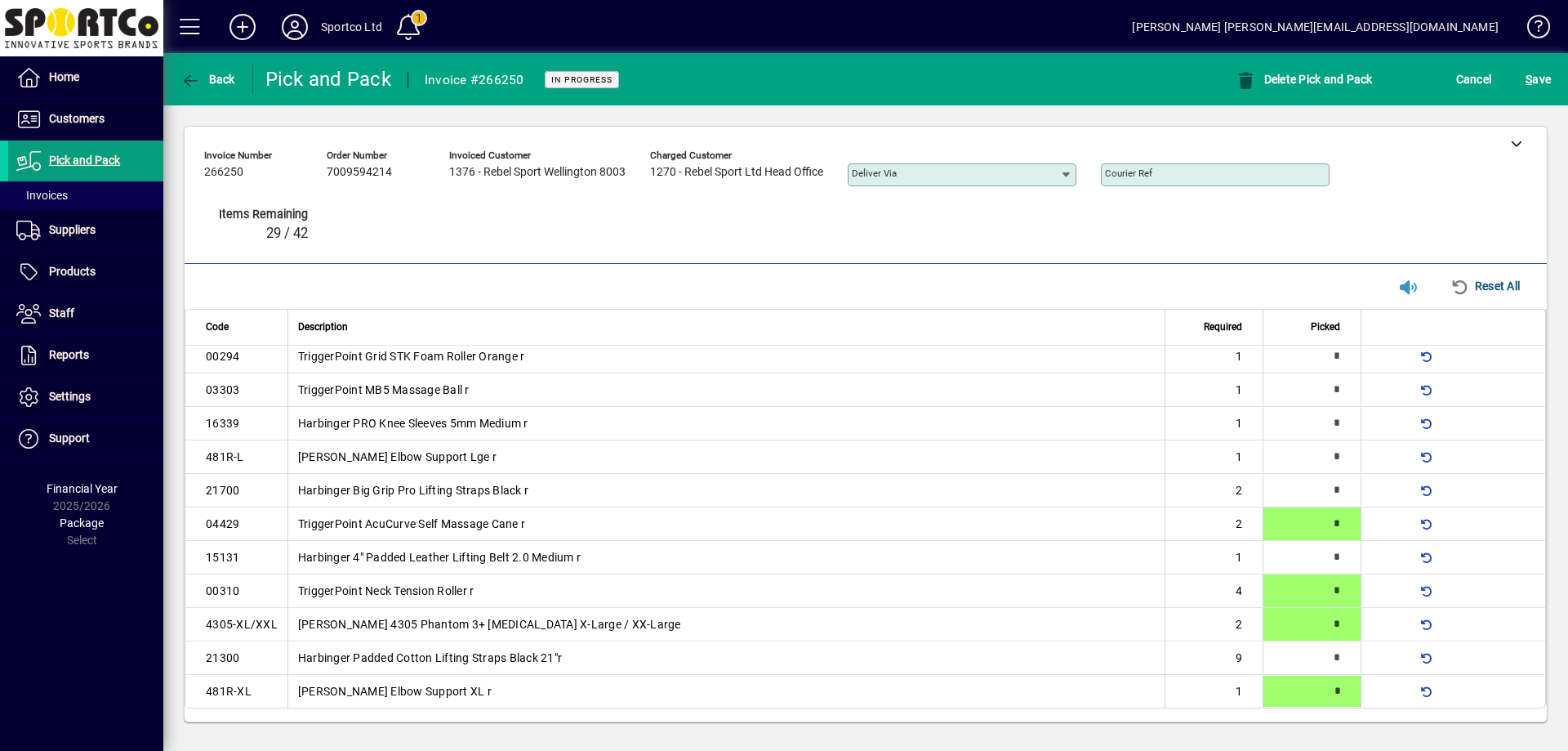
type input "*"
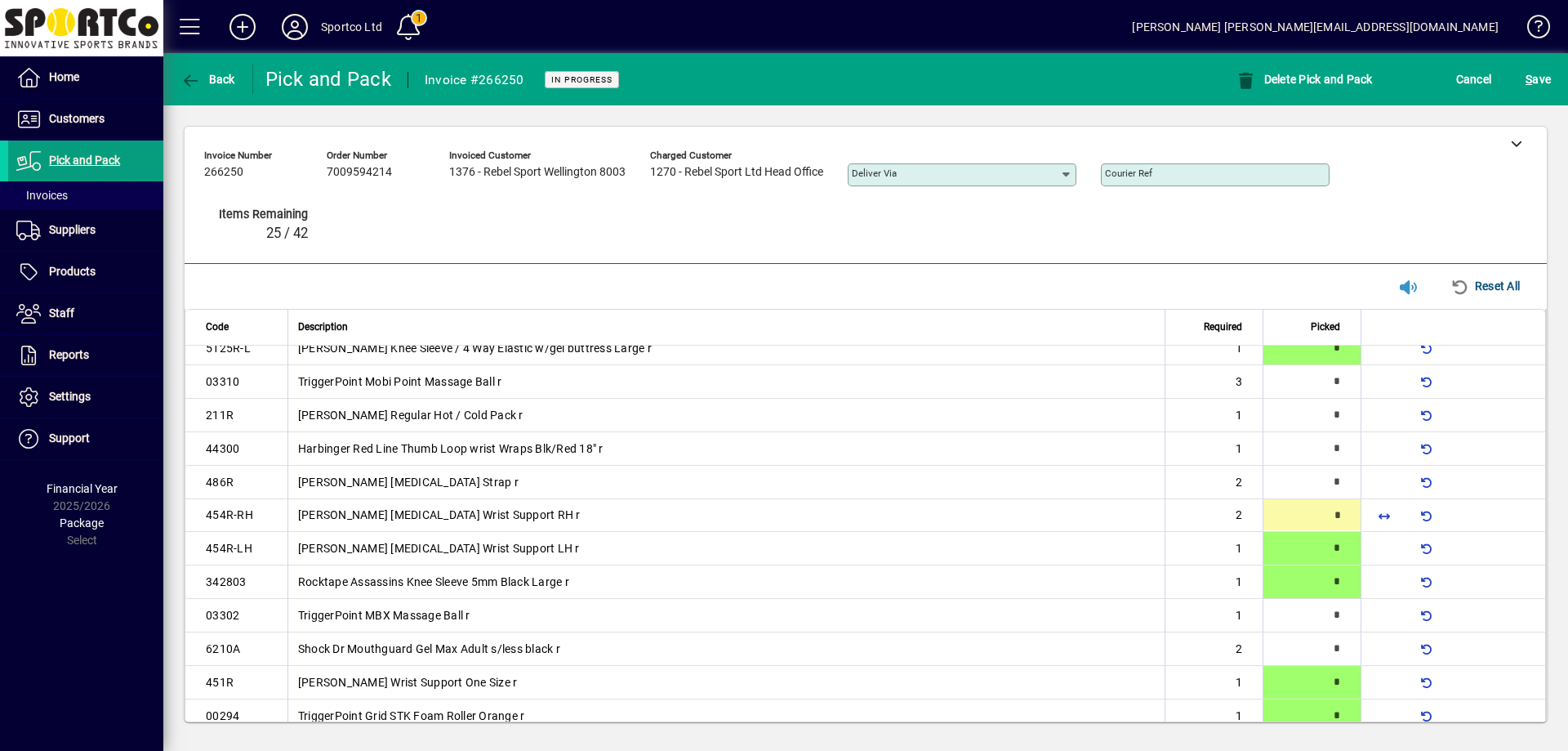
type input "*"
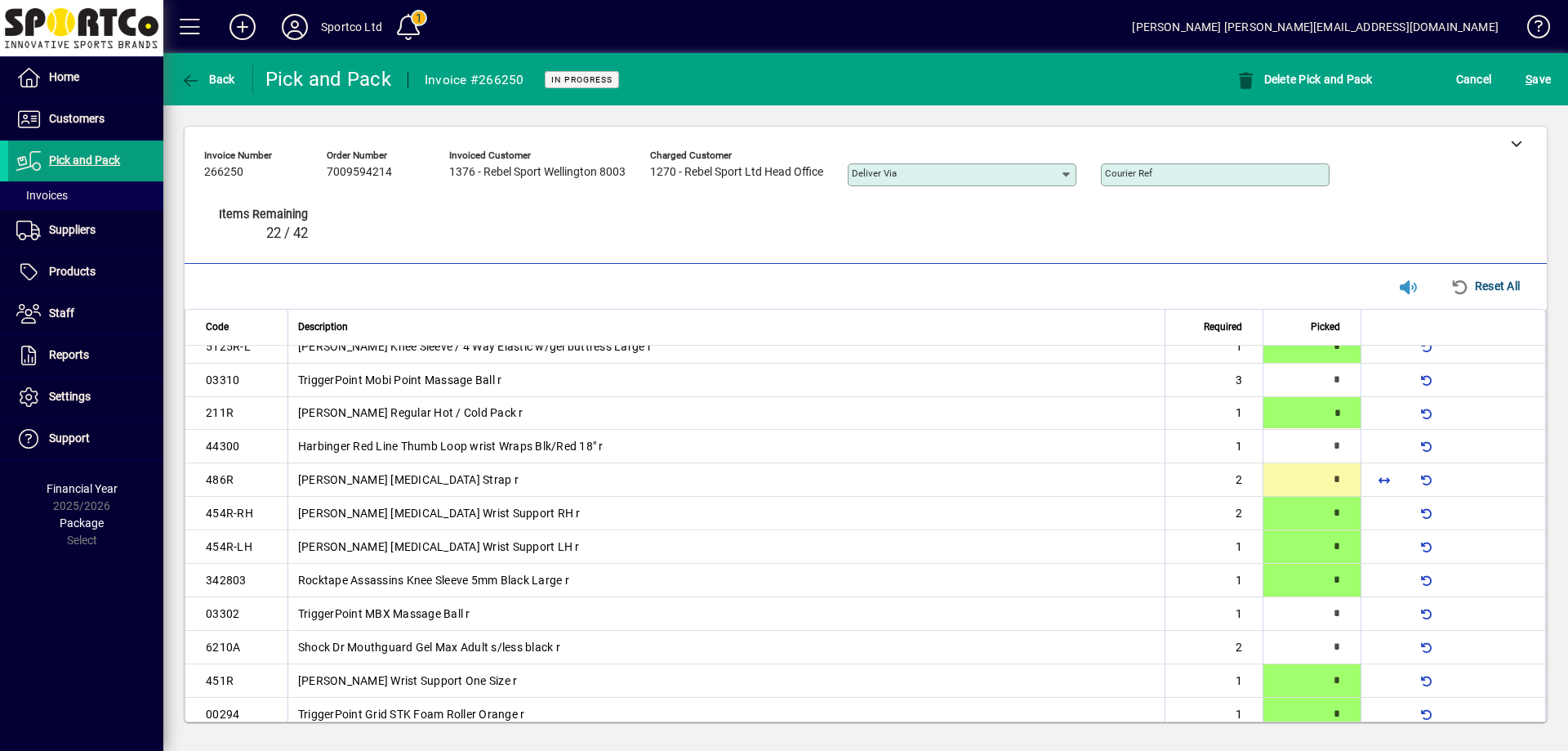
type input "*"
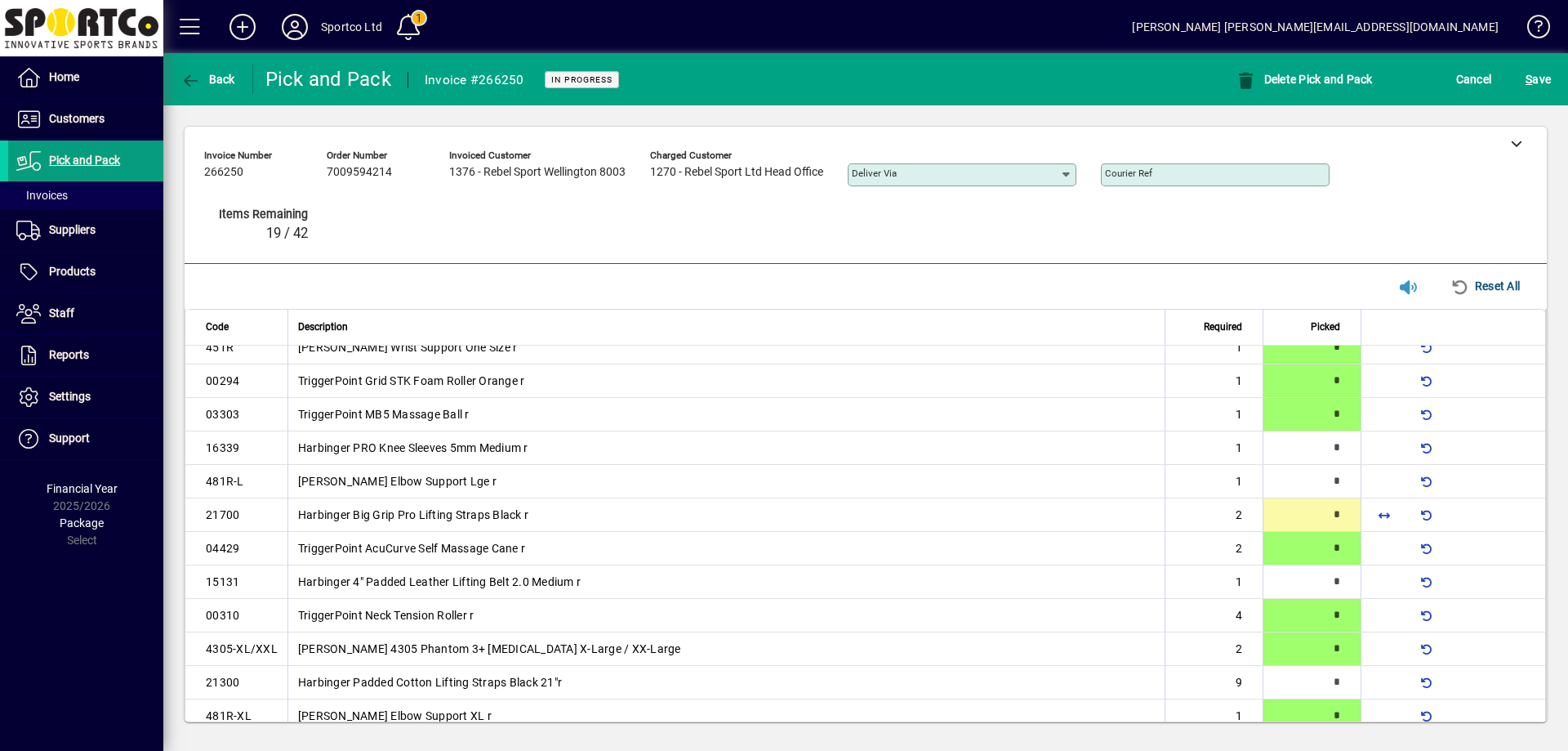
scroll to position [0, 0]
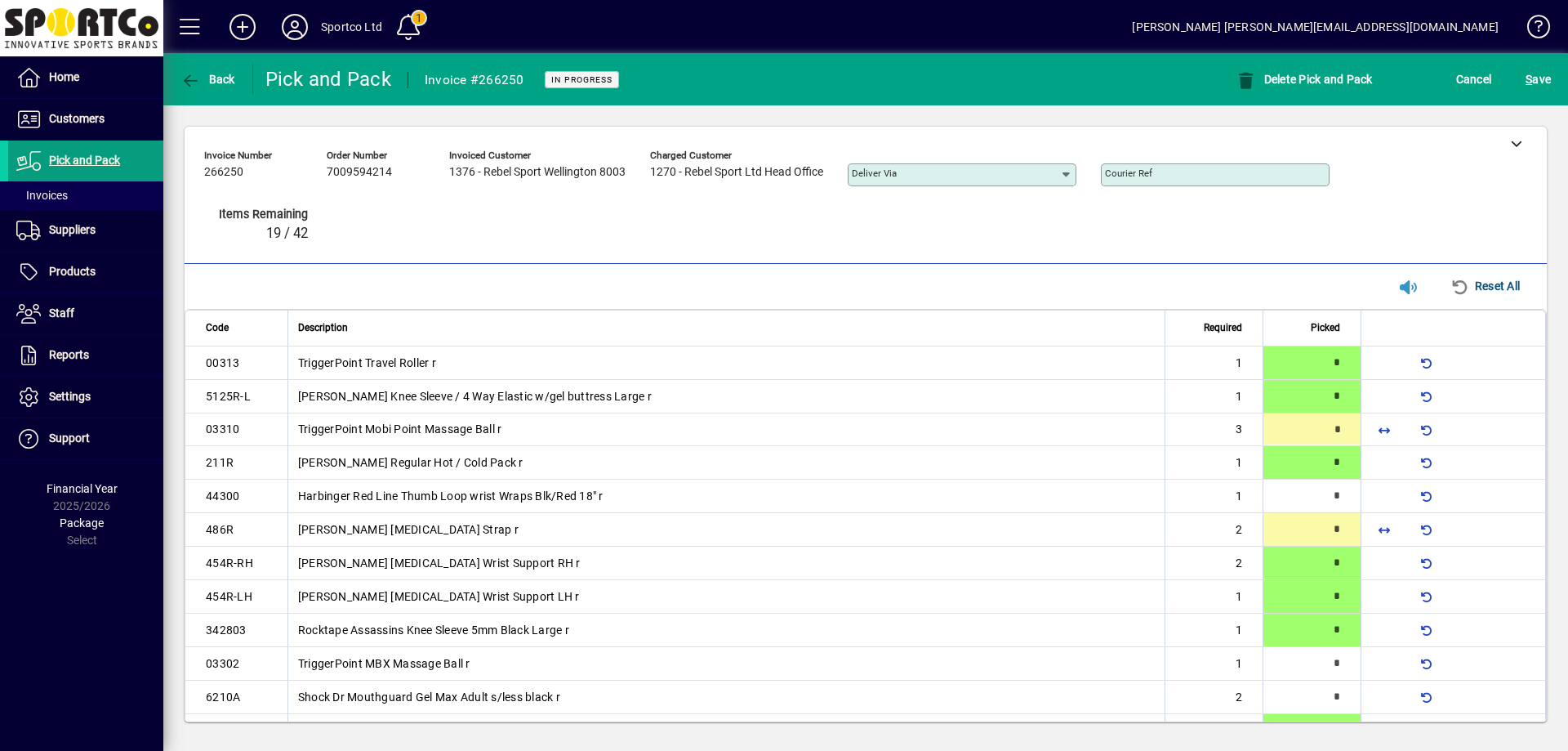
type input "*"
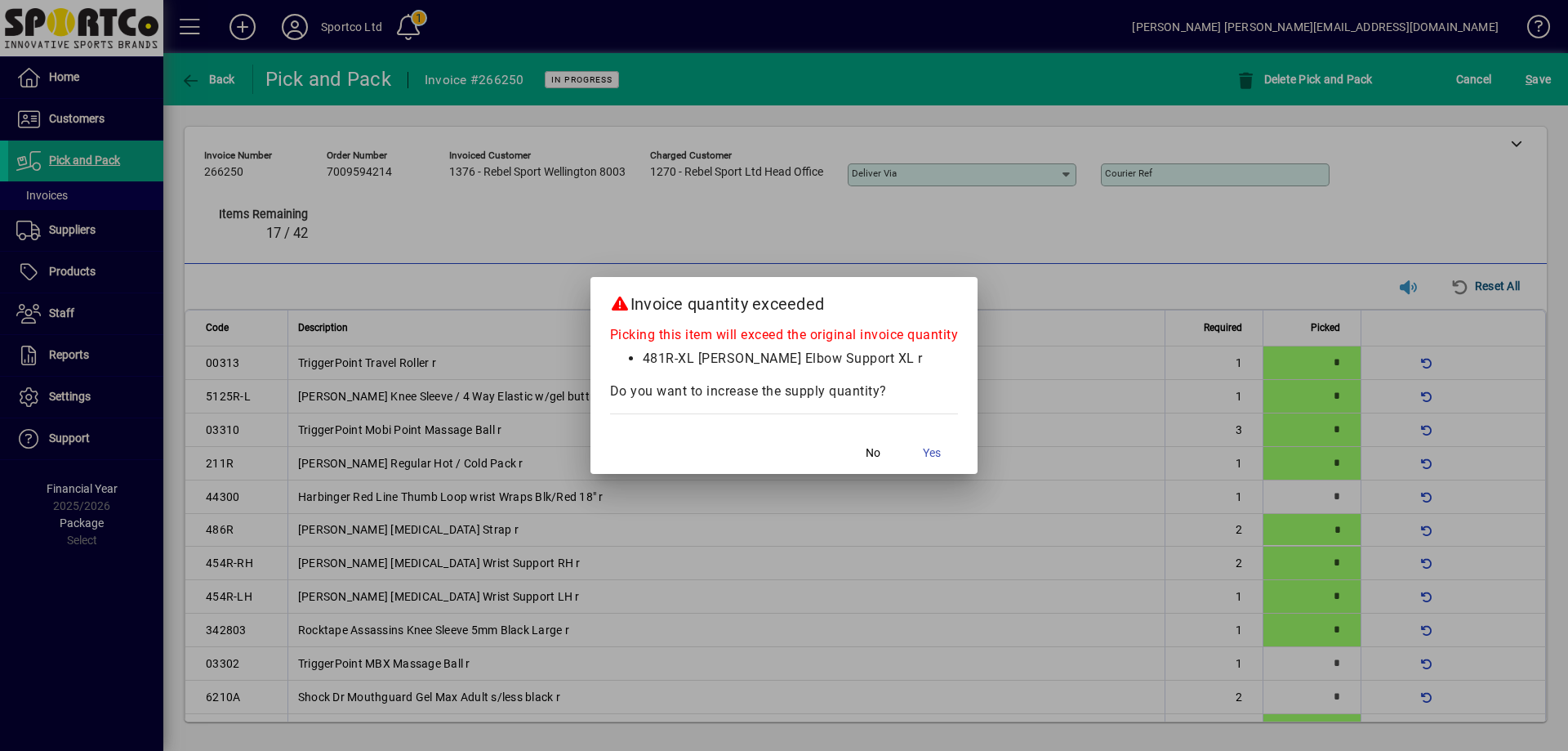
scroll to position [409, 0]
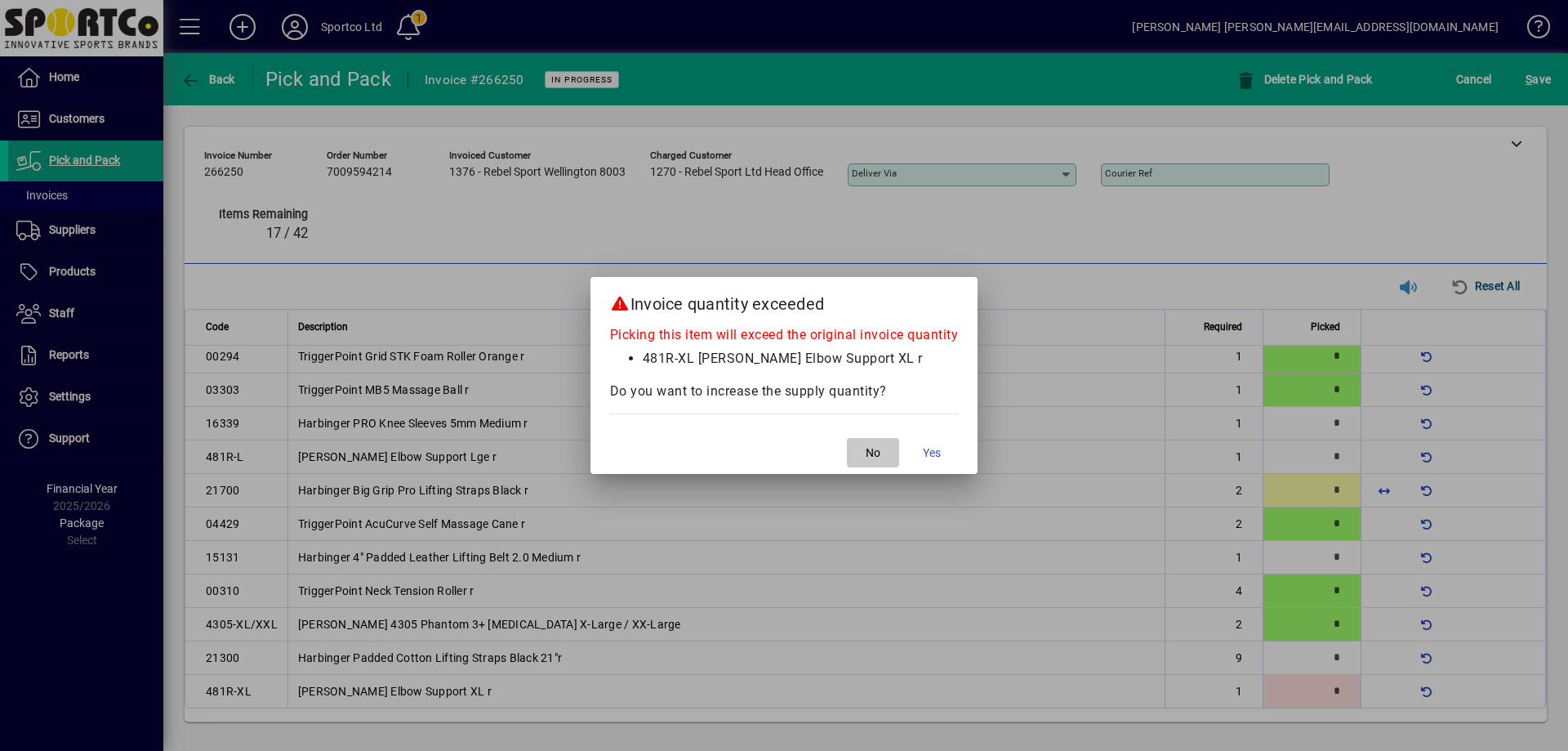
click at [884, 444] on span "button" at bounding box center [872, 452] width 52 height 40
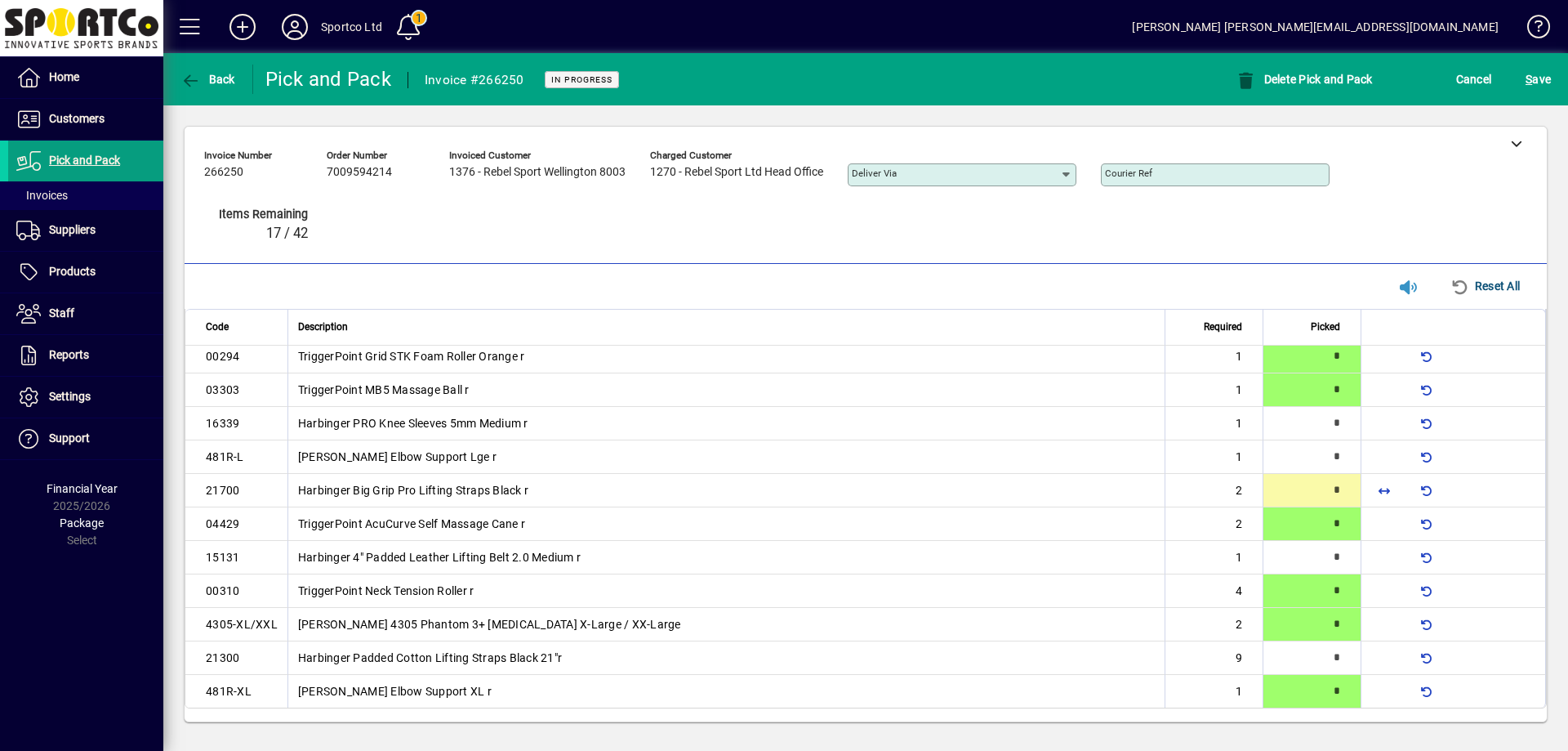
scroll to position [0, 0]
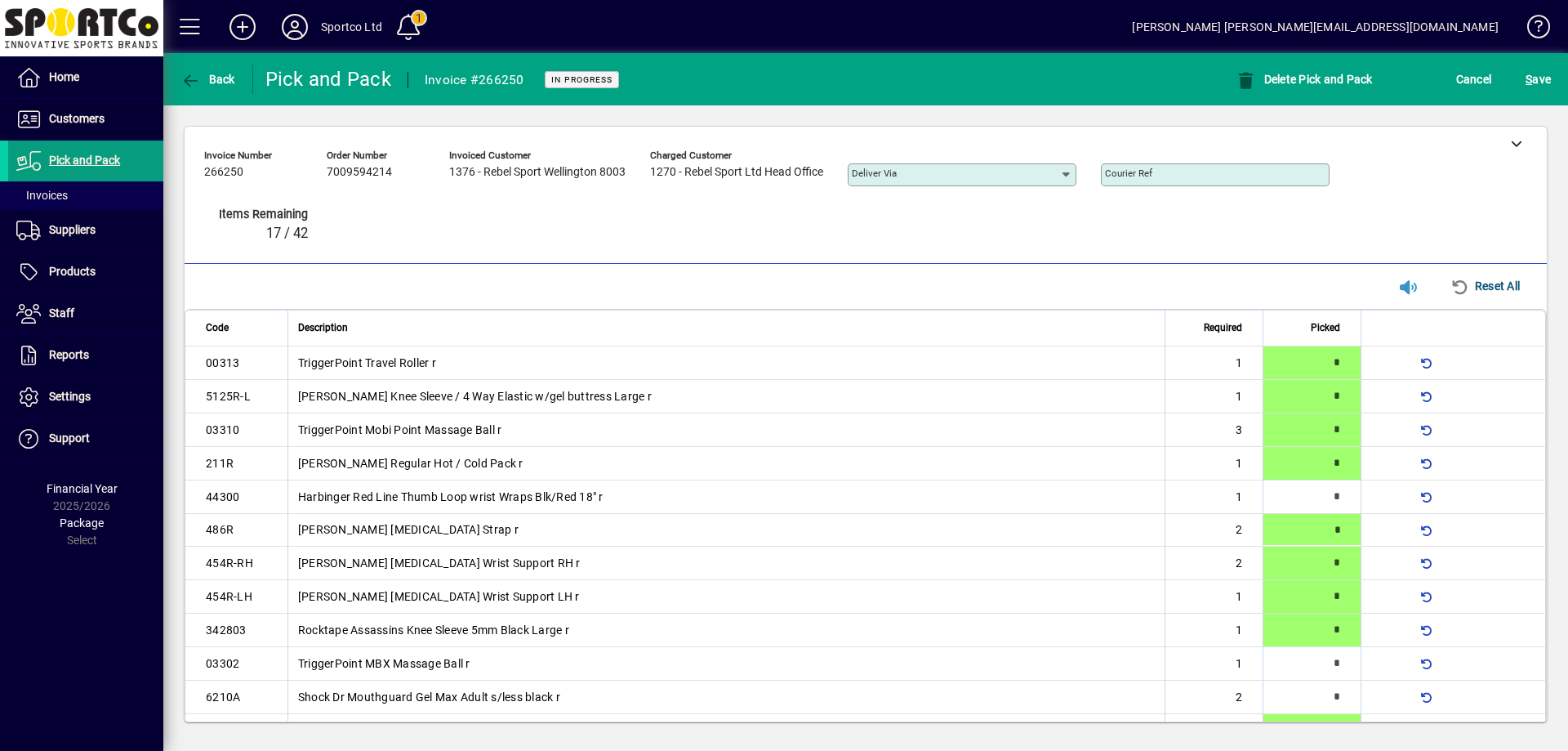
type input "*"
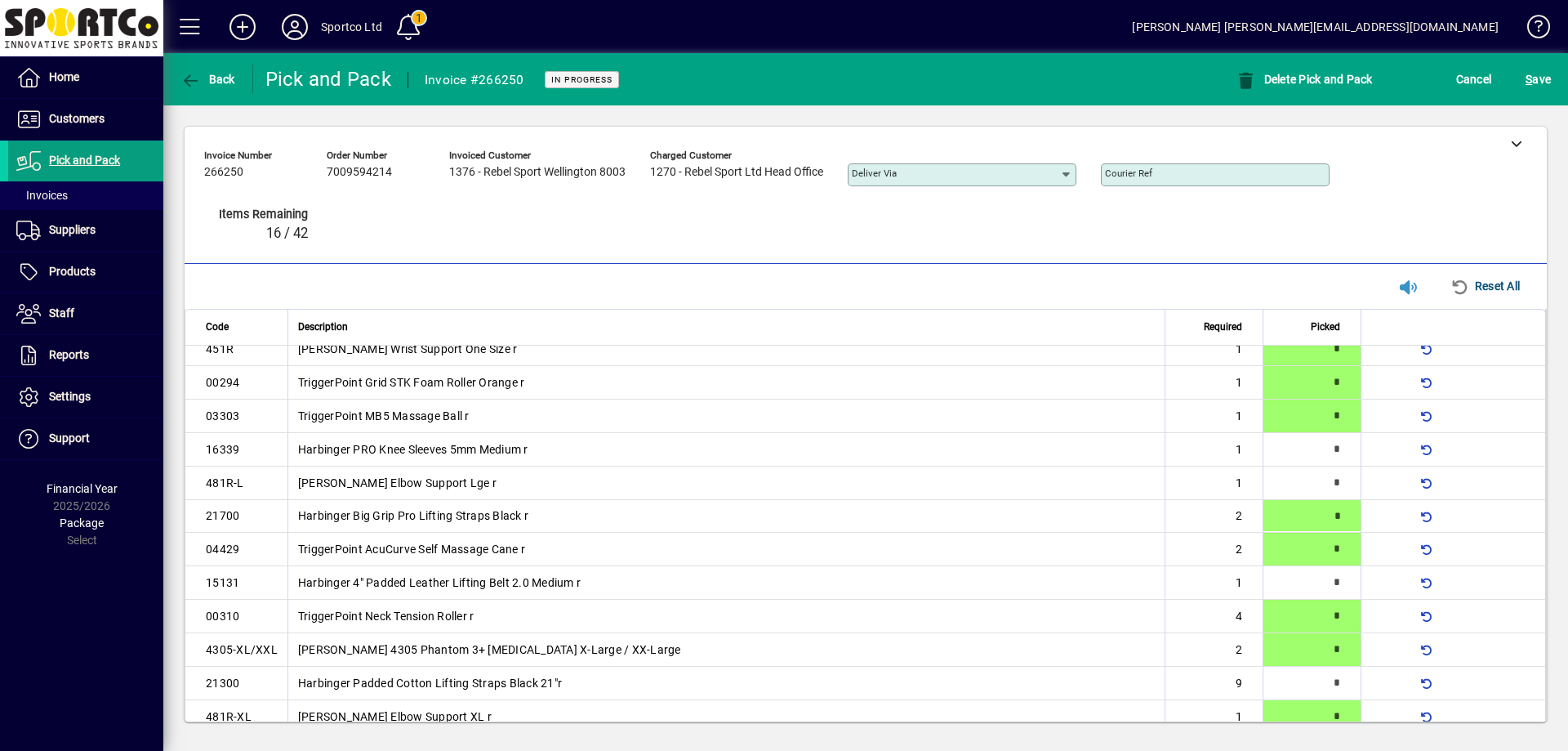
scroll to position [408, 0]
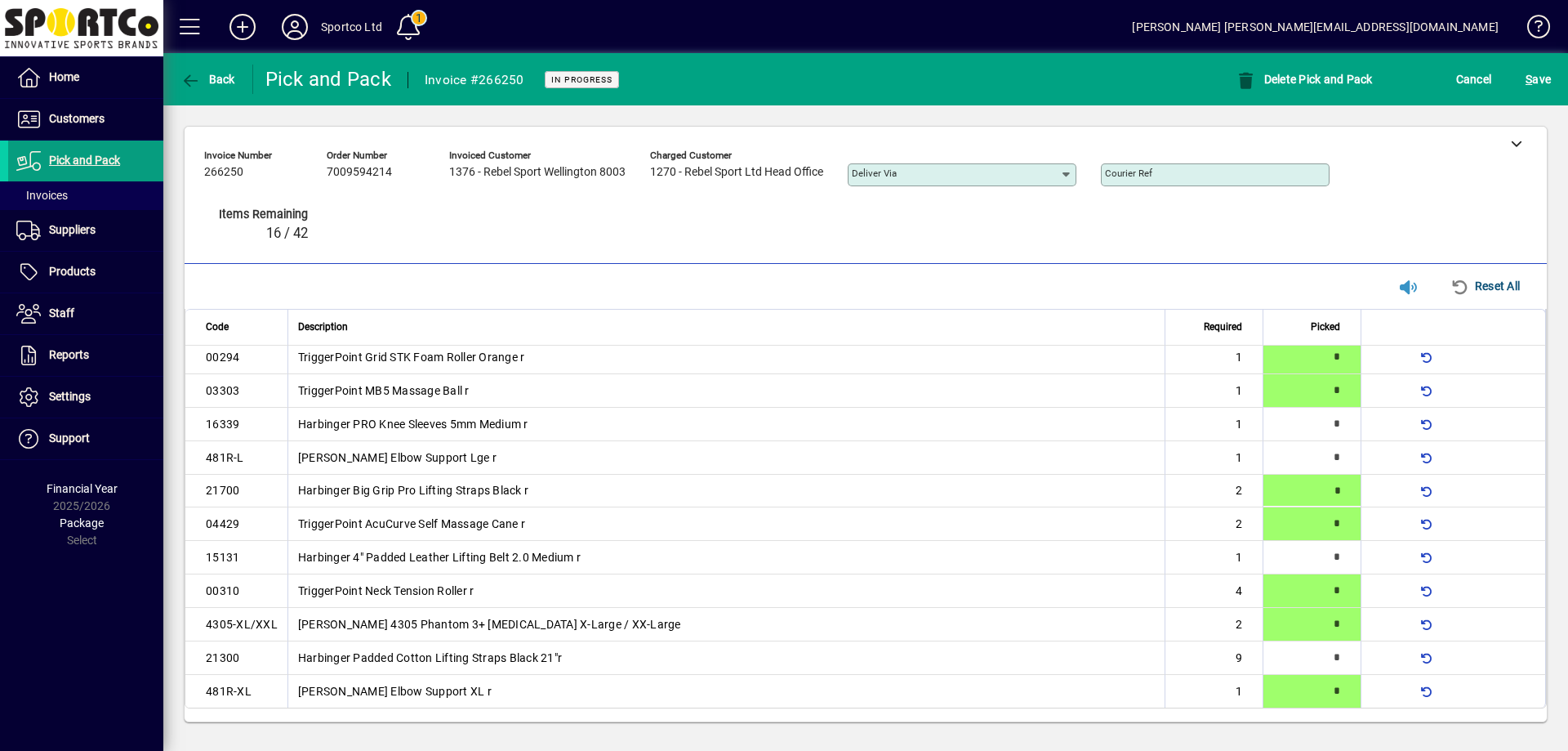
type input "*"
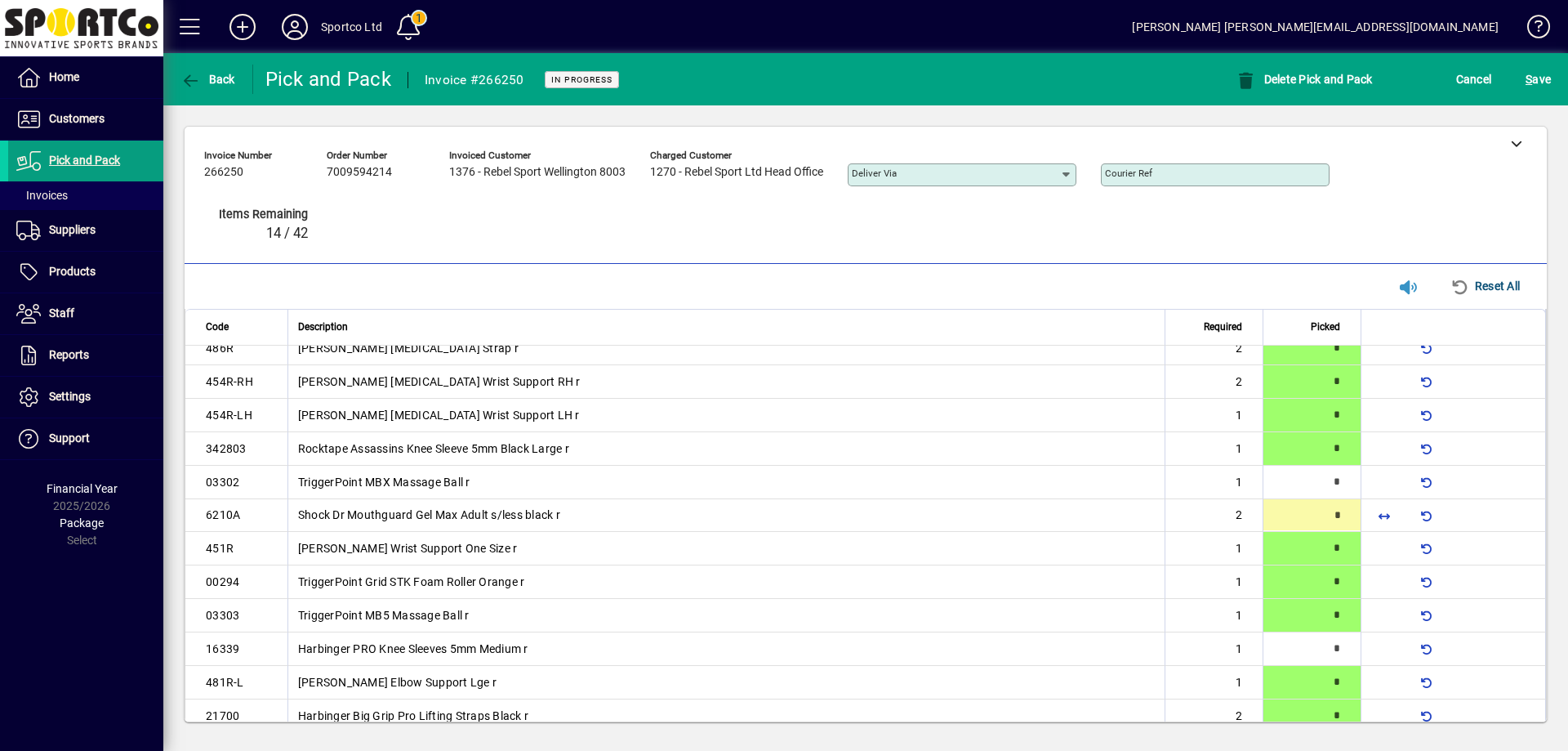
type input "*"
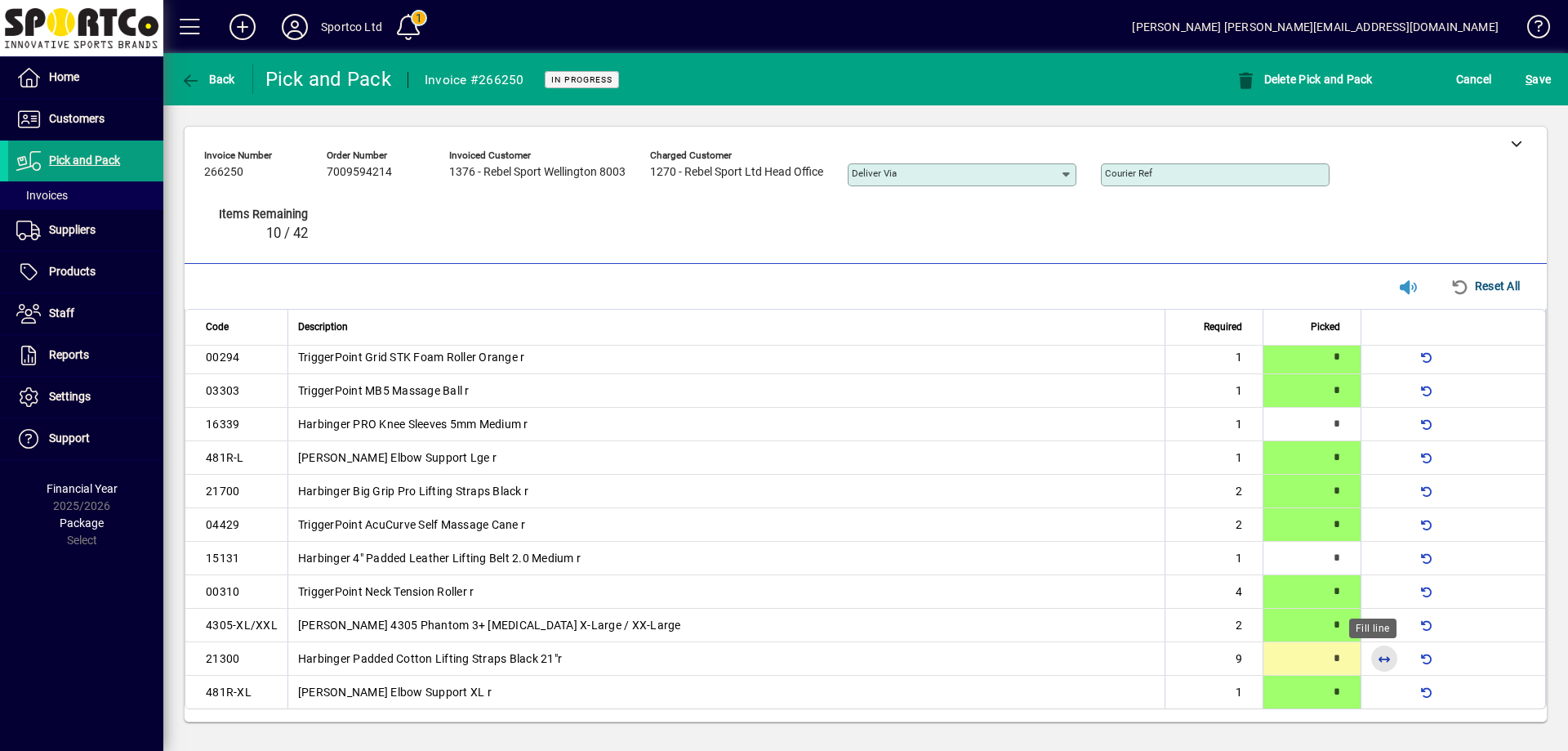
scroll to position [409, 0]
click at [1373, 656] on span "button" at bounding box center [1383, 657] width 40 height 40
type input "*"
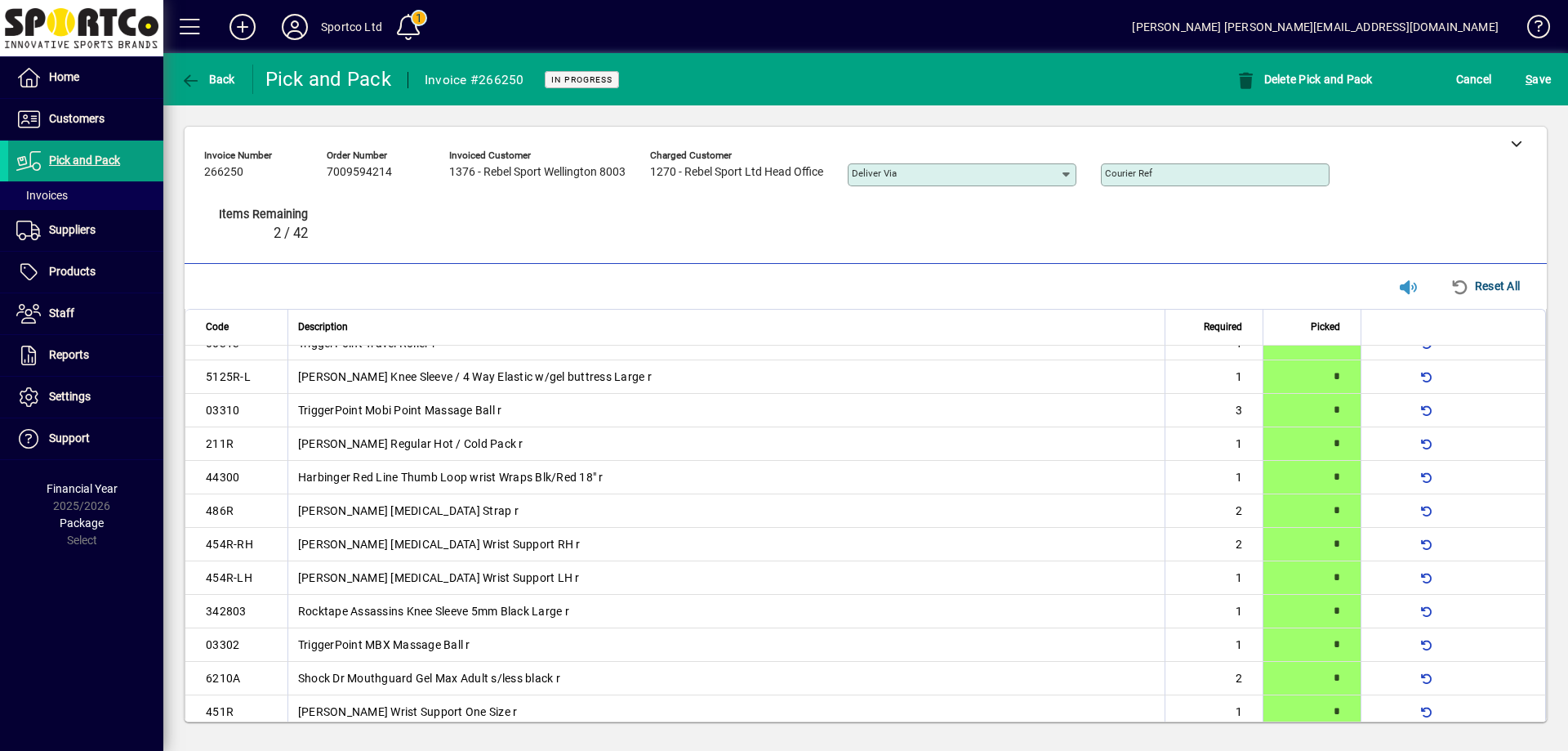
scroll to position [0, 0]
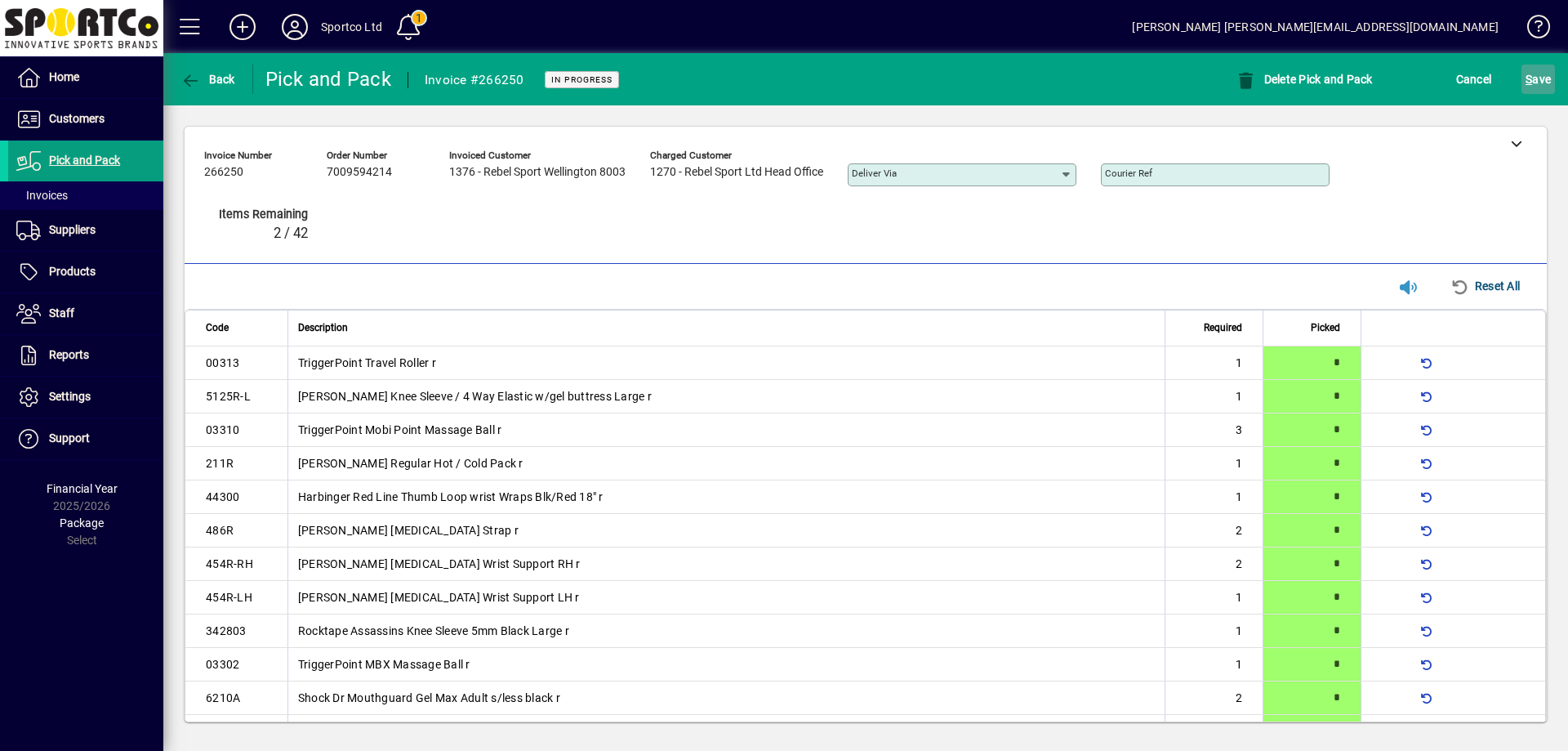
click at [1537, 77] on span "S ave" at bounding box center [1538, 78] width 25 height 26
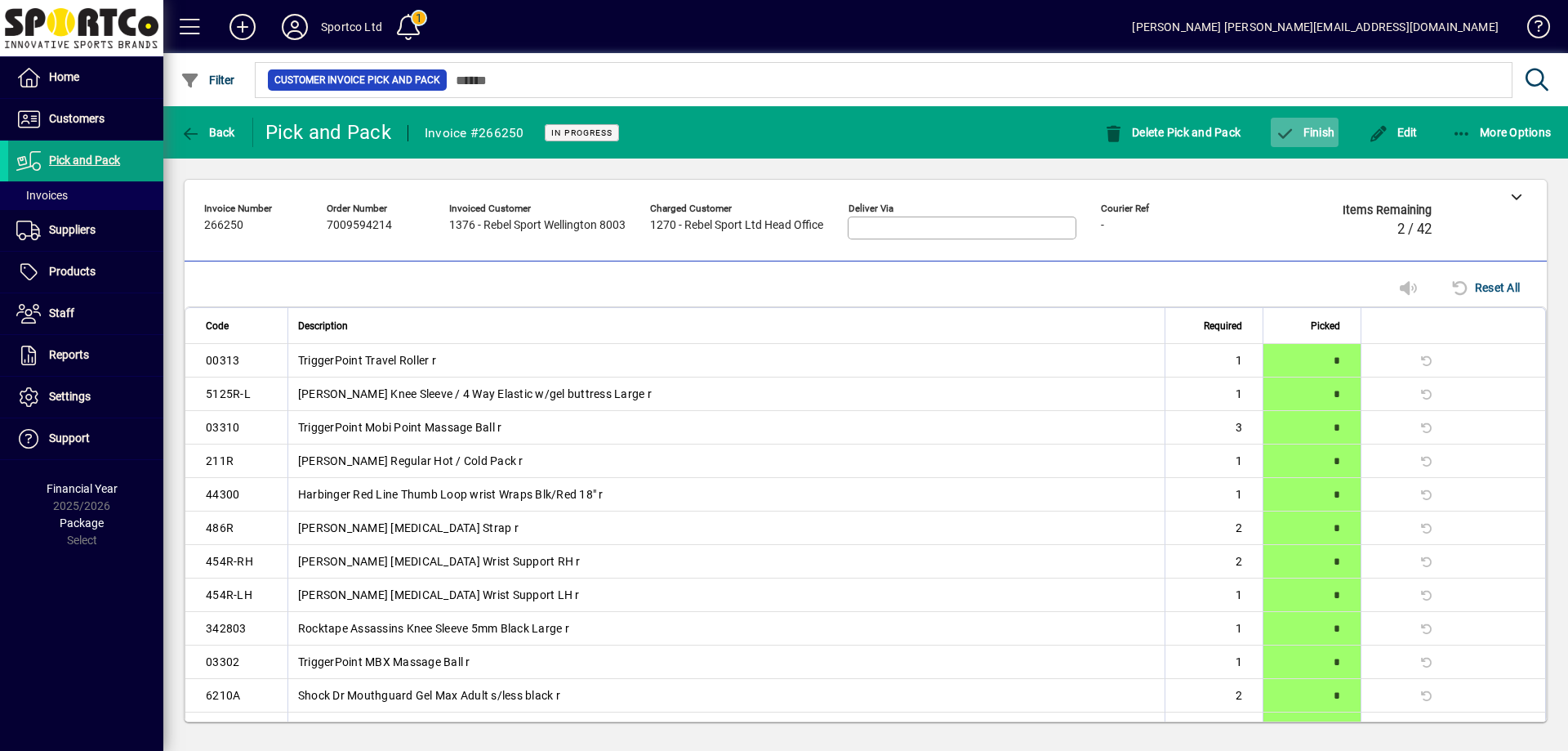
click at [1308, 132] on span "Finish" at bounding box center [1304, 132] width 60 height 14
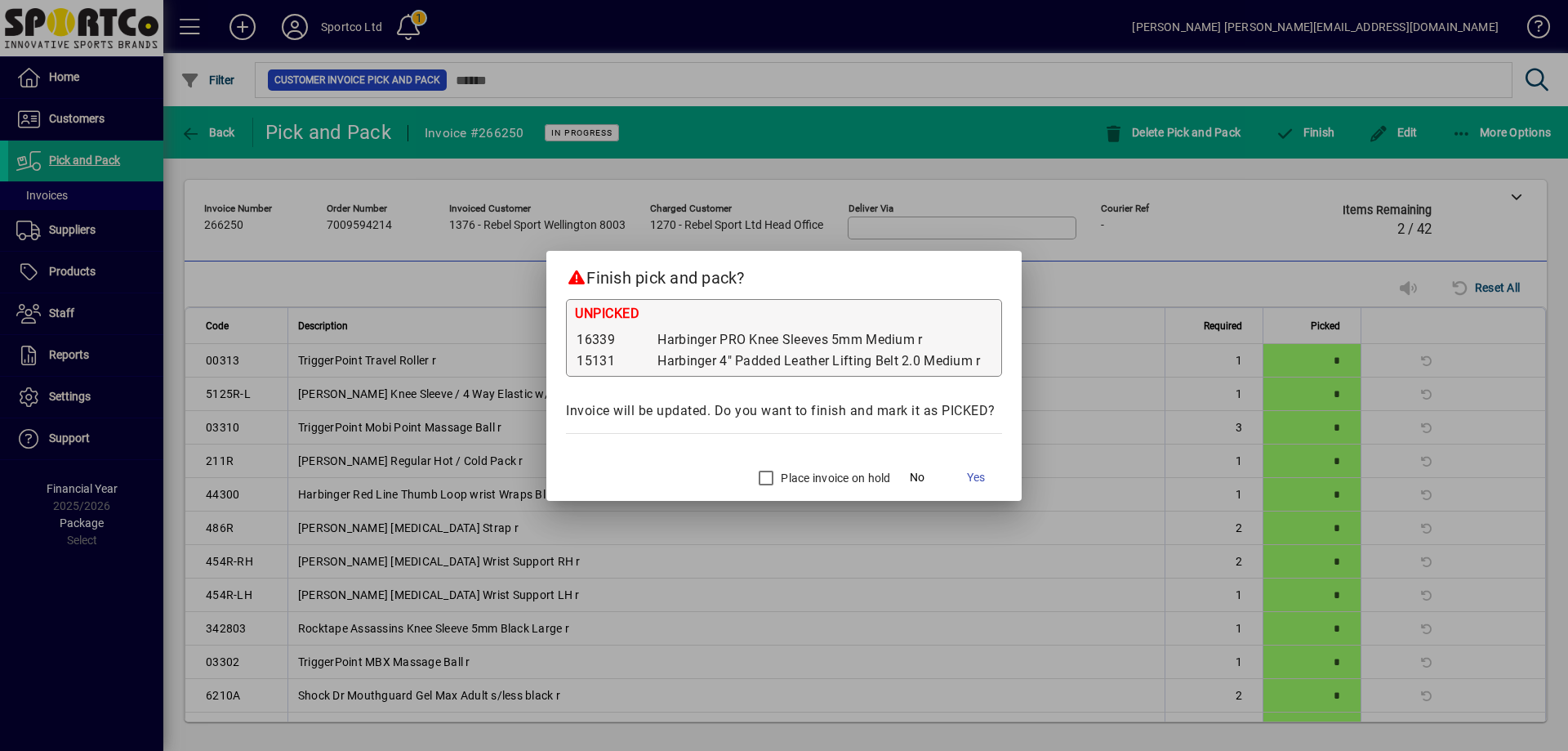
click at [837, 477] on label "Place invoice on hold" at bounding box center [834, 477] width 113 height 16
click at [978, 476] on span "Yes" at bounding box center [976, 477] width 18 height 17
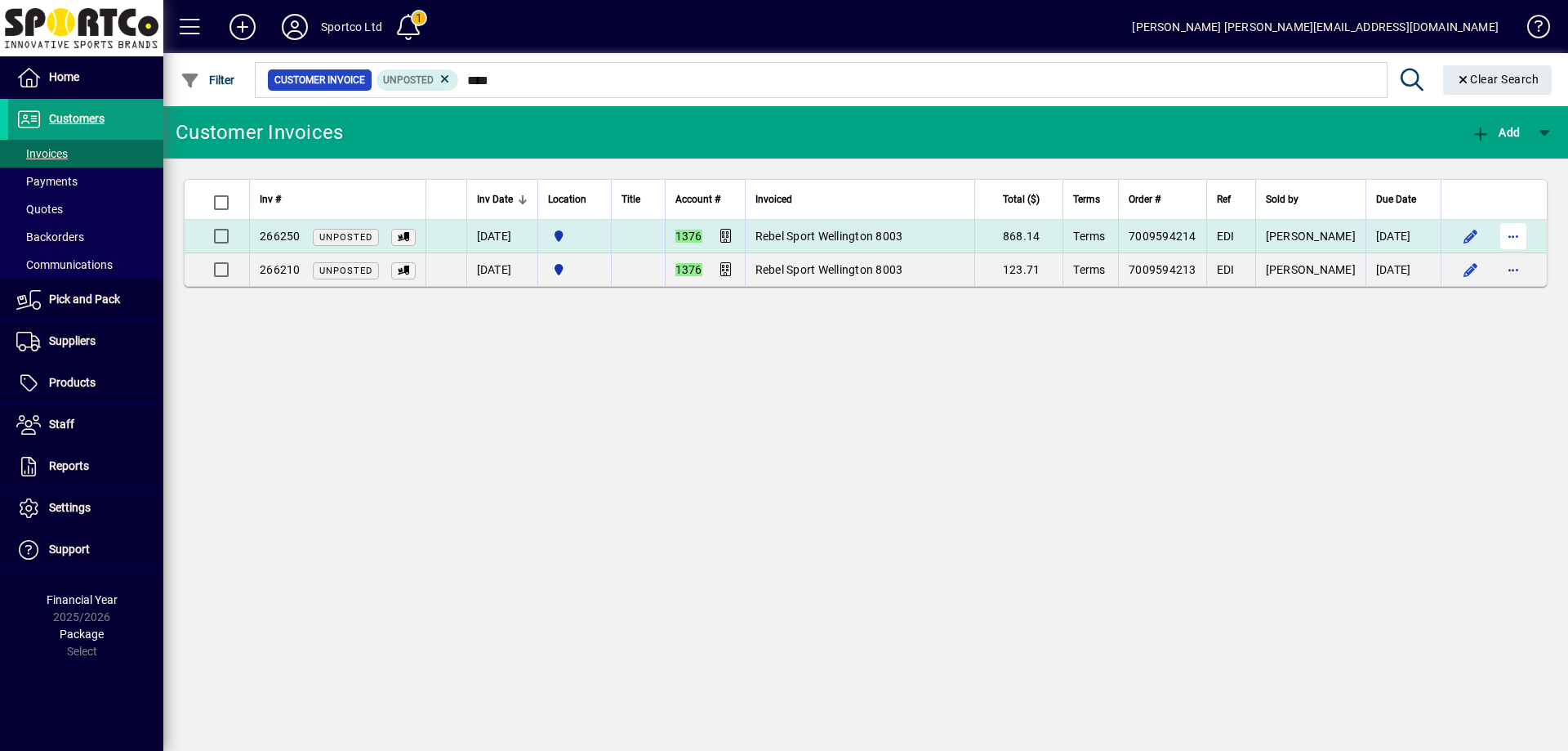
type input "****"
click at [1512, 234] on span "button" at bounding box center [1513, 236] width 40 height 40
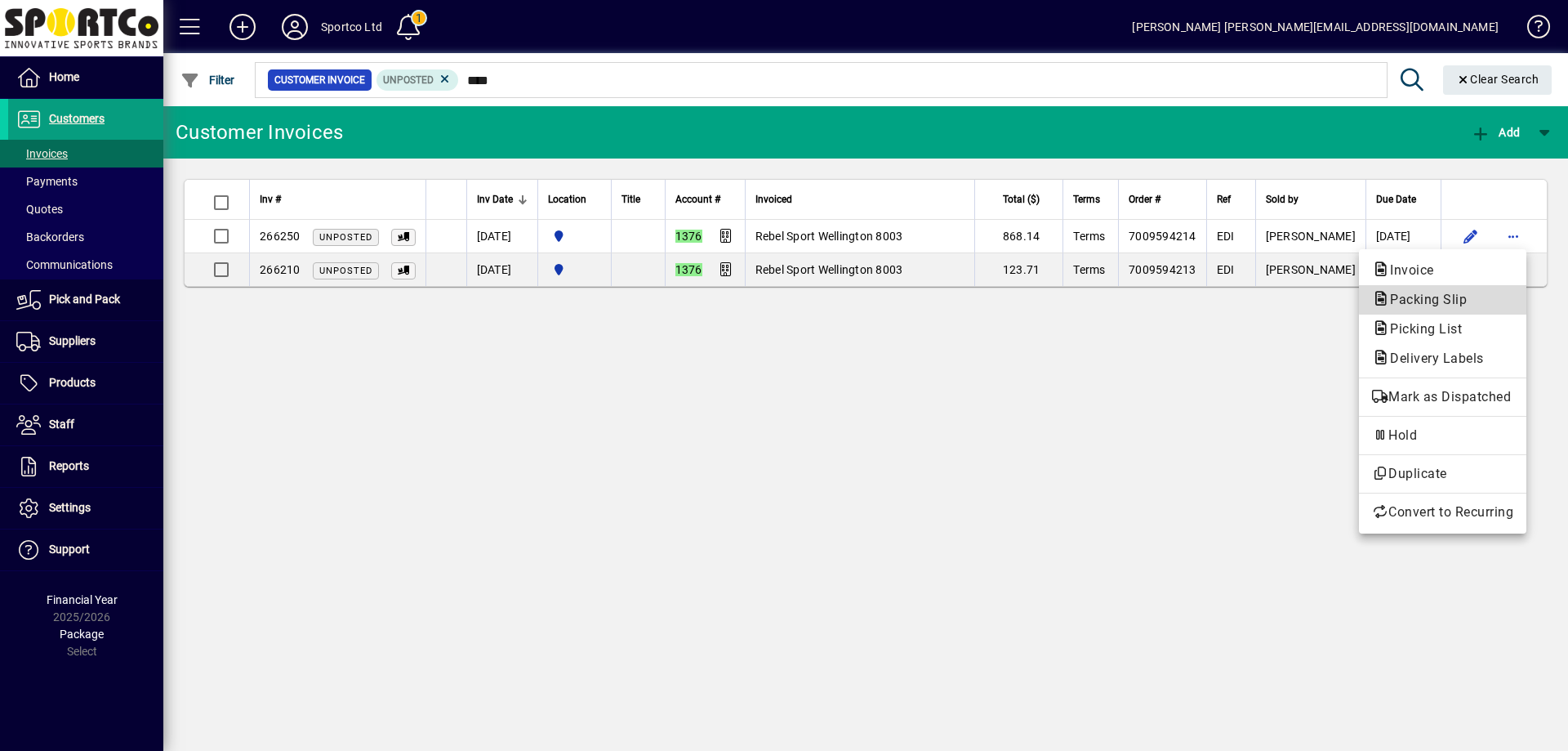
click at [1478, 298] on span "Packing Slip" at bounding box center [1442, 300] width 141 height 19
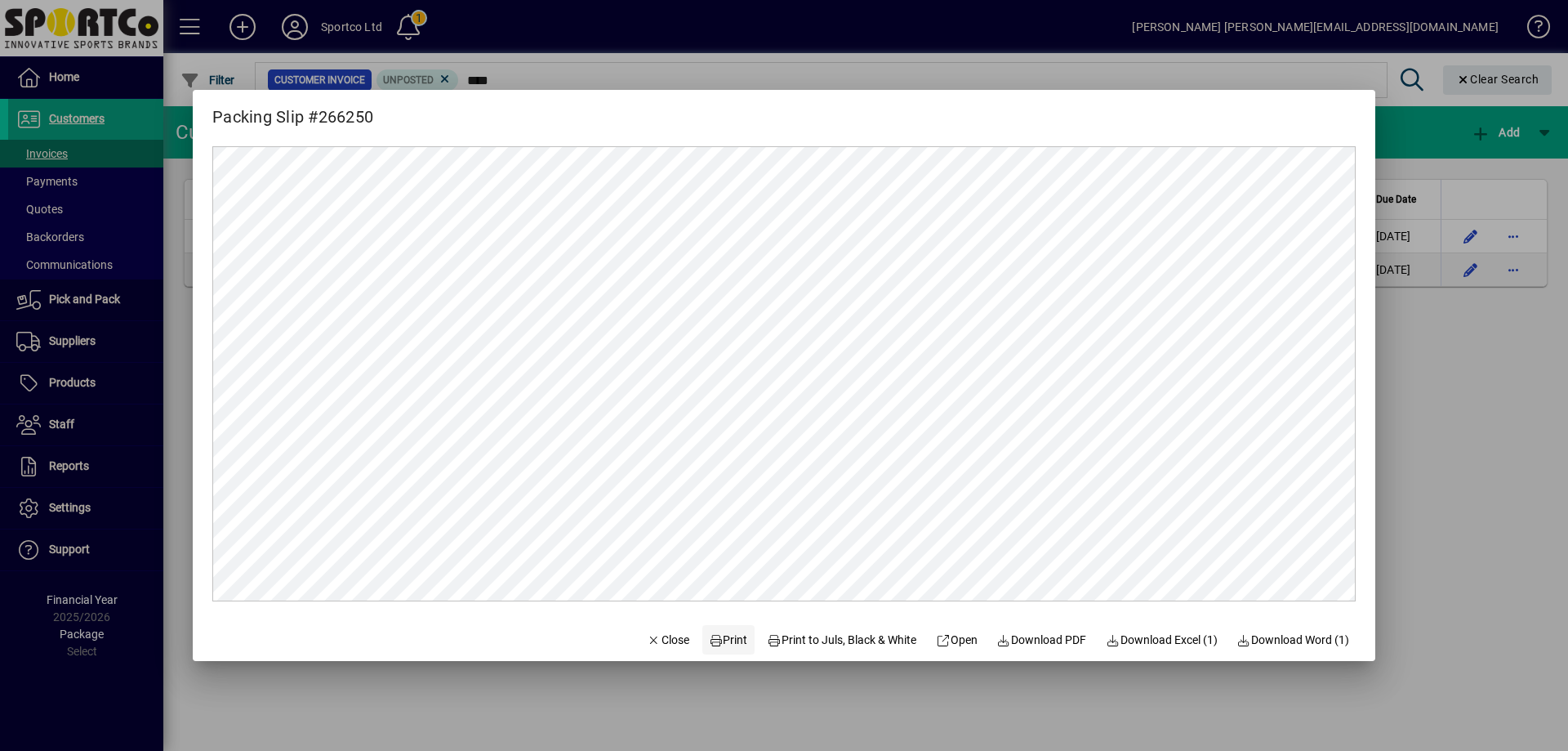
click at [720, 640] on span "Print" at bounding box center [728, 640] width 40 height 17
click at [656, 634] on span "Close" at bounding box center [668, 640] width 43 height 17
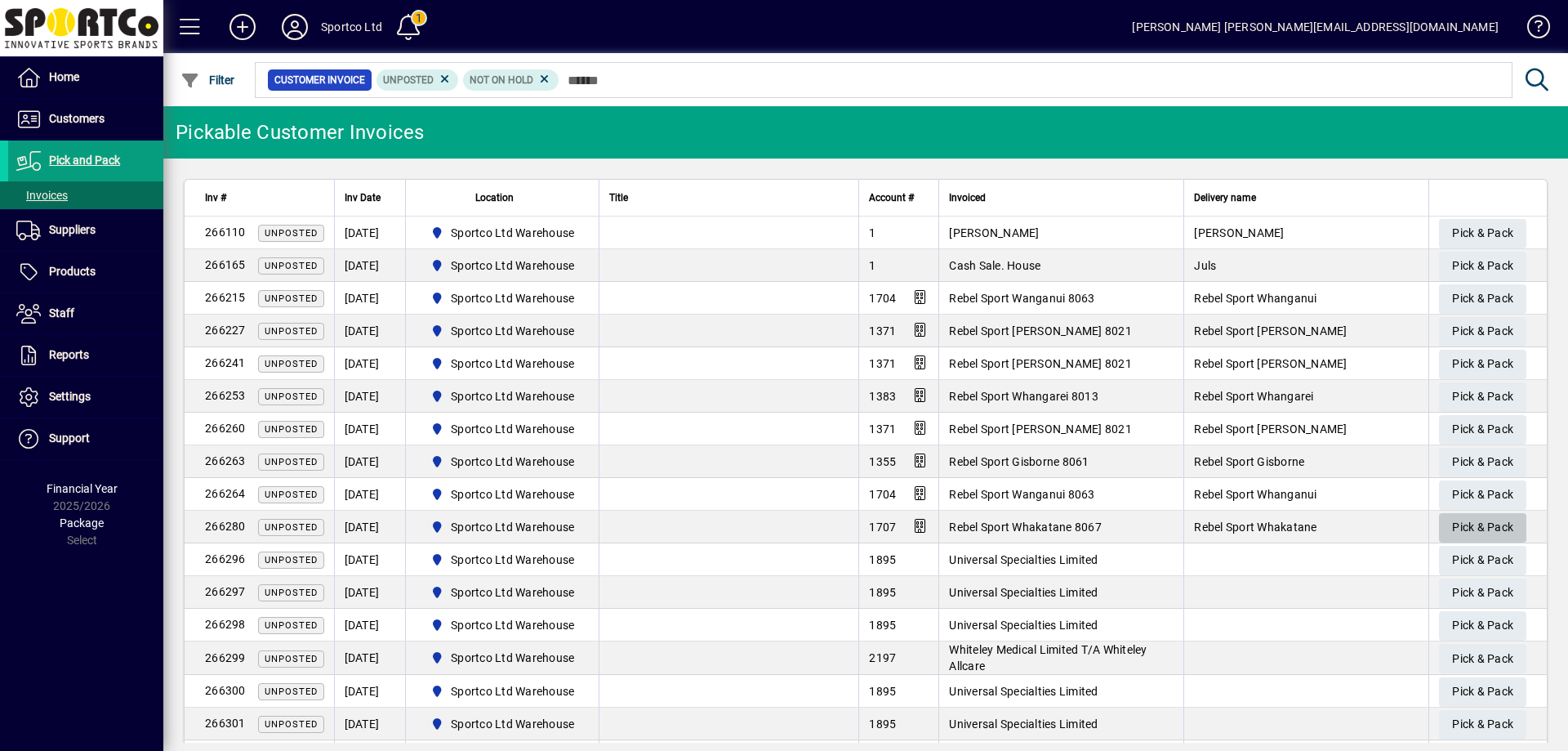
click at [1481, 527] on span "Pick & Pack" at bounding box center [1482, 528] width 61 height 27
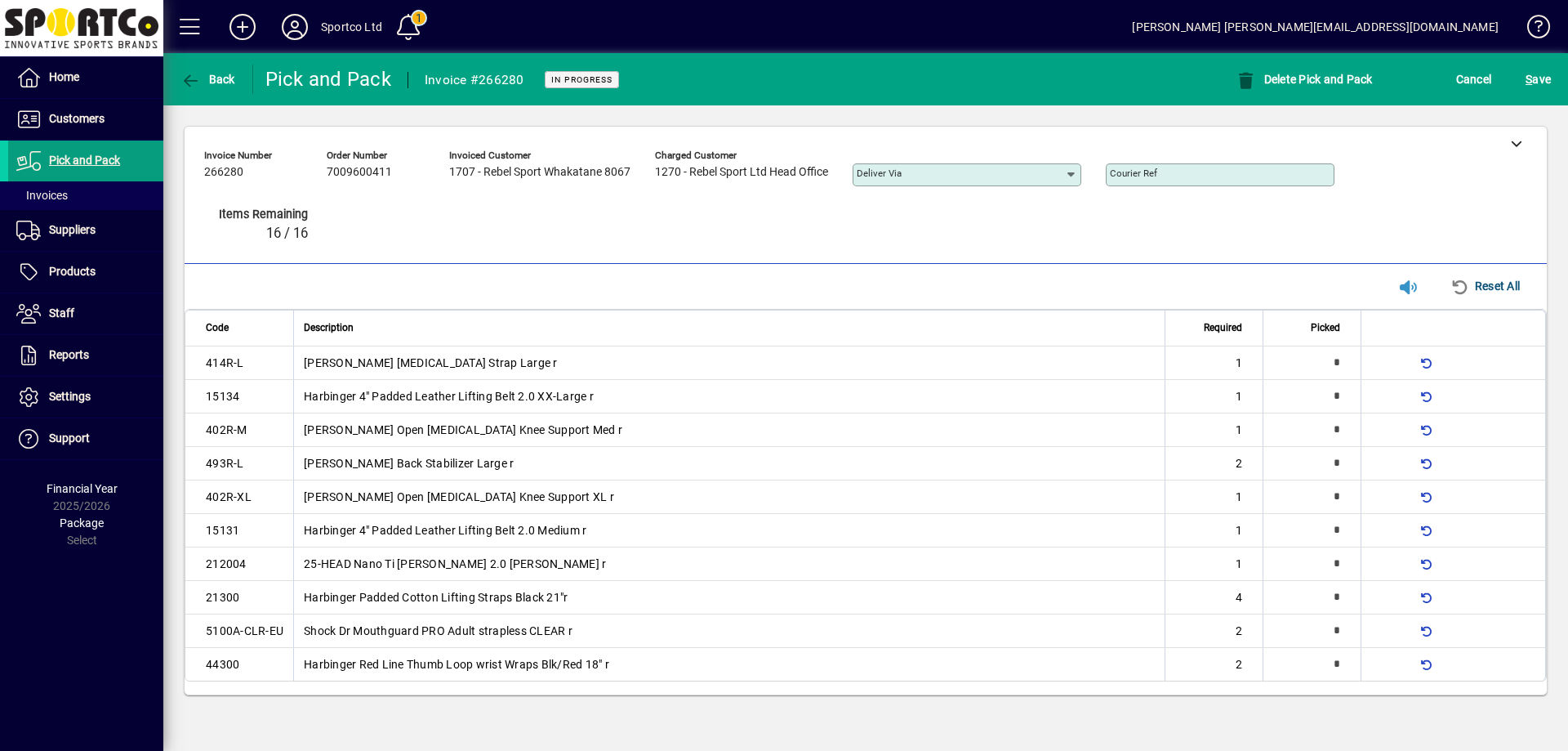
type input "*"
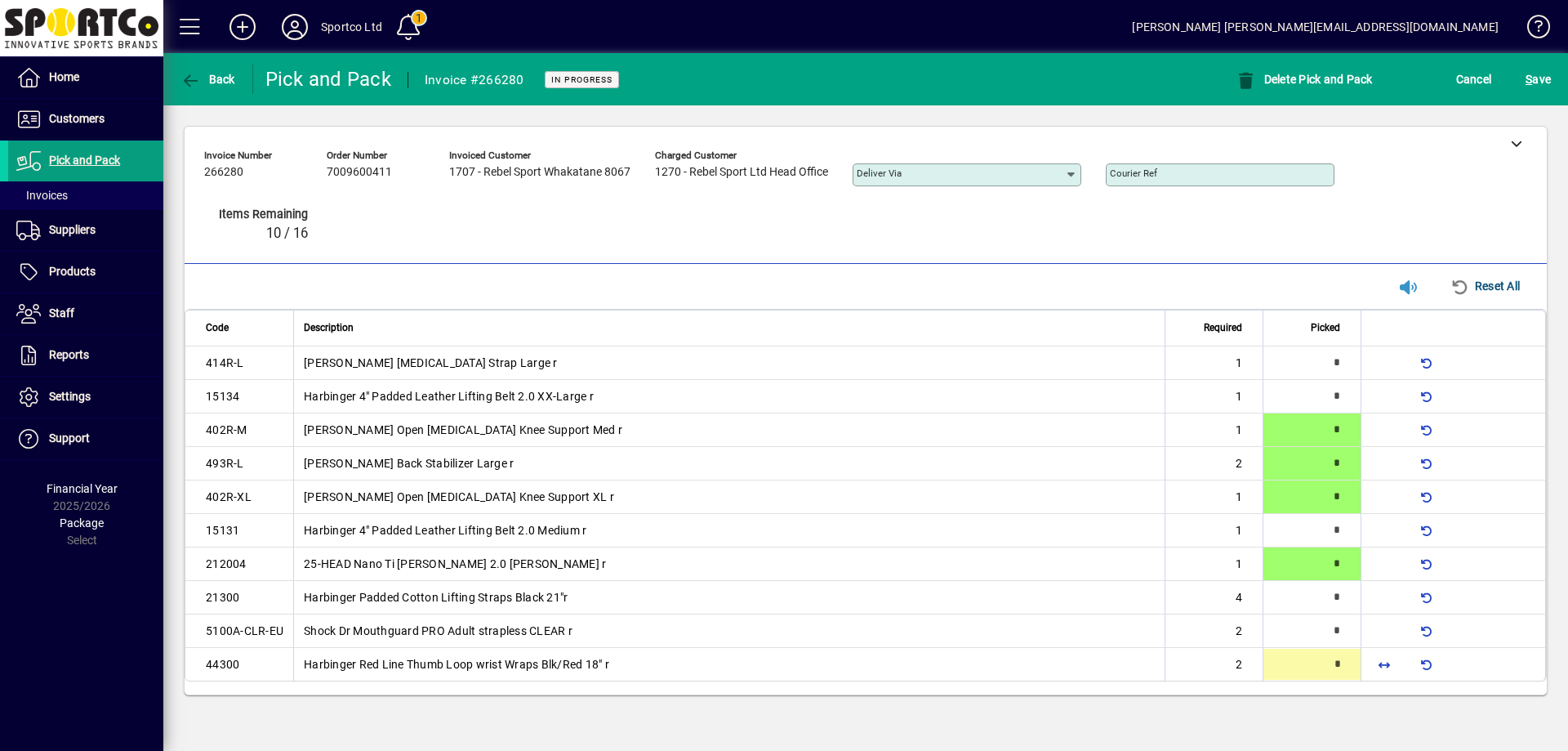
type input "*"
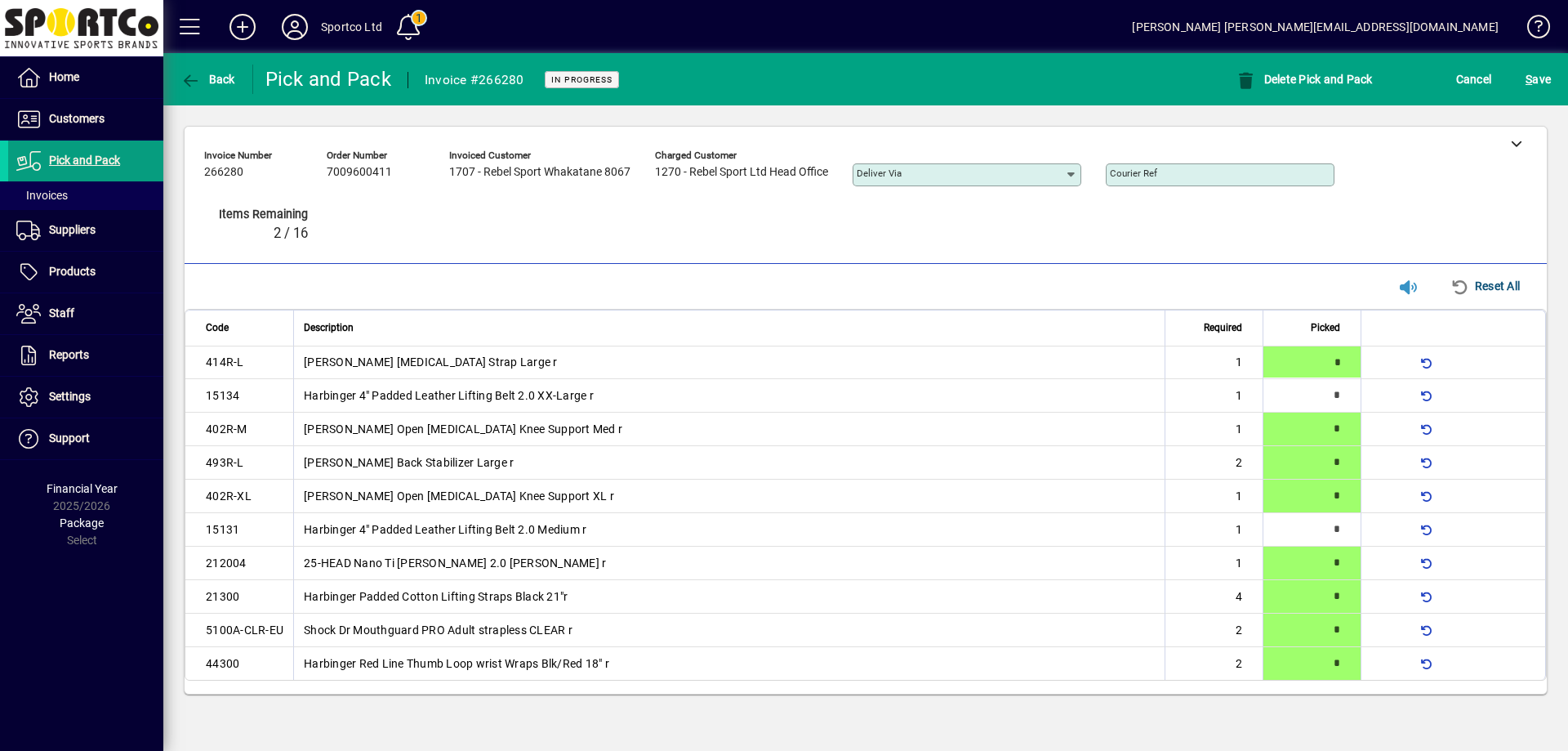
type input "*"
drag, startPoint x: 1548, startPoint y: 76, endPoint x: 1495, endPoint y: 76, distance: 53.0
click at [1548, 77] on span "S ave" at bounding box center [1538, 78] width 25 height 26
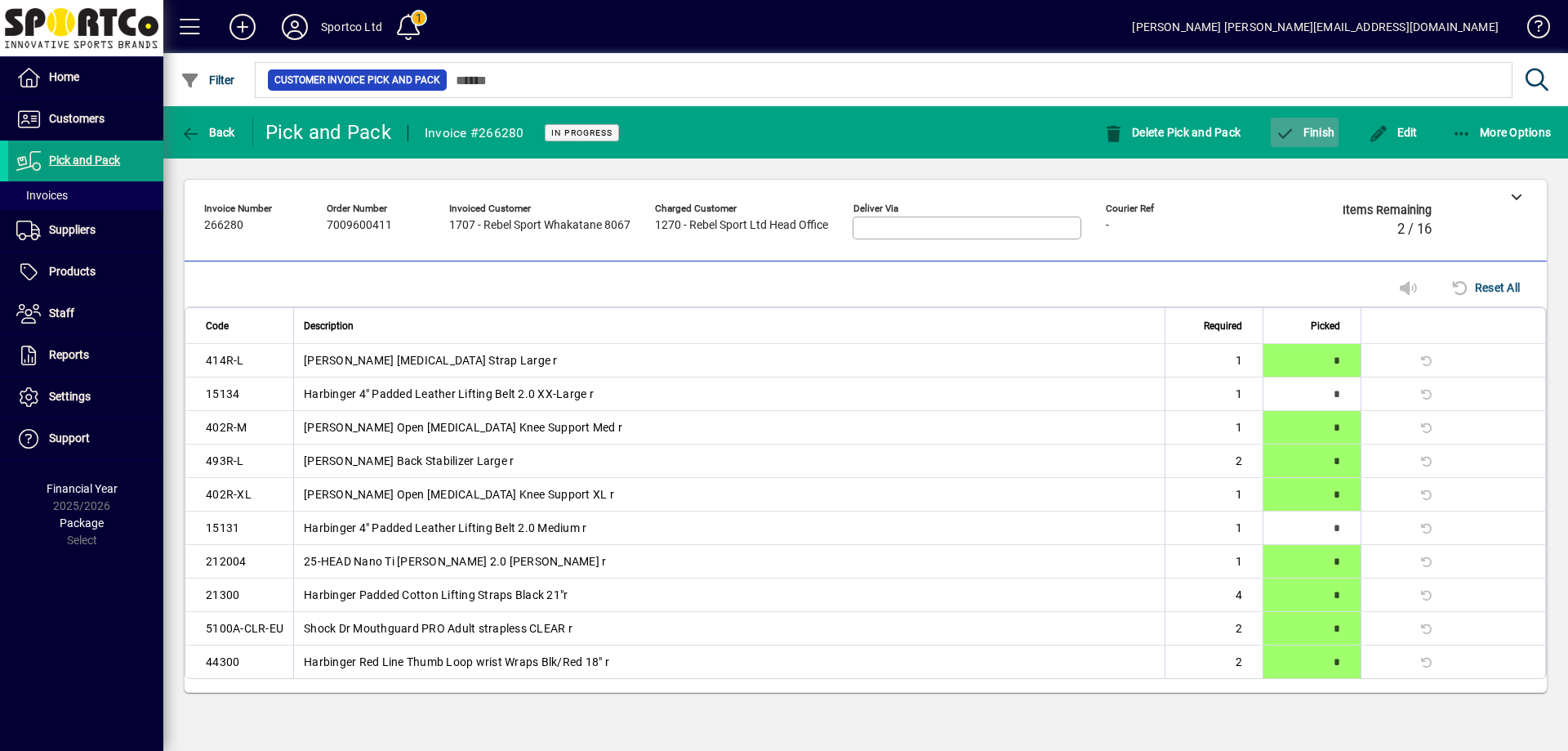
click at [1309, 123] on span "button" at bounding box center [1304, 132] width 68 height 40
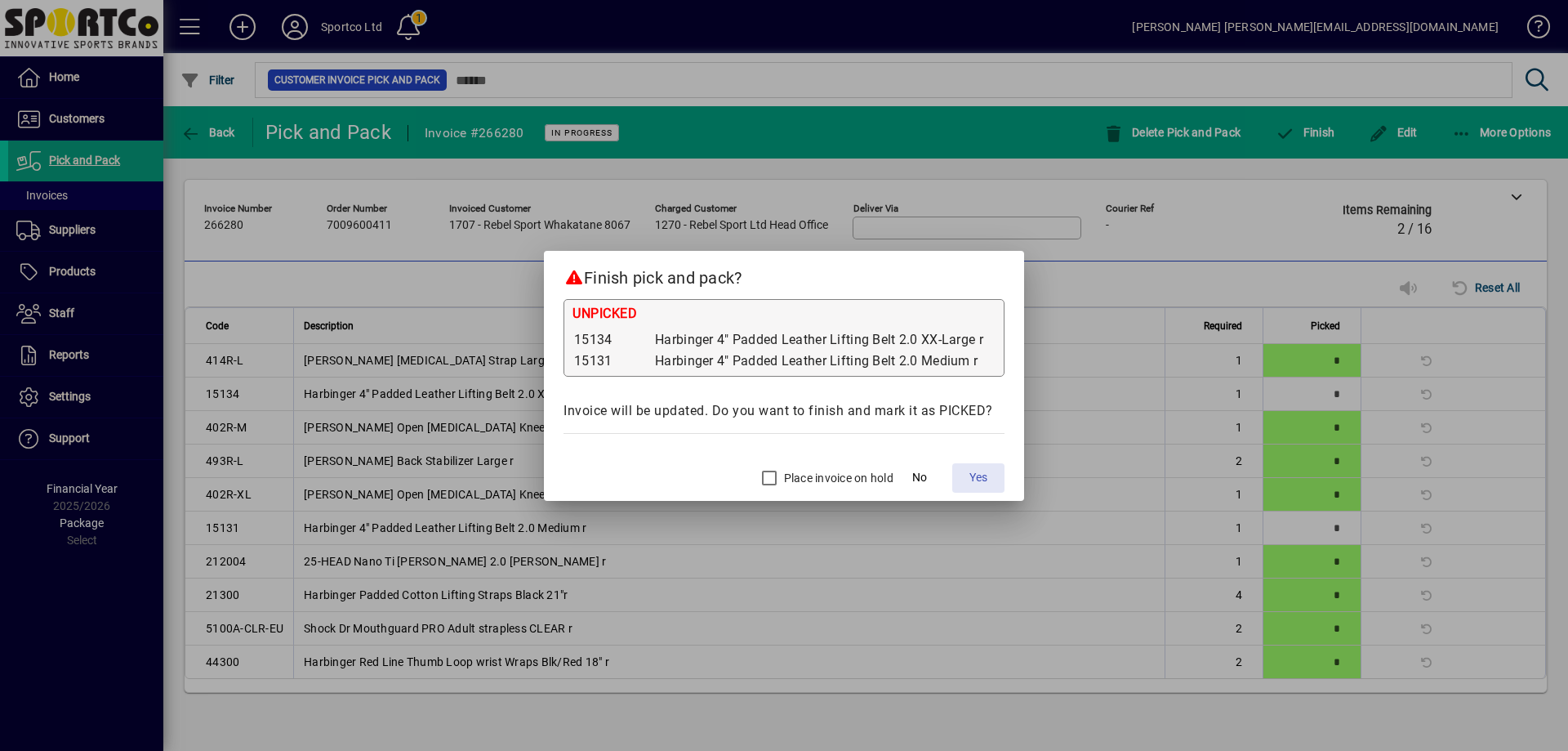
click at [978, 471] on span "Yes" at bounding box center [978, 477] width 18 height 17
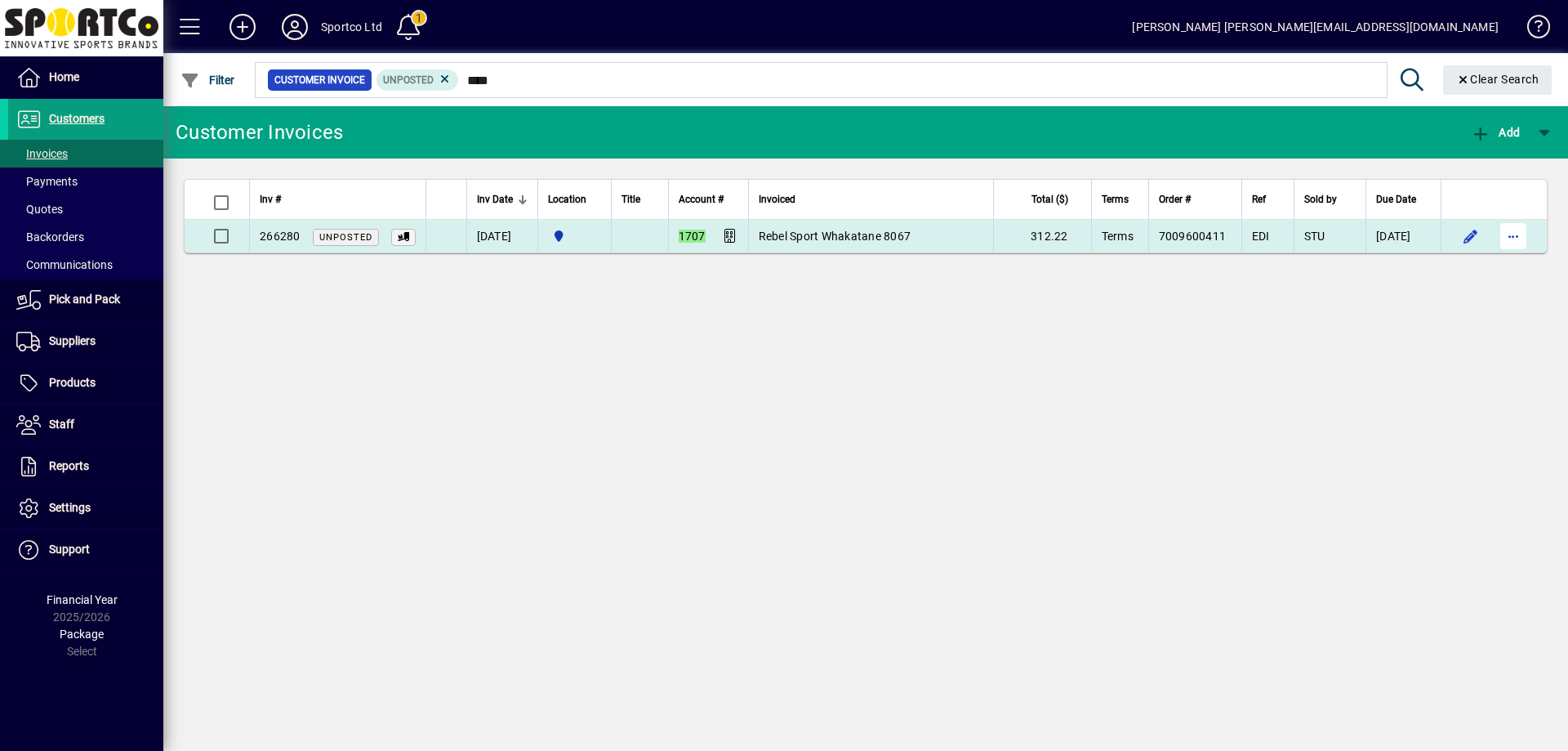
type input "****"
click at [1517, 225] on span "button" at bounding box center [1513, 236] width 40 height 40
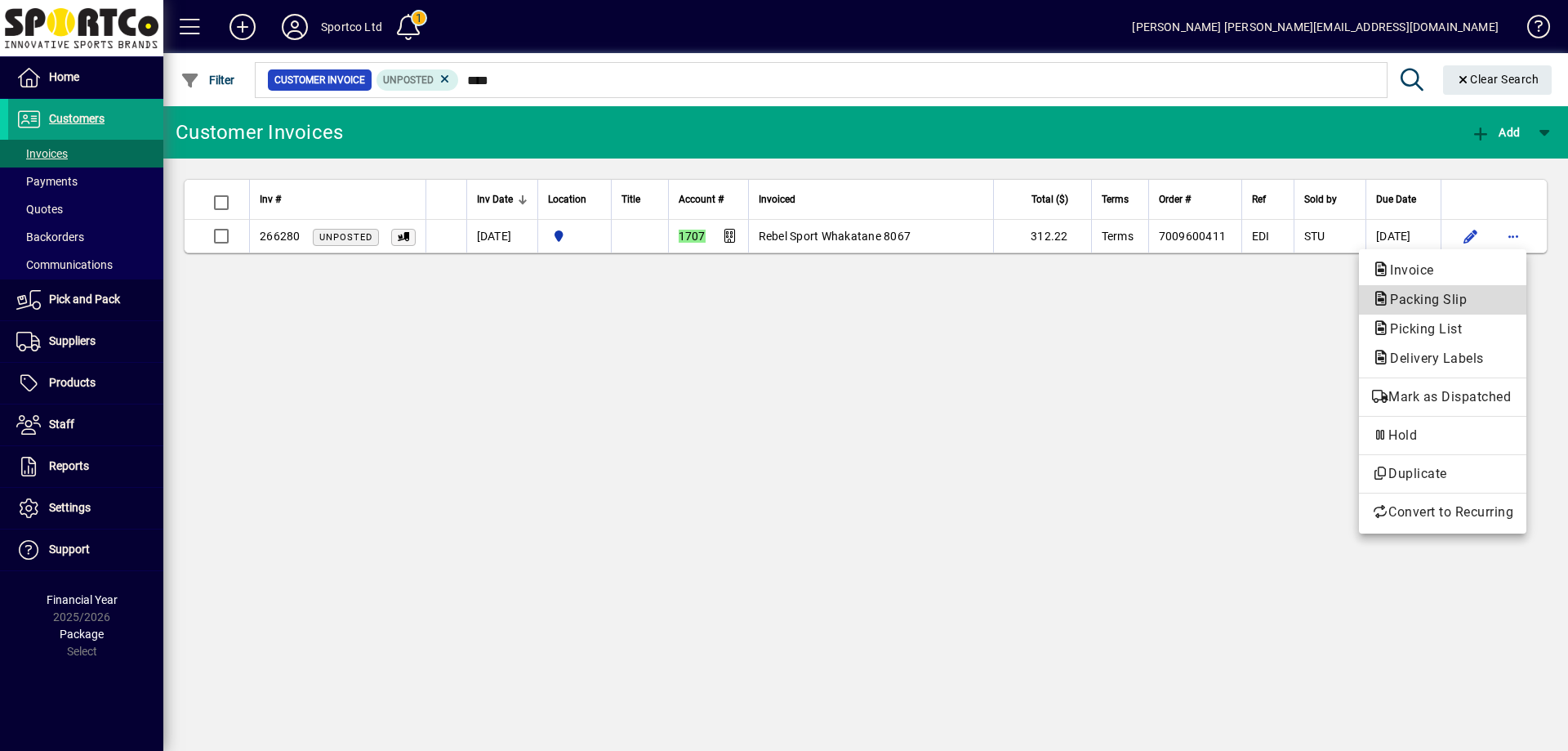
click at [1492, 304] on span "Packing Slip" at bounding box center [1442, 300] width 141 height 19
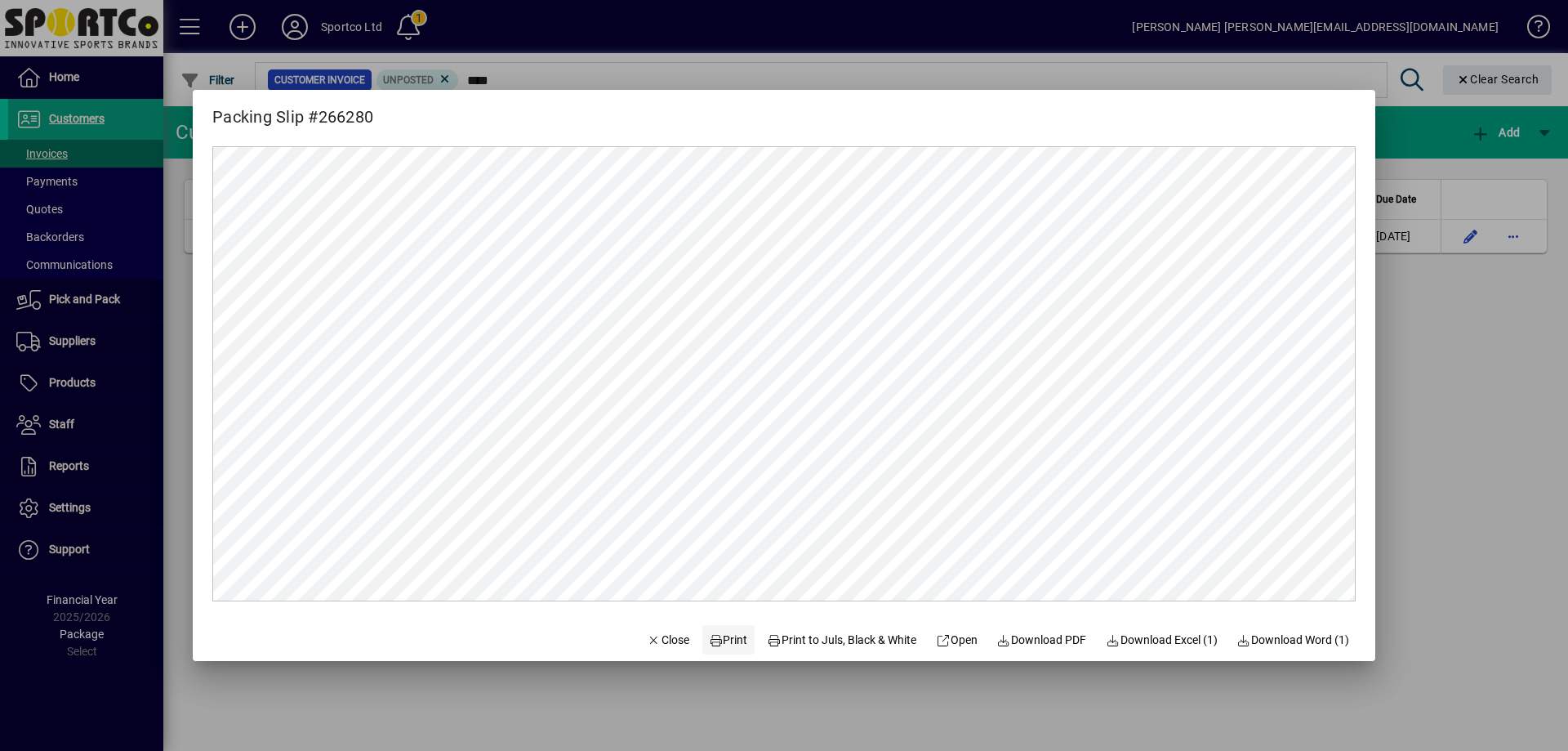
click at [725, 631] on span "Print" at bounding box center [728, 640] width 40 height 17
click at [660, 631] on span "Close" at bounding box center [668, 640] width 43 height 17
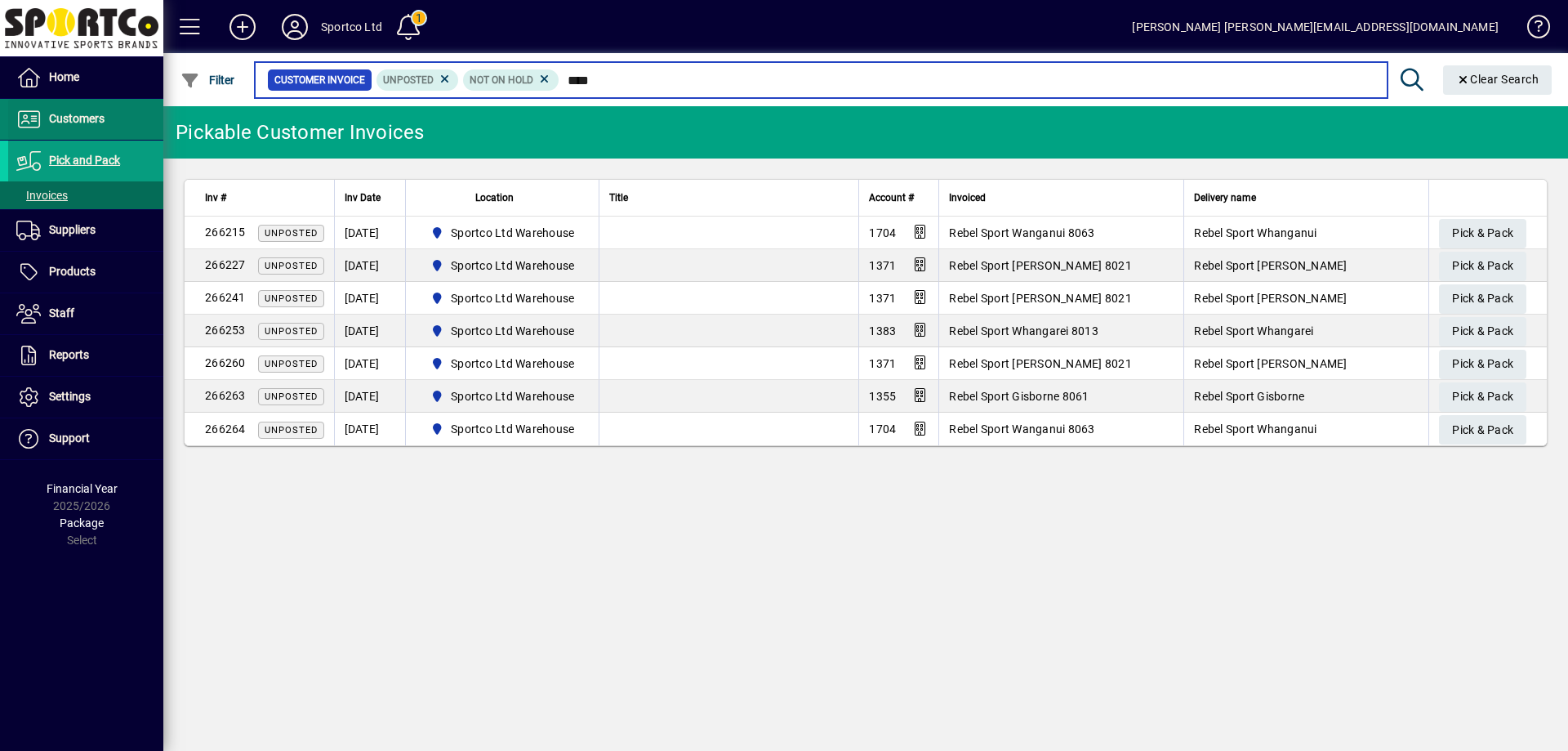
type input "****"
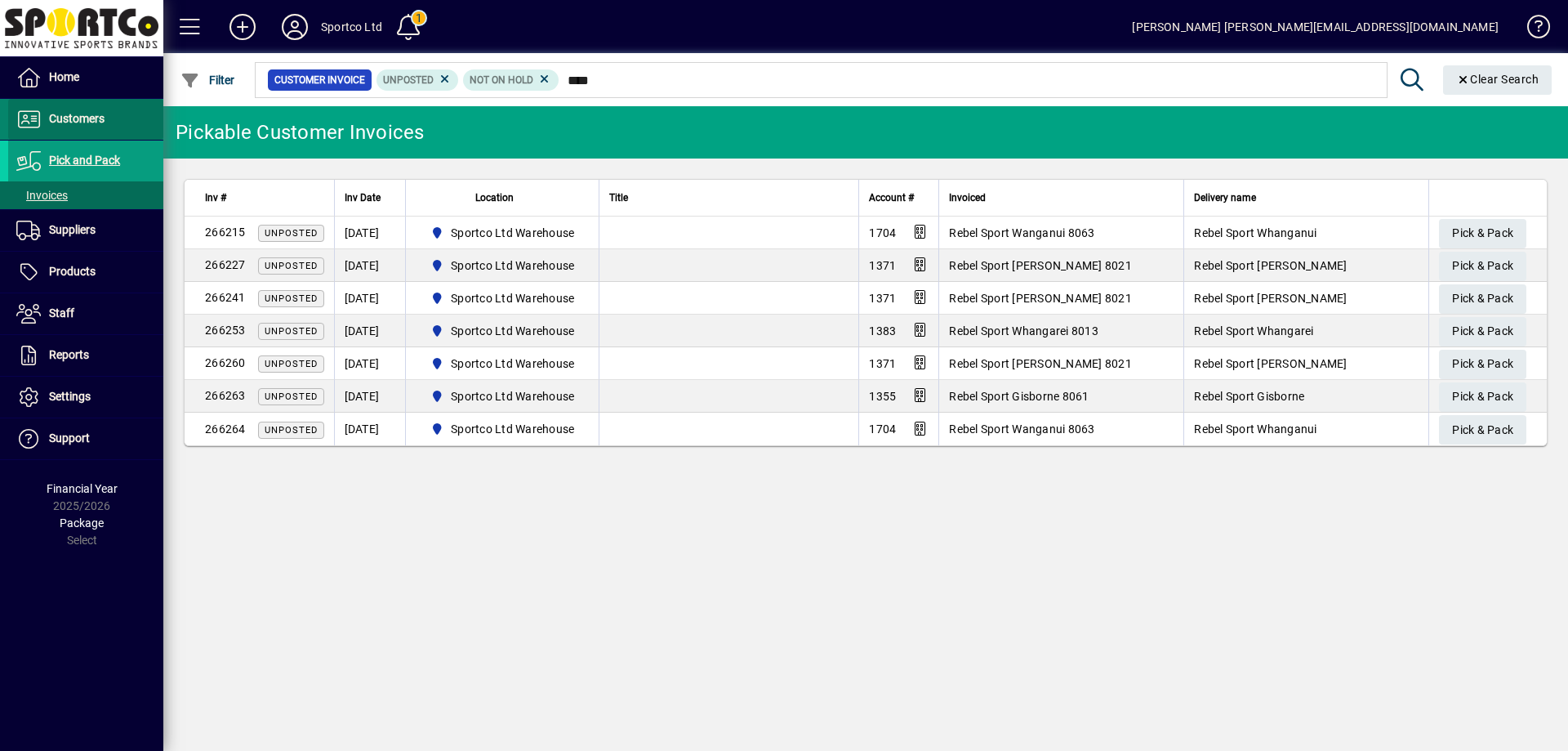
click at [71, 118] on span "Customers" at bounding box center [76, 119] width 55 height 14
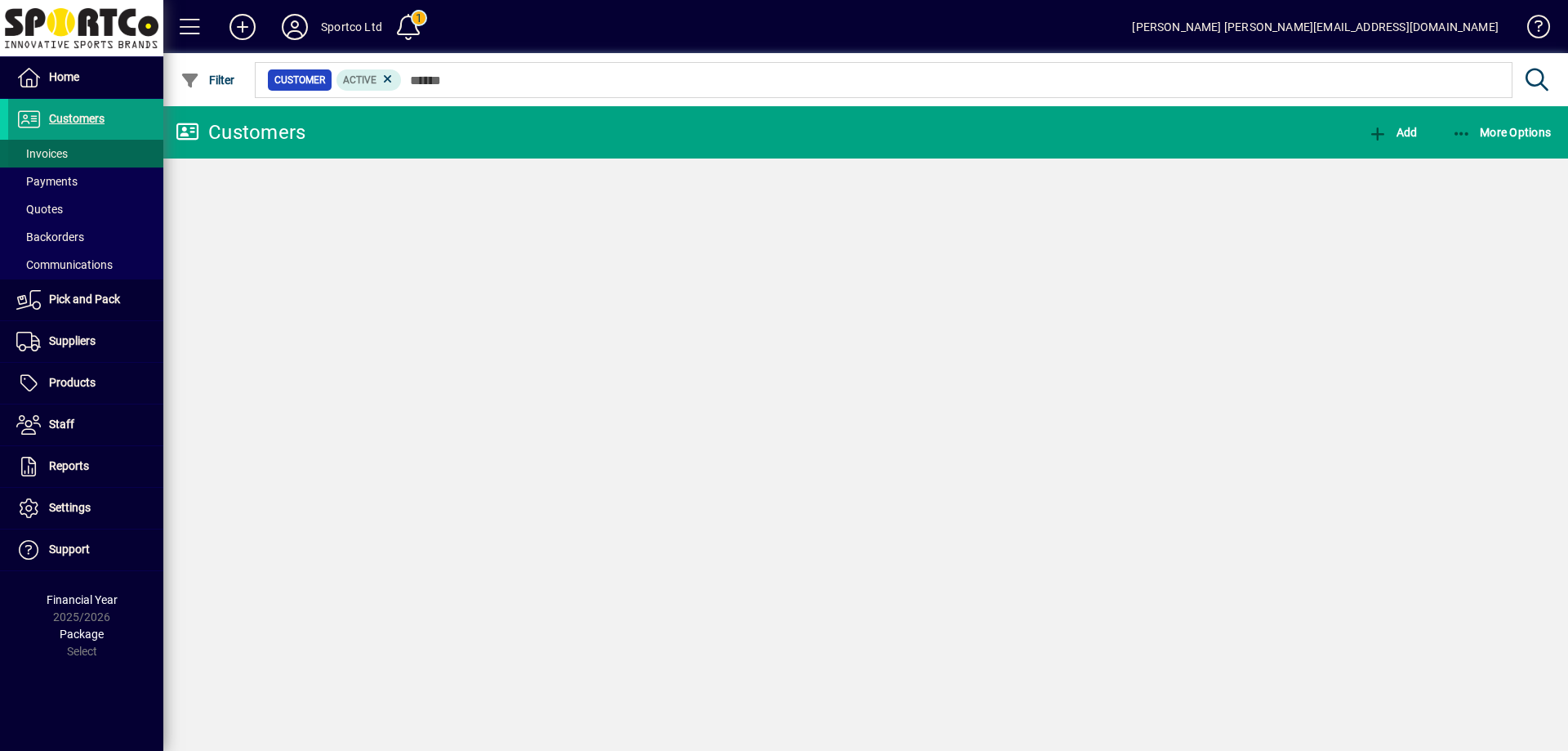
click at [61, 156] on span "Invoices" at bounding box center [42, 154] width 51 height 14
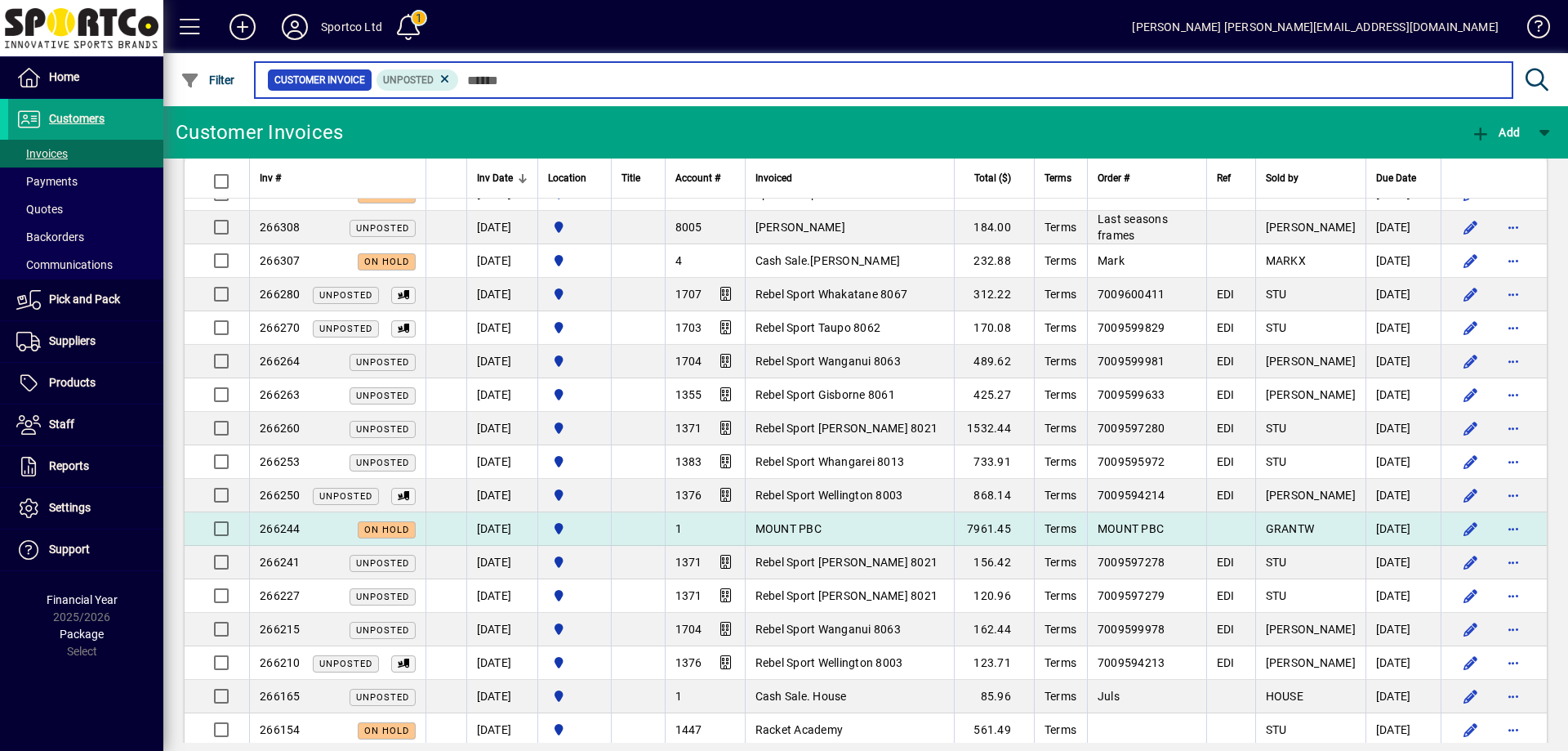
scroll to position [736, 0]
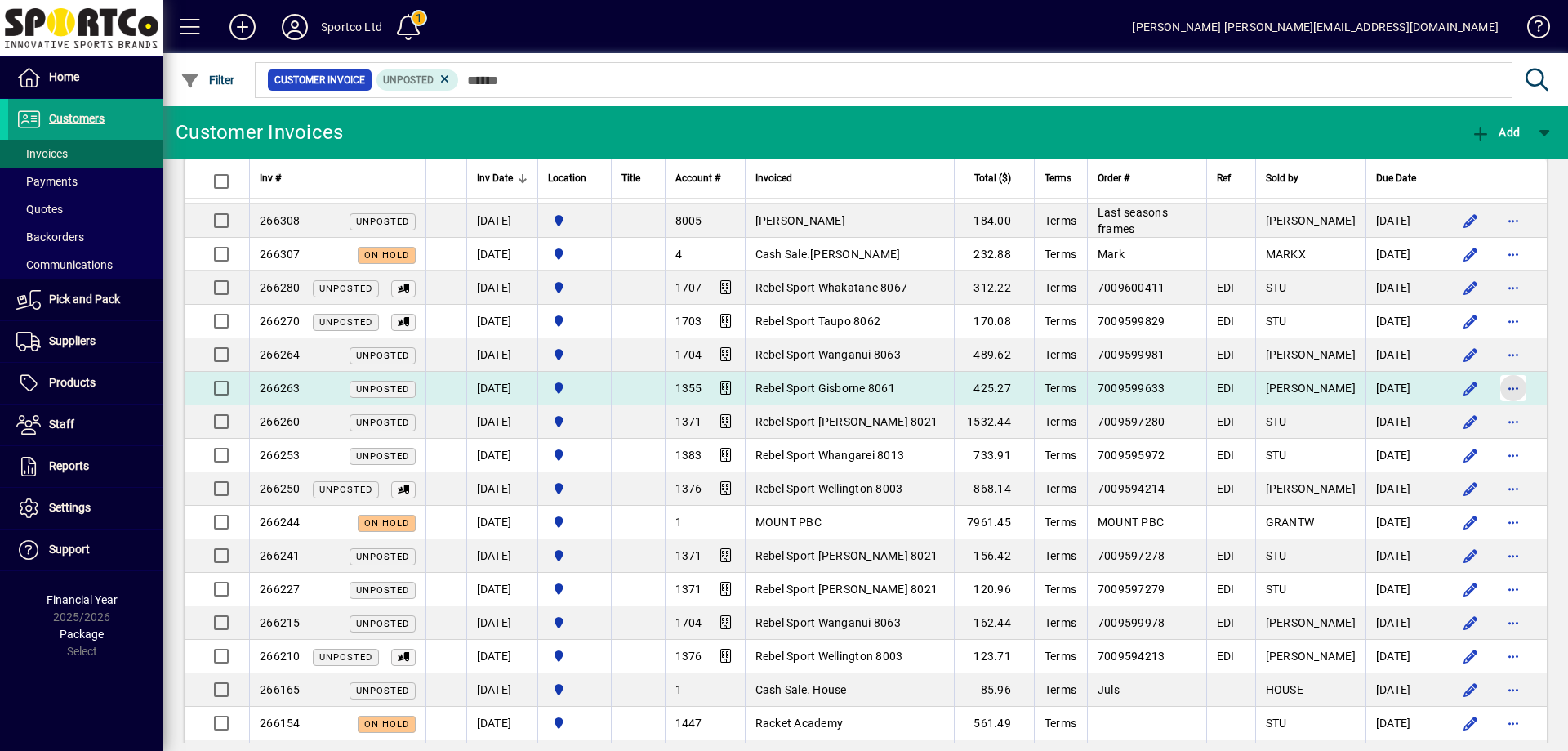
click at [1497, 368] on span "button" at bounding box center [1513, 388] width 40 height 40
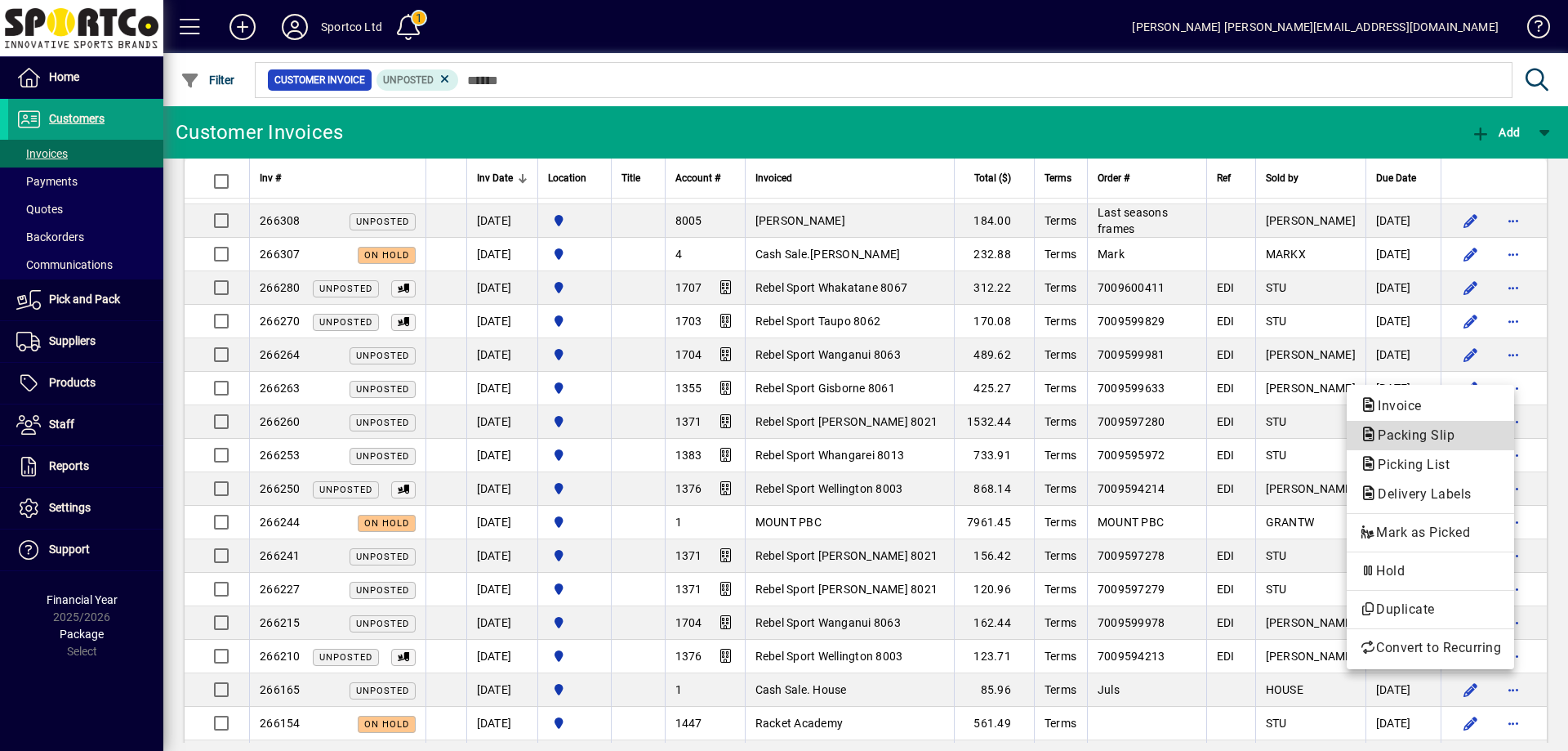
click at [1450, 431] on span "Packing Slip" at bounding box center [1411, 435] width 102 height 15
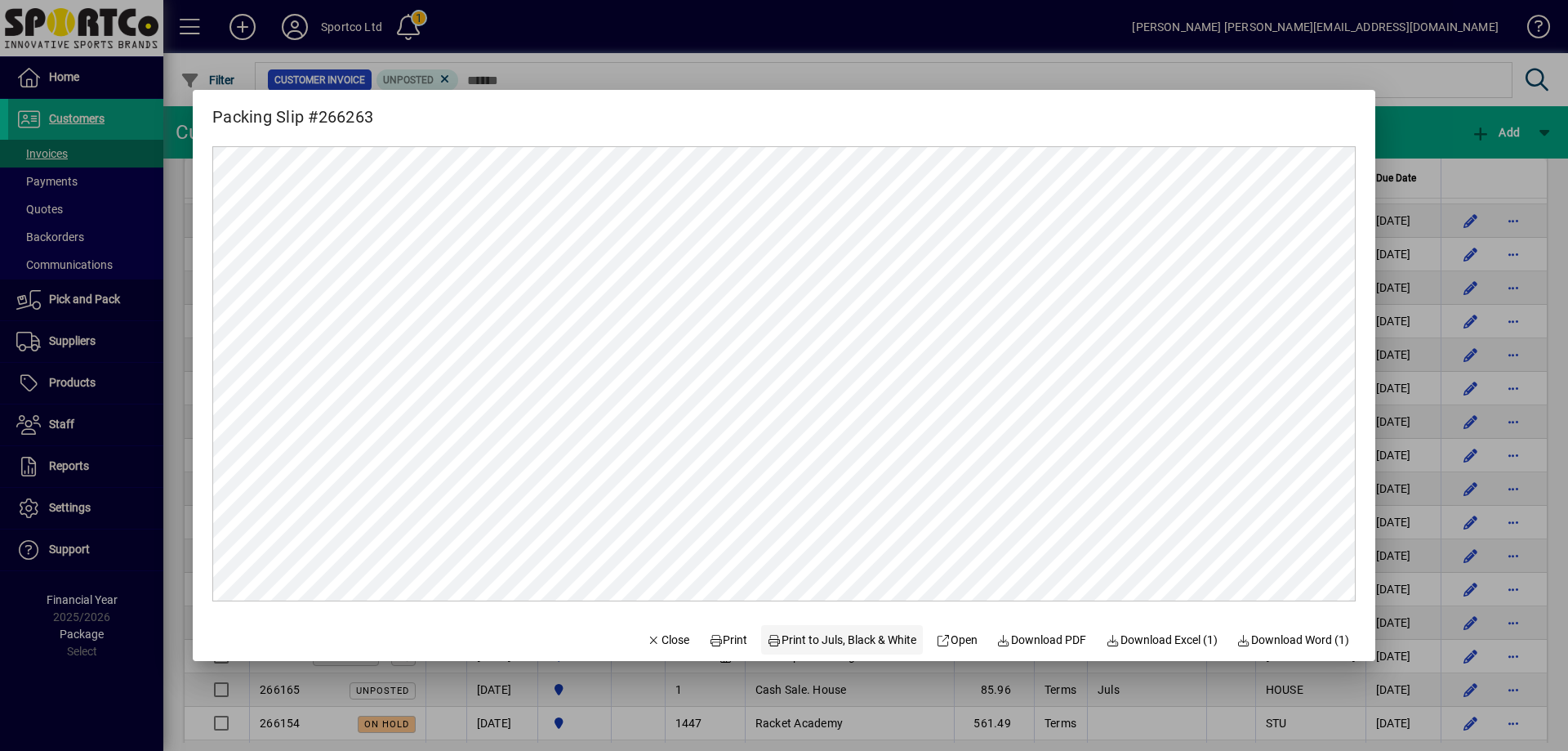
scroll to position [0, 0]
click at [725, 635] on span "Print" at bounding box center [728, 640] width 40 height 17
click at [661, 636] on span "Close" at bounding box center [668, 640] width 43 height 17
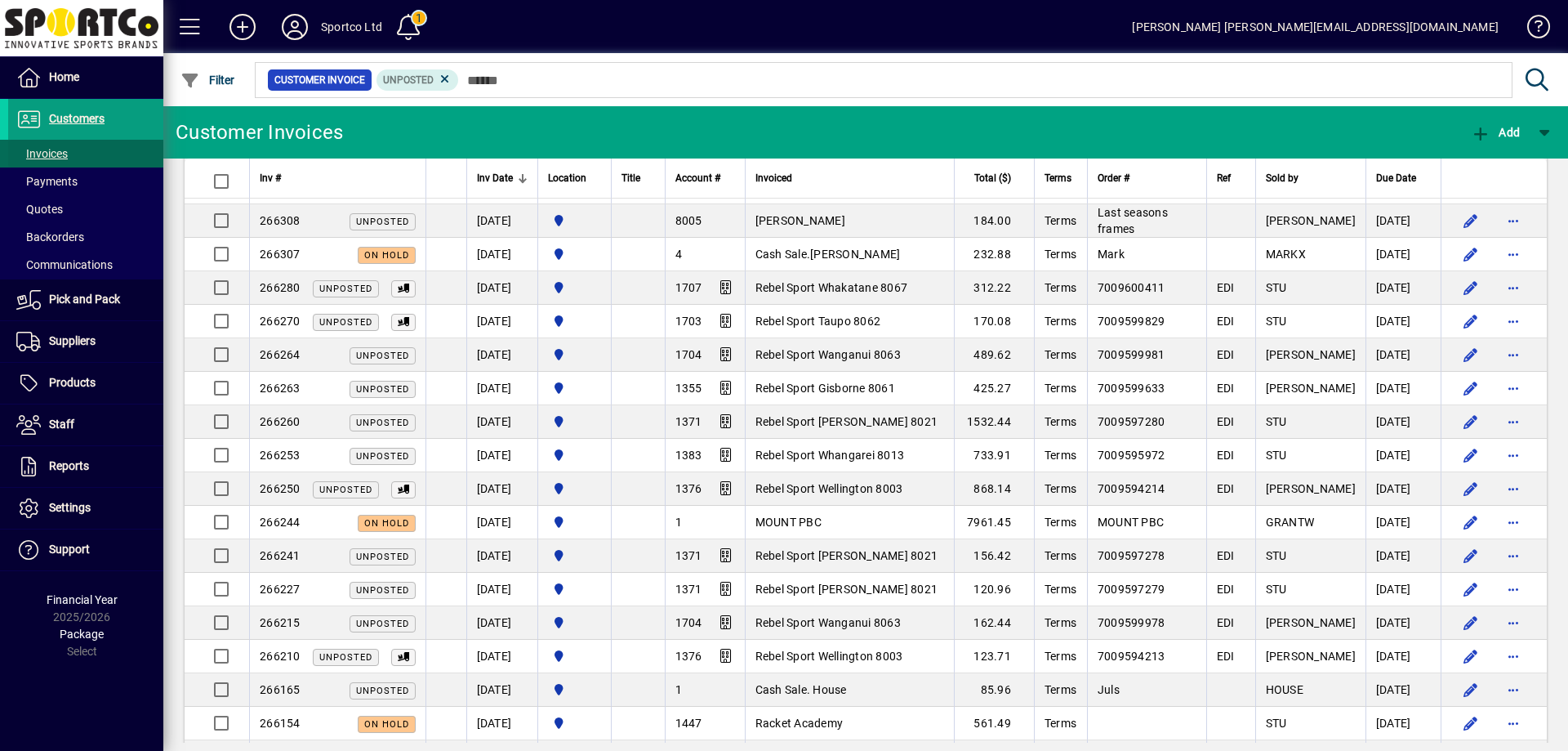
click at [41, 156] on span "Invoices" at bounding box center [42, 154] width 51 height 14
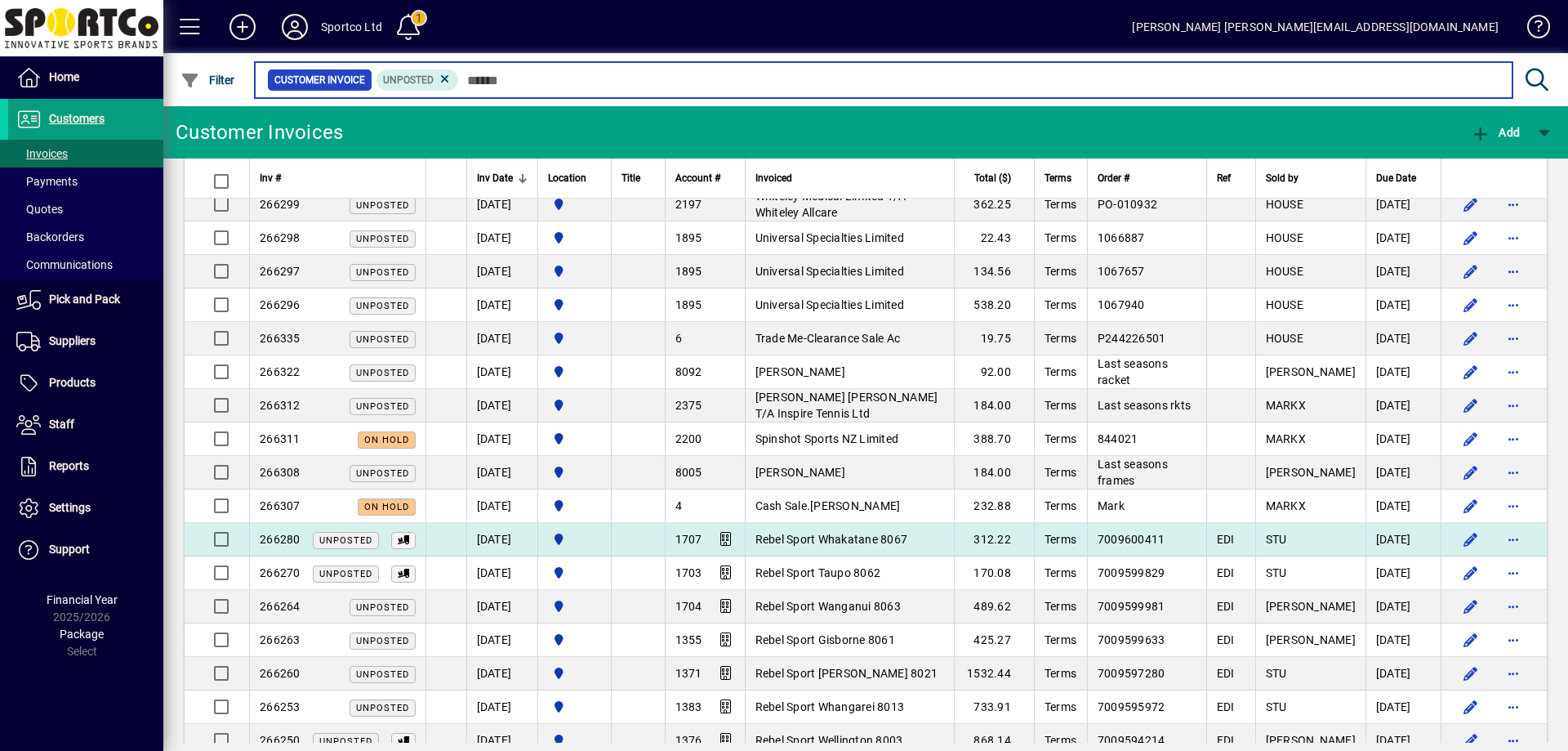
scroll to position [409, 0]
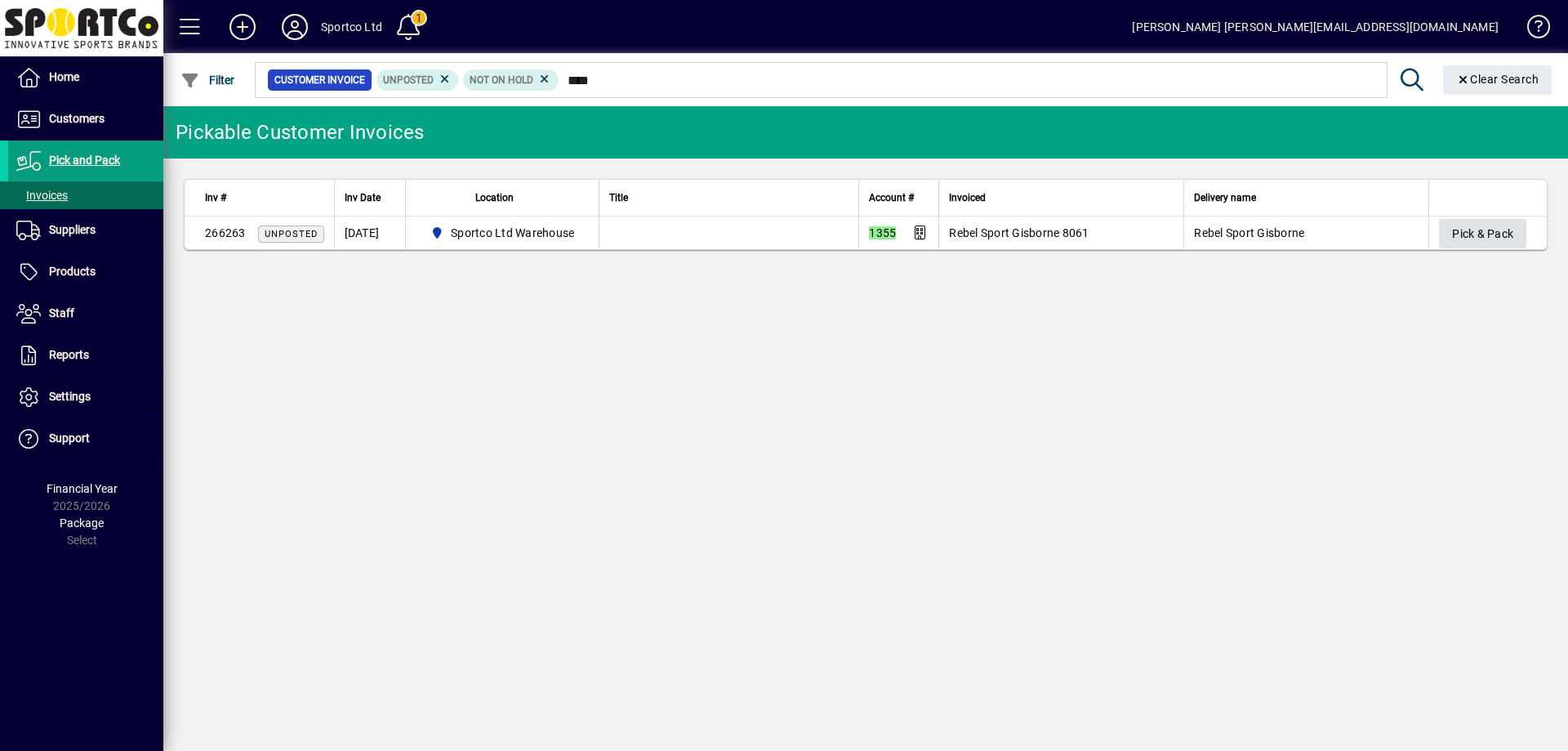
type input "****"
click at [1458, 231] on span "Pick & Pack" at bounding box center [1482, 234] width 61 height 27
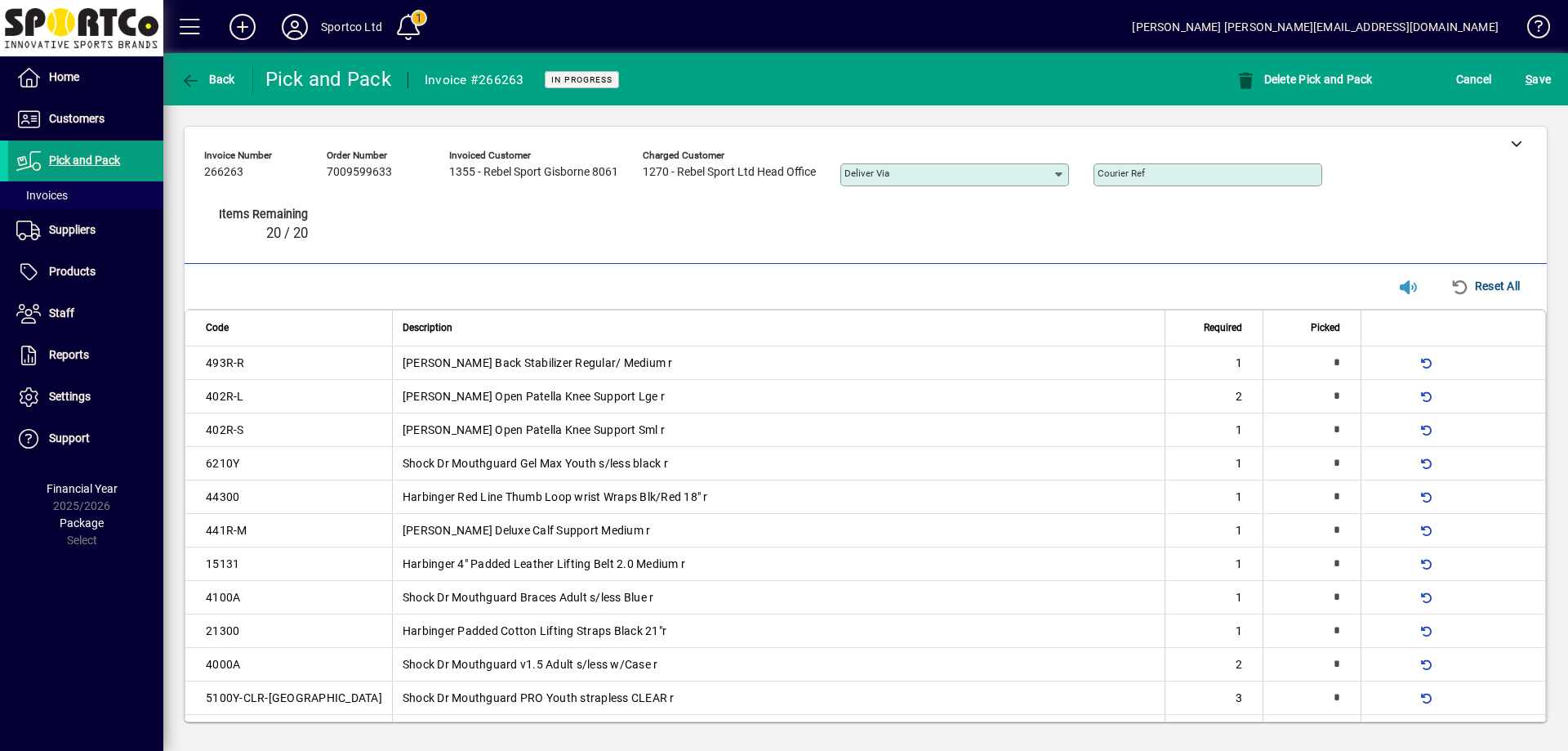
type input "*"
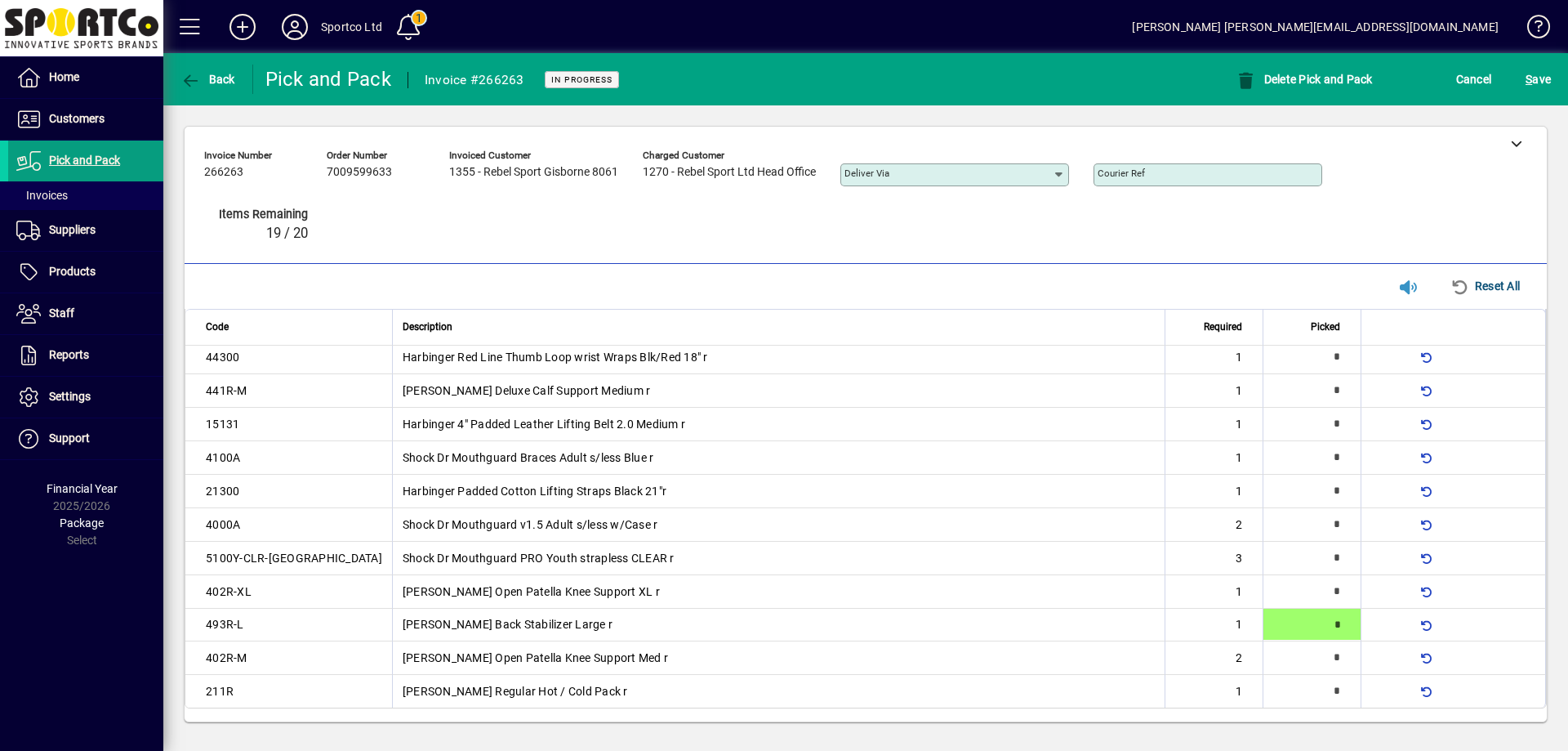
type input "*"
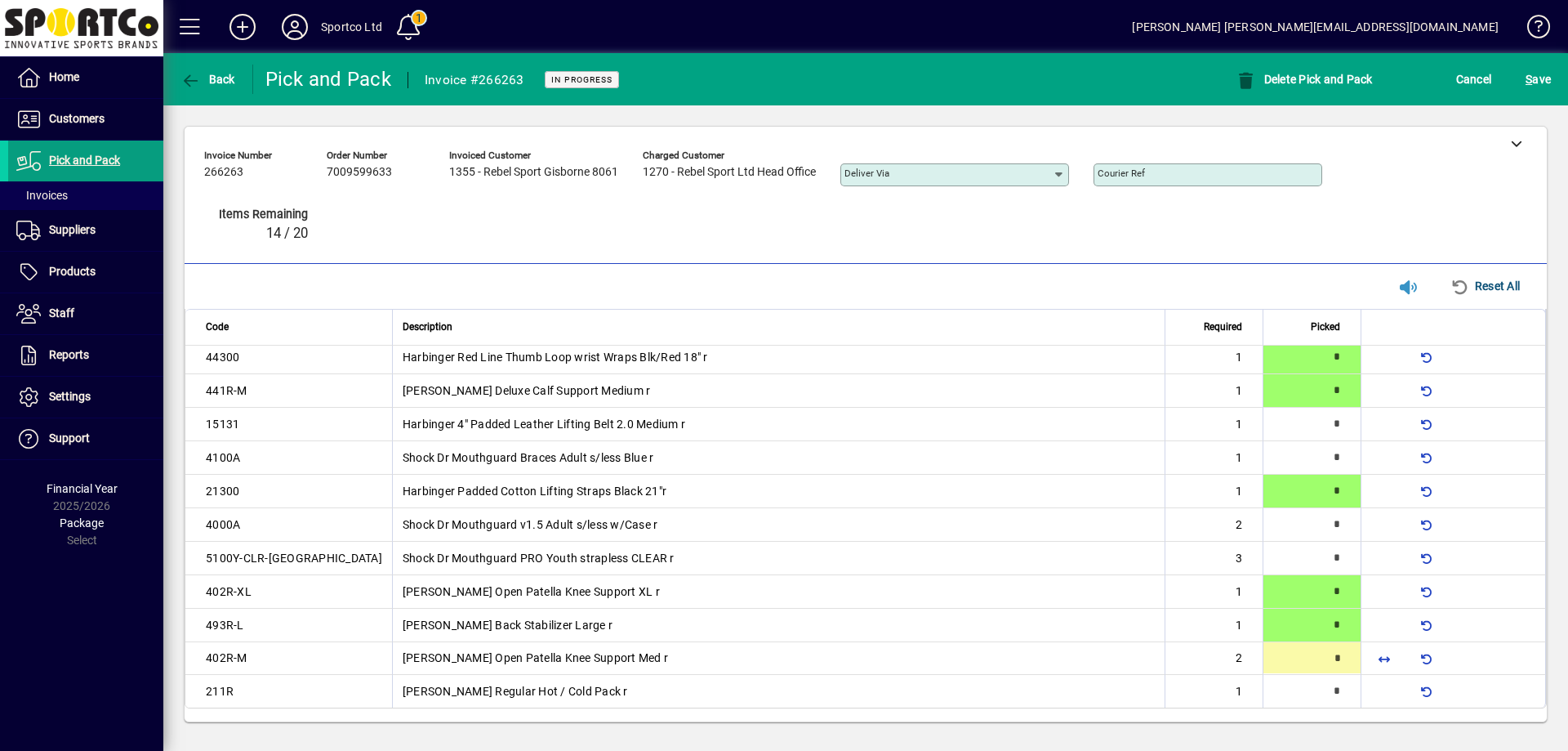
type input "*"
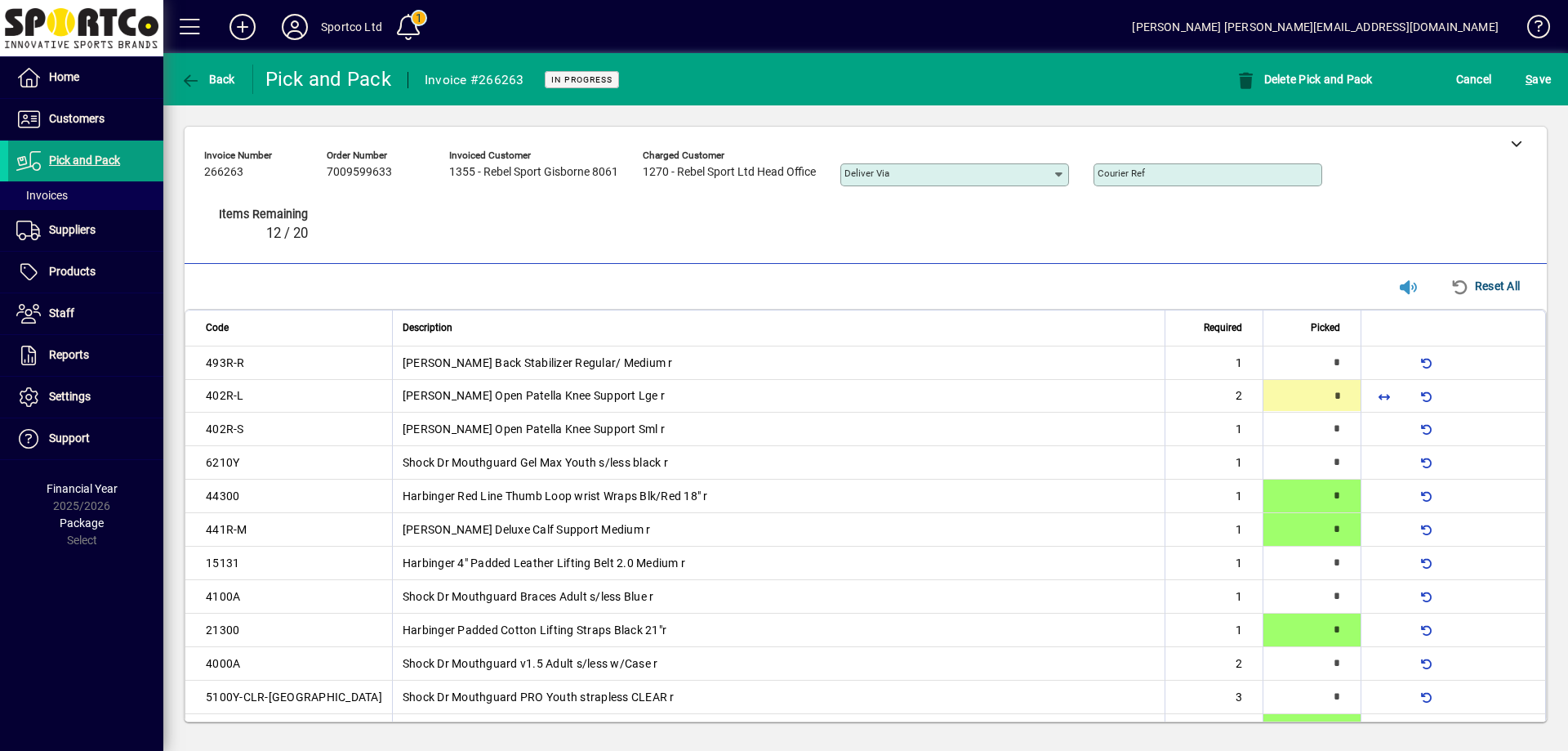
type input "*"
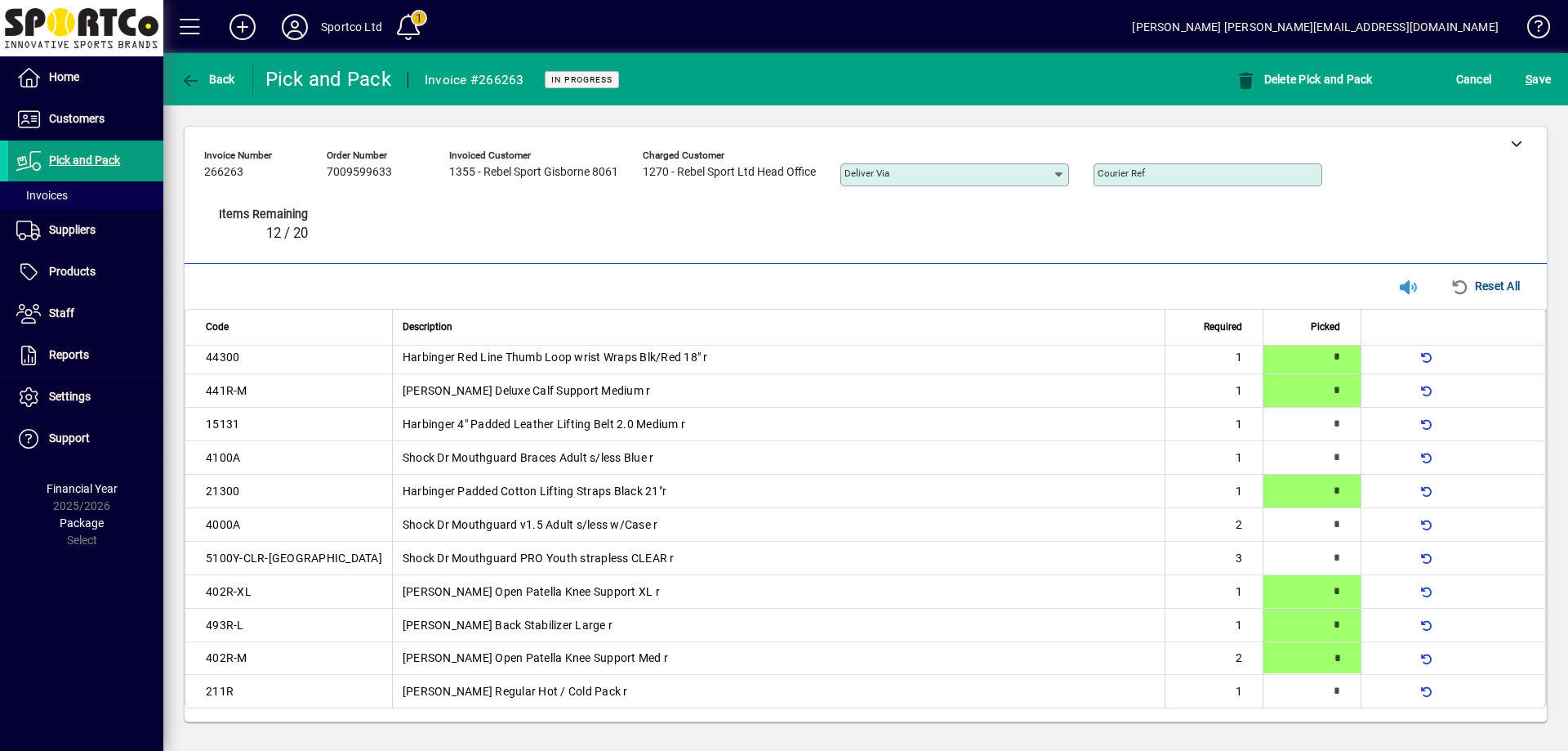
type input "*"
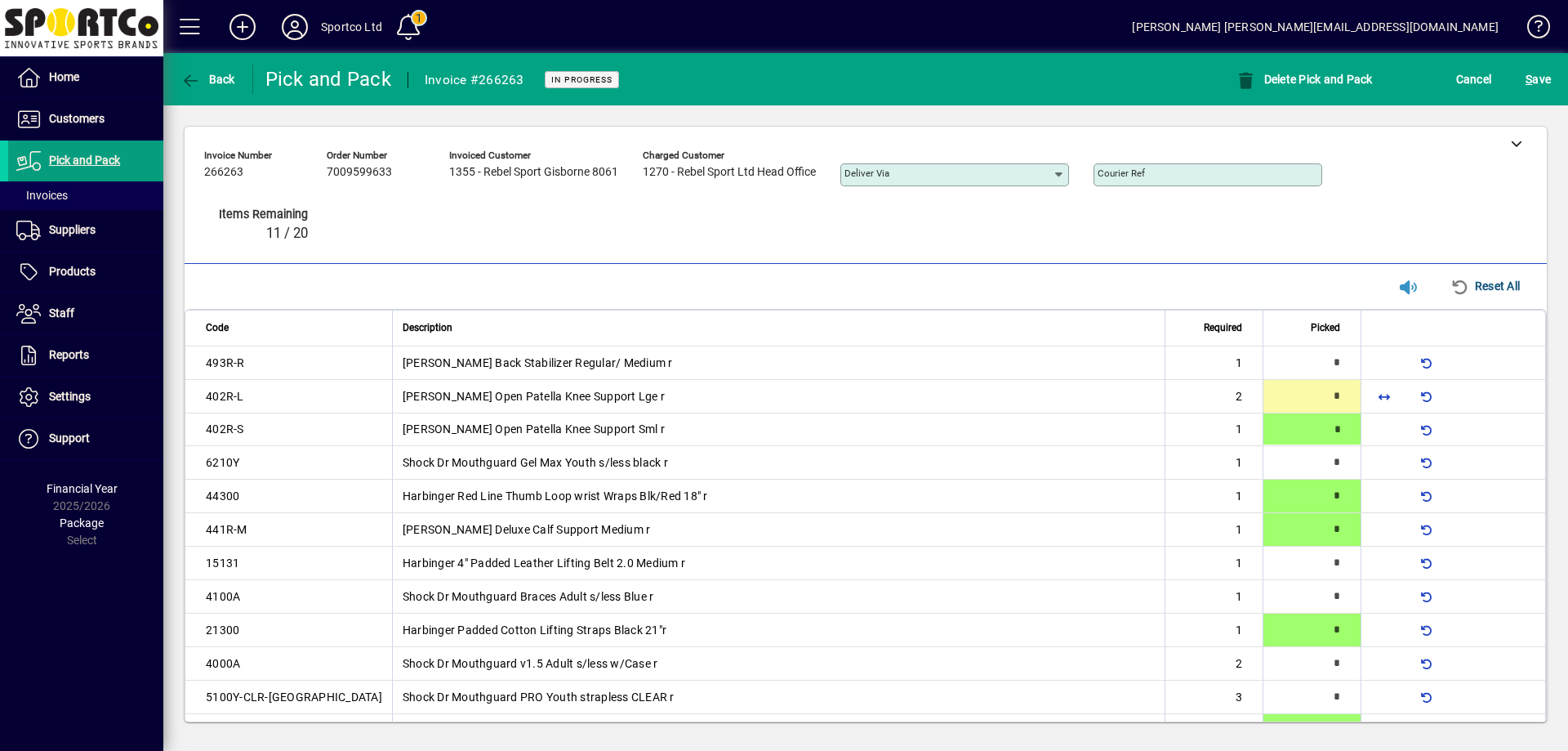
type input "*"
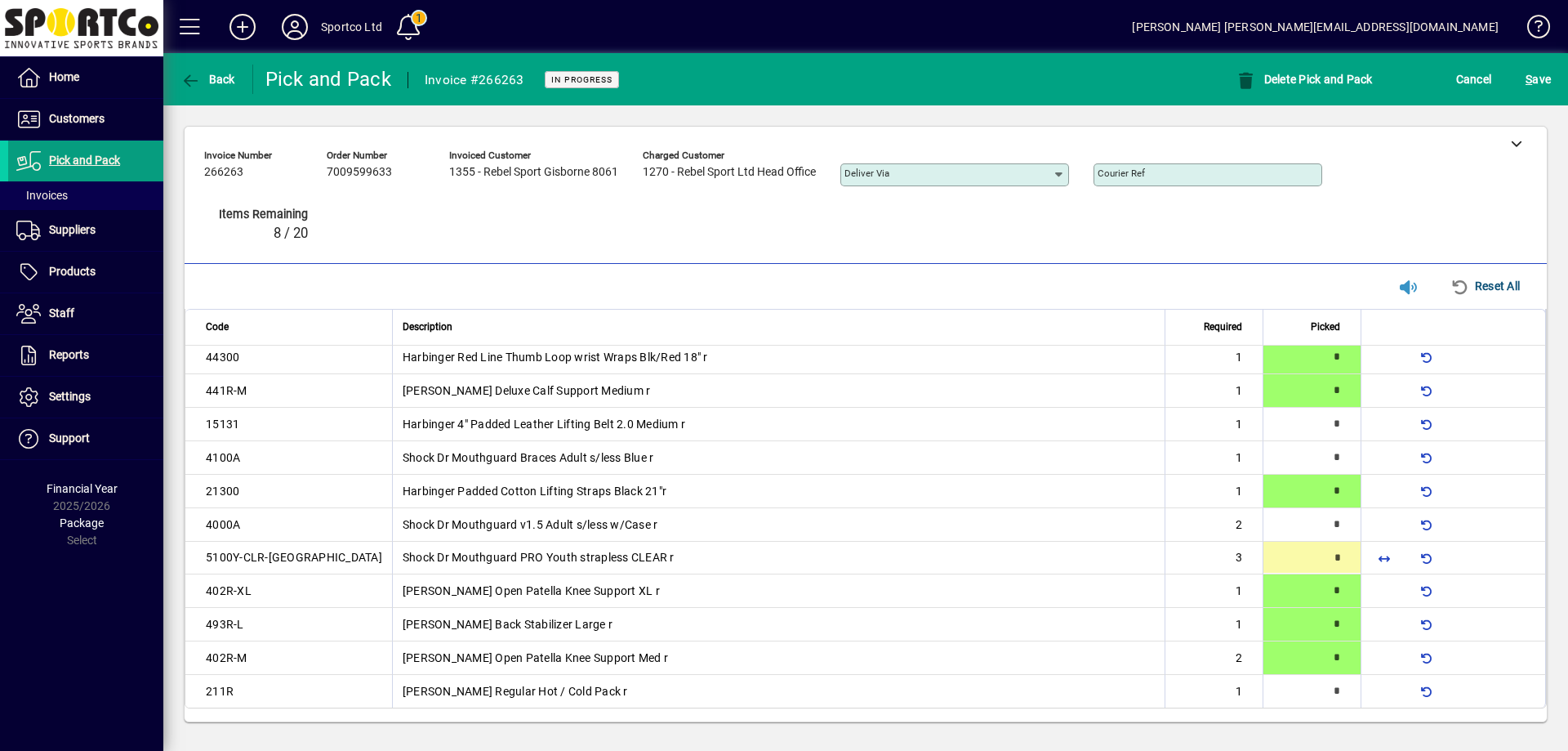
type input "*"
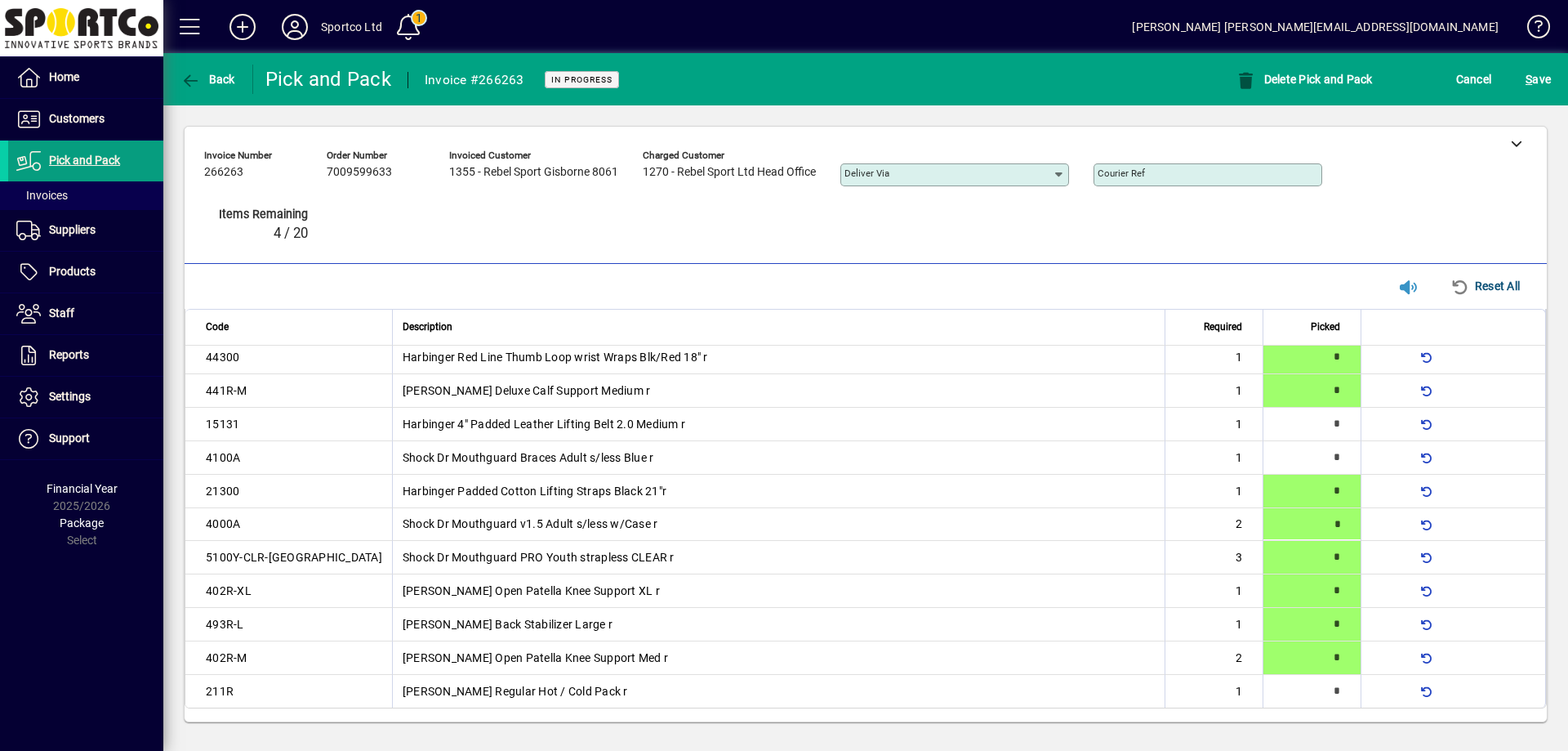
type input "*"
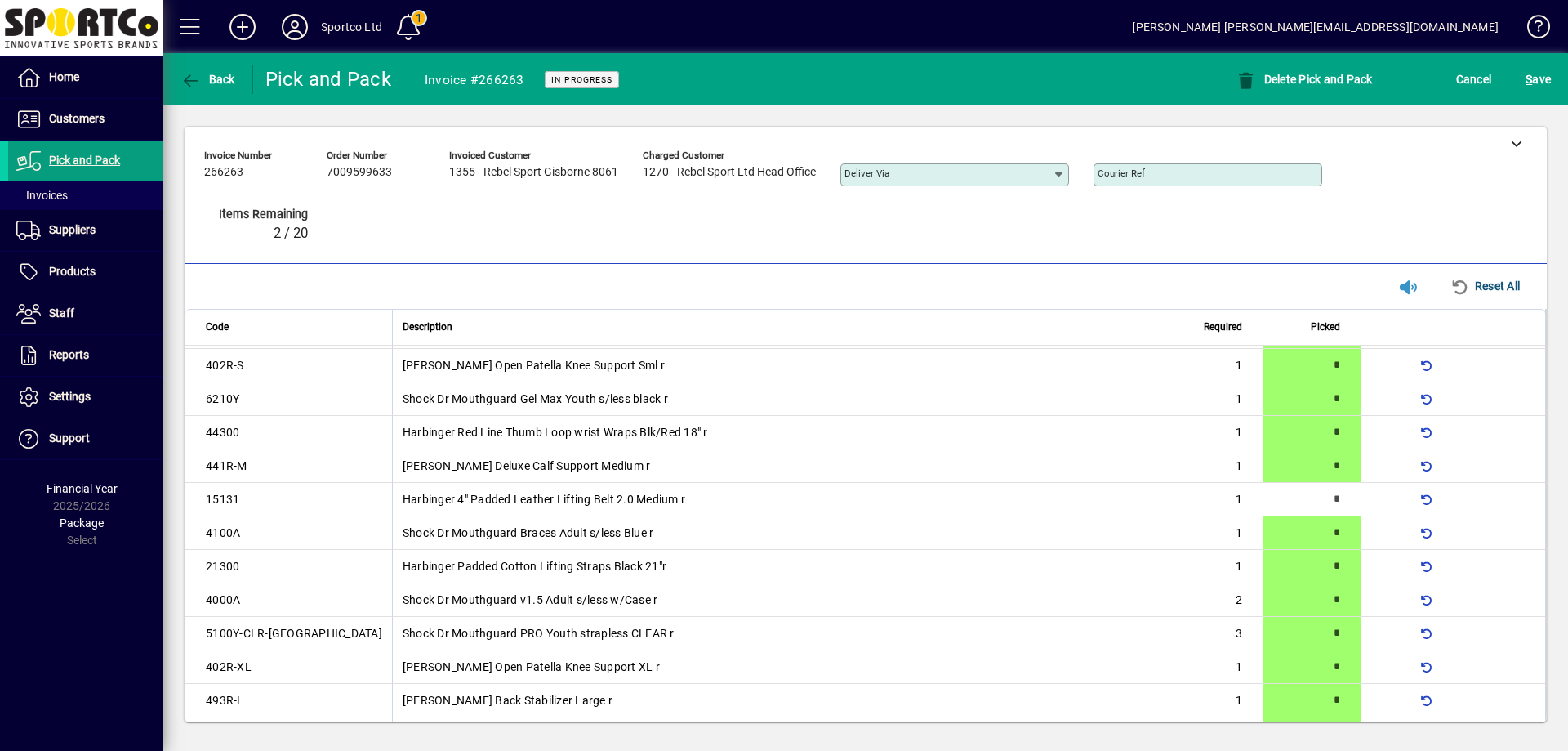
scroll to position [0, 0]
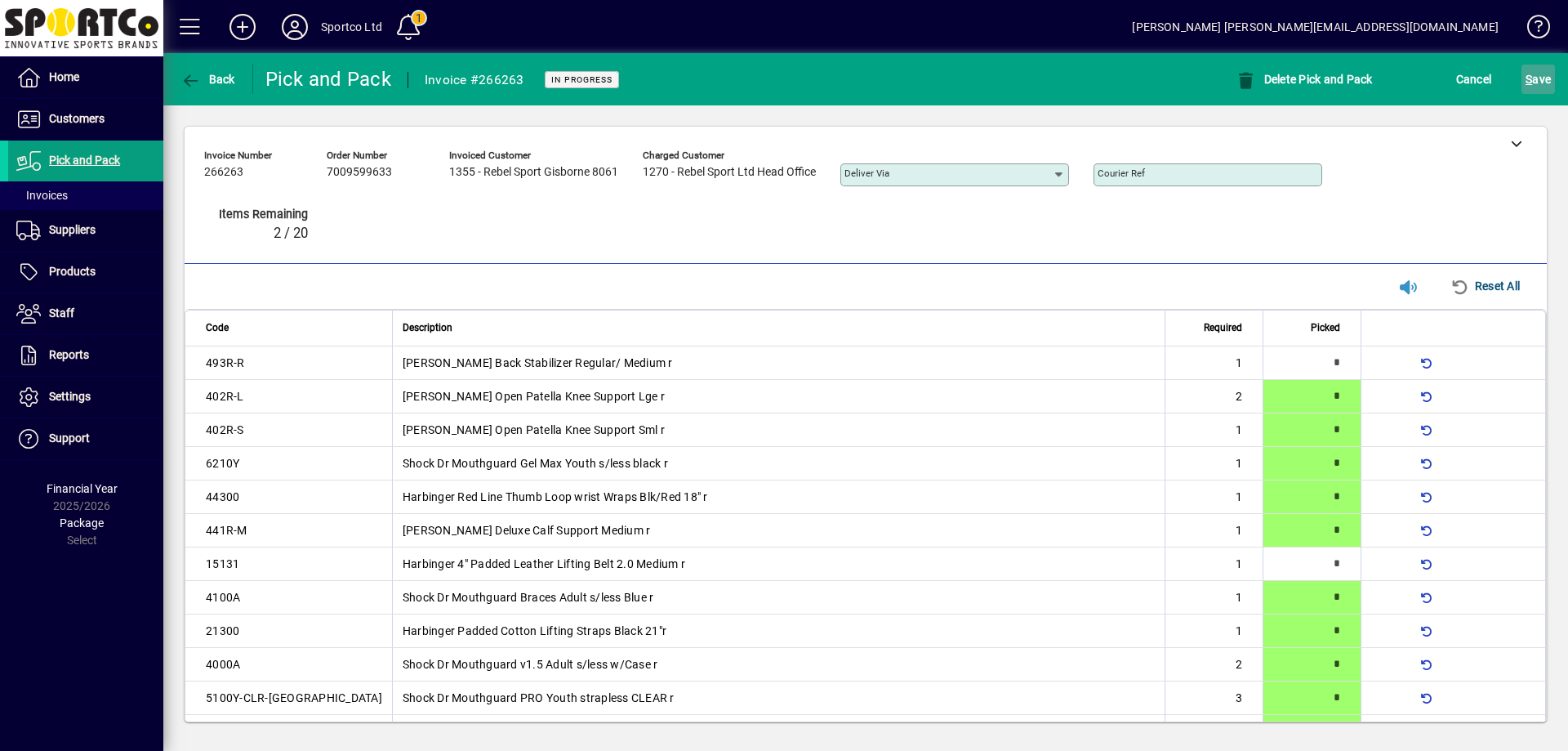
click at [1541, 75] on span "S ave" at bounding box center [1538, 78] width 25 height 26
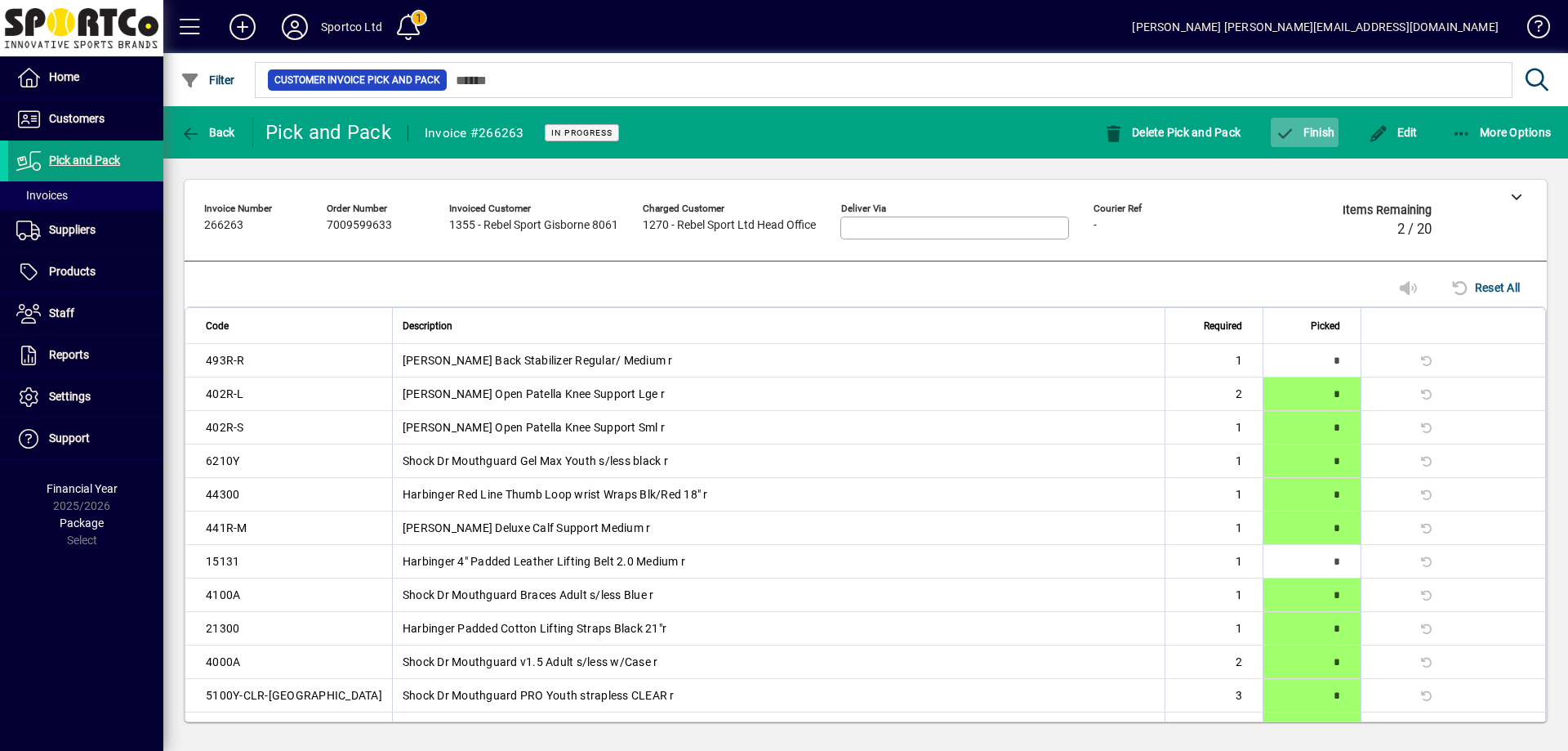
click at [1321, 130] on span "Finish" at bounding box center [1304, 132] width 60 height 14
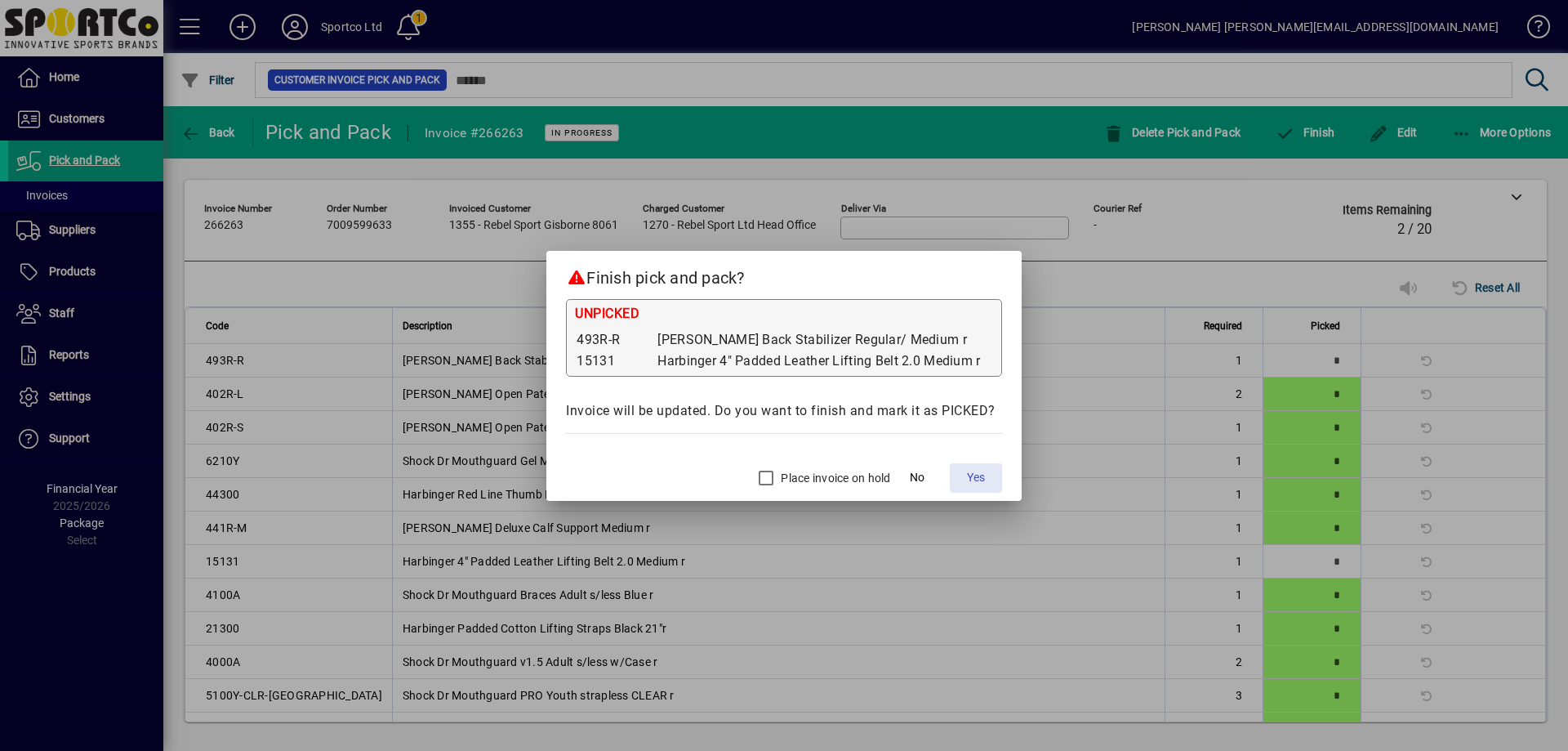
click at [971, 472] on span "Yes" at bounding box center [976, 477] width 18 height 17
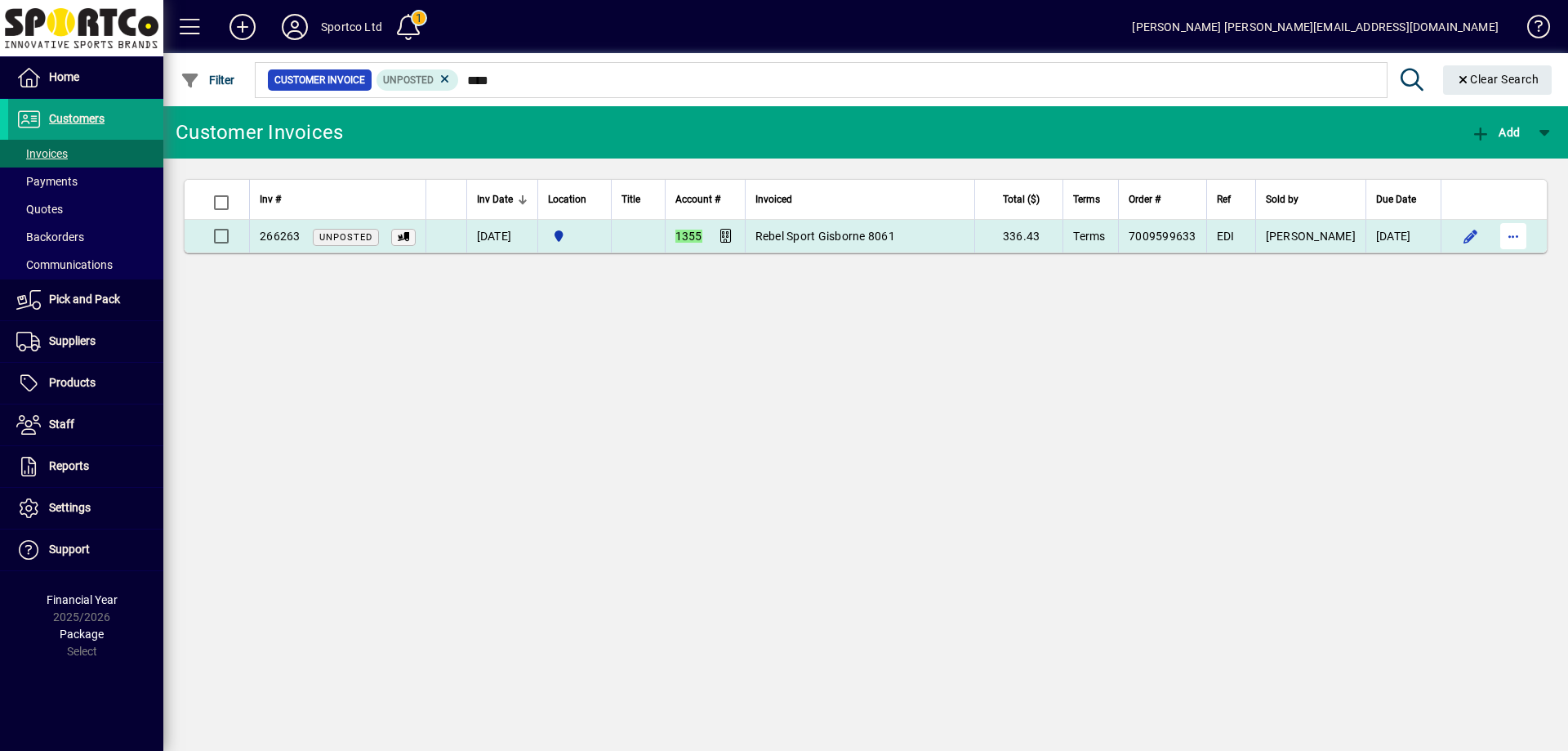
type input "****"
click at [1516, 229] on span "button" at bounding box center [1513, 236] width 40 height 40
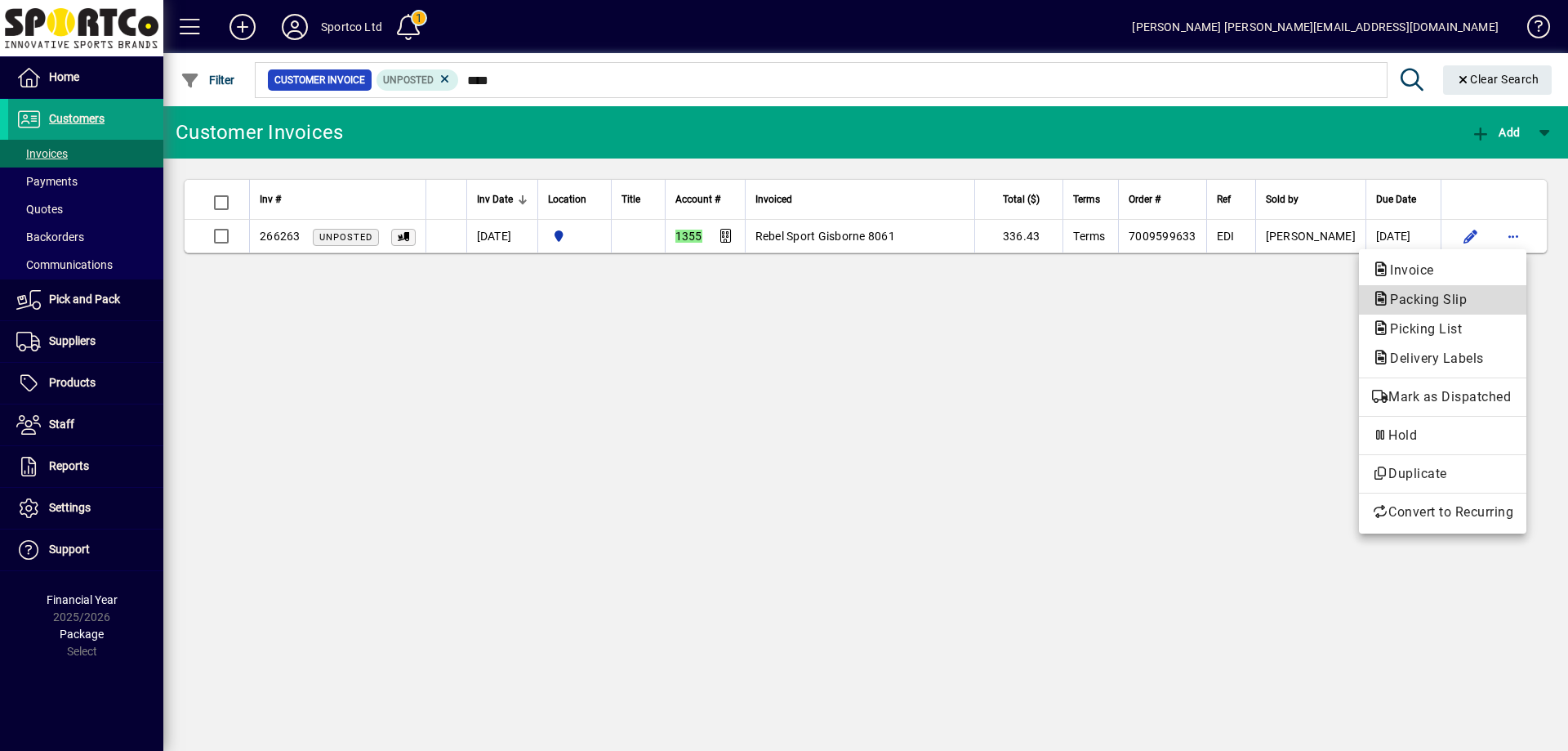
click at [1480, 297] on span "Packing Slip" at bounding box center [1442, 300] width 141 height 19
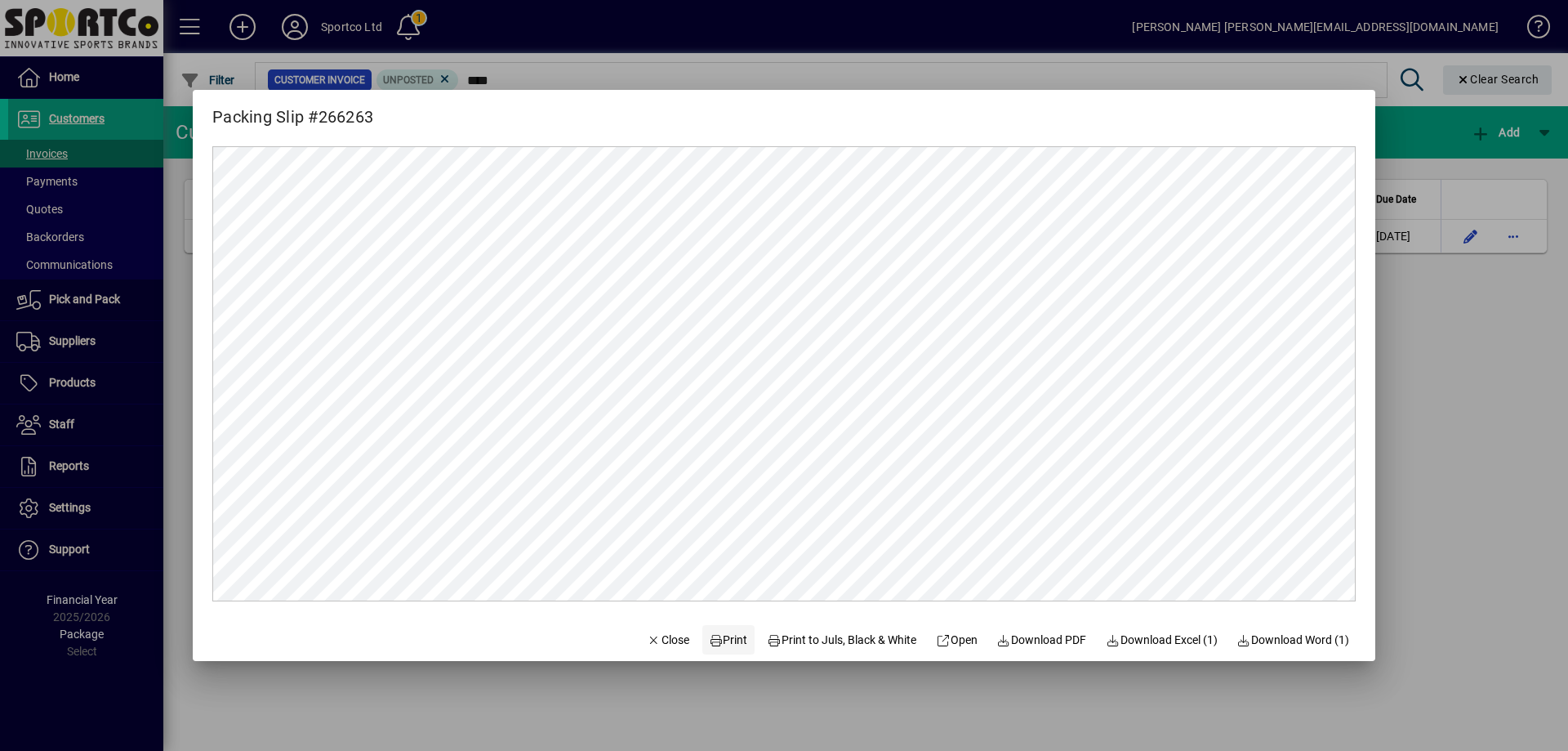
click at [725, 637] on span "Print" at bounding box center [728, 640] width 40 height 17
click at [658, 641] on span "Close" at bounding box center [668, 640] width 43 height 17
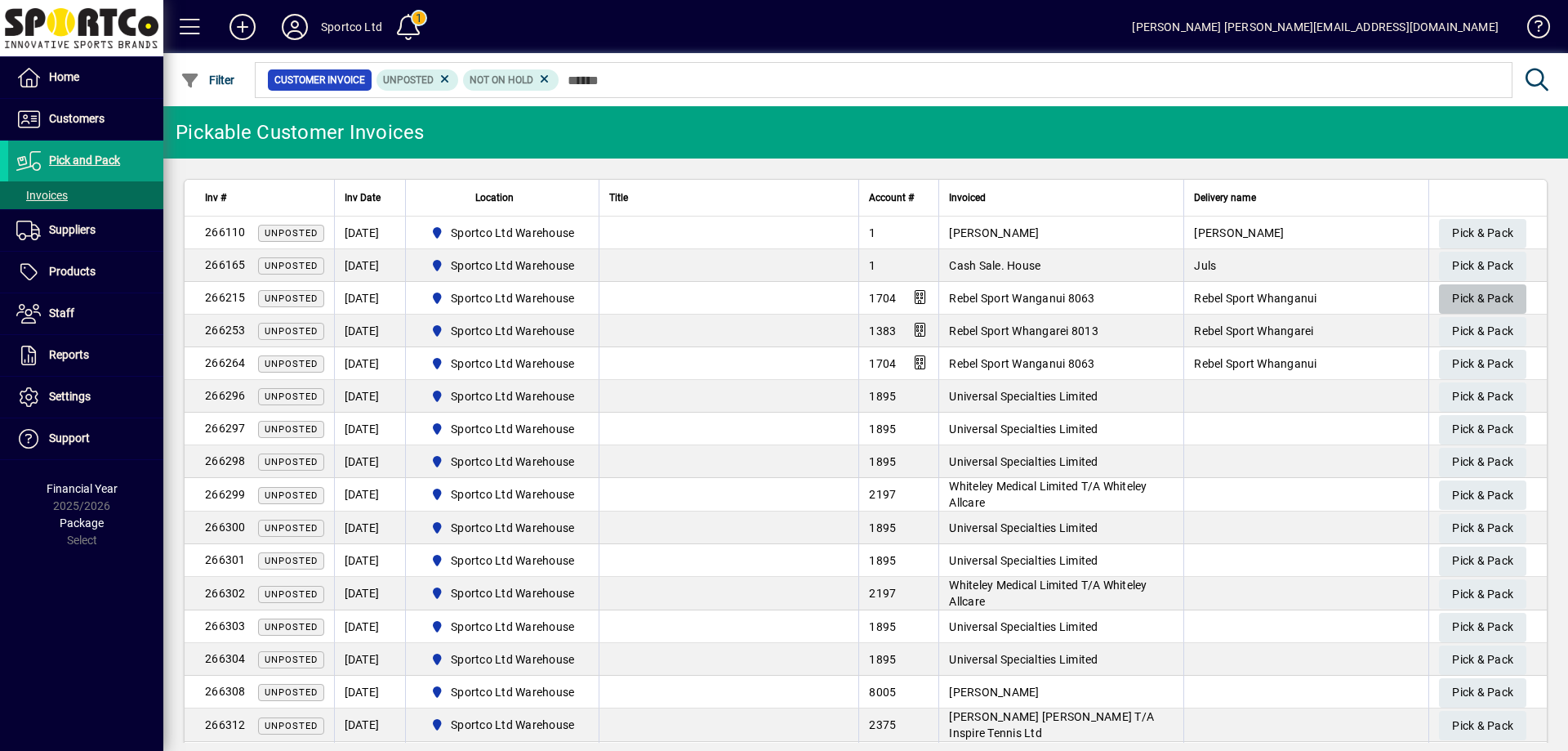
click at [1472, 299] on span "Pick & Pack" at bounding box center [1482, 299] width 61 height 27
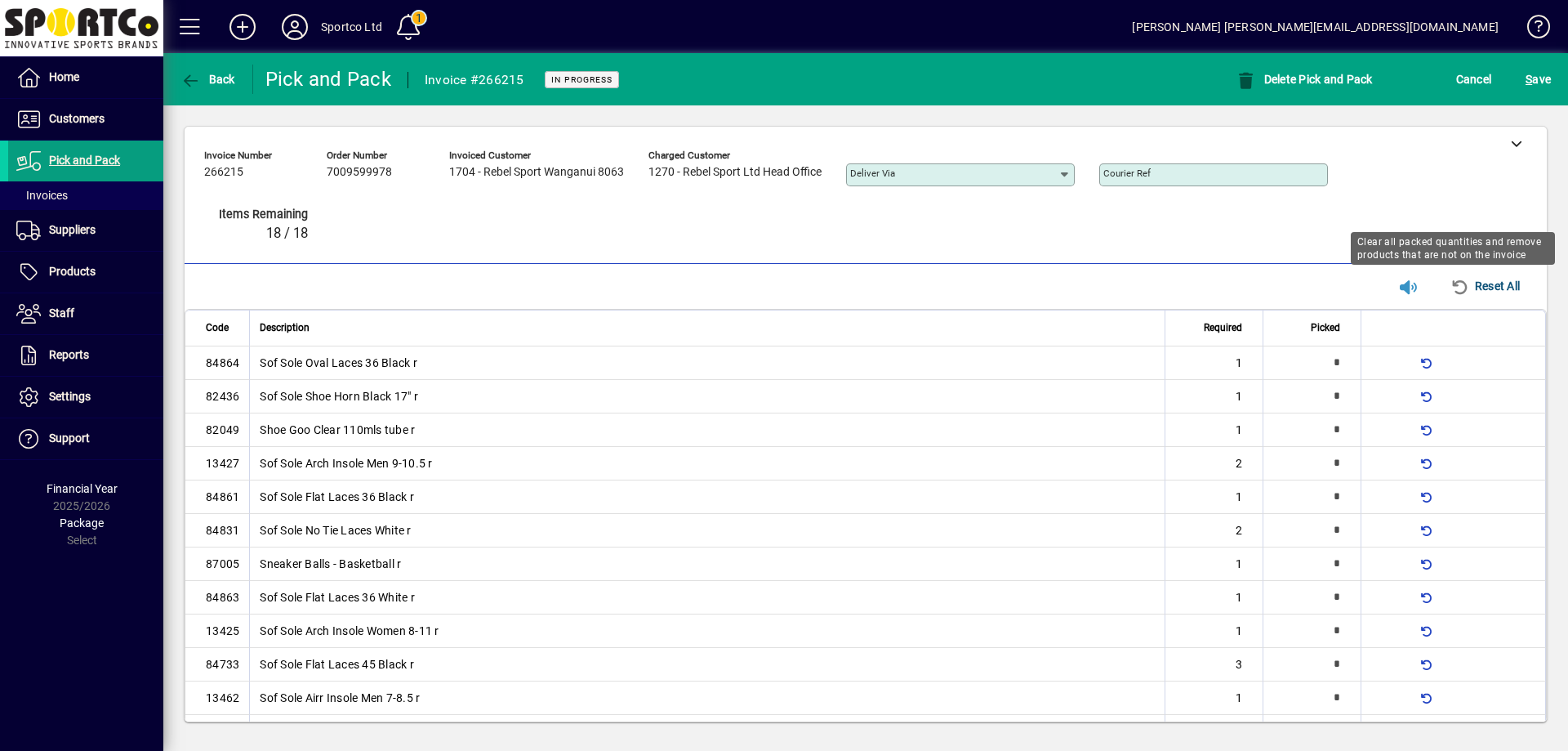
type input "*"
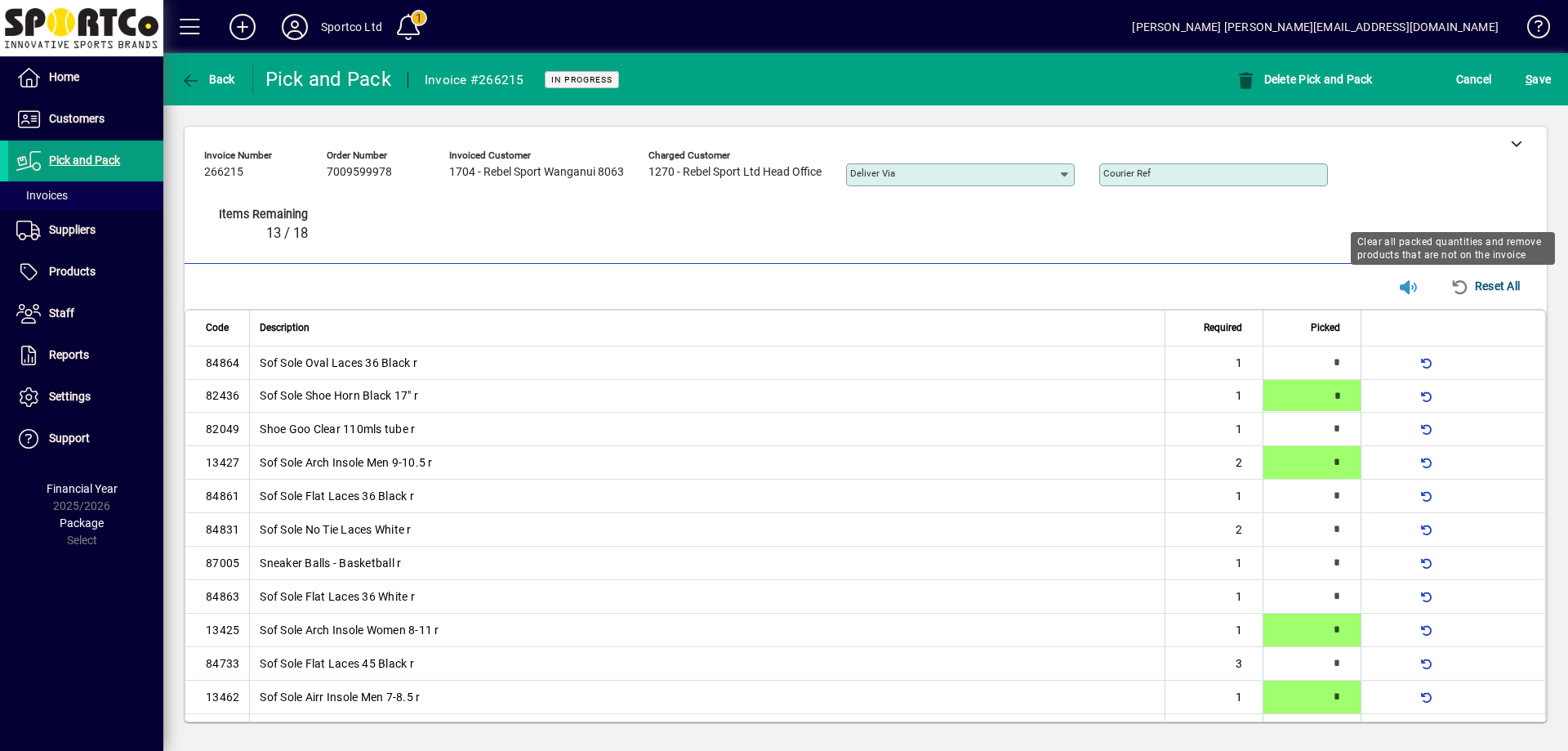
type input "*"
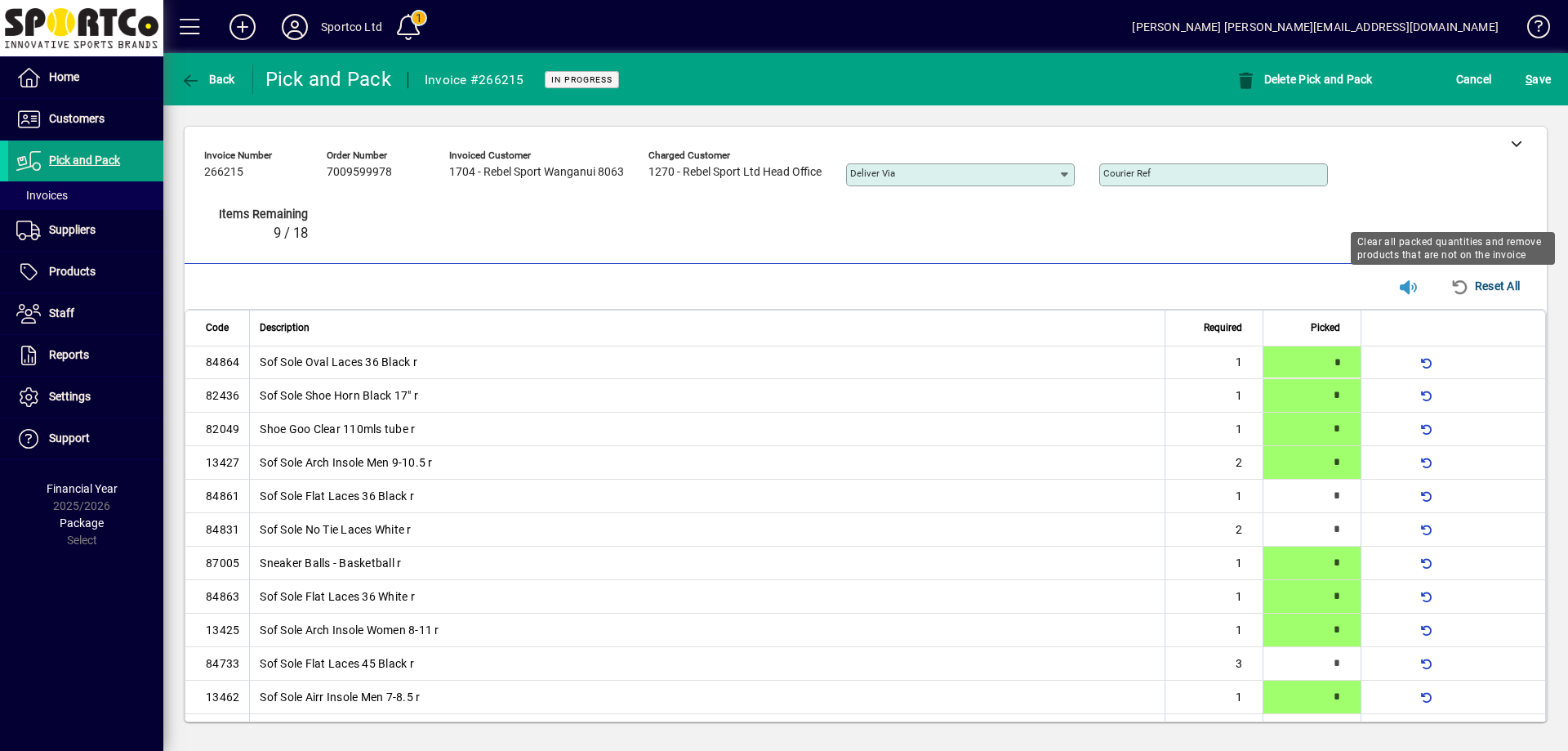
type input "*"
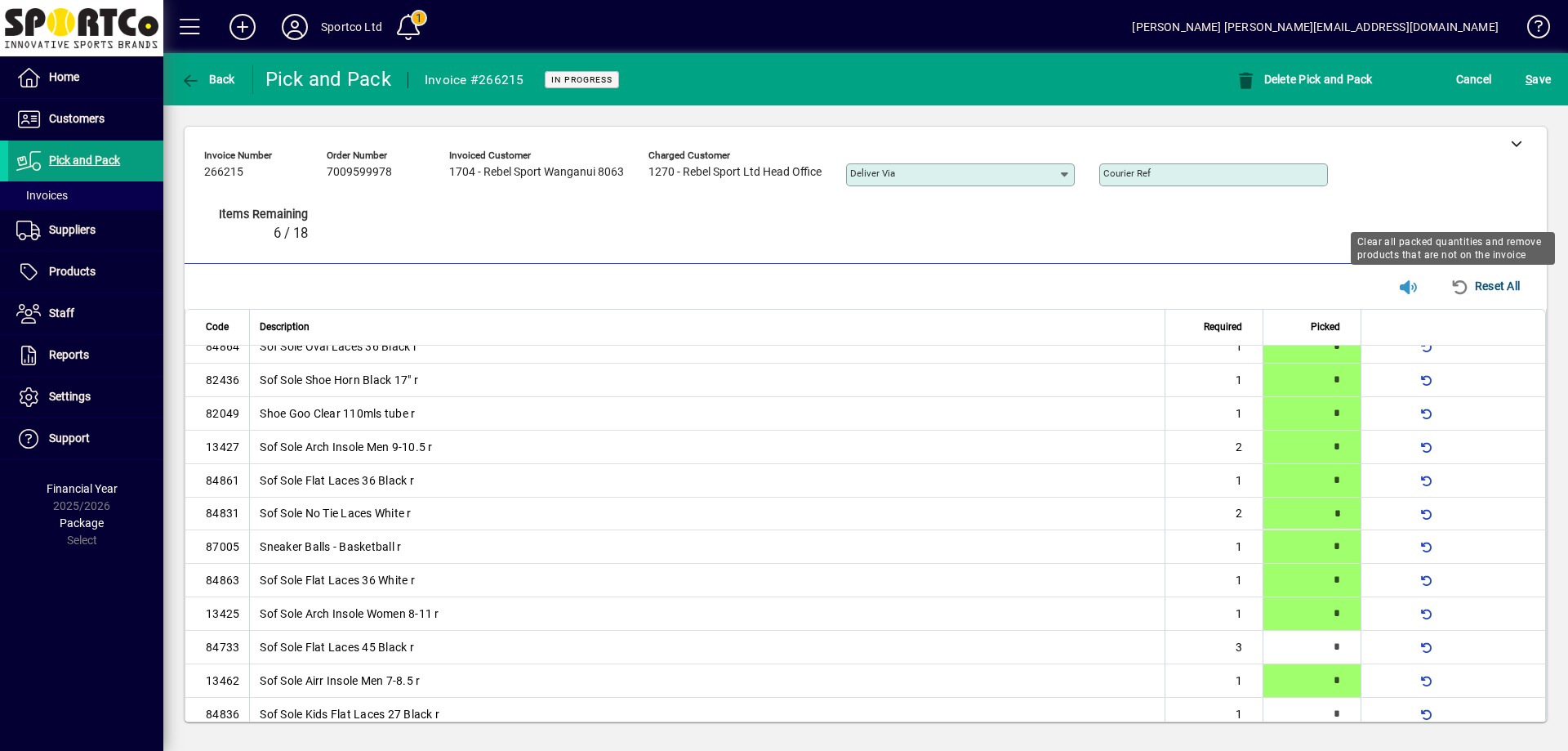
type input "*"
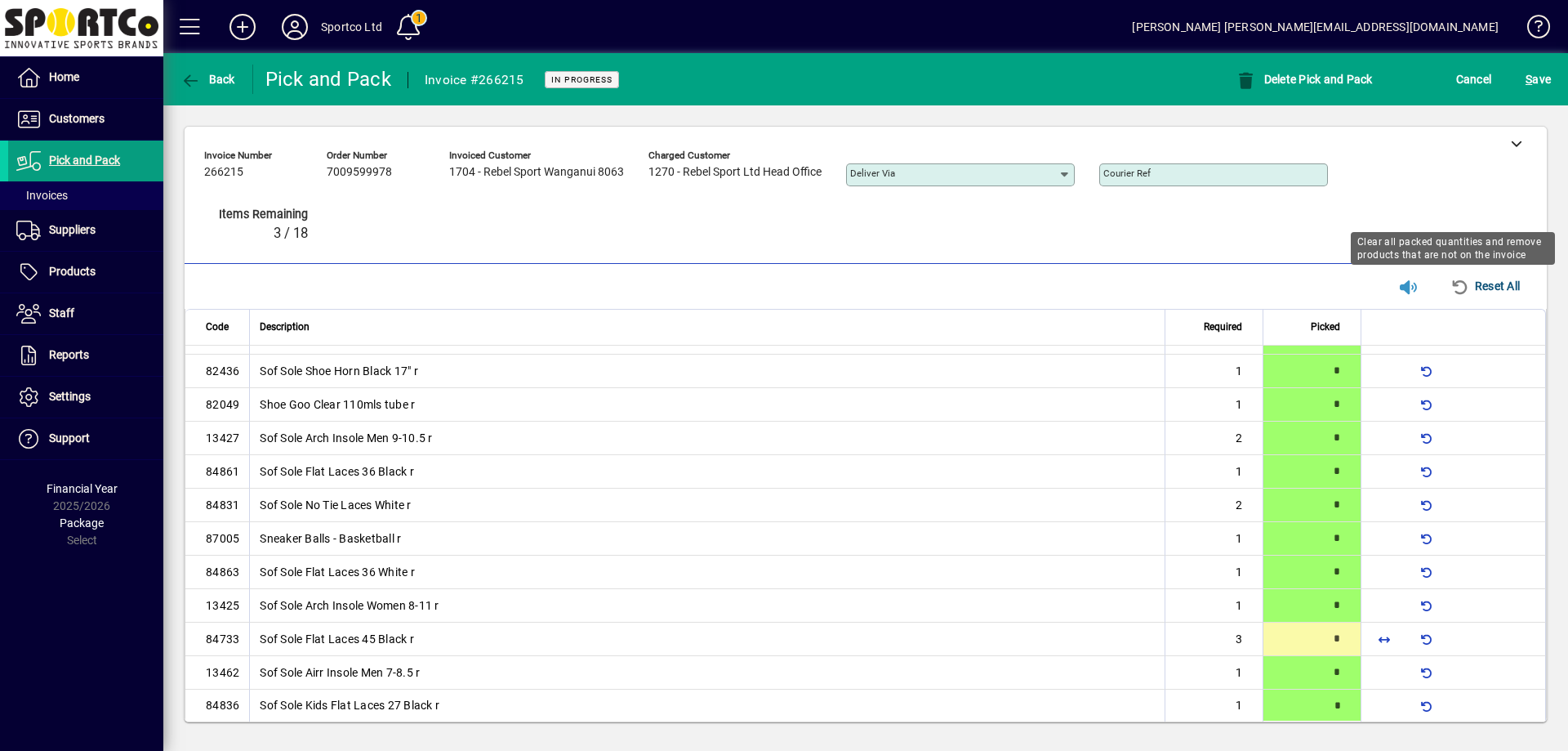
type input "*"
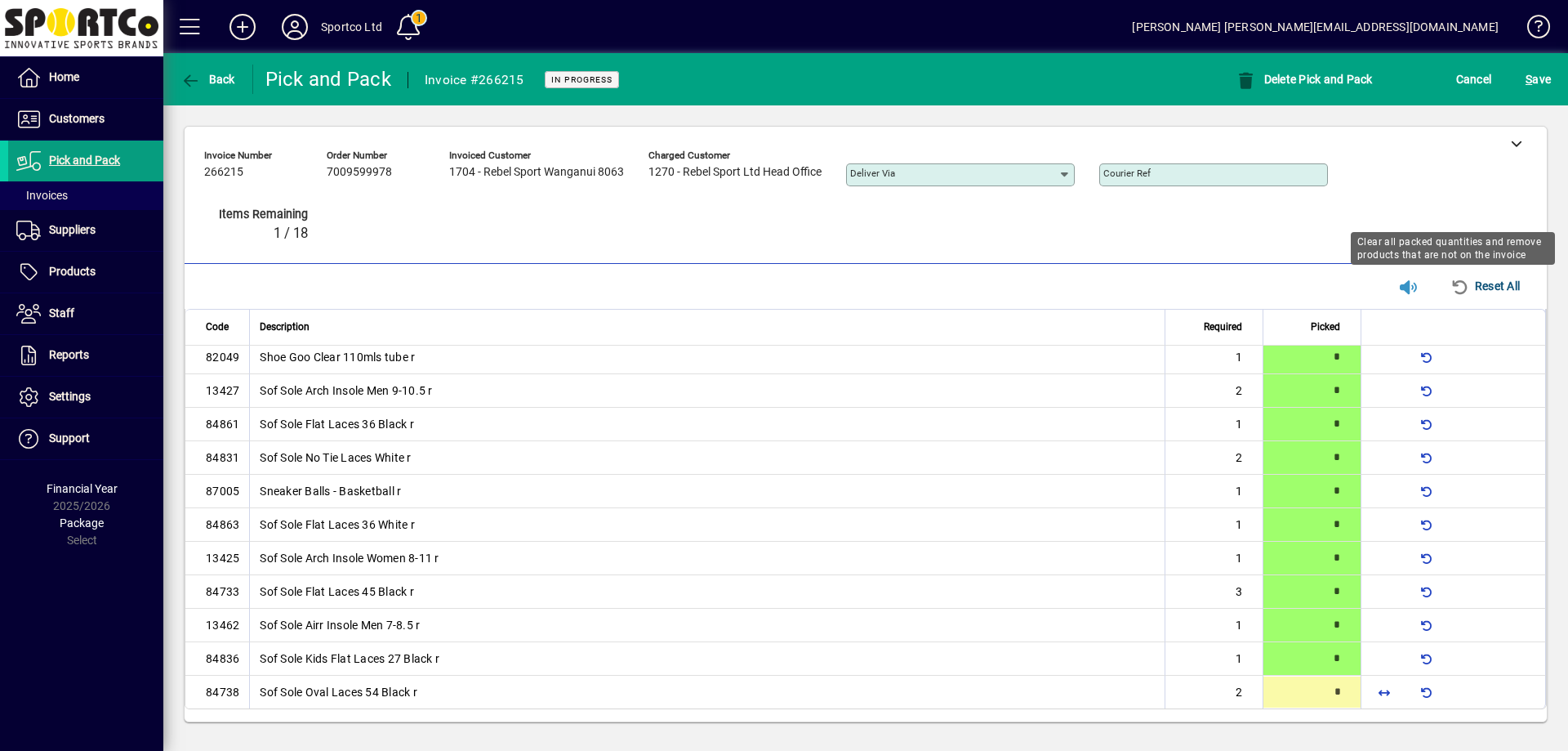
type input "*"
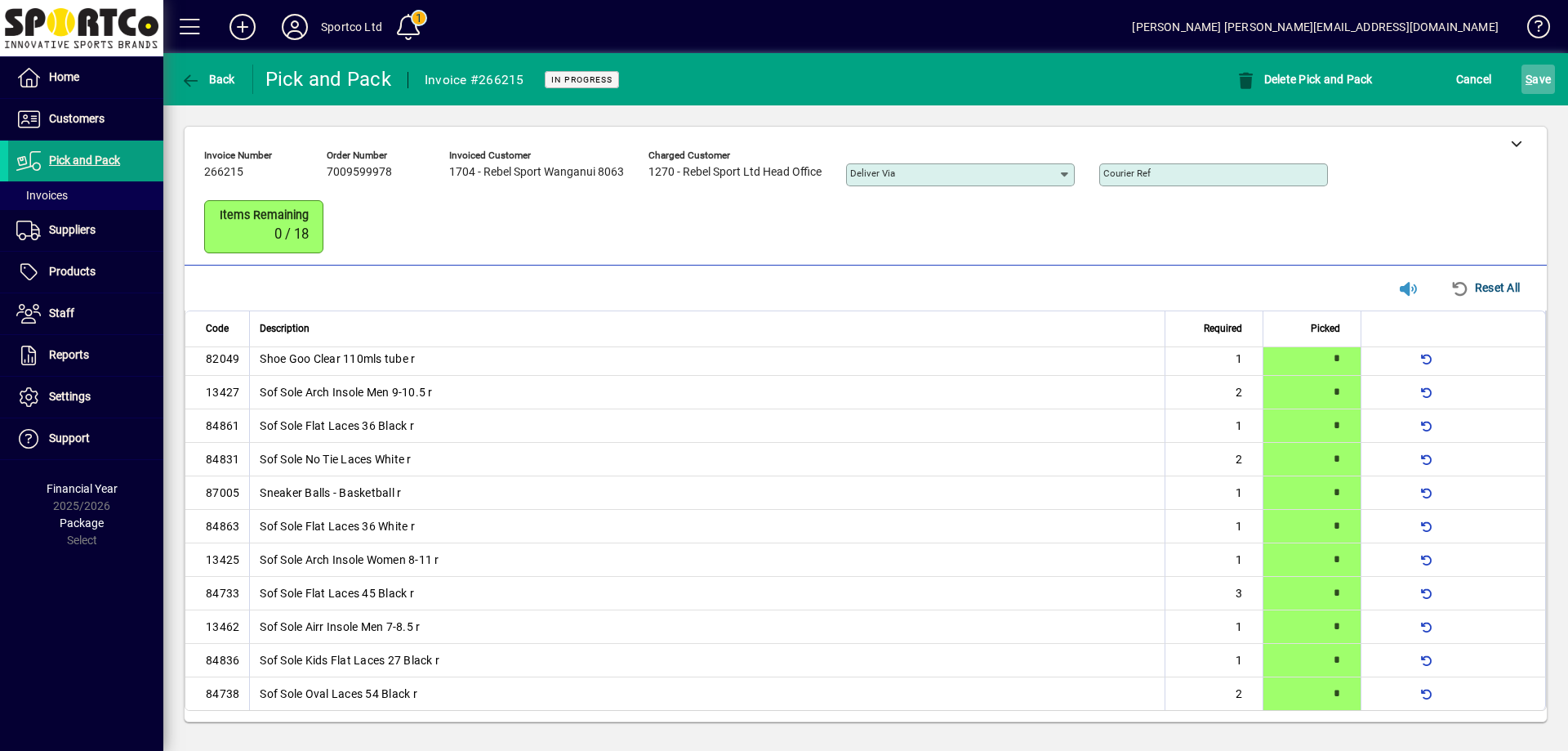
click at [1518, 89] on div "S ave" at bounding box center [1538, 79] width 60 height 29
click at [1540, 74] on span "S ave" at bounding box center [1538, 78] width 25 height 26
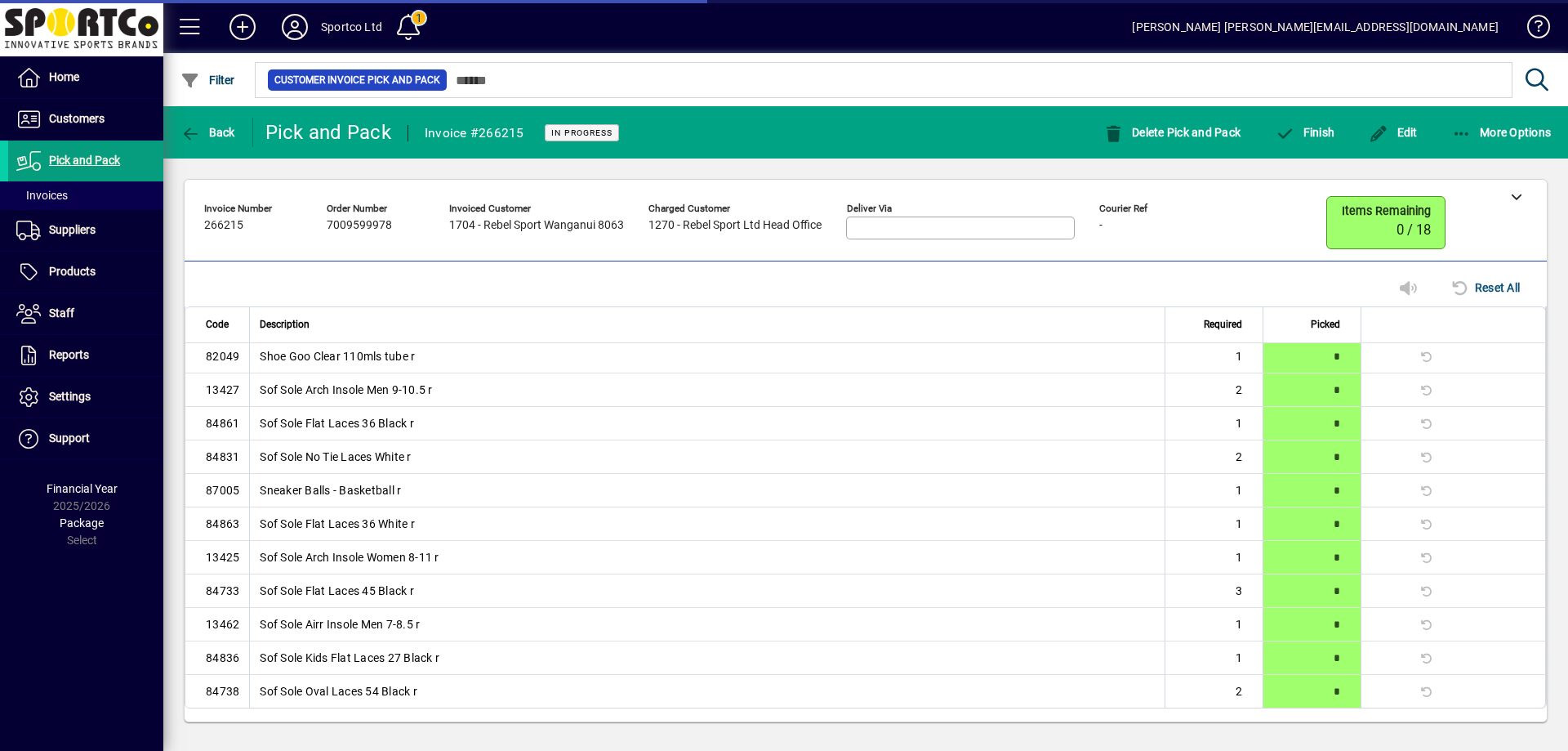
scroll to position [23, 0]
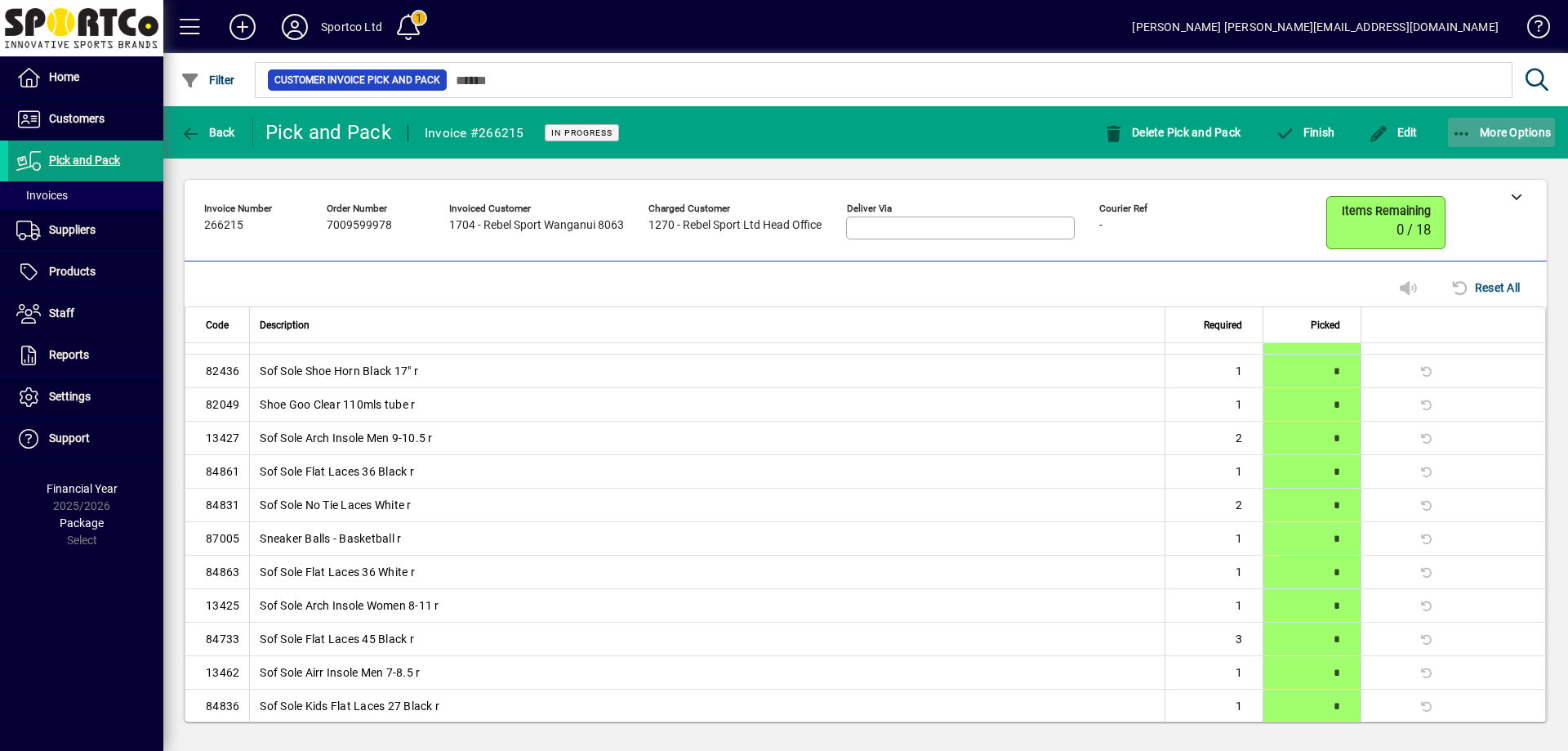
click at [1463, 131] on icon "button" at bounding box center [1462, 133] width 20 height 16
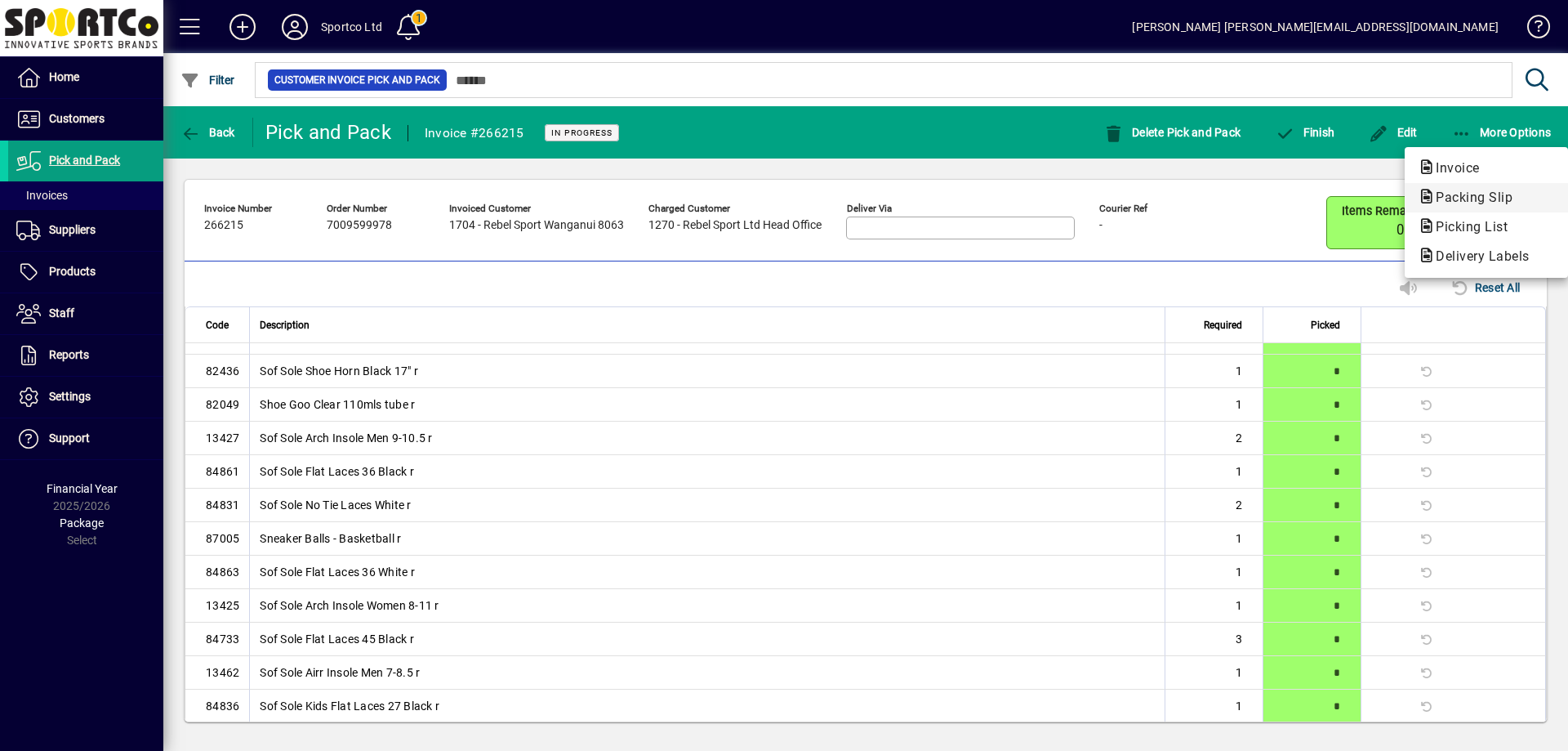
click at [1466, 193] on span "Packing Slip" at bounding box center [1468, 197] width 102 height 15
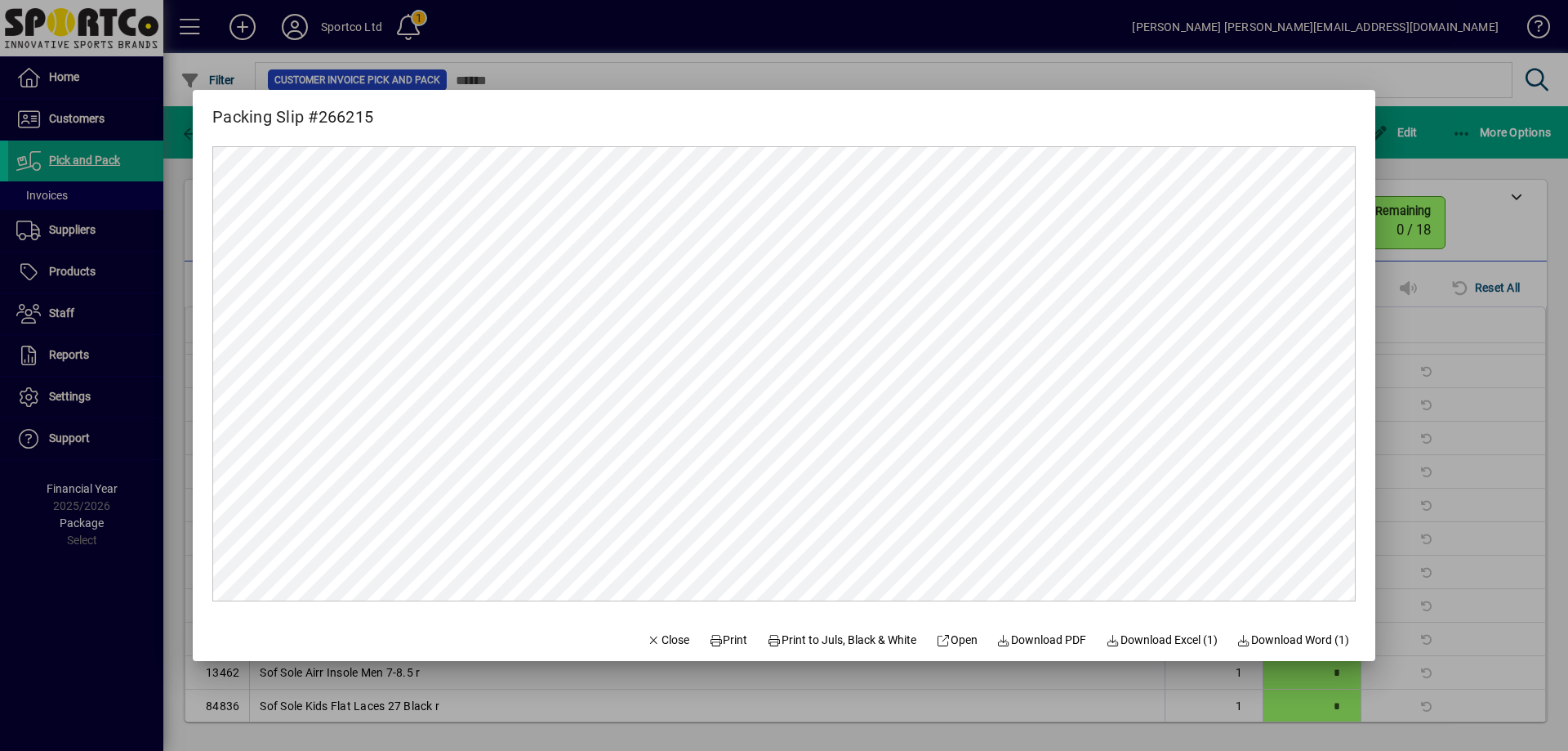
scroll to position [0, 0]
click at [709, 635] on icon at bounding box center [716, 641] width 14 height 12
drag, startPoint x: 658, startPoint y: 636, endPoint x: 664, endPoint y: 617, distance: 19.9
click at [662, 625] on button "Close" at bounding box center [668, 640] width 55 height 29
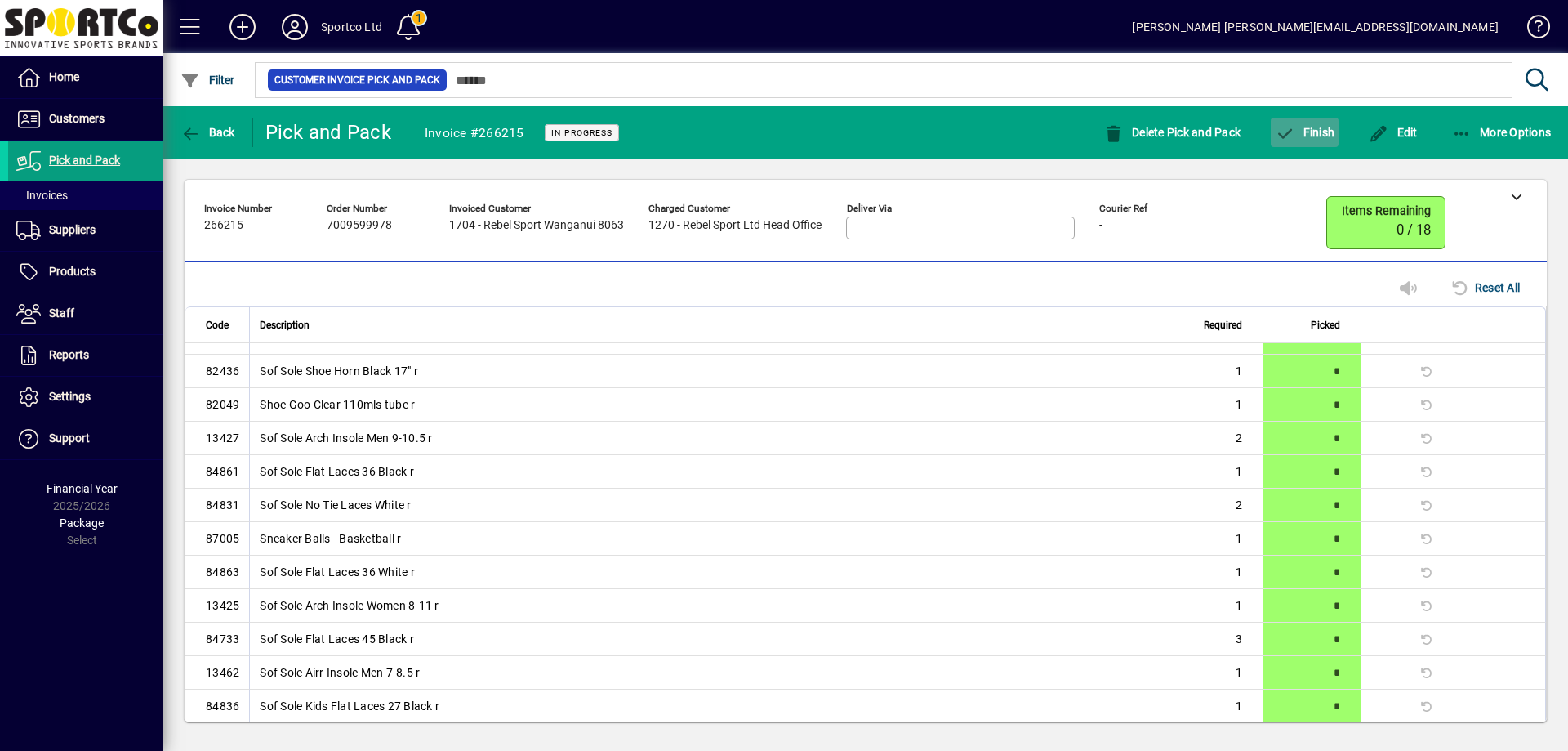
click at [1300, 119] on span "button" at bounding box center [1304, 132] width 68 height 40
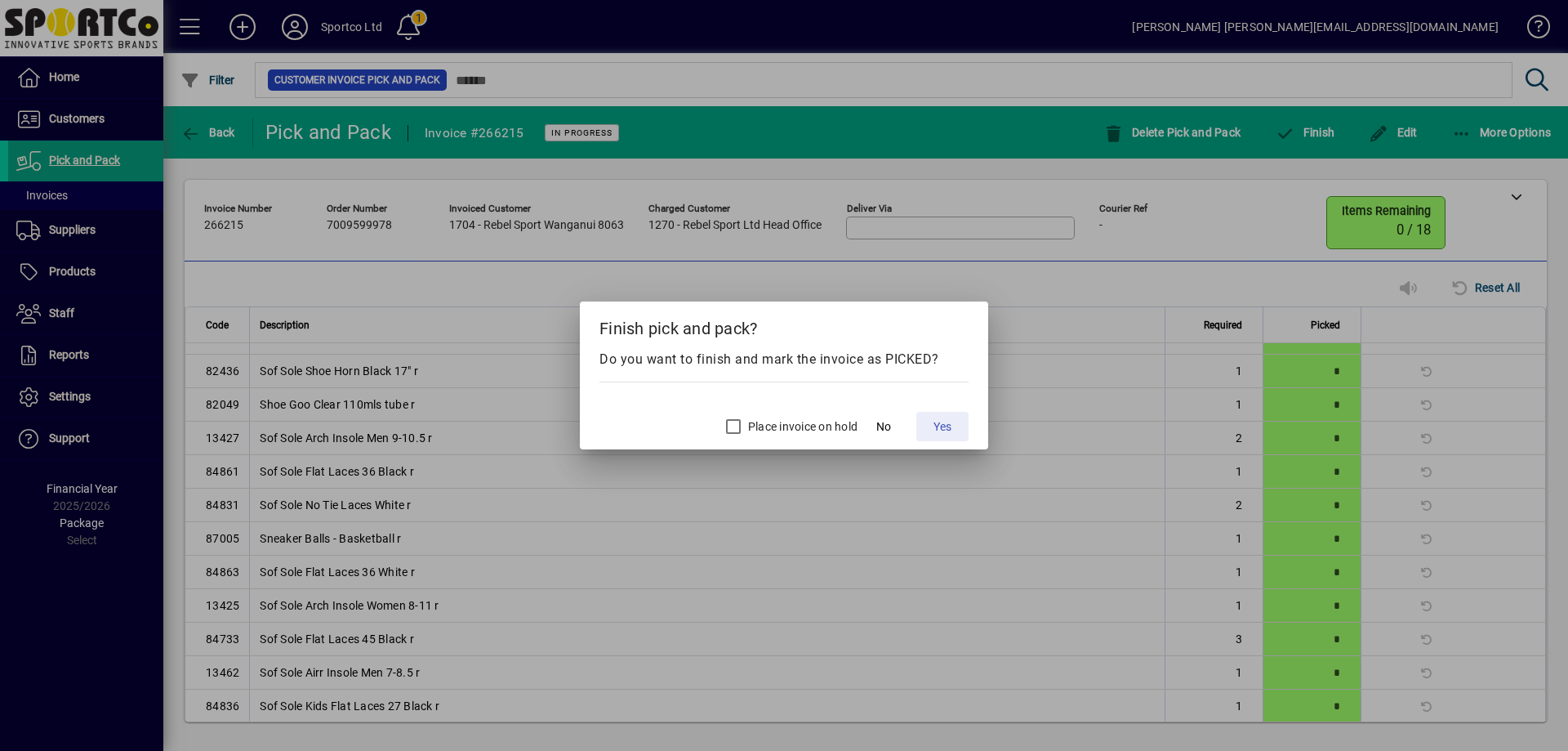
drag, startPoint x: 935, startPoint y: 419, endPoint x: 957, endPoint y: 390, distance: 36.4
click at [0, 0] on app-customer-invoice-pick-and-pack-confirmation-dialog "Finish pick and pack? Do you want to finish and mark the invoice as PICKED? Pla…" at bounding box center [0, 0] width 0 height 0
click at [916, 412] on button "Yes" at bounding box center [942, 426] width 52 height 29
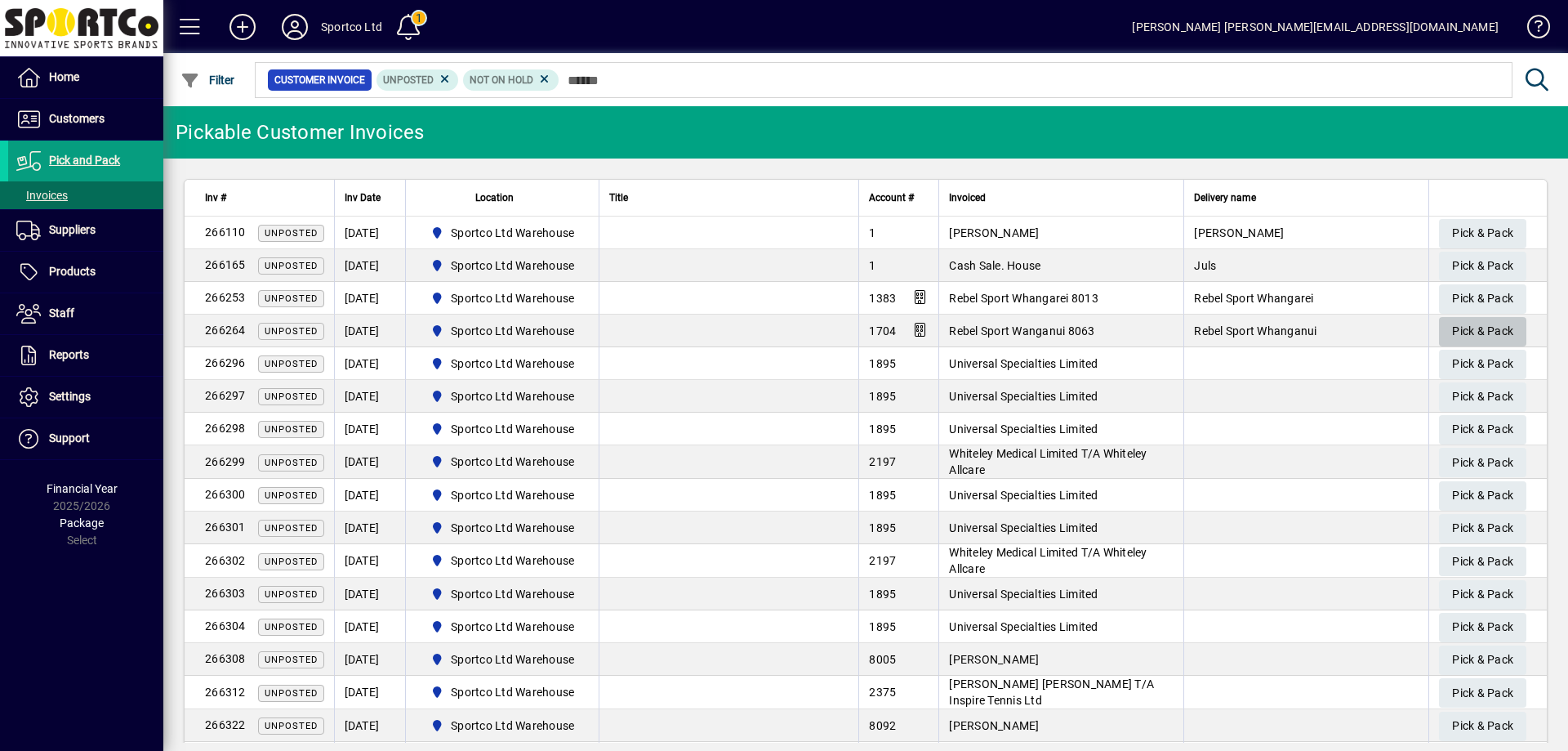
drag, startPoint x: 1452, startPoint y: 330, endPoint x: 1455, endPoint y: 337, distance: 7.6
click at [1455, 334] on span "Pick & Pack" at bounding box center [1482, 332] width 61 height 27
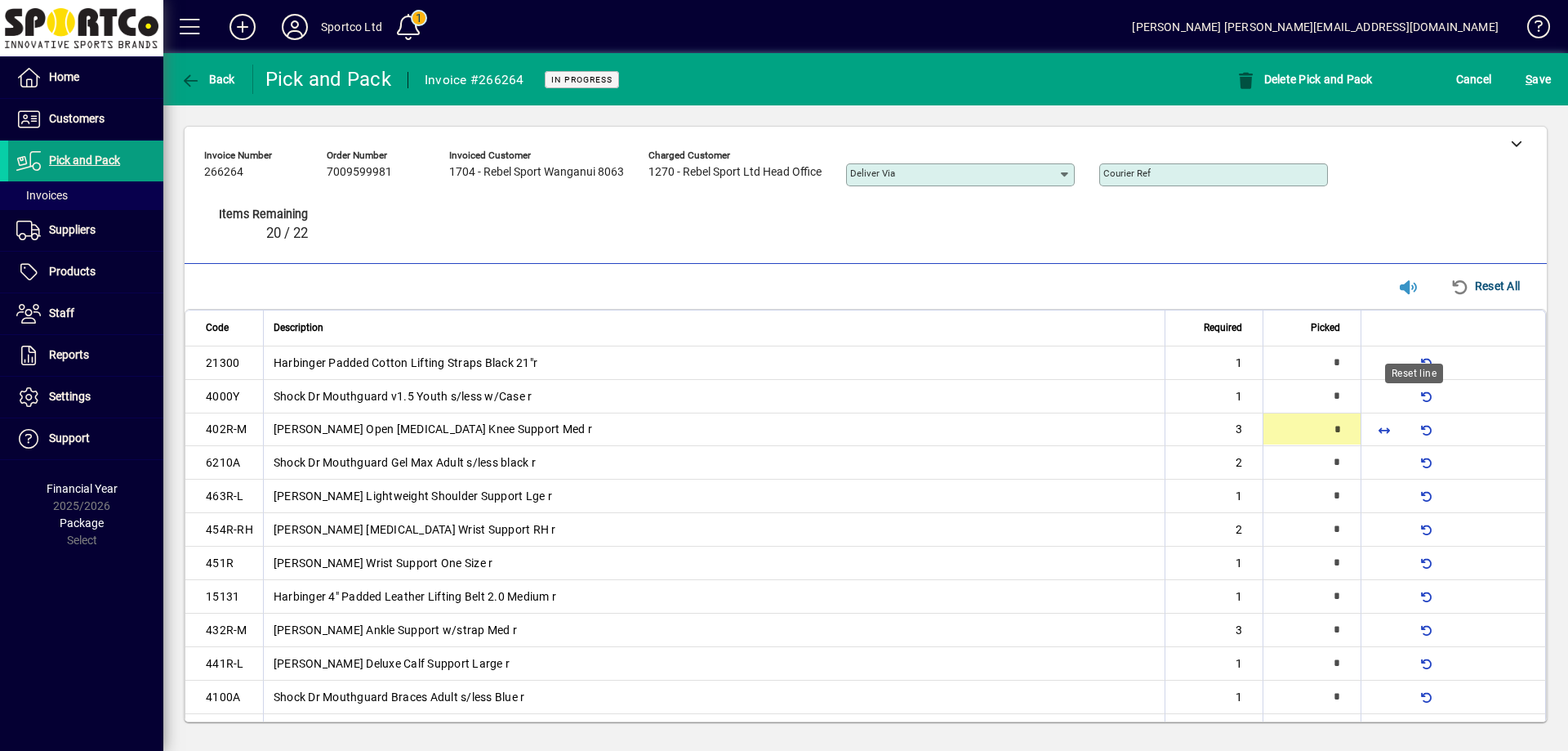
type input "*"
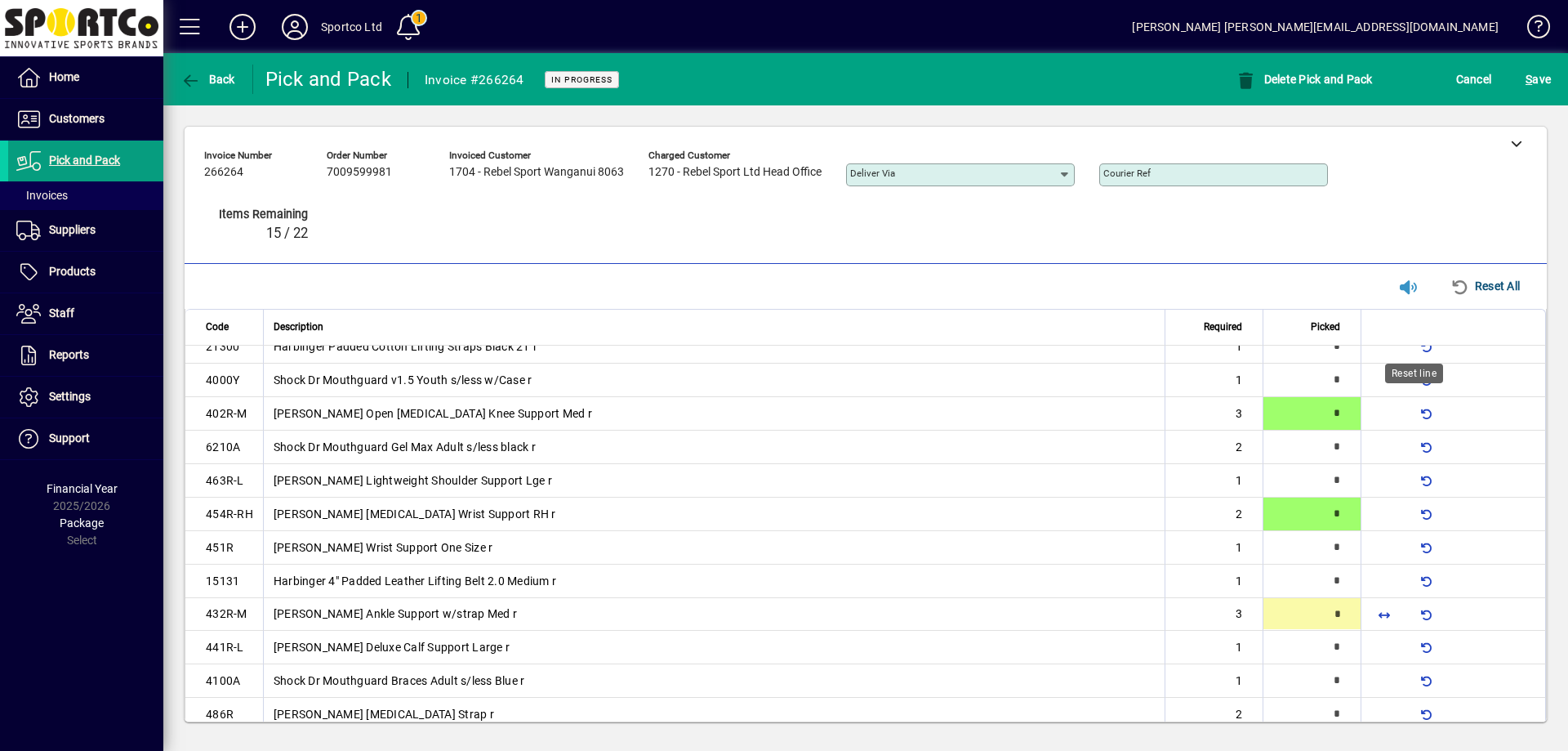
scroll to position [117, 0]
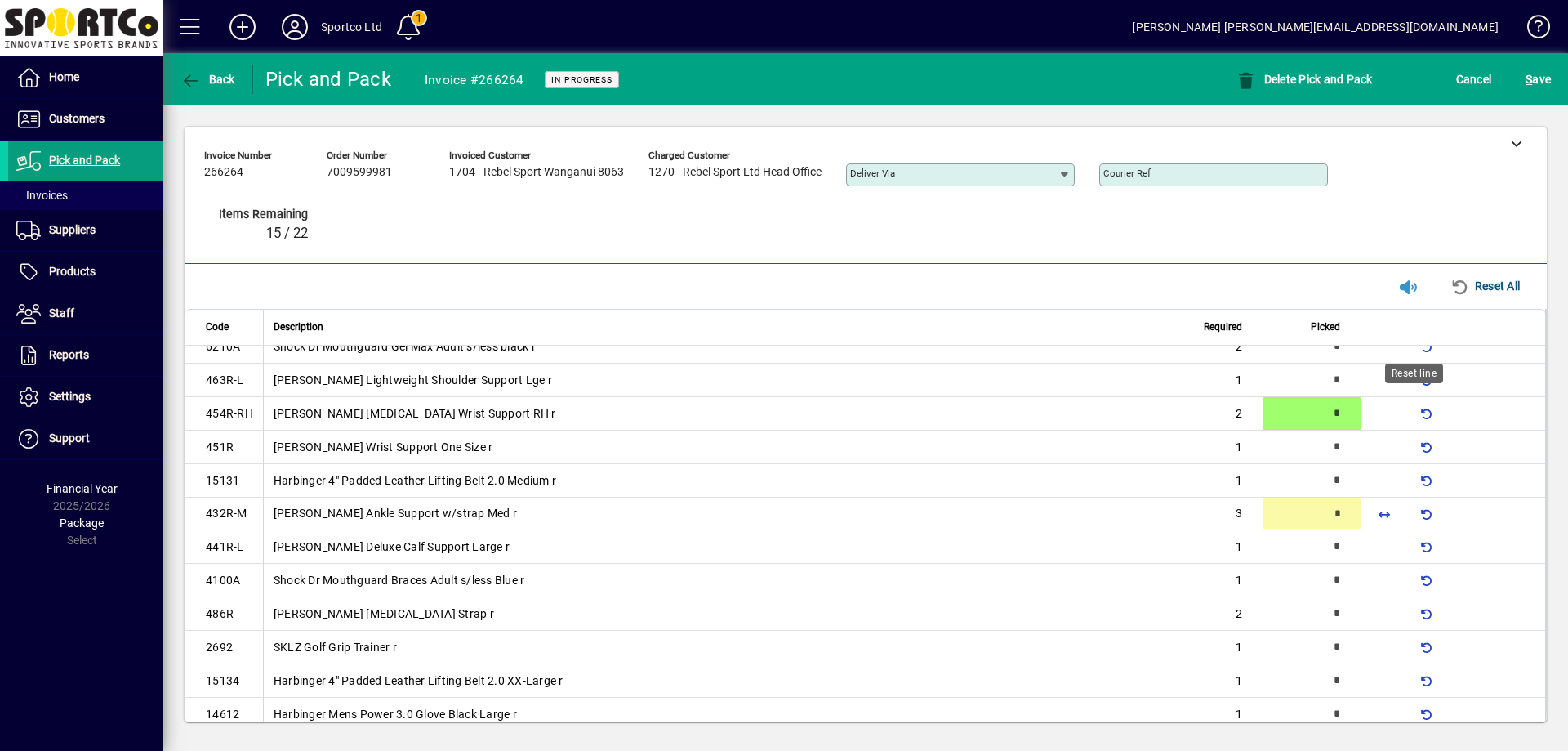
type input "*"
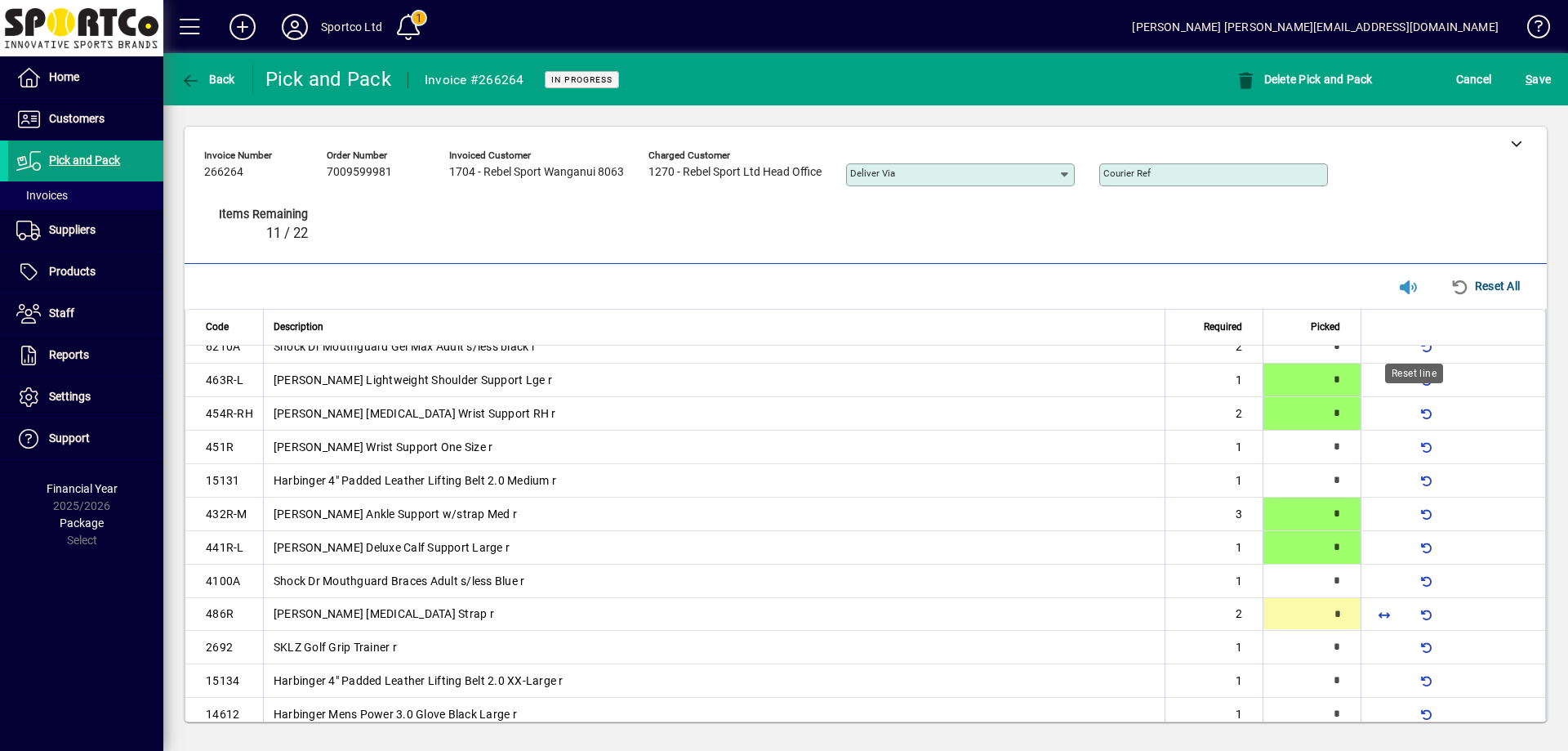
type input "*"
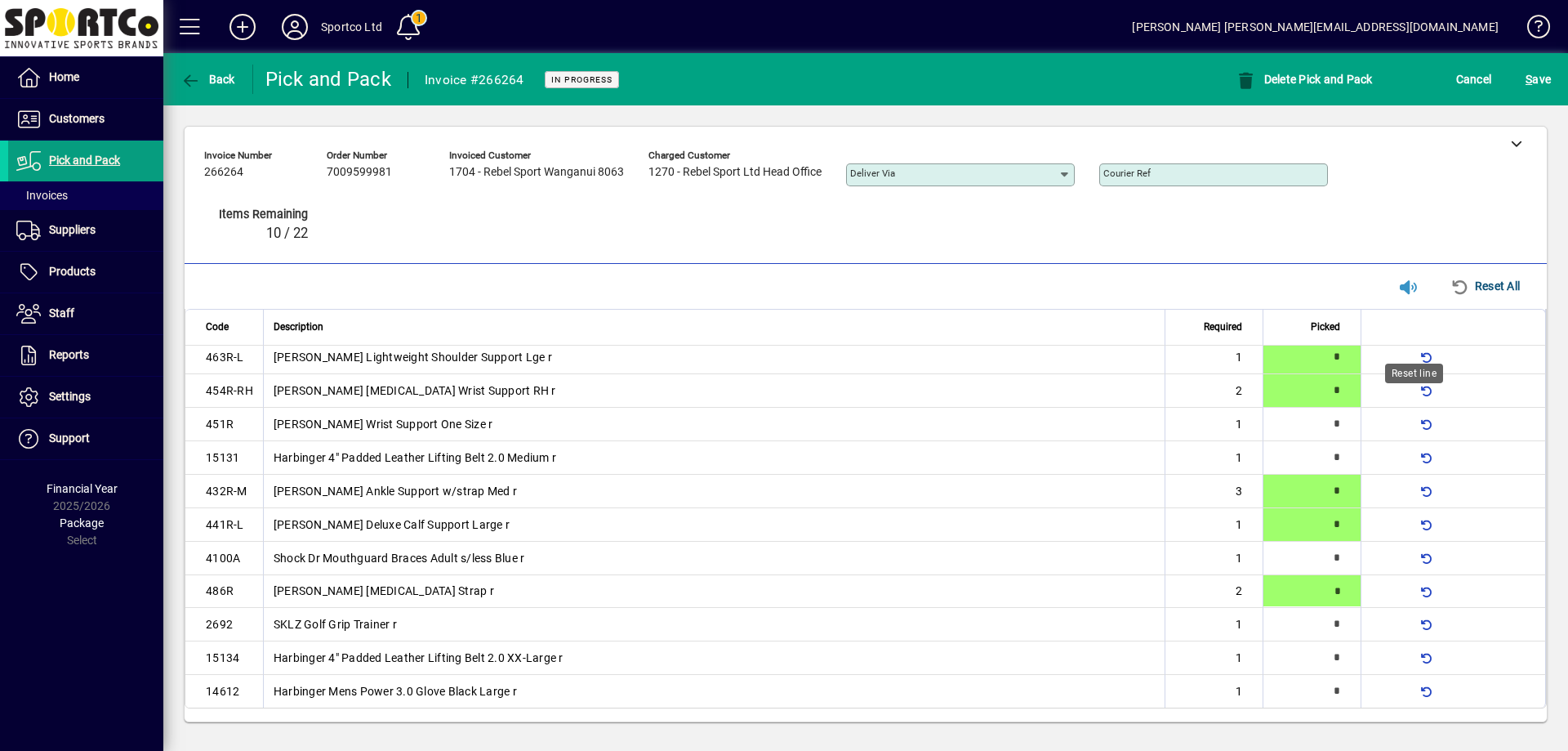
type input "*"
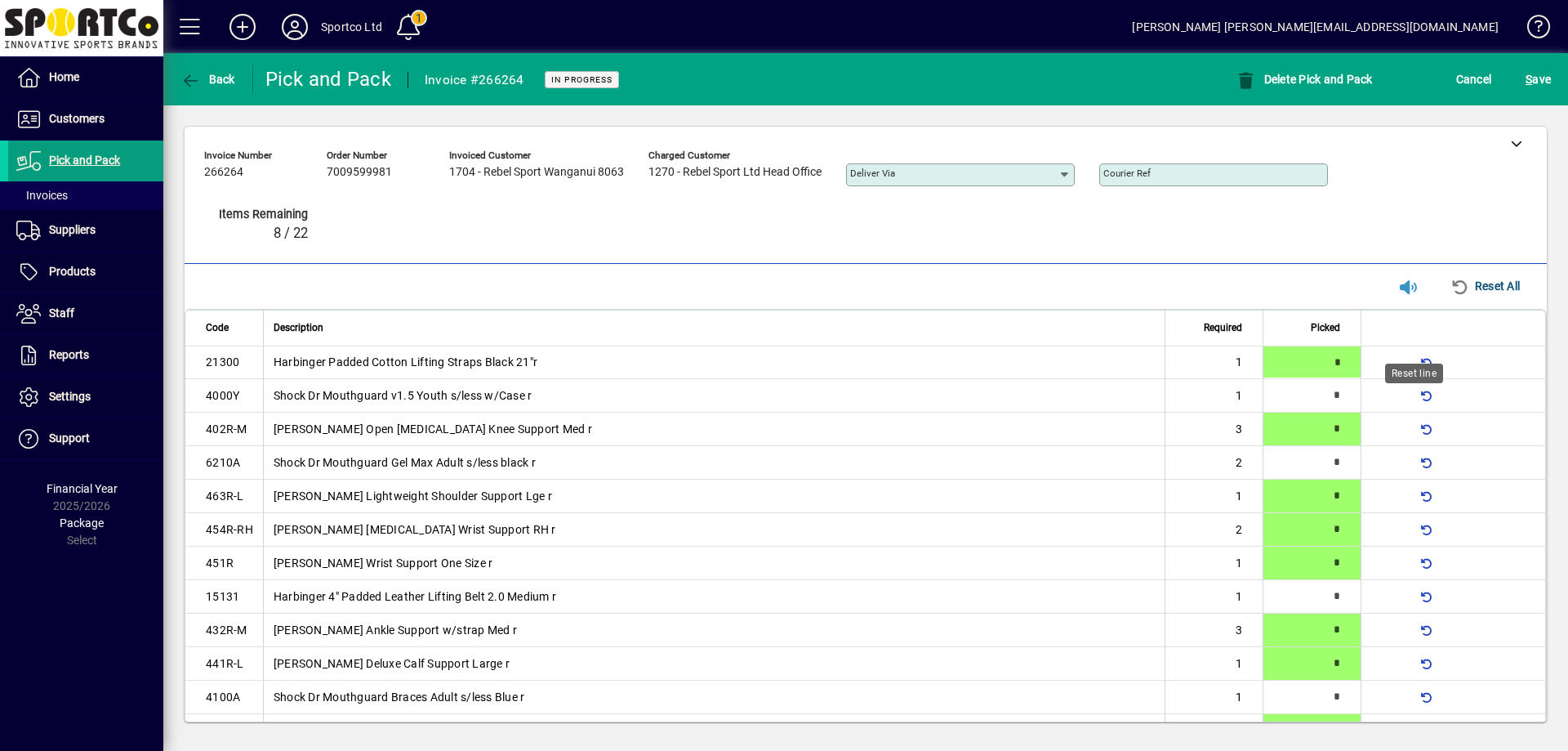
type input "*"
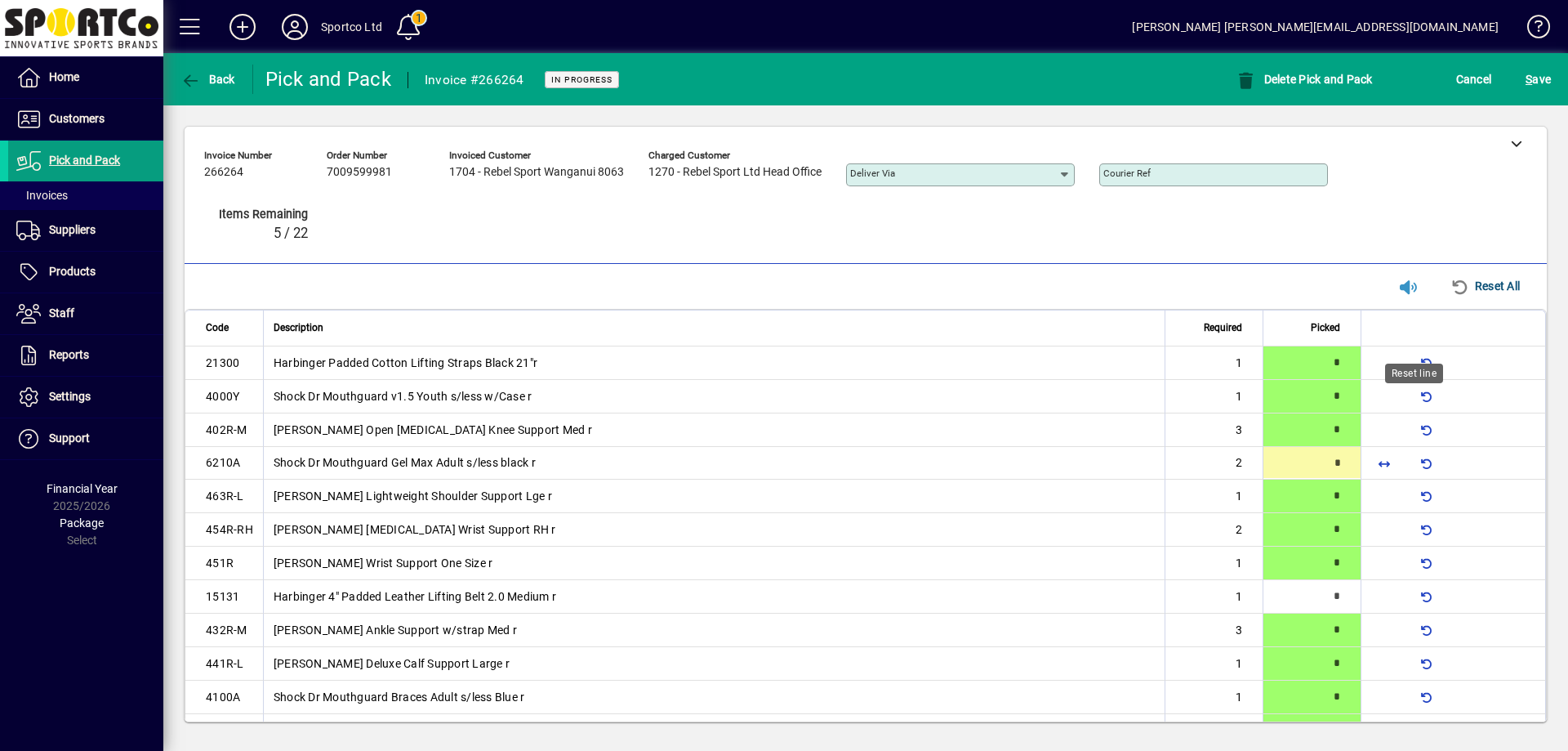
type input "*"
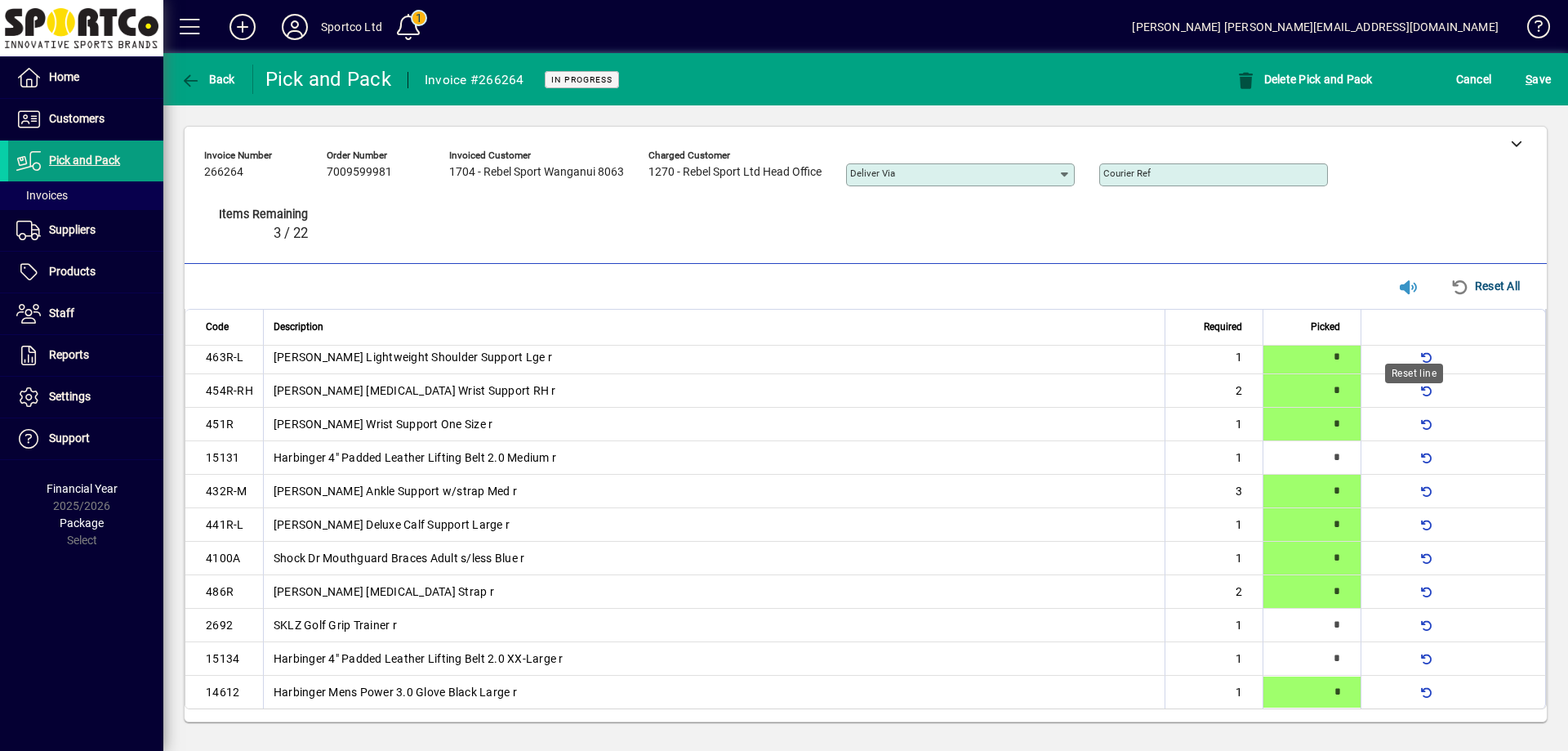
type input "*"
click at [1534, 67] on button "S ave" at bounding box center [1537, 79] width 34 height 29
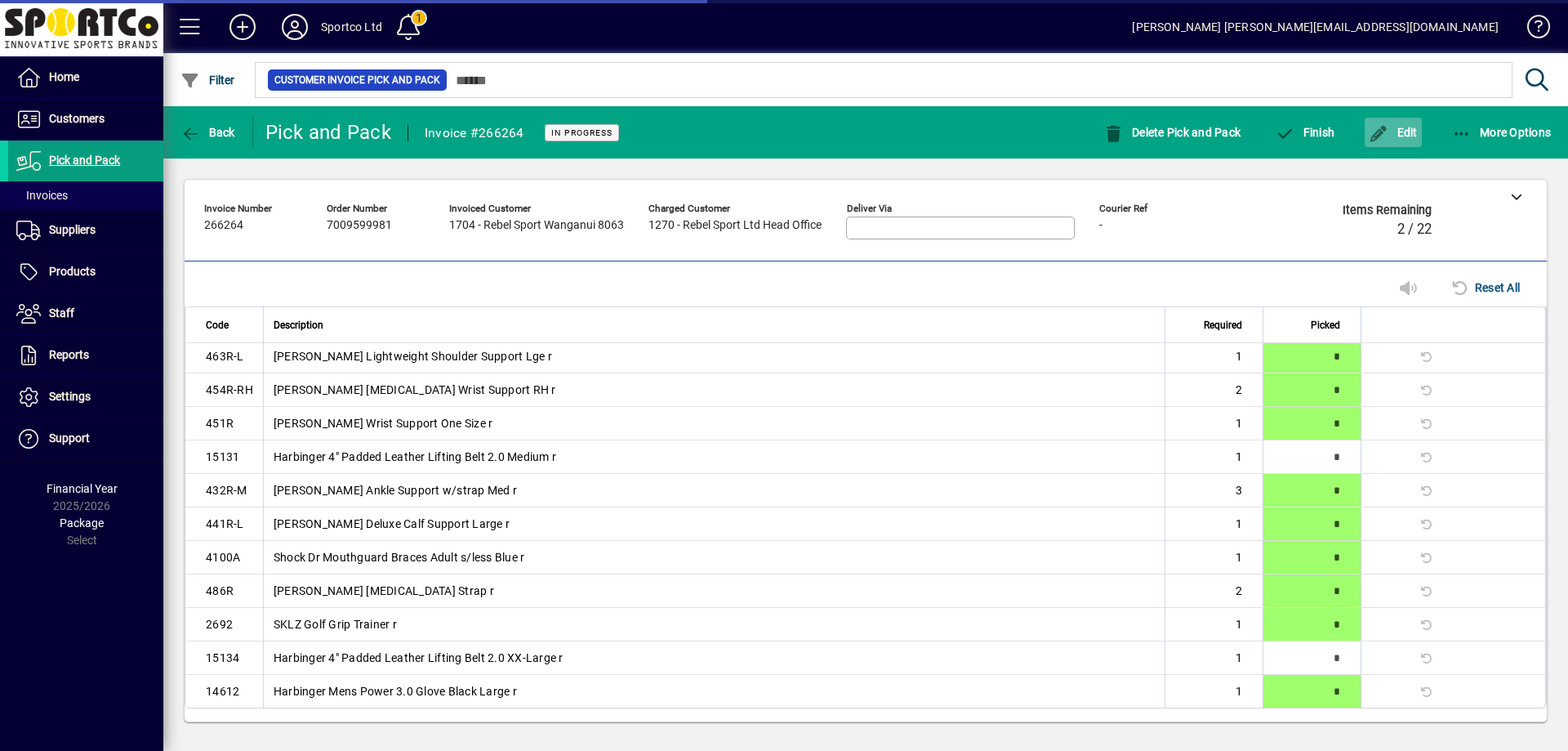
scroll to position [98, 0]
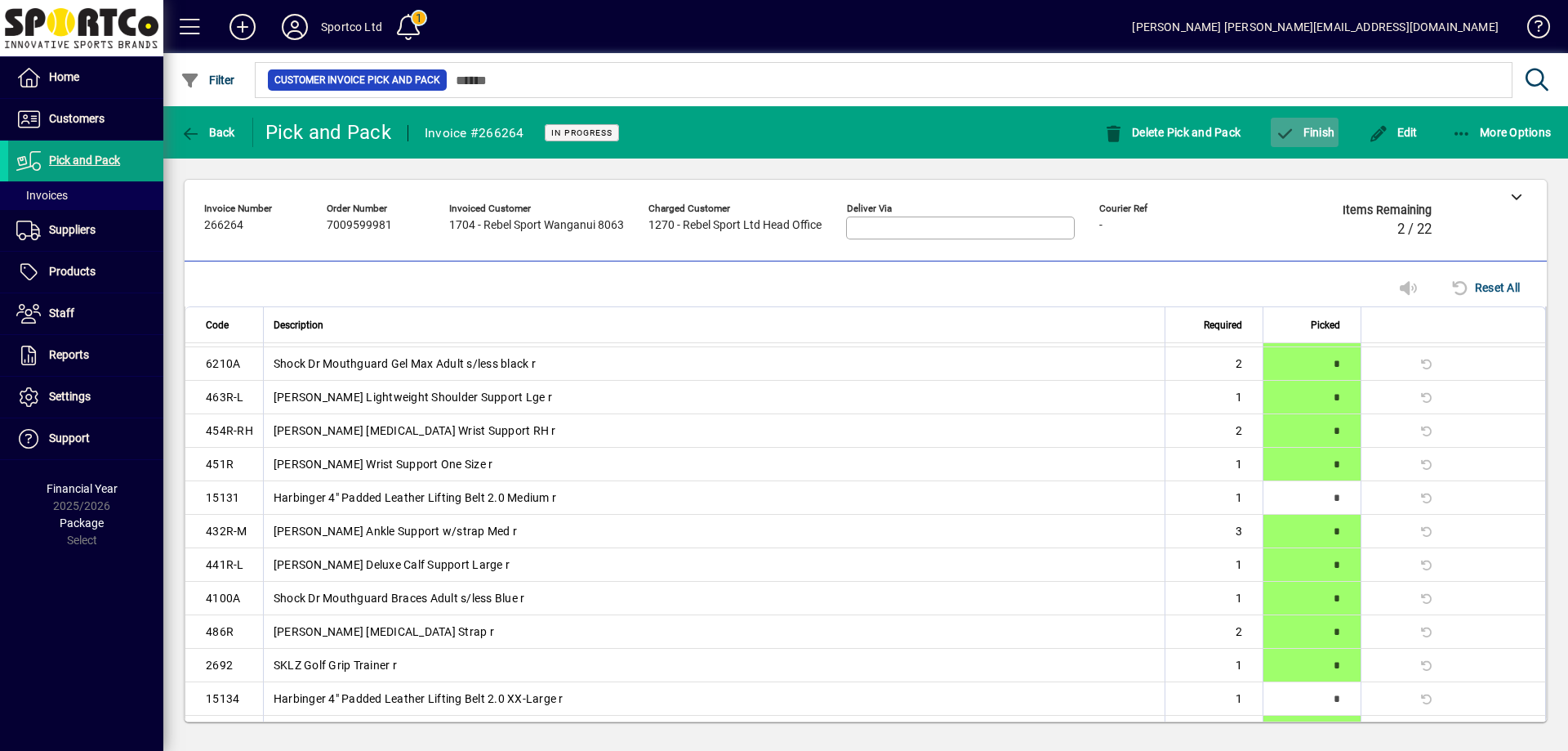
click at [1320, 140] on span "button" at bounding box center [1304, 132] width 68 height 40
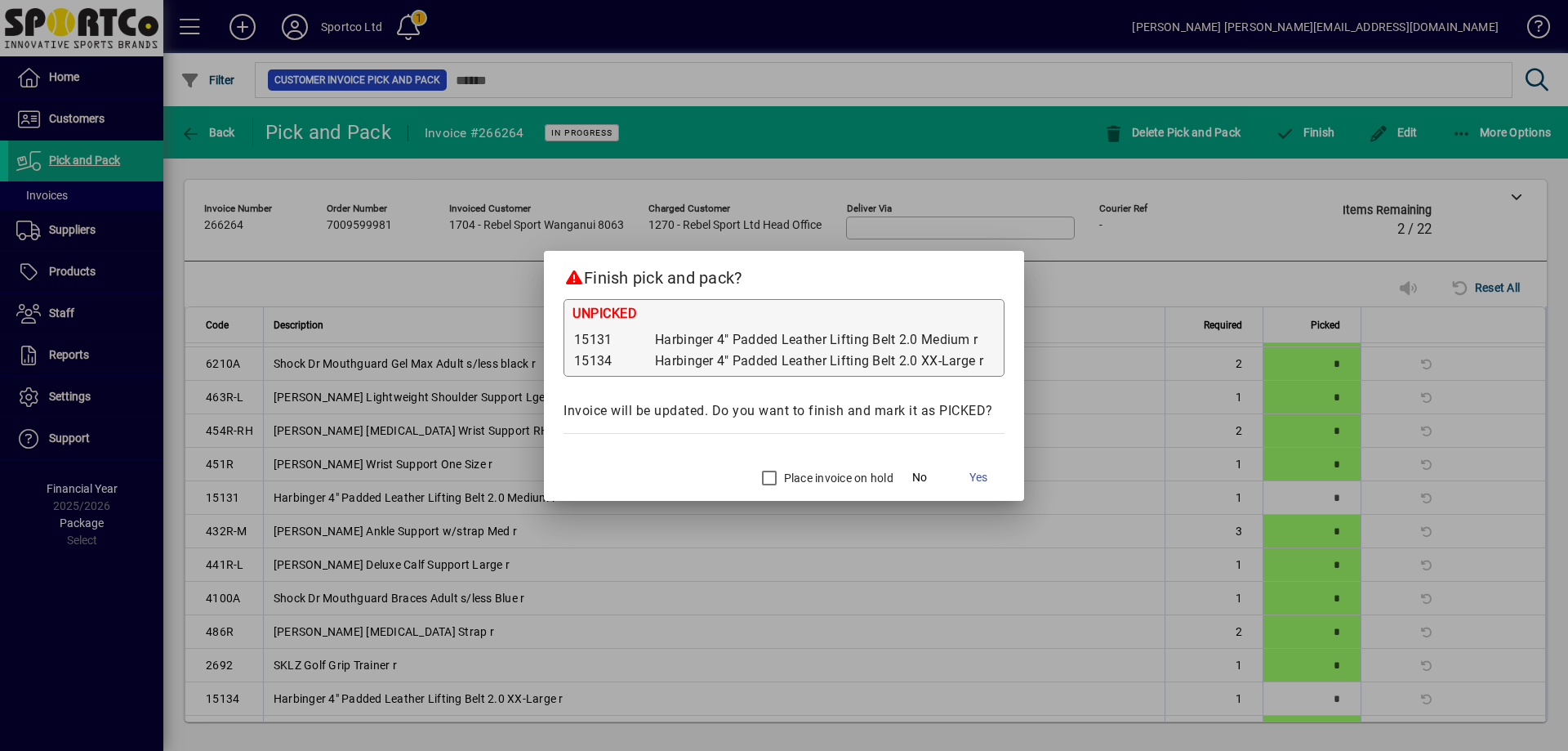
click at [812, 477] on label "Place invoice on hold" at bounding box center [837, 477] width 113 height 16
click at [982, 474] on span "Yes" at bounding box center [978, 477] width 18 height 17
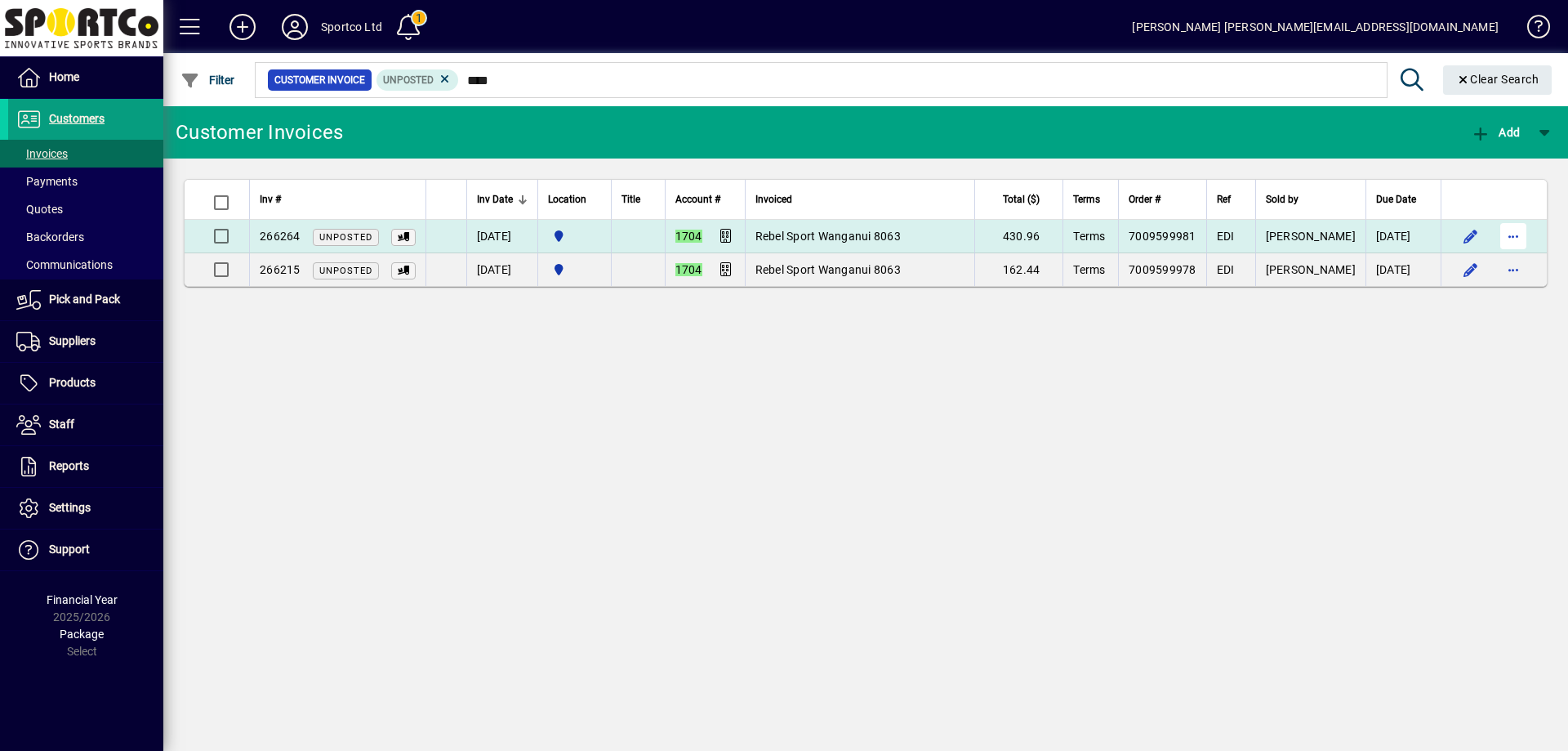
type input "****"
click at [1520, 224] on span "button" at bounding box center [1513, 236] width 40 height 40
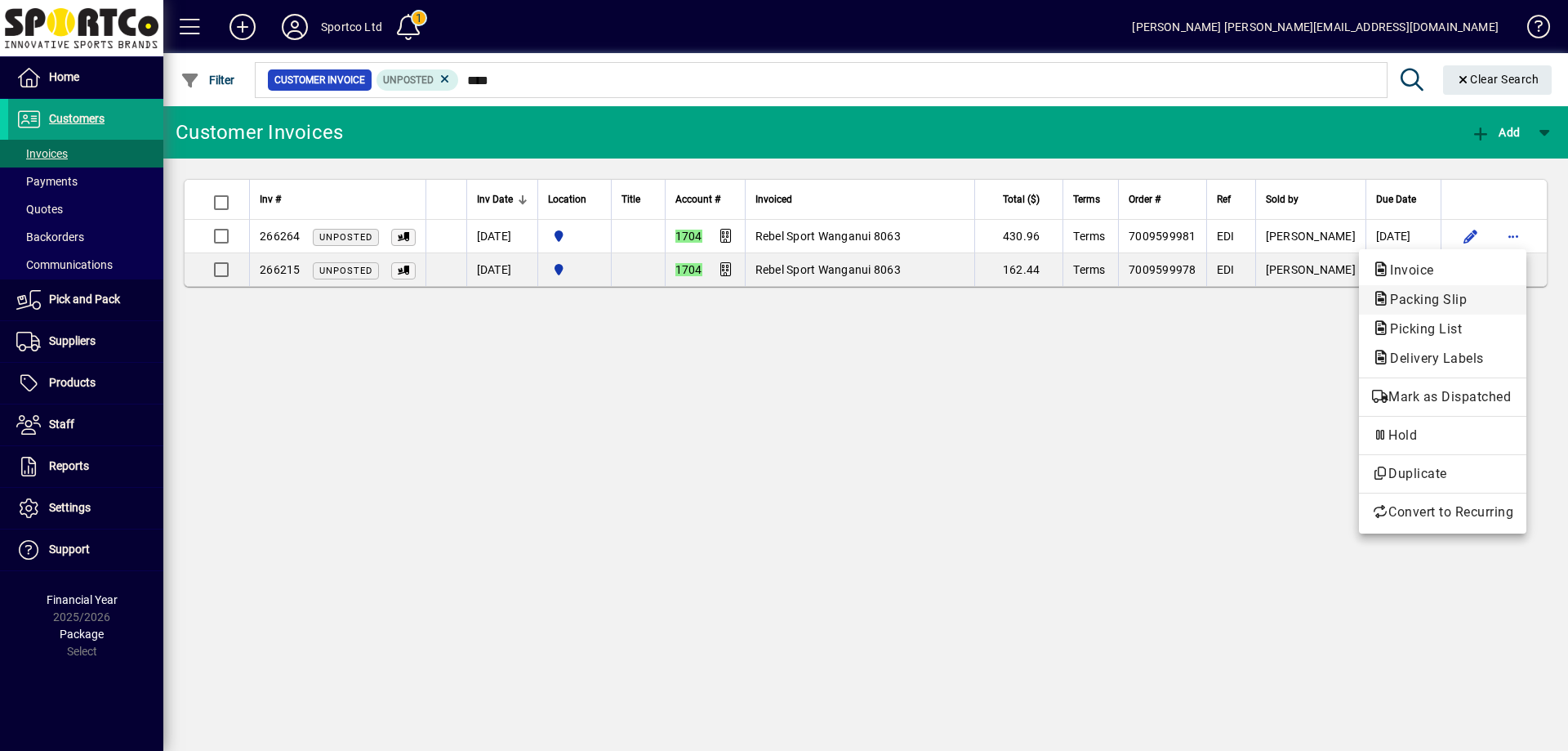
click at [1444, 293] on span "Packing Slip" at bounding box center [1423, 300] width 102 height 15
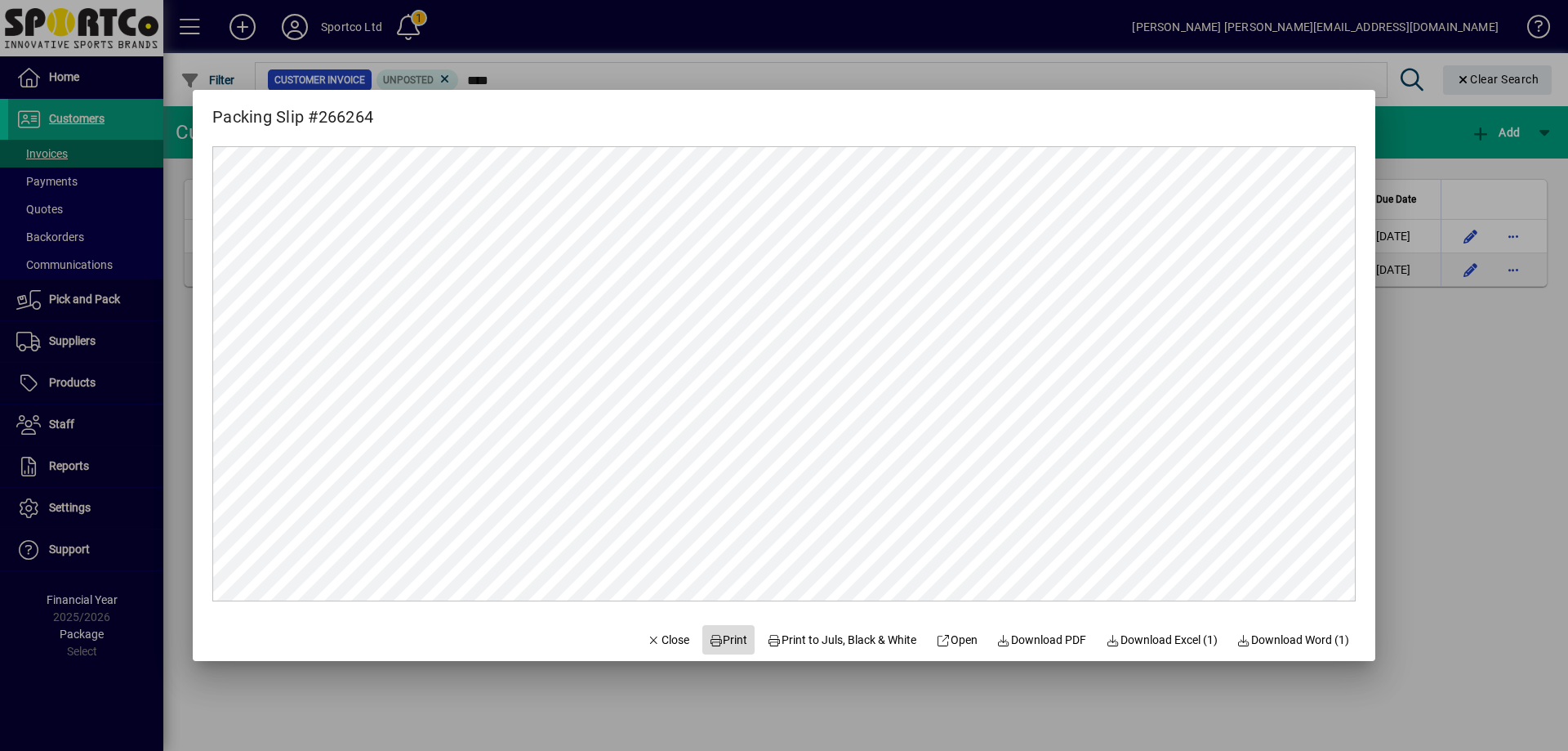
click at [710, 633] on span "Print" at bounding box center [728, 640] width 40 height 17
drag, startPoint x: 655, startPoint y: 632, endPoint x: 804, endPoint y: 635, distance: 149.0
click at [654, 632] on span "Close" at bounding box center [668, 640] width 43 height 17
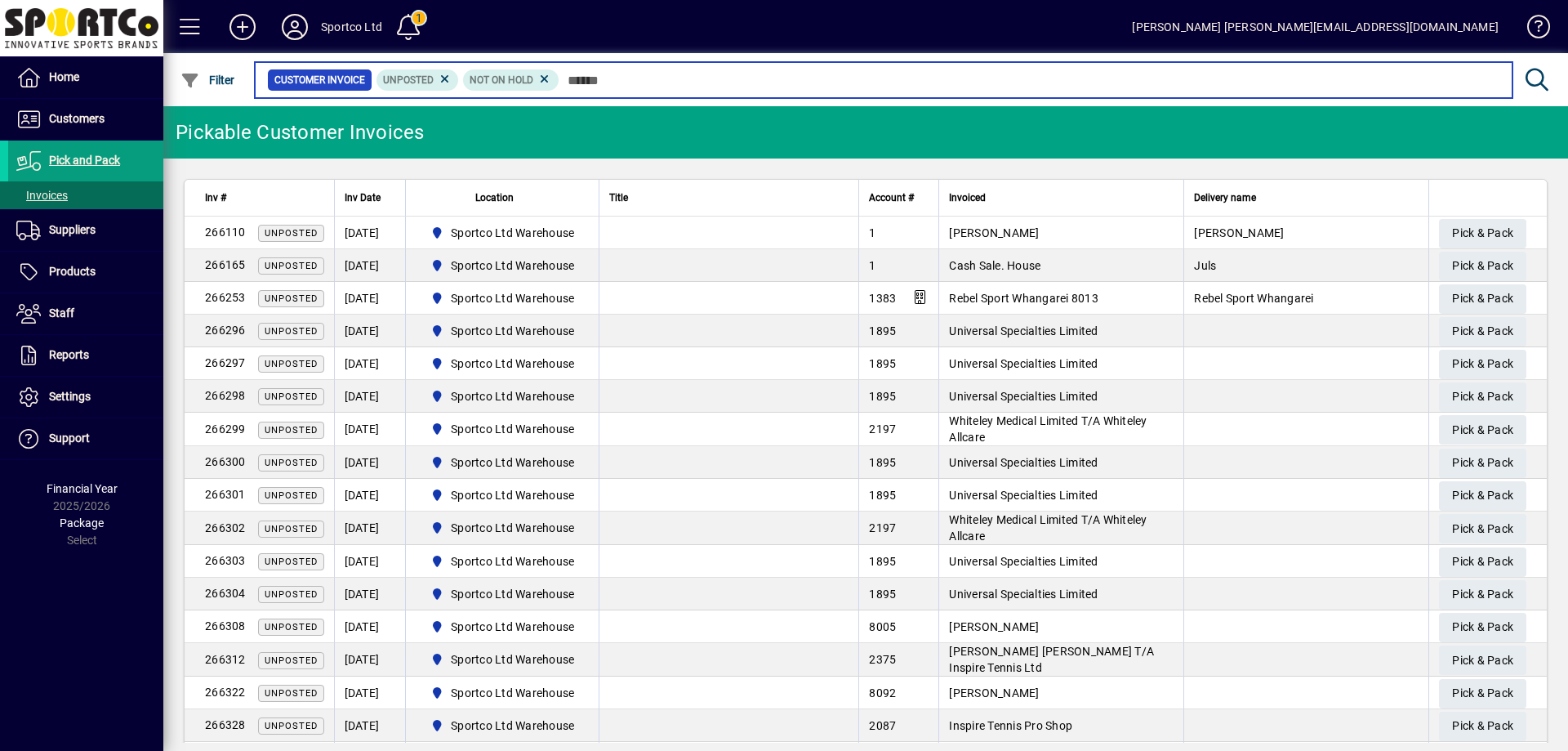
click at [604, 78] on input "text" at bounding box center [1029, 80] width 940 height 23
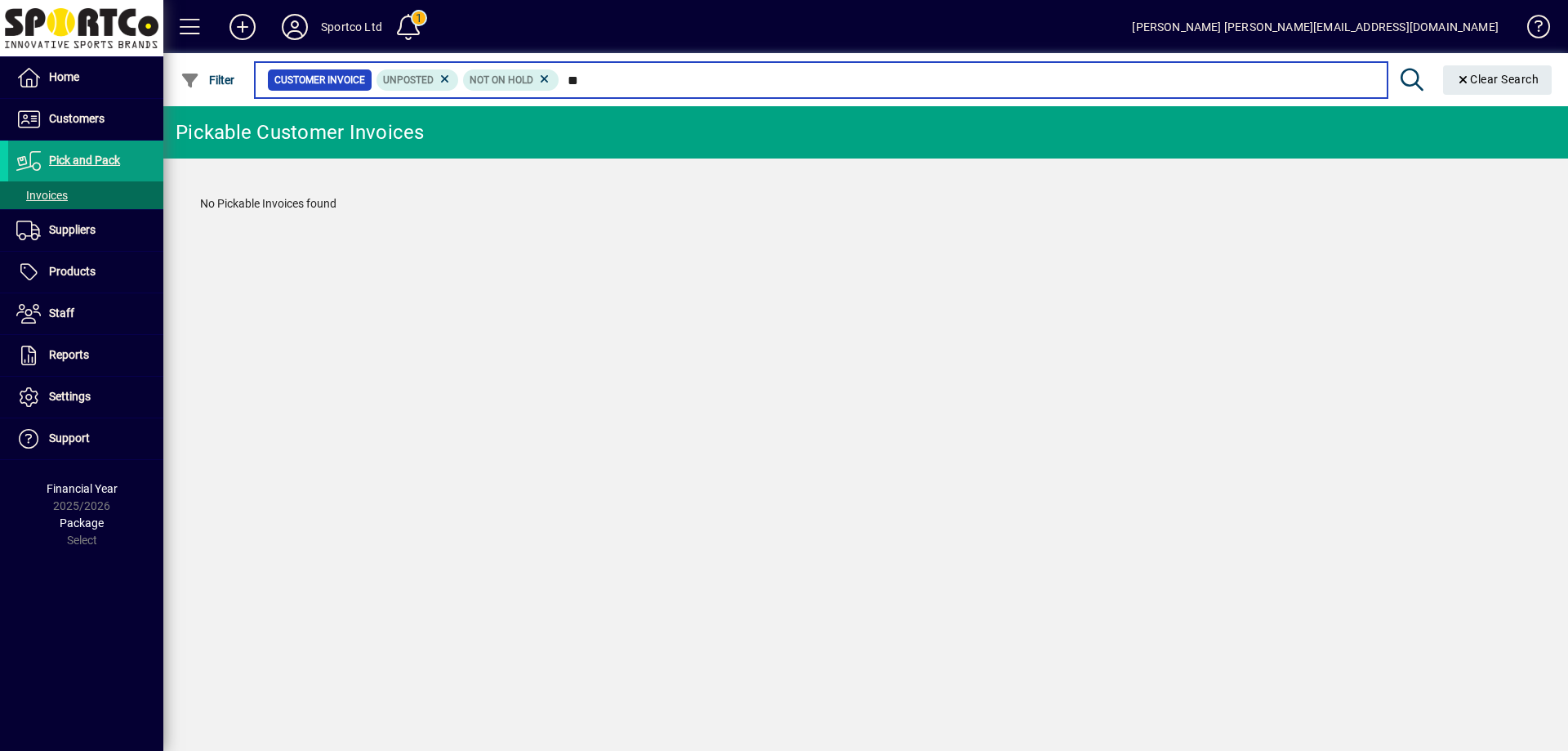
type input "*"
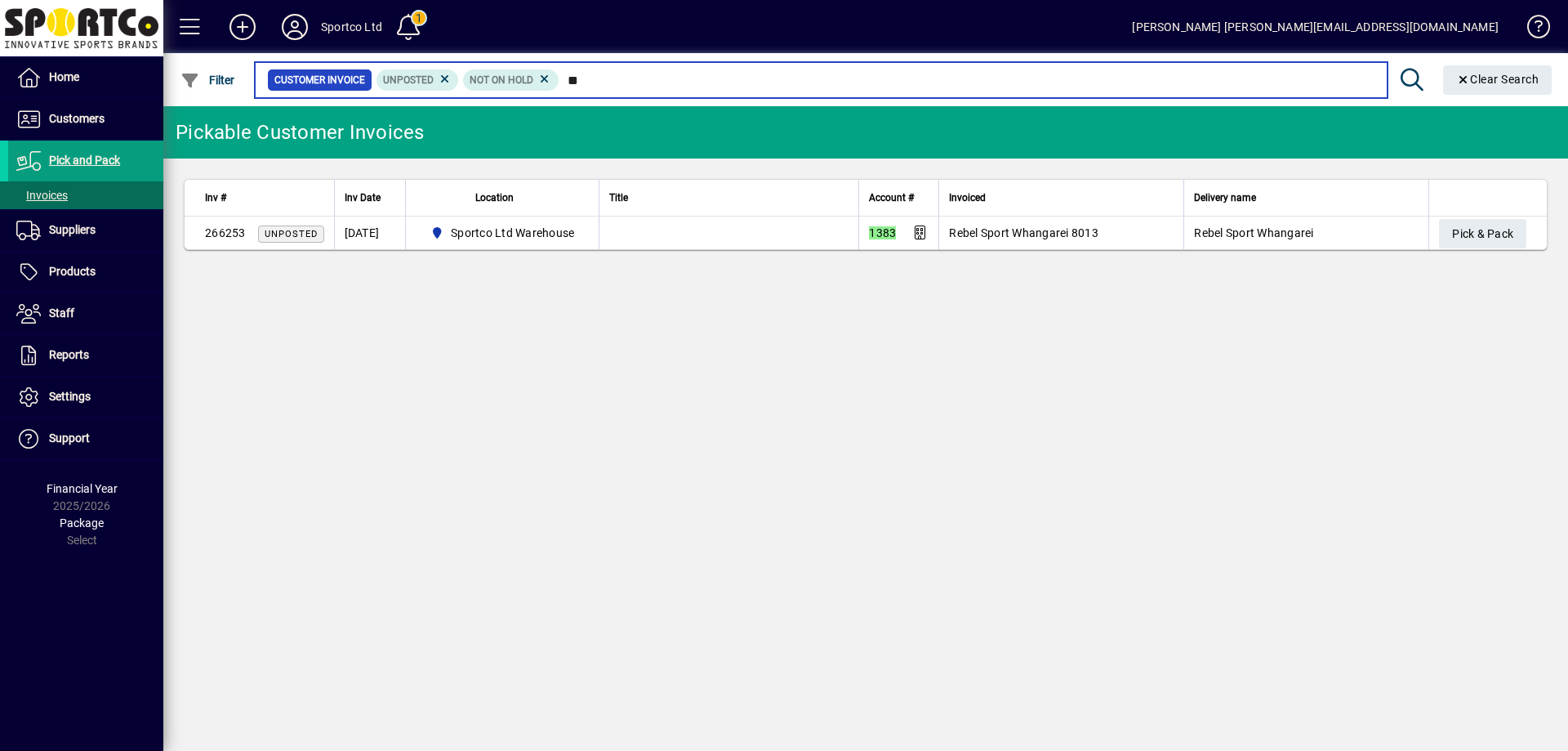
type input "*"
type input "****"
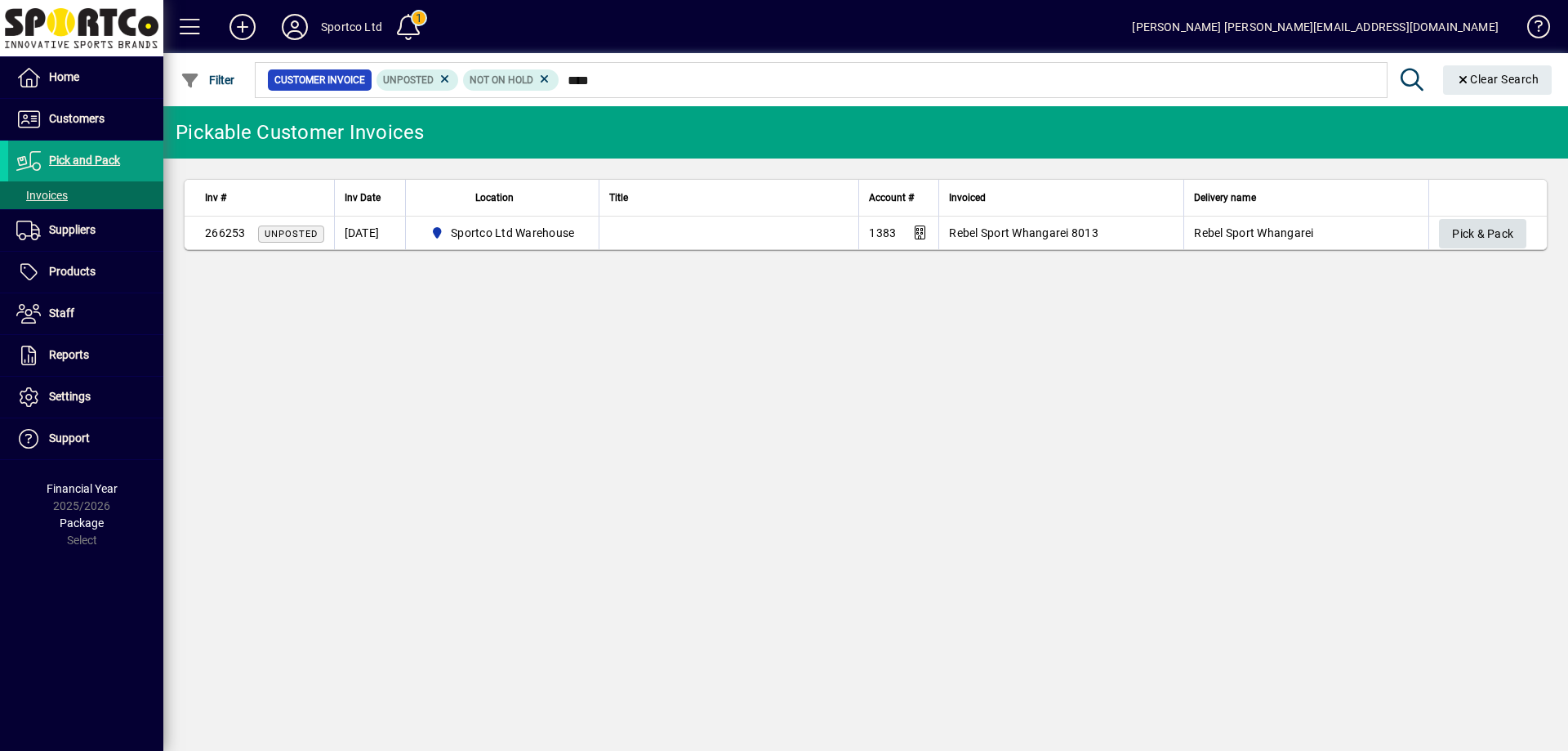
click at [1484, 220] on span "Pick & Pack" at bounding box center [1482, 234] width 61 height 27
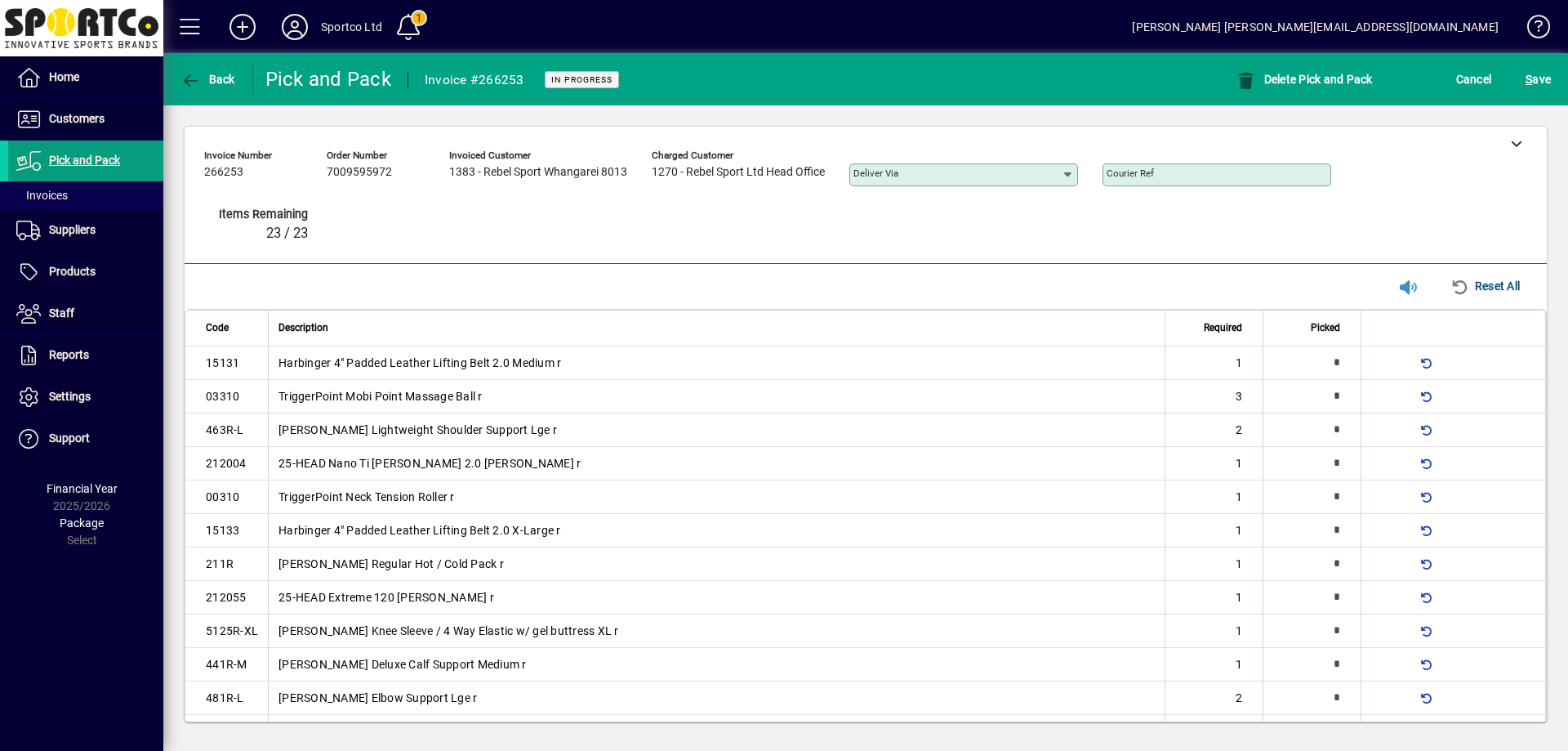
type input "*"
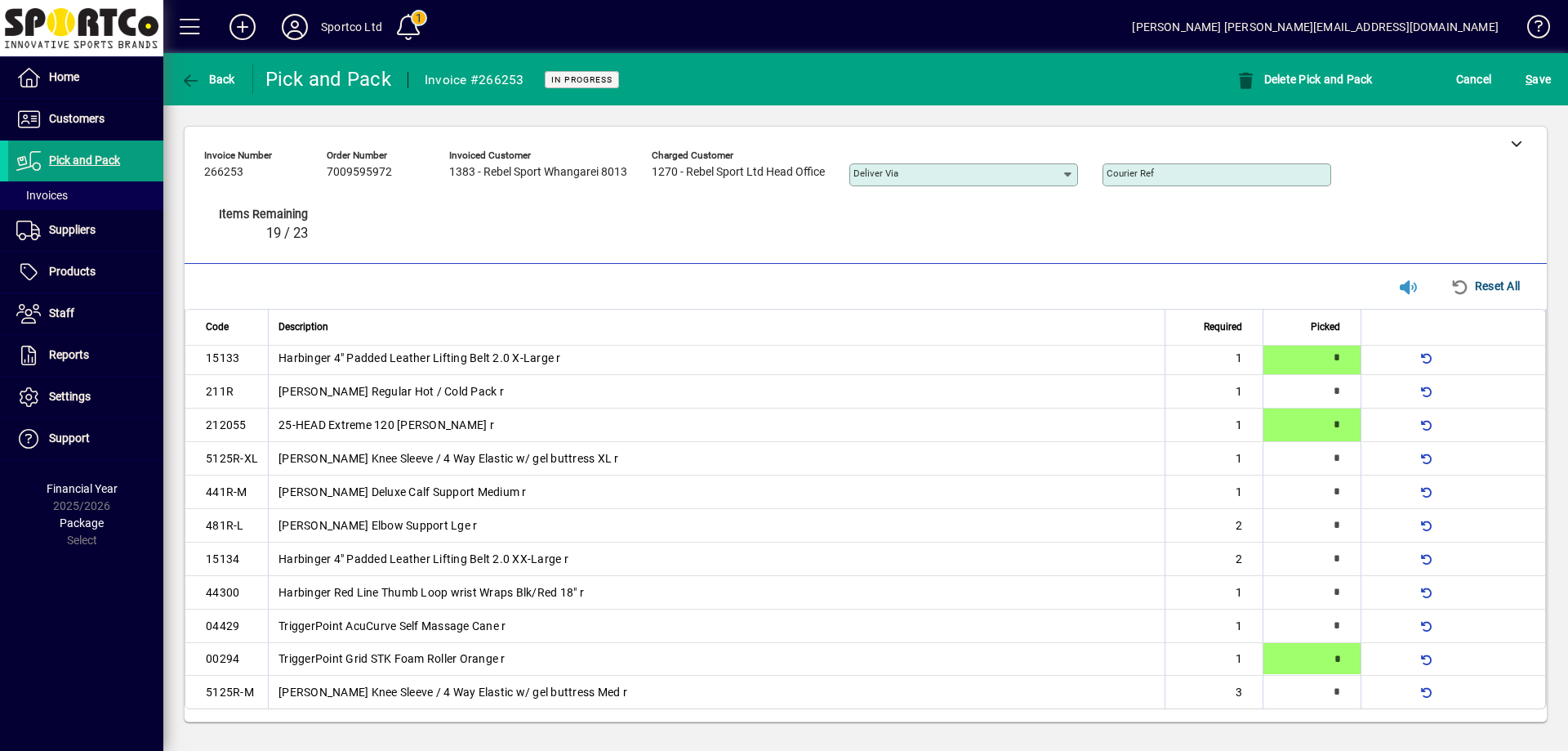
type input "*"
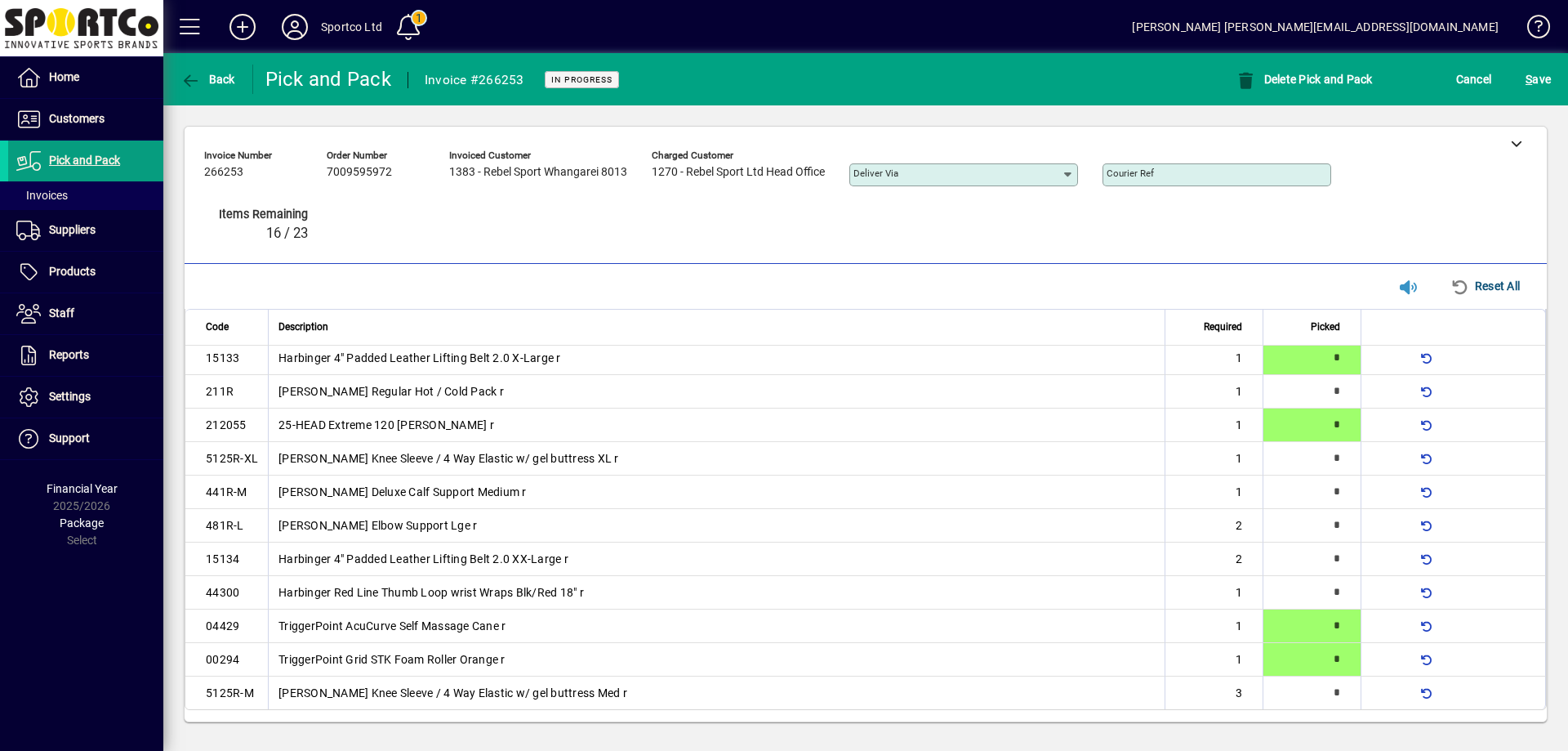
scroll to position [0, 0]
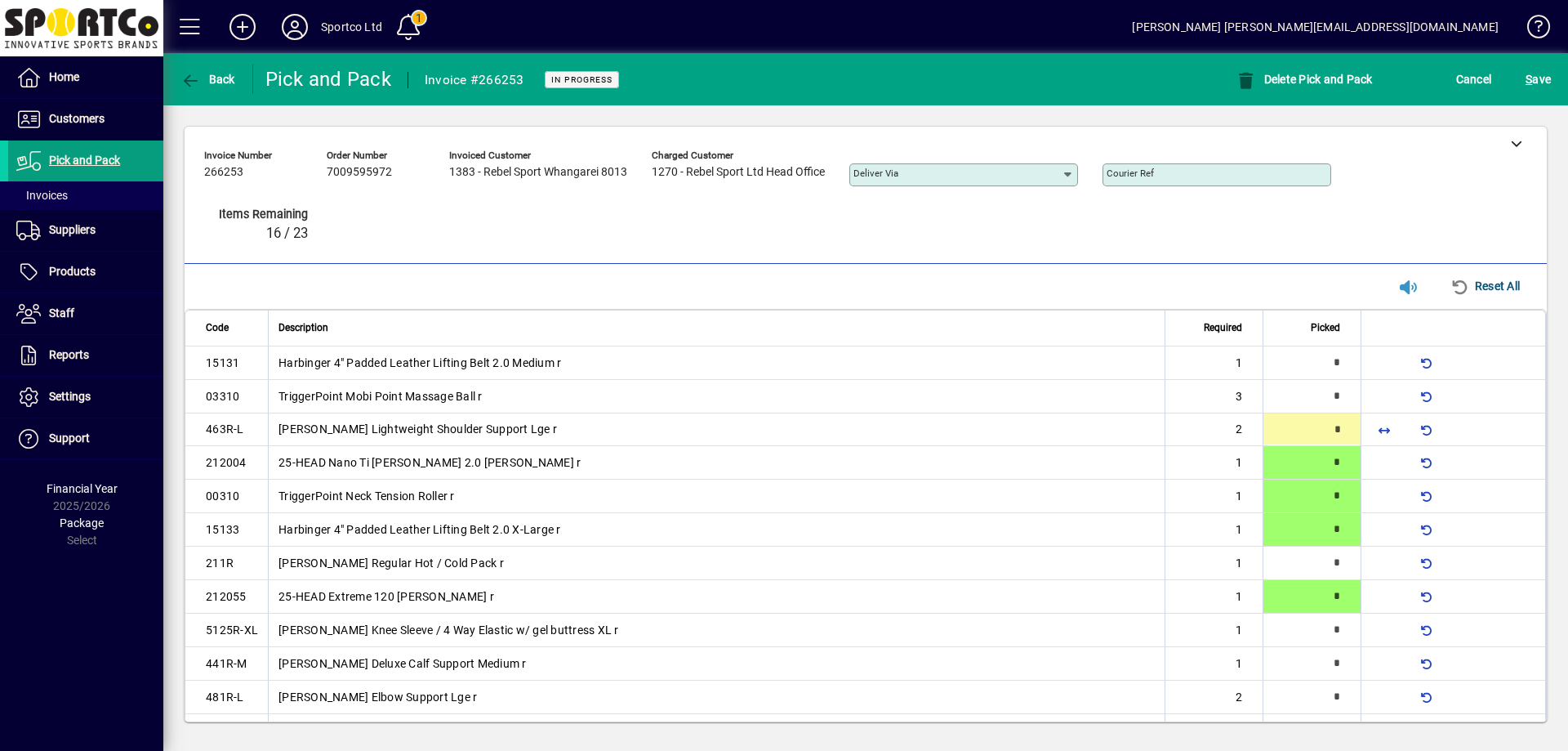
type input "*"
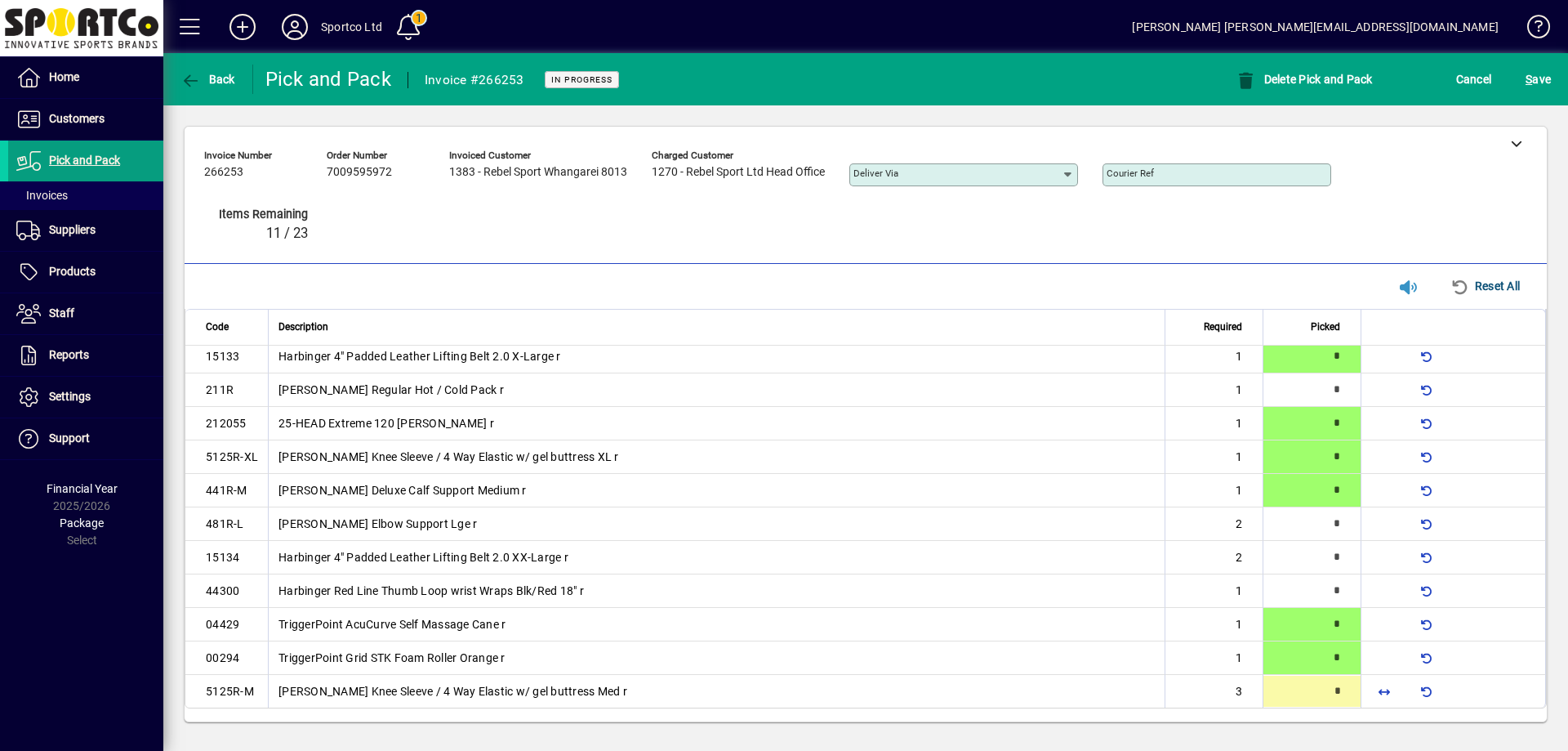
type input "*"
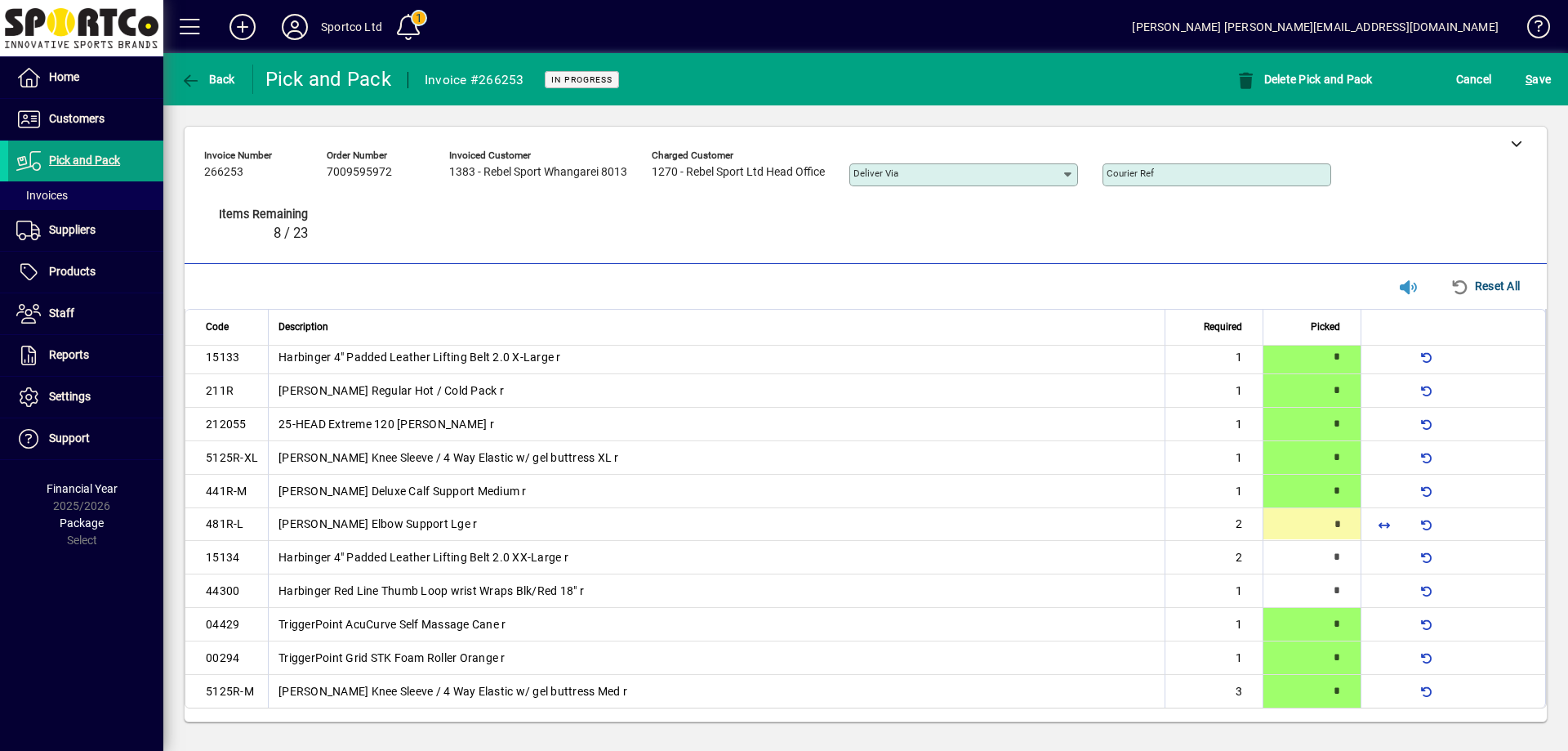
type input "*"
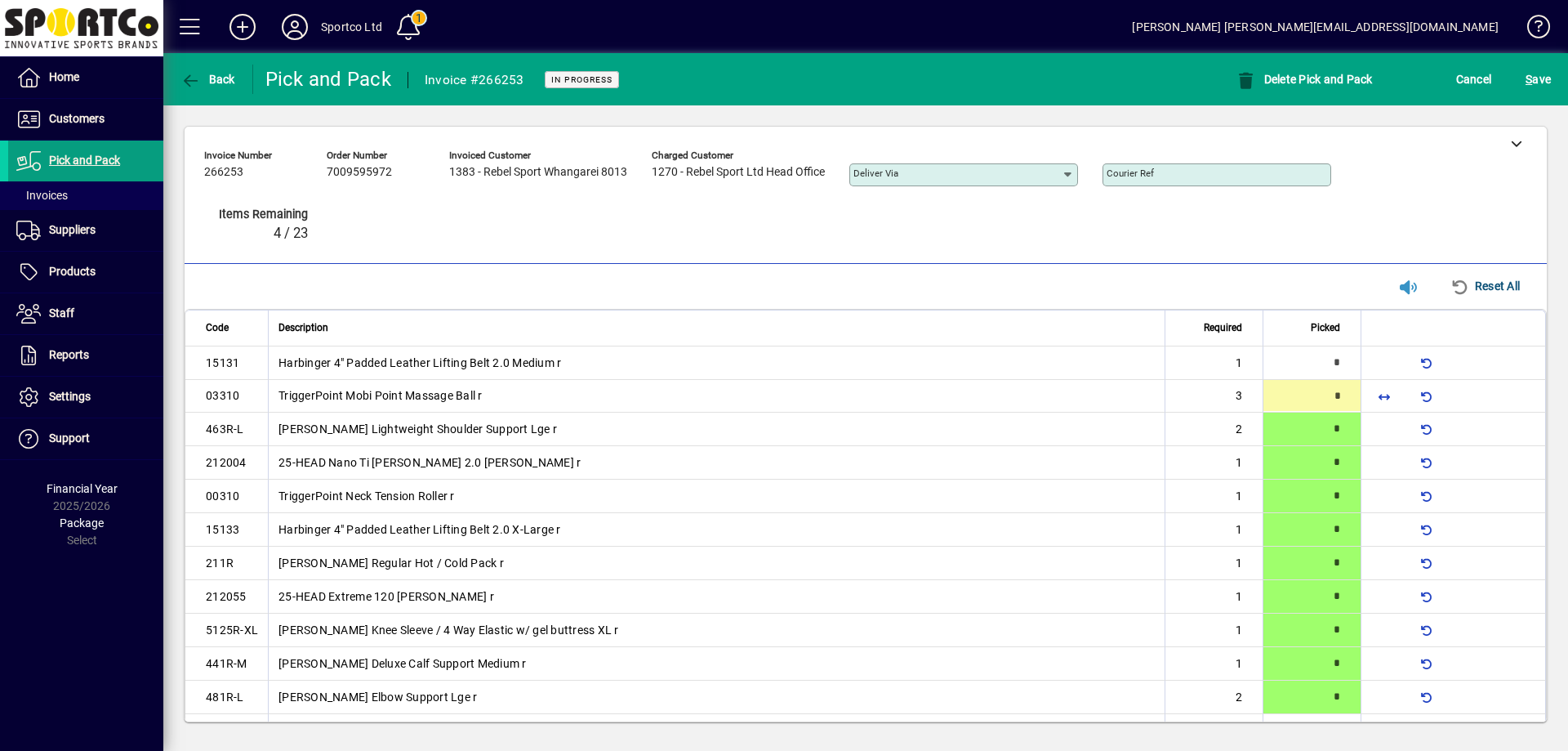
type input "*"
click at [1538, 75] on span "S ave" at bounding box center [1538, 78] width 25 height 26
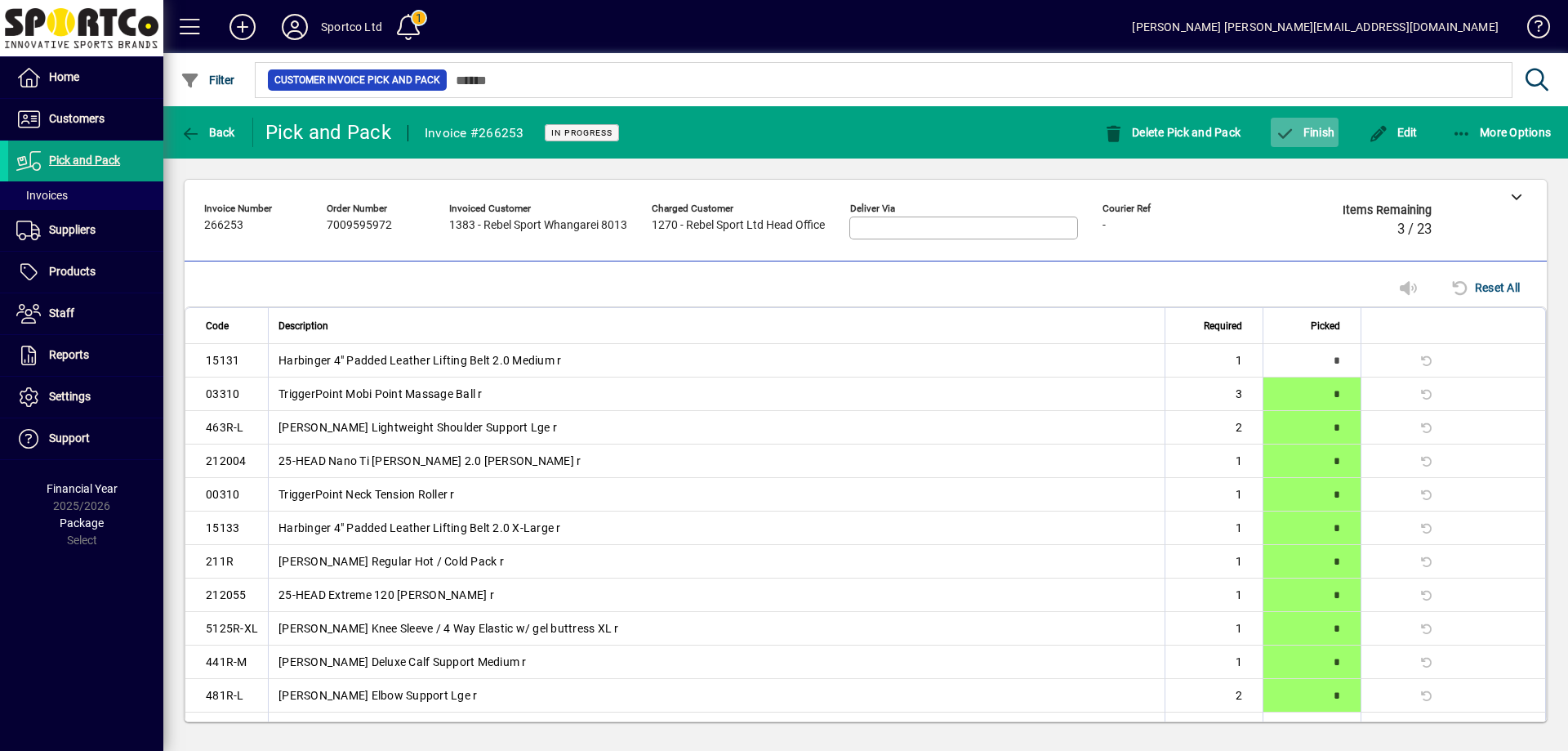
click at [1302, 128] on span "Finish" at bounding box center [1304, 132] width 60 height 14
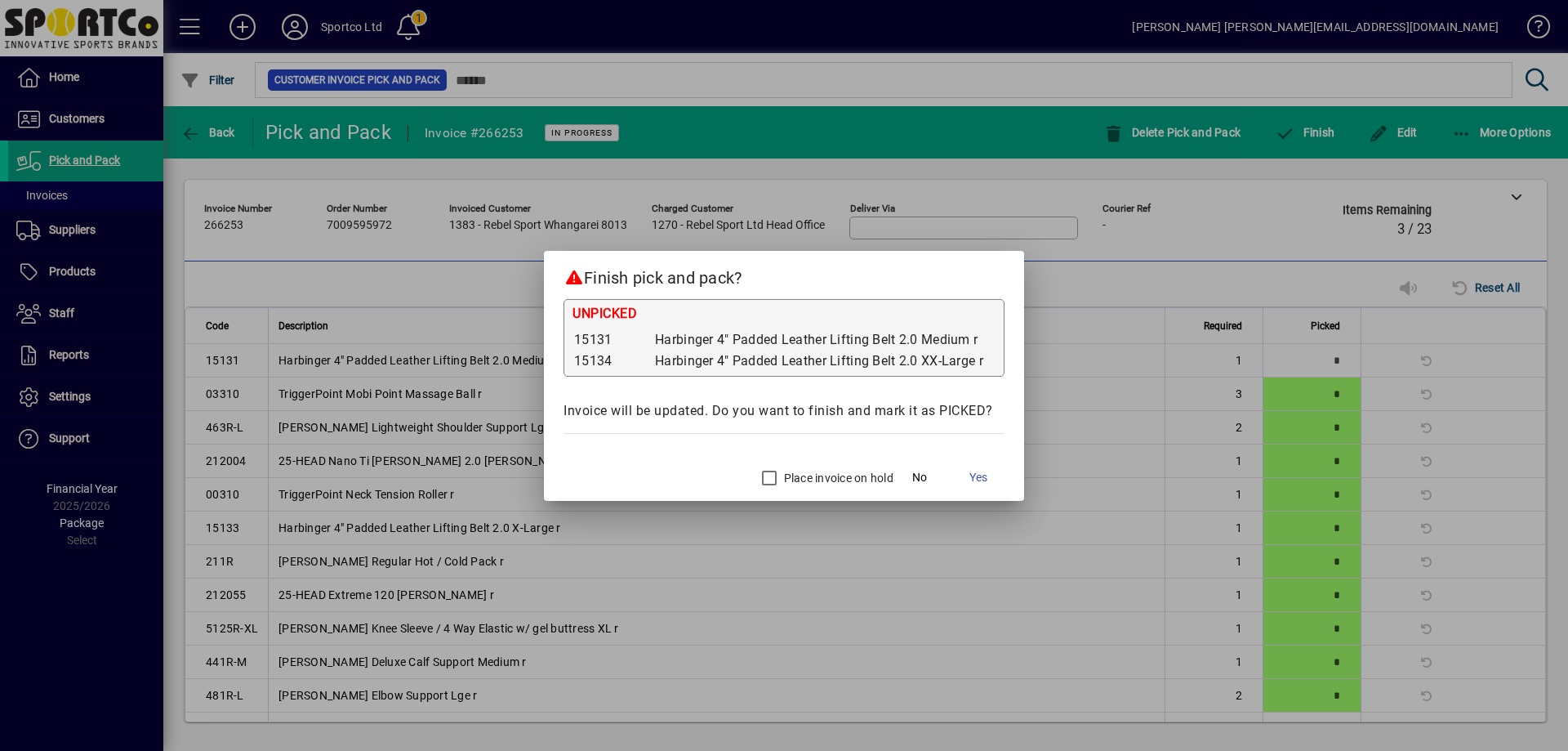
click at [816, 478] on label "Place invoice on hold" at bounding box center [837, 477] width 113 height 16
click at [978, 477] on span "Yes" at bounding box center [978, 477] width 18 height 17
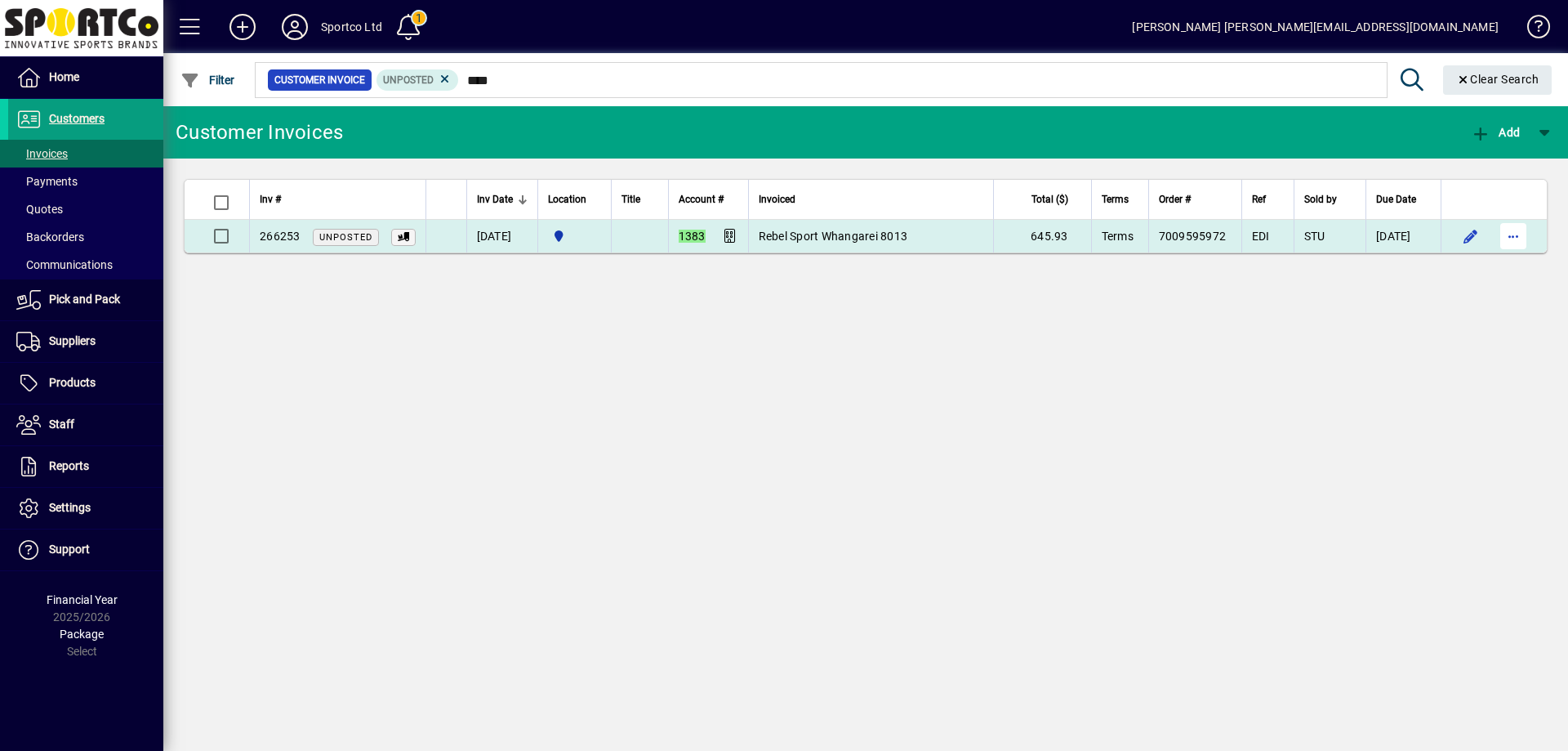
type input "****"
click at [1511, 235] on span "button" at bounding box center [1513, 236] width 40 height 40
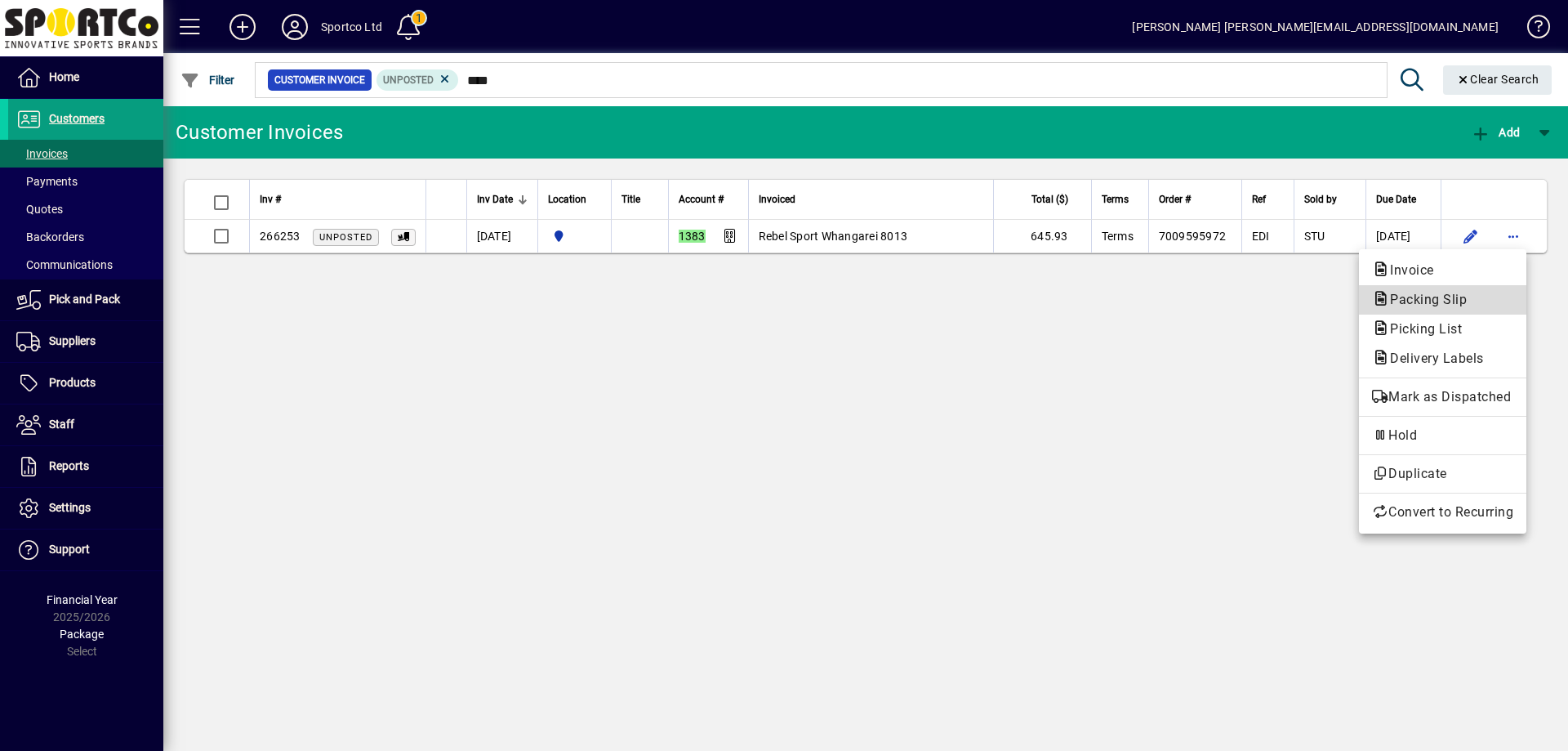
click at [1493, 299] on span "Packing Slip" at bounding box center [1442, 300] width 141 height 19
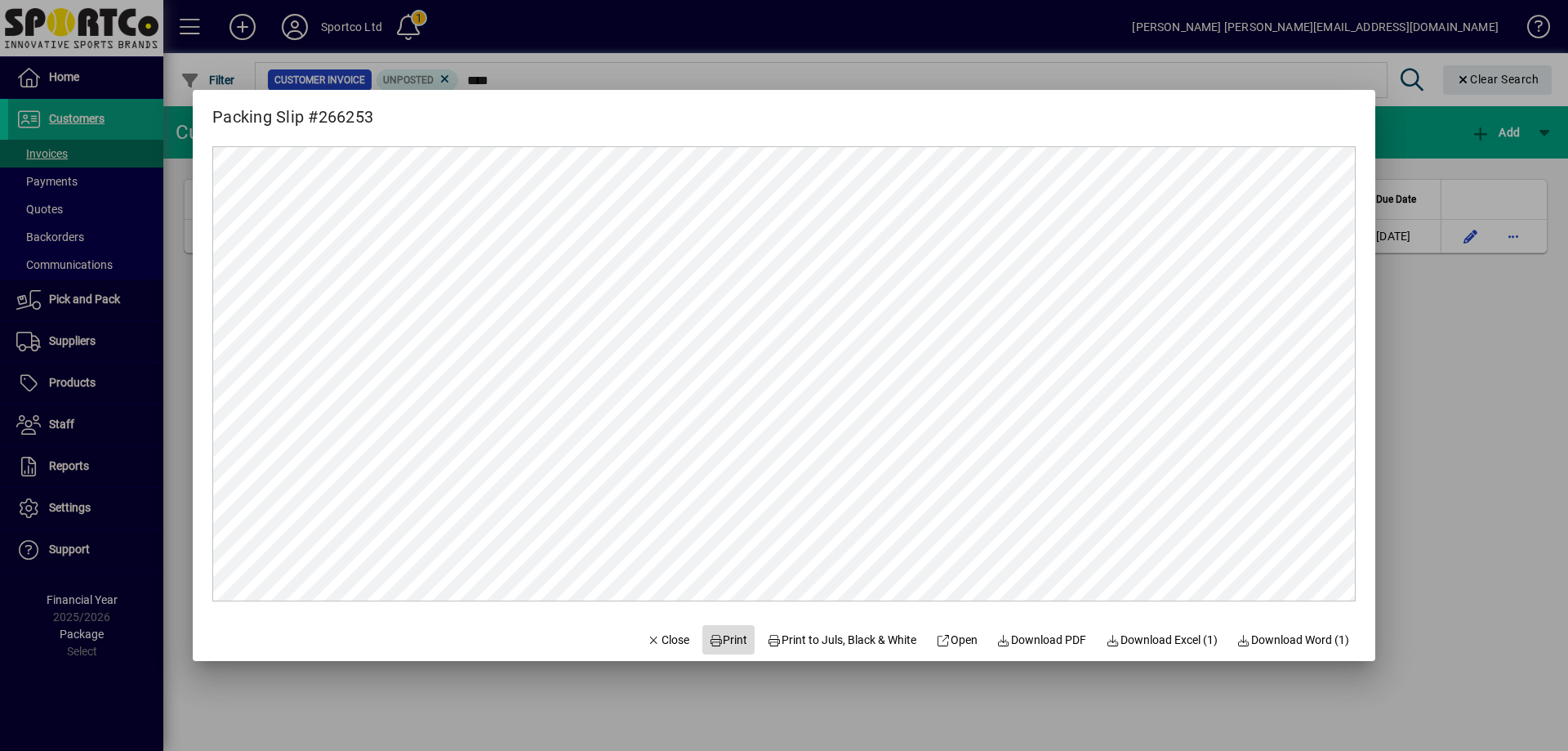
click at [721, 640] on span "Print" at bounding box center [728, 640] width 40 height 17
click at [655, 640] on span "Close" at bounding box center [668, 640] width 43 height 17
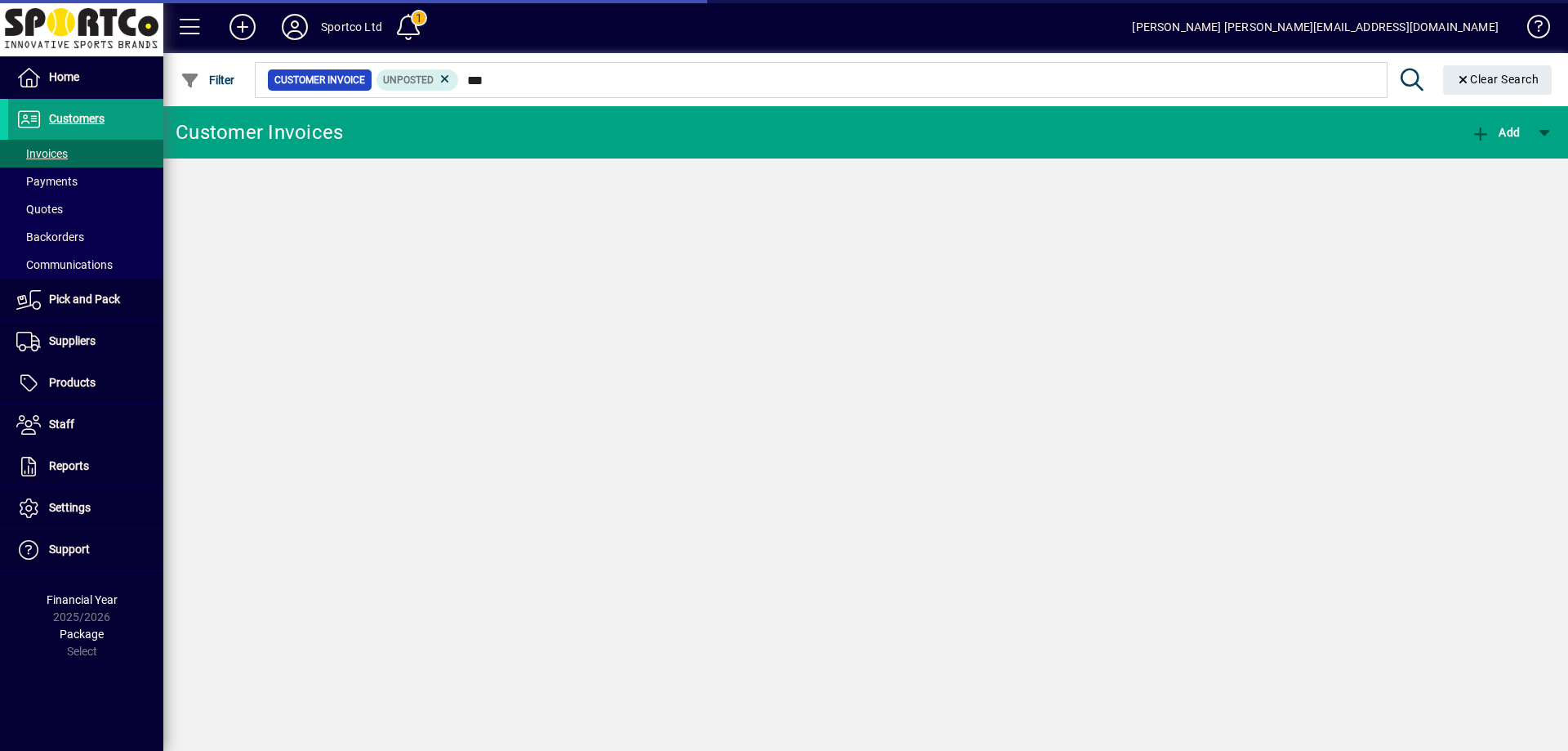
type input "****"
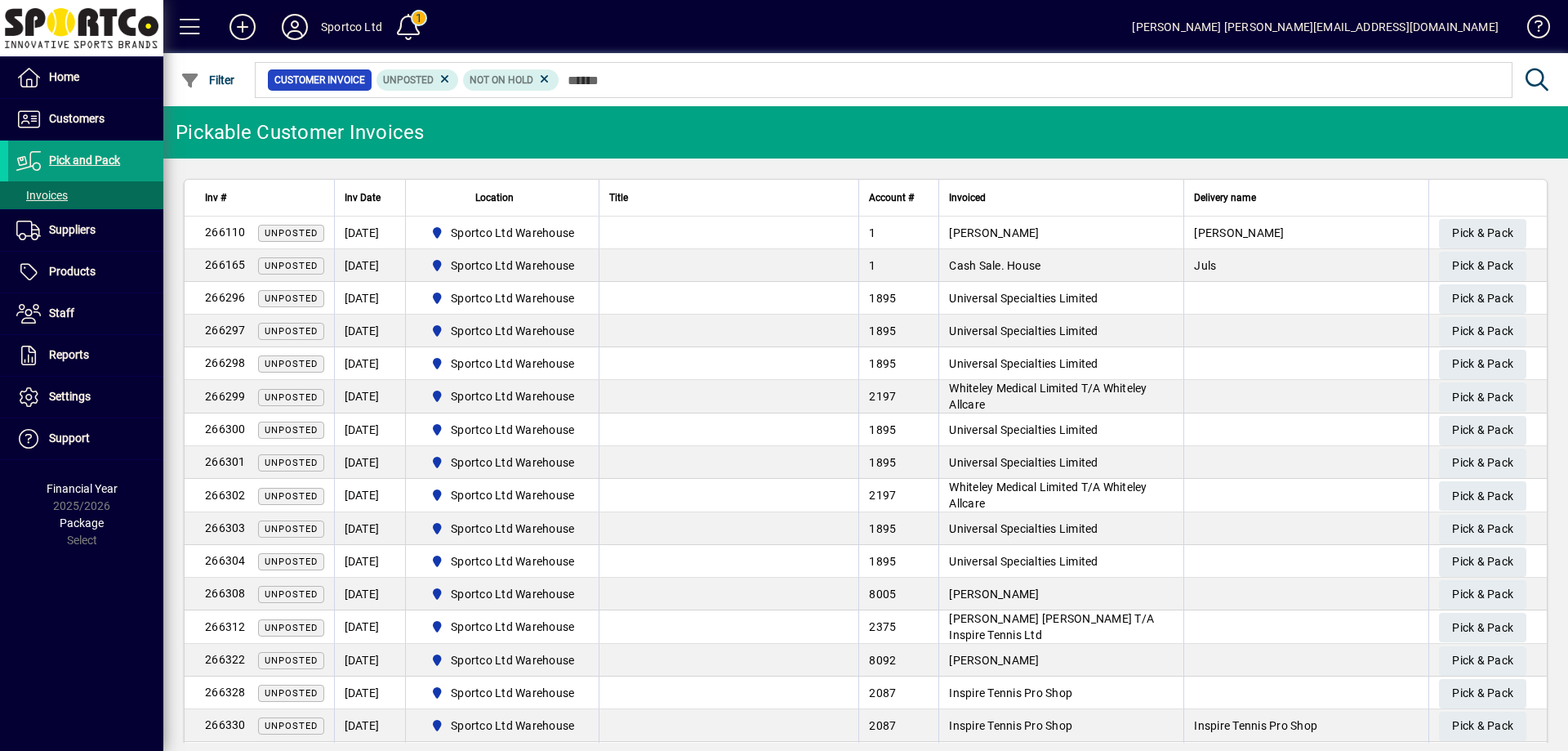
click at [301, 14] on icon at bounding box center [295, 26] width 33 height 26
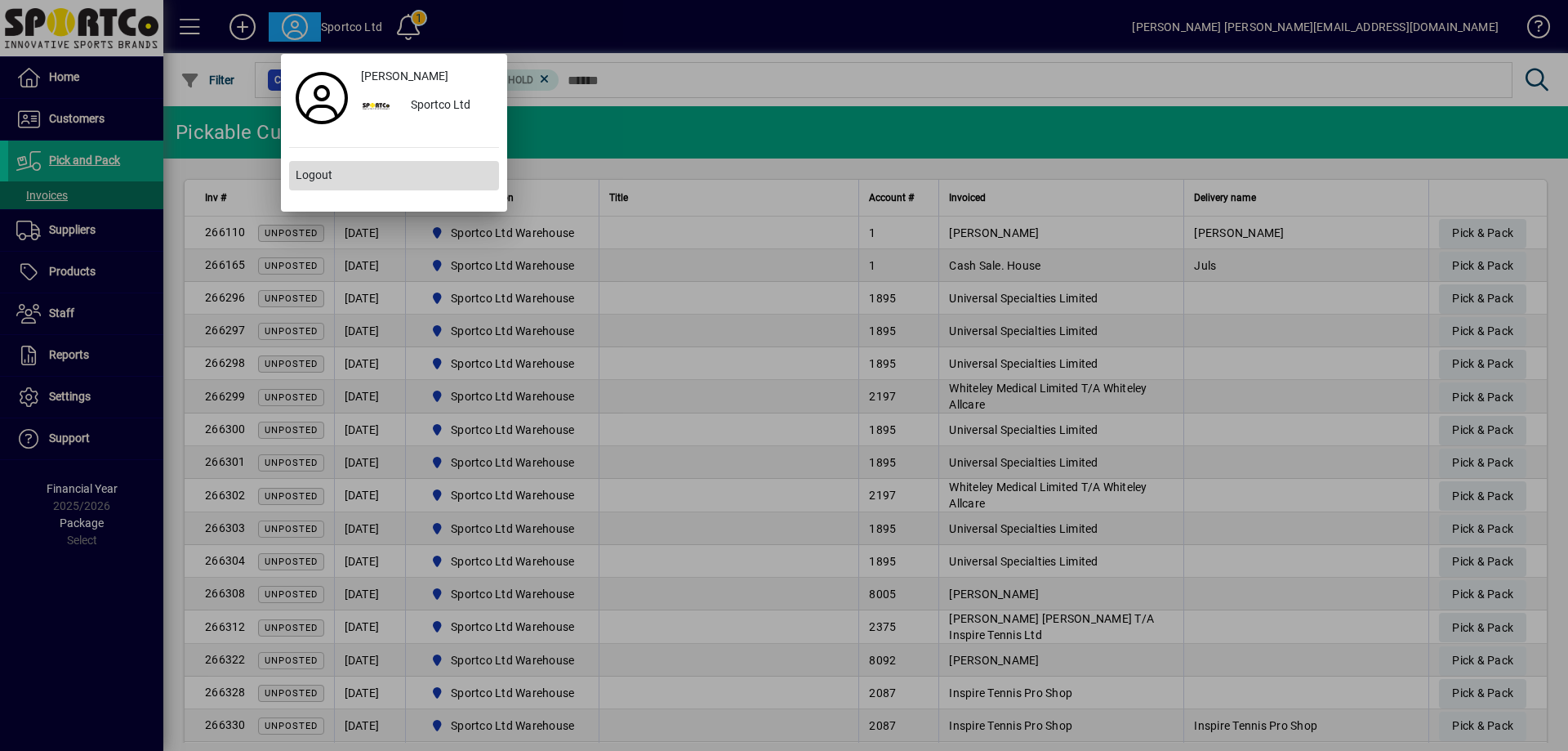
click at [321, 177] on span "Logout" at bounding box center [314, 175] width 37 height 17
